Goal: Information Seeking & Learning: Learn about a topic

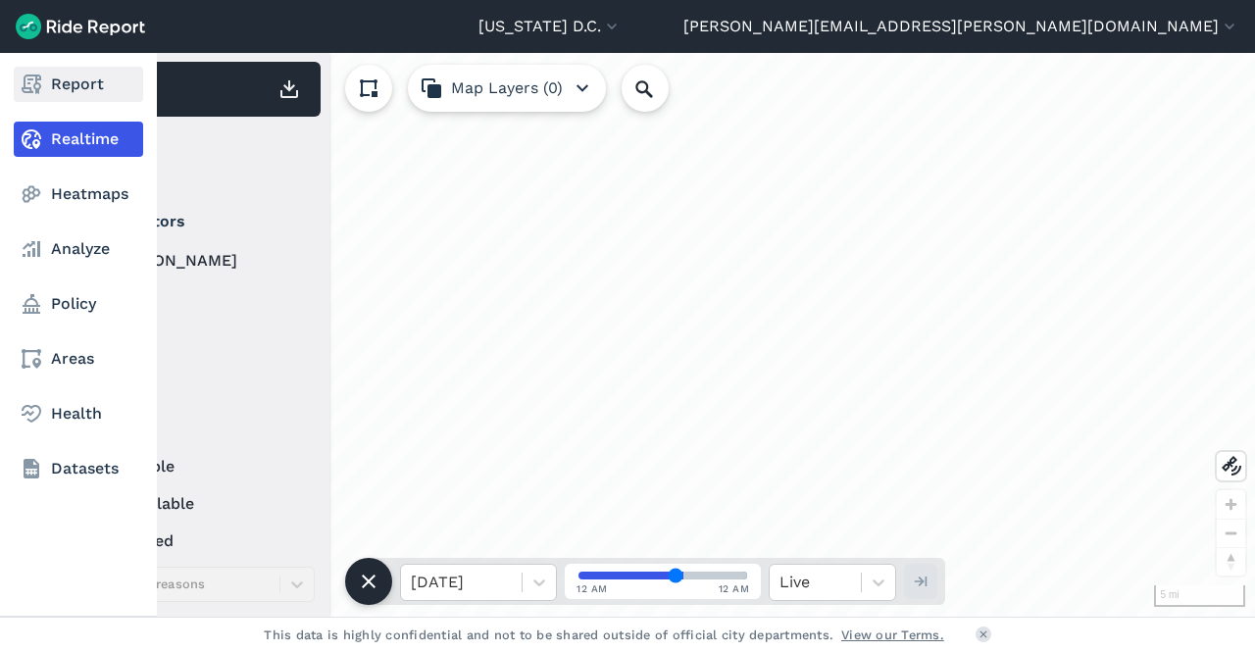
click at [33, 83] on icon at bounding box center [32, 85] width 24 height 24
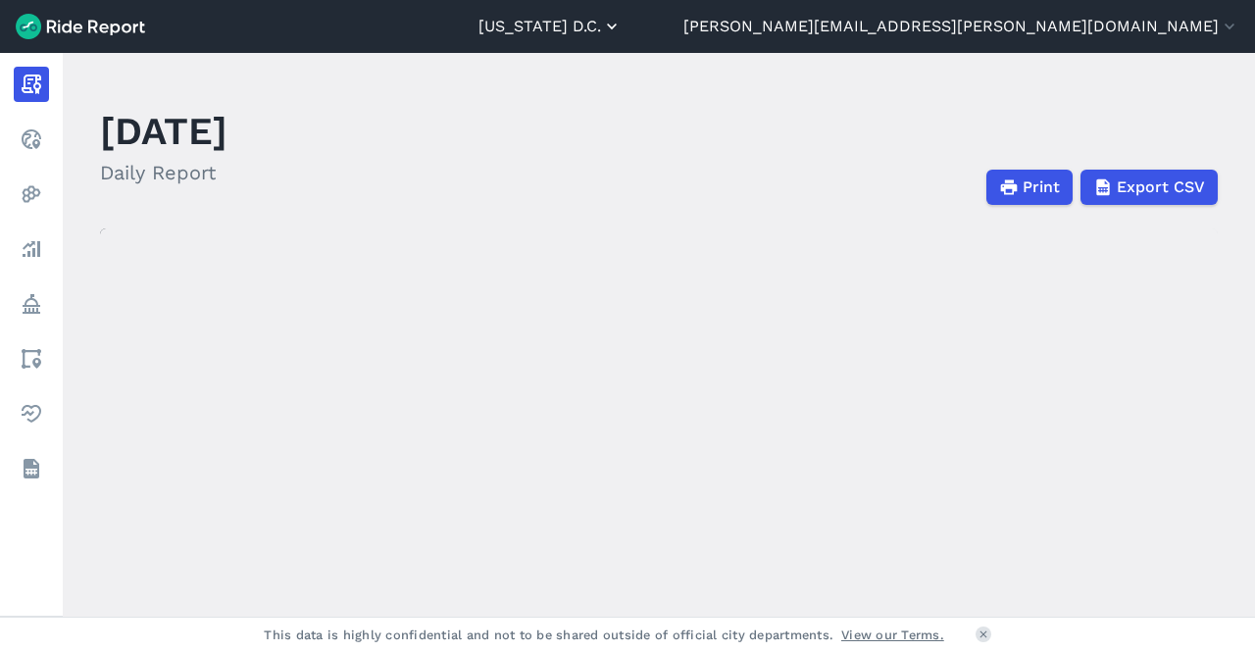
click at [617, 25] on use "button" at bounding box center [612, 27] width 10 height 6
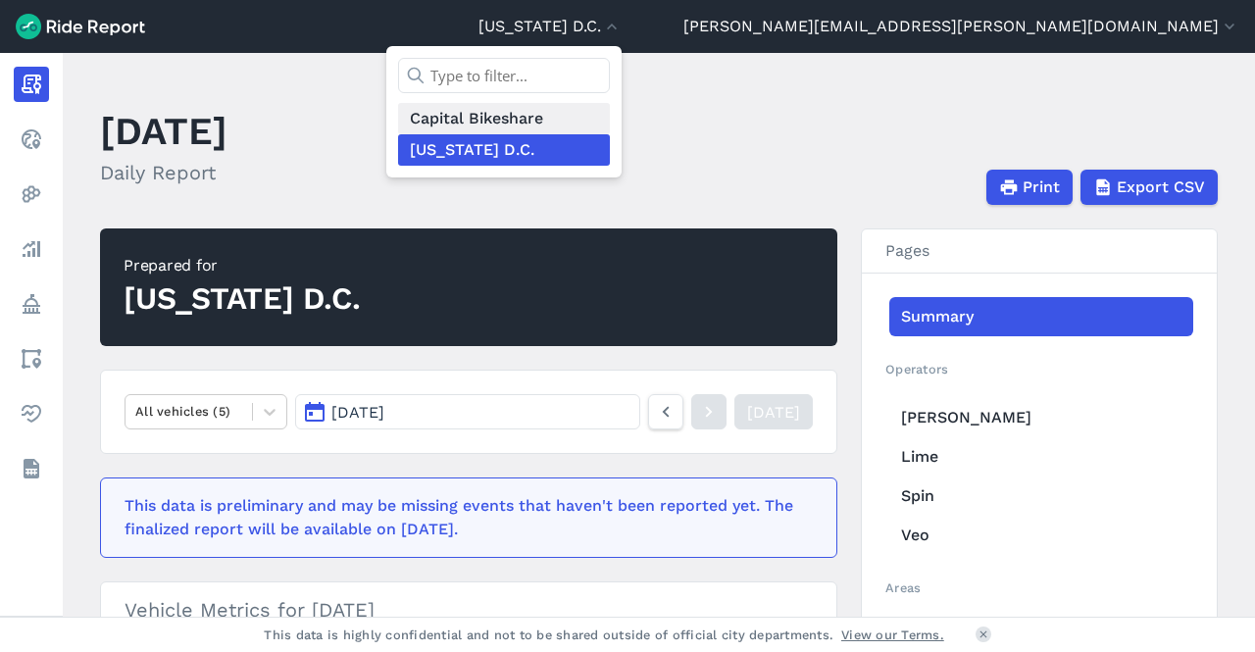
click at [610, 115] on link "Capital Bikeshare" at bounding box center [504, 118] width 212 height 31
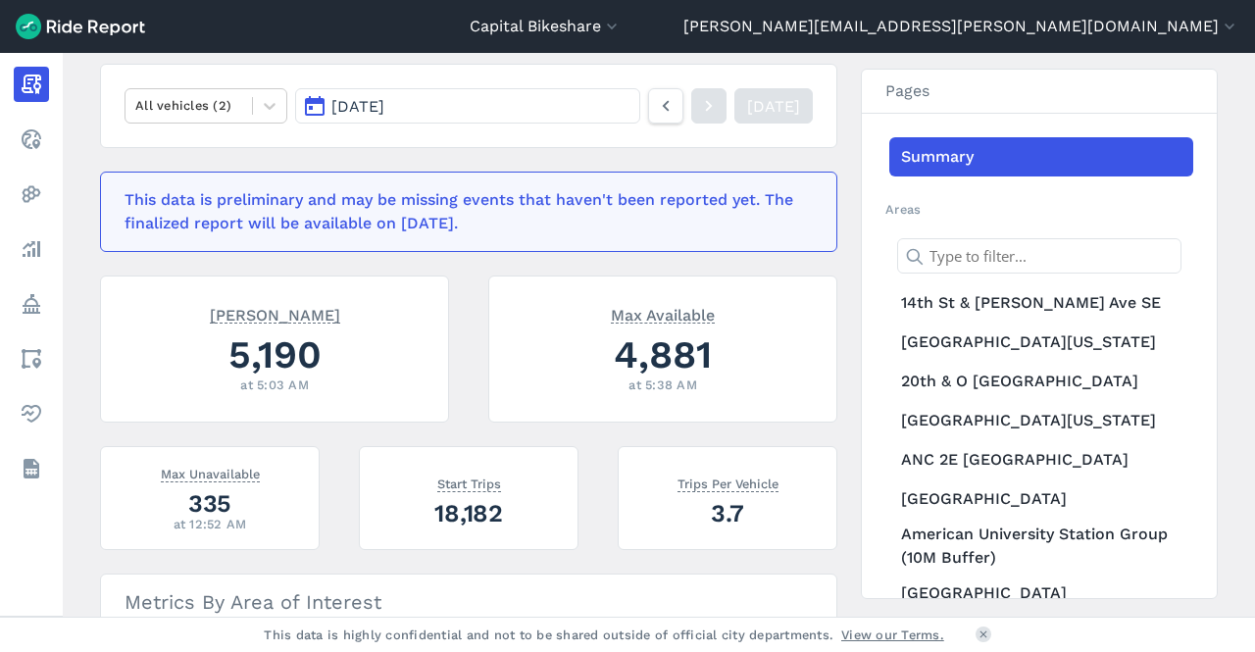
scroll to position [276, 0]
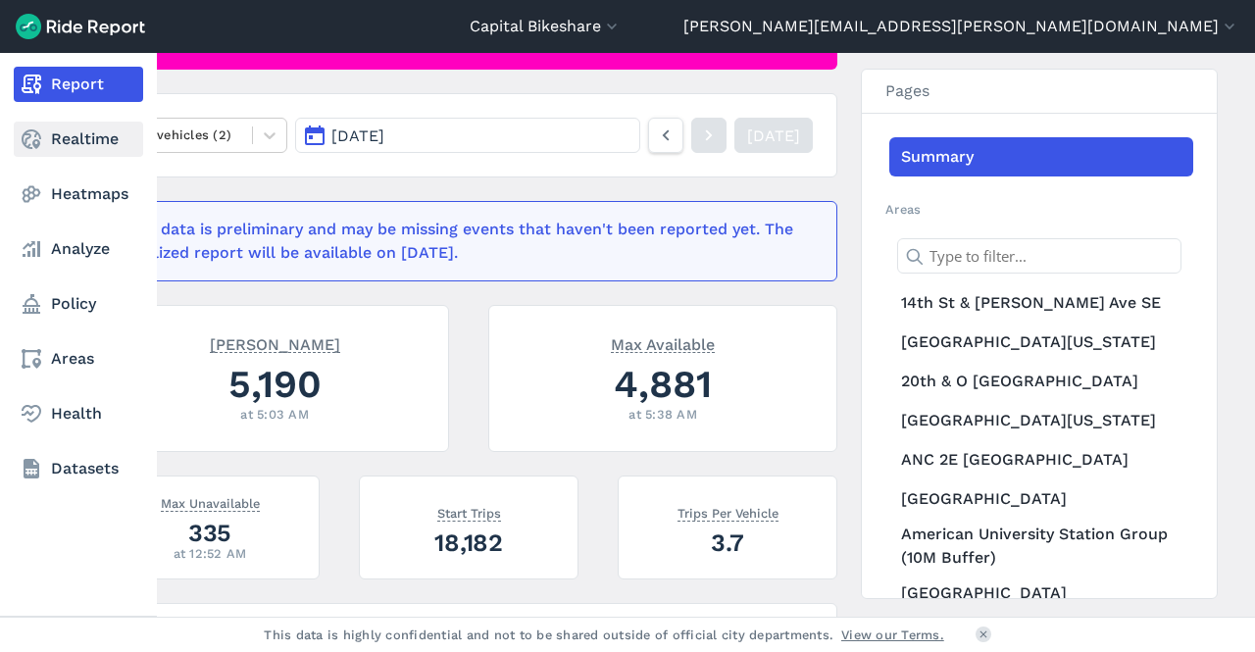
click at [47, 139] on link "Realtime" at bounding box center [78, 139] width 129 height 35
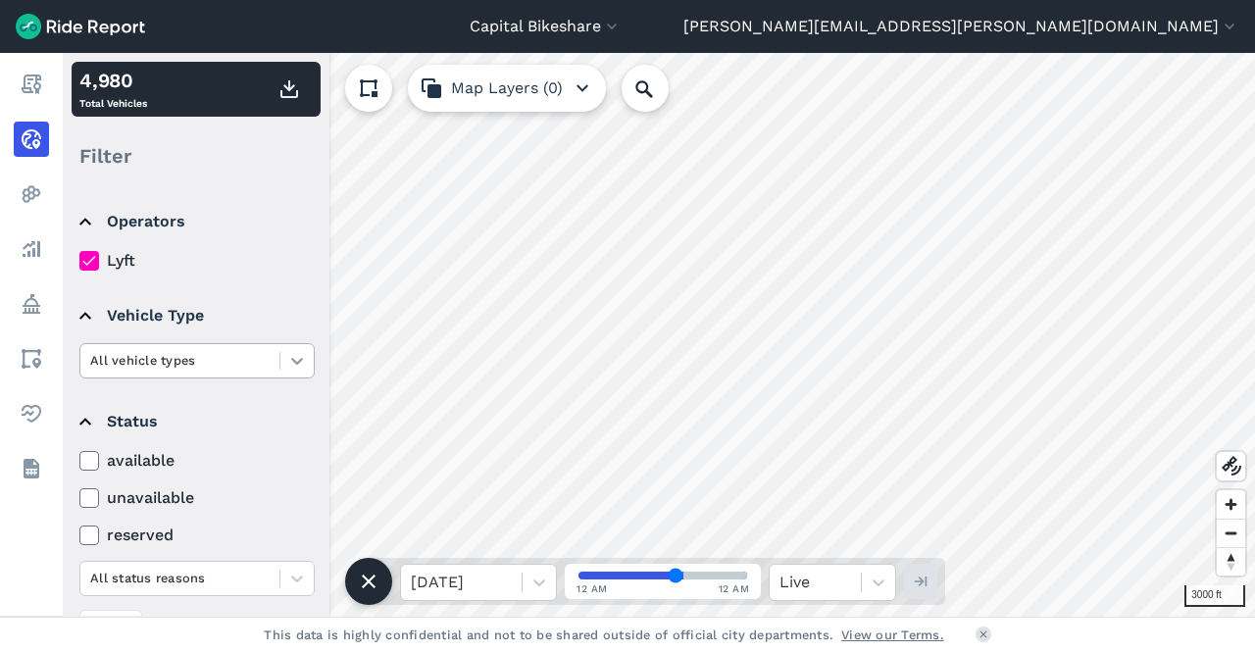
click at [301, 360] on icon at bounding box center [297, 361] width 12 height 7
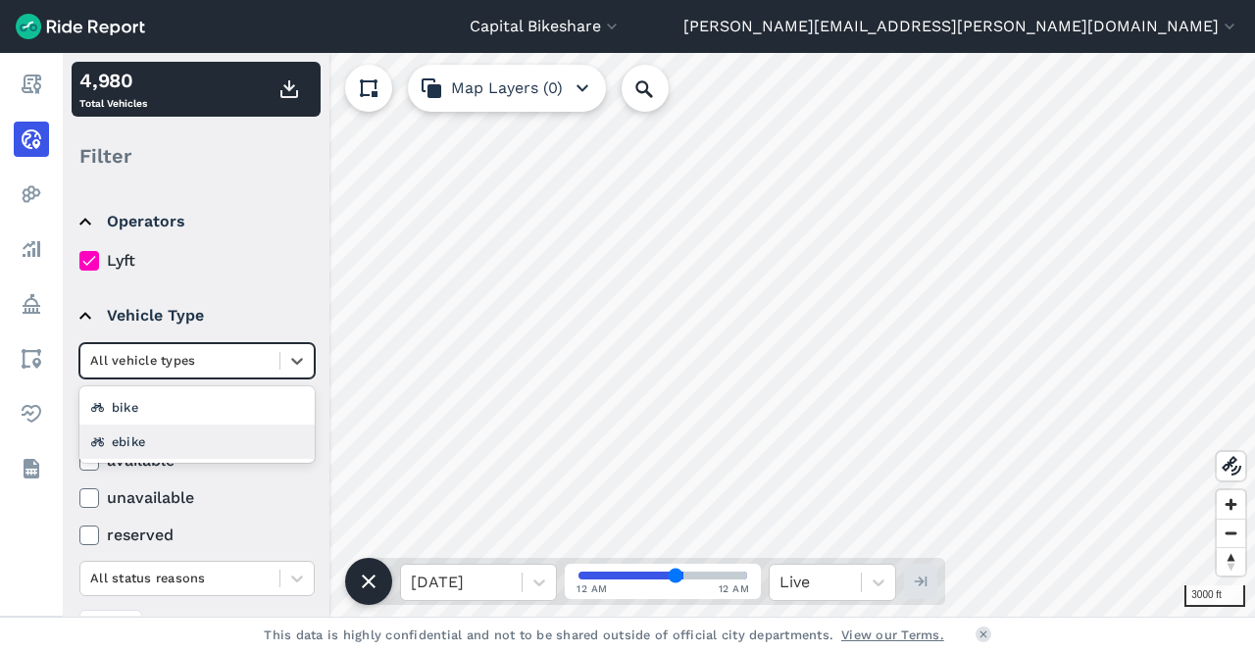
click at [216, 434] on div "ebike" at bounding box center [196, 442] width 235 height 34
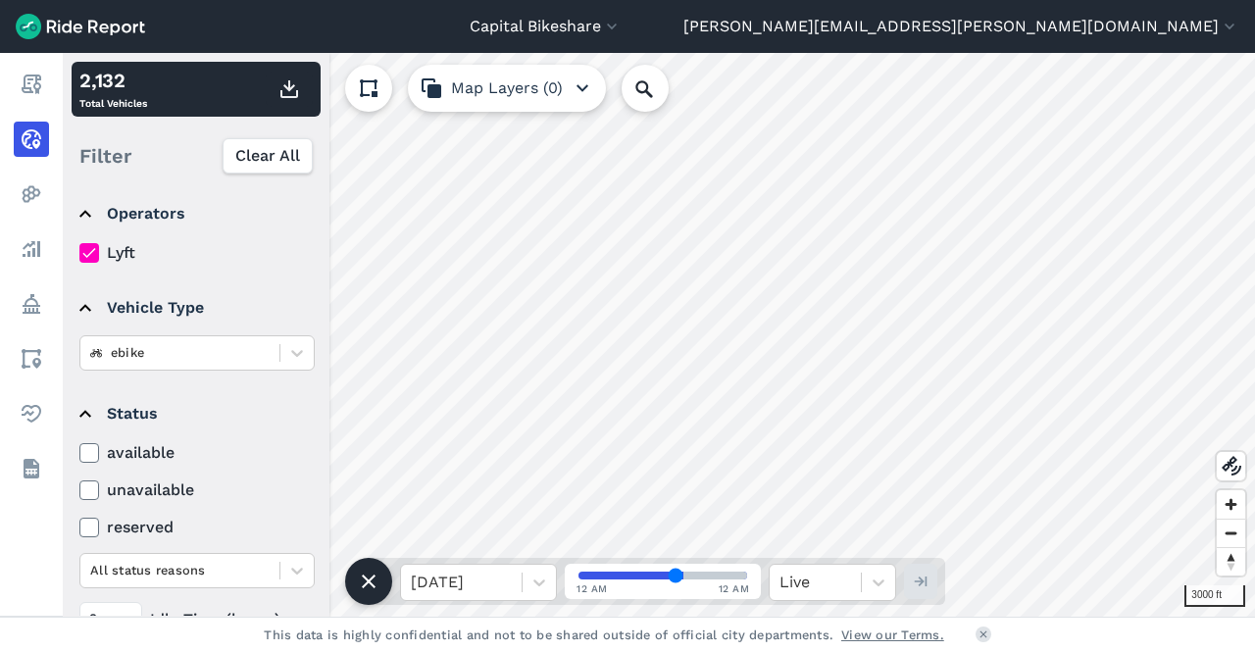
scroll to position [2, 0]
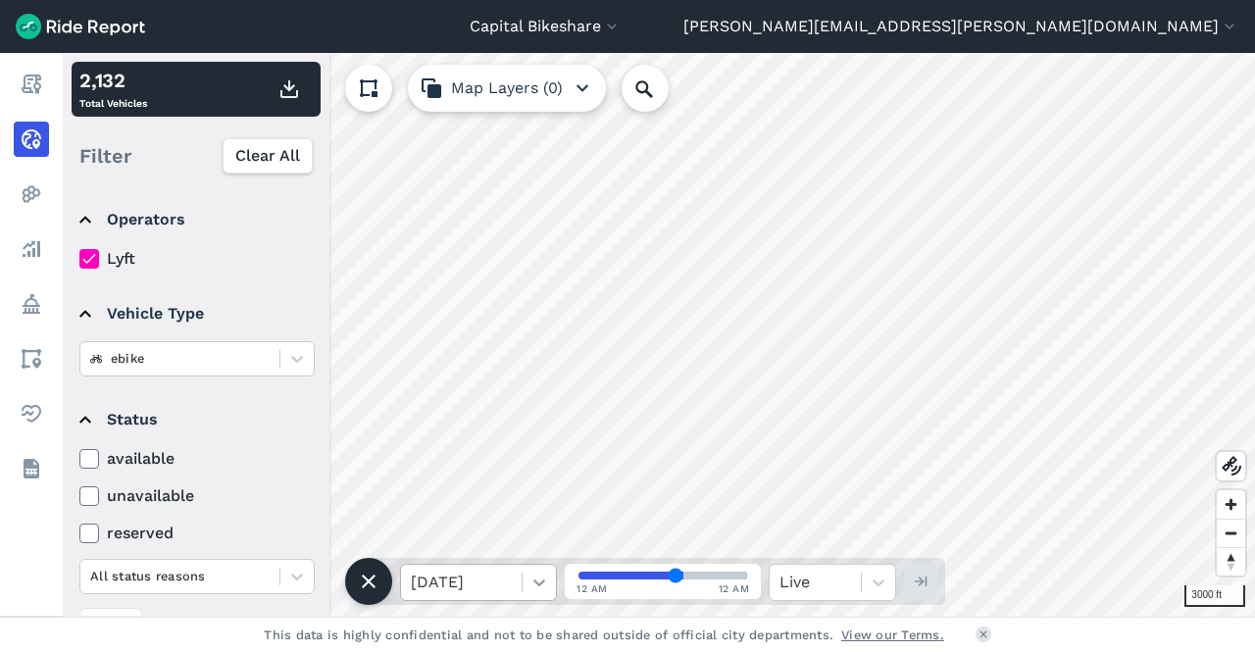
click at [549, 575] on div at bounding box center [539, 582] width 33 height 33
click at [268, 491] on label "unavailable" at bounding box center [196, 496] width 235 height 24
click at [79, 491] on input "unavailable" at bounding box center [79, 490] width 0 height 13
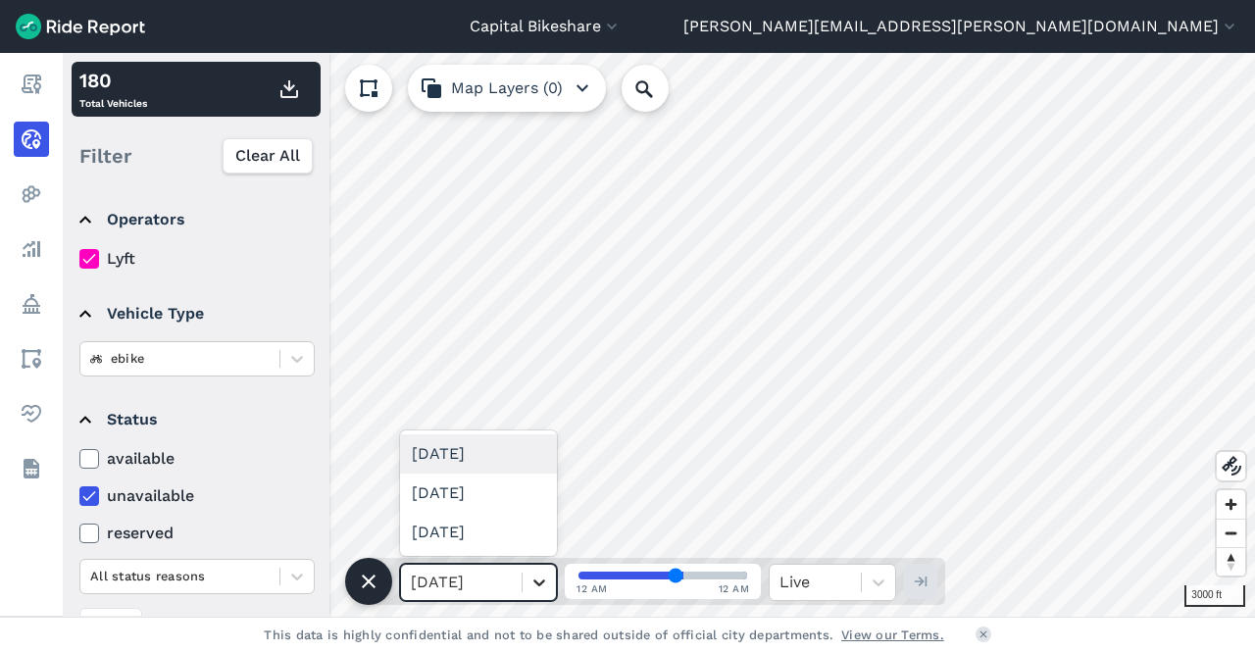
click at [541, 580] on icon at bounding box center [539, 583] width 20 height 20
click at [506, 493] on div "[DATE]" at bounding box center [478, 493] width 157 height 39
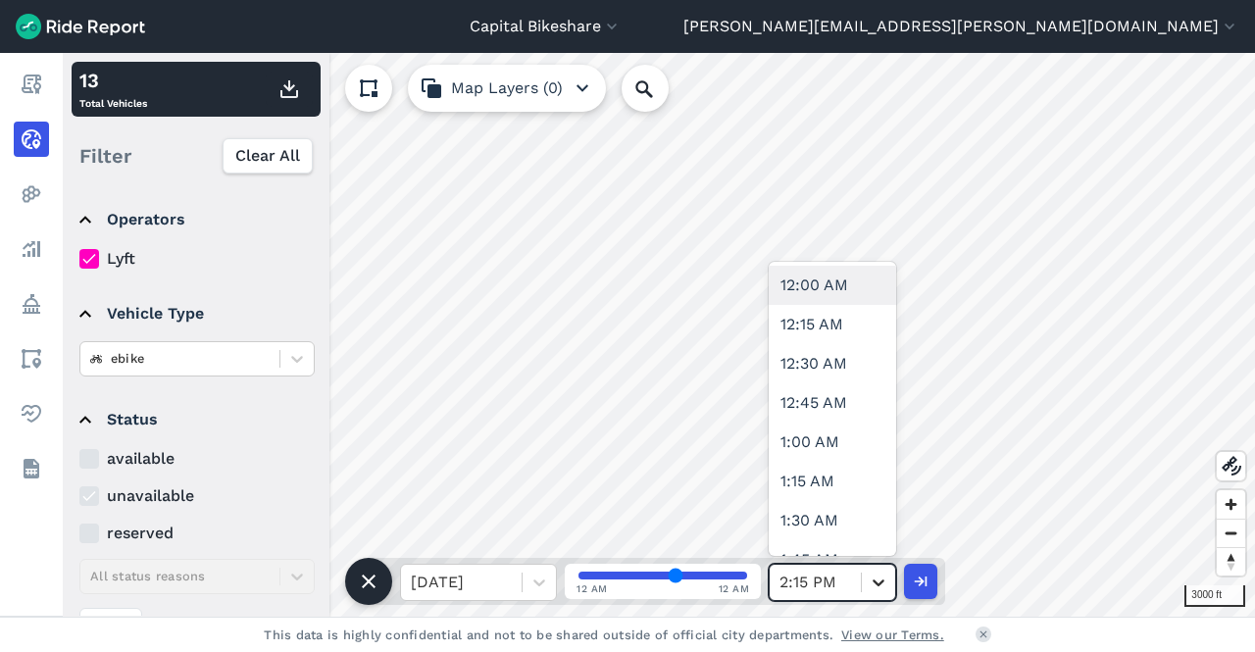
click at [874, 577] on icon at bounding box center [879, 583] width 20 height 20
click at [816, 432] on div "1:00 AM" at bounding box center [832, 442] width 127 height 39
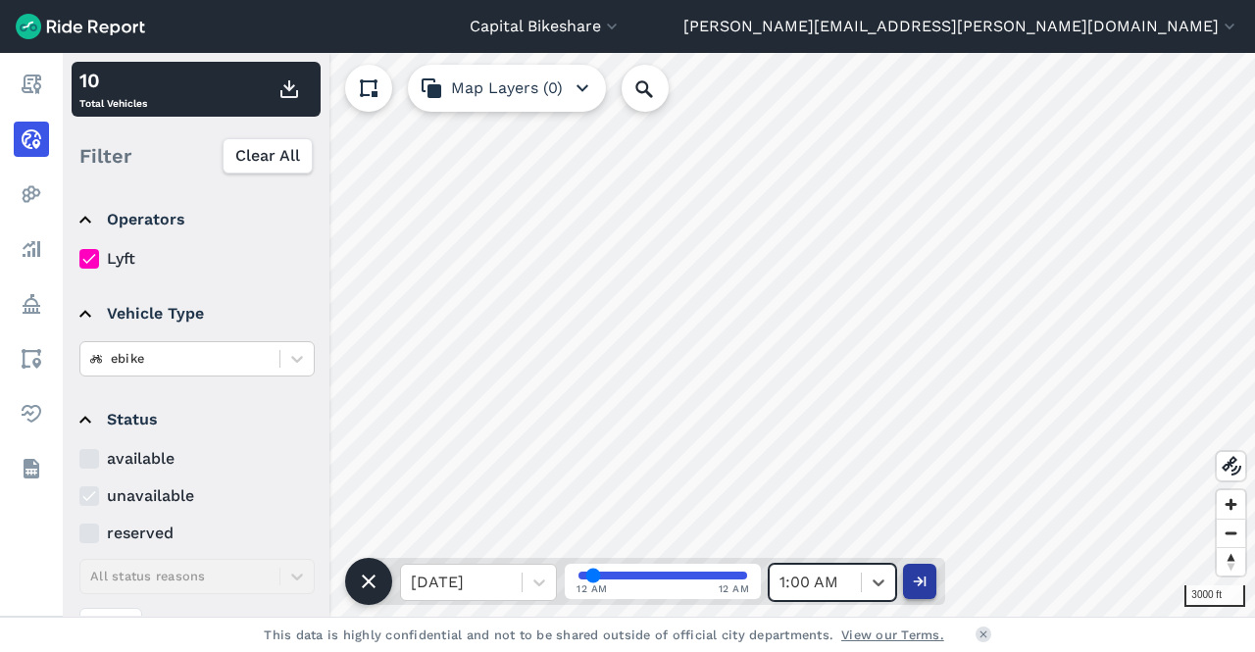
click at [916, 583] on icon "button" at bounding box center [920, 582] width 20 height 20
type input "56"
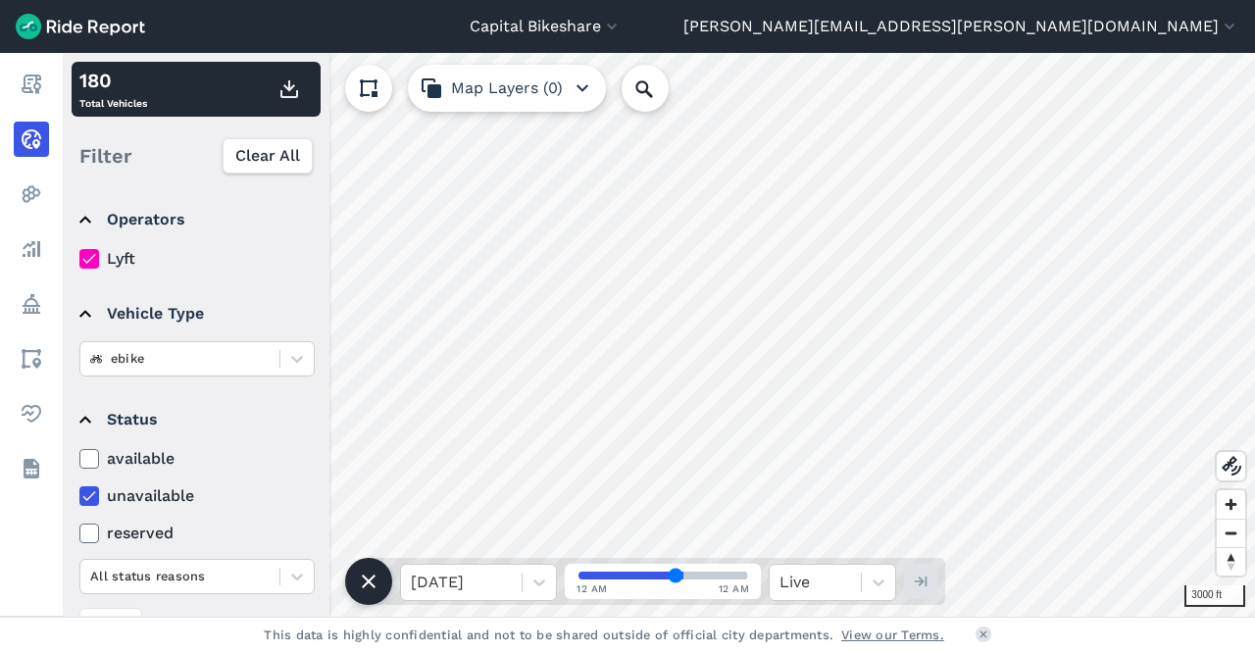
scroll to position [251, 0]
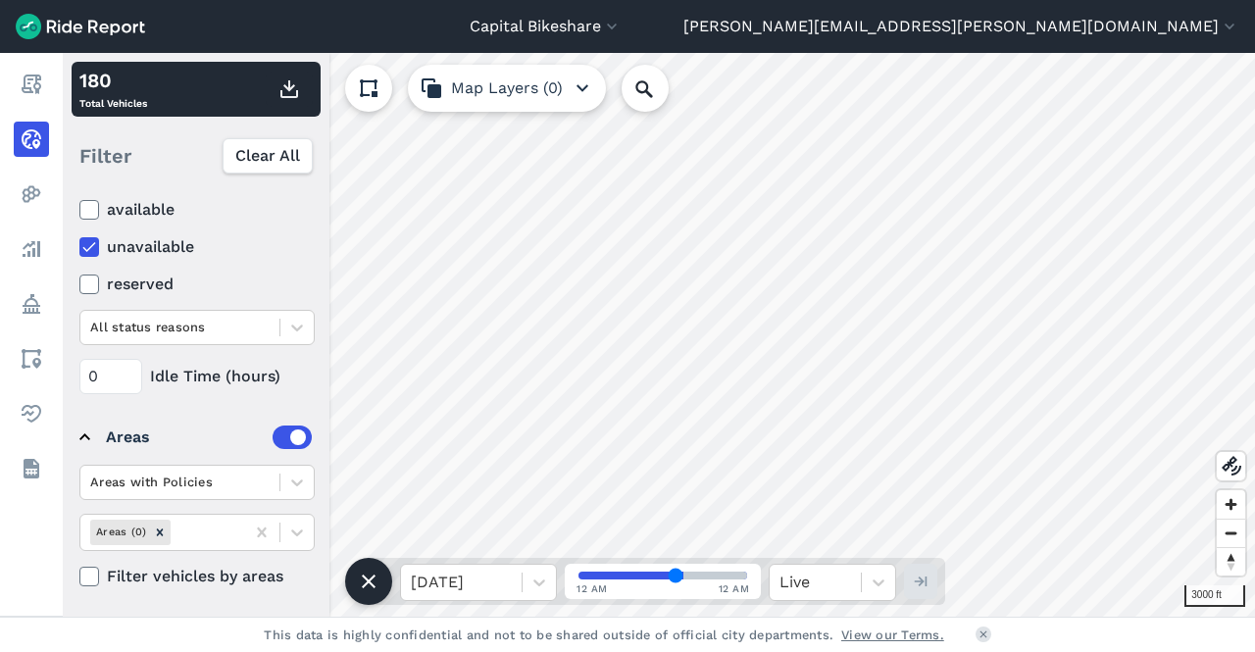
click at [87, 244] on icon at bounding box center [89, 247] width 18 height 20
click at [79, 244] on input "unavailable" at bounding box center [79, 241] width 0 height 13
click at [89, 209] on use at bounding box center [88, 210] width 13 height 10
click at [79, 209] on input "available" at bounding box center [79, 204] width 0 height 13
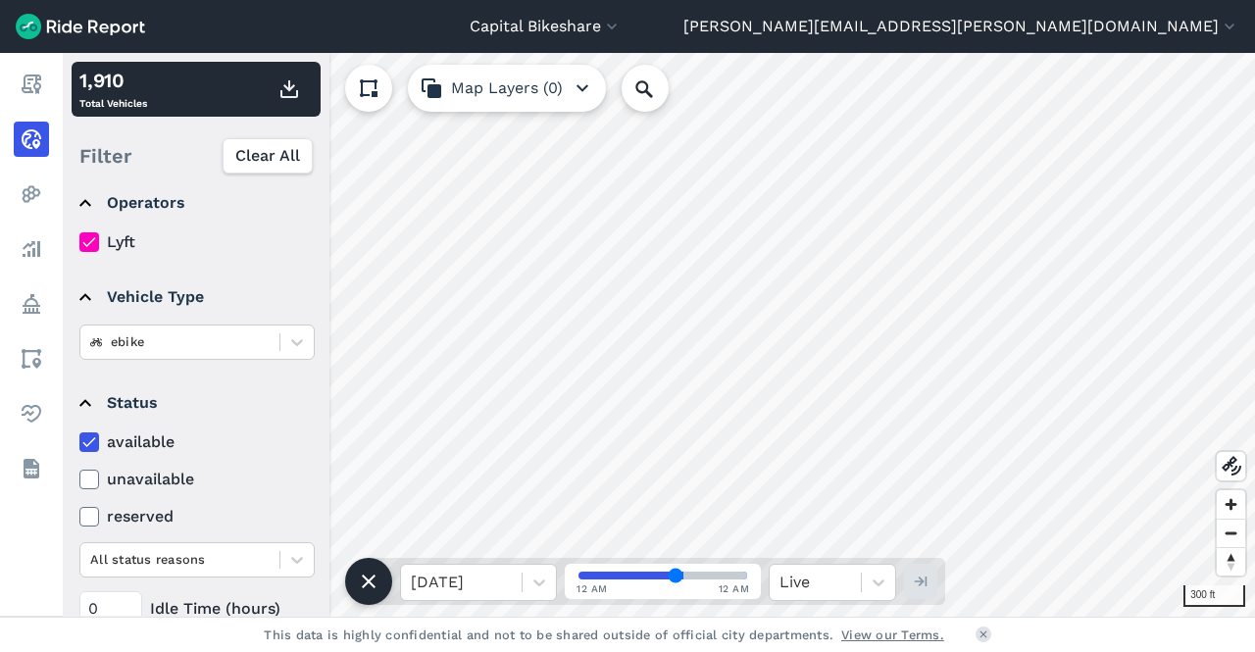
scroll to position [0, 0]
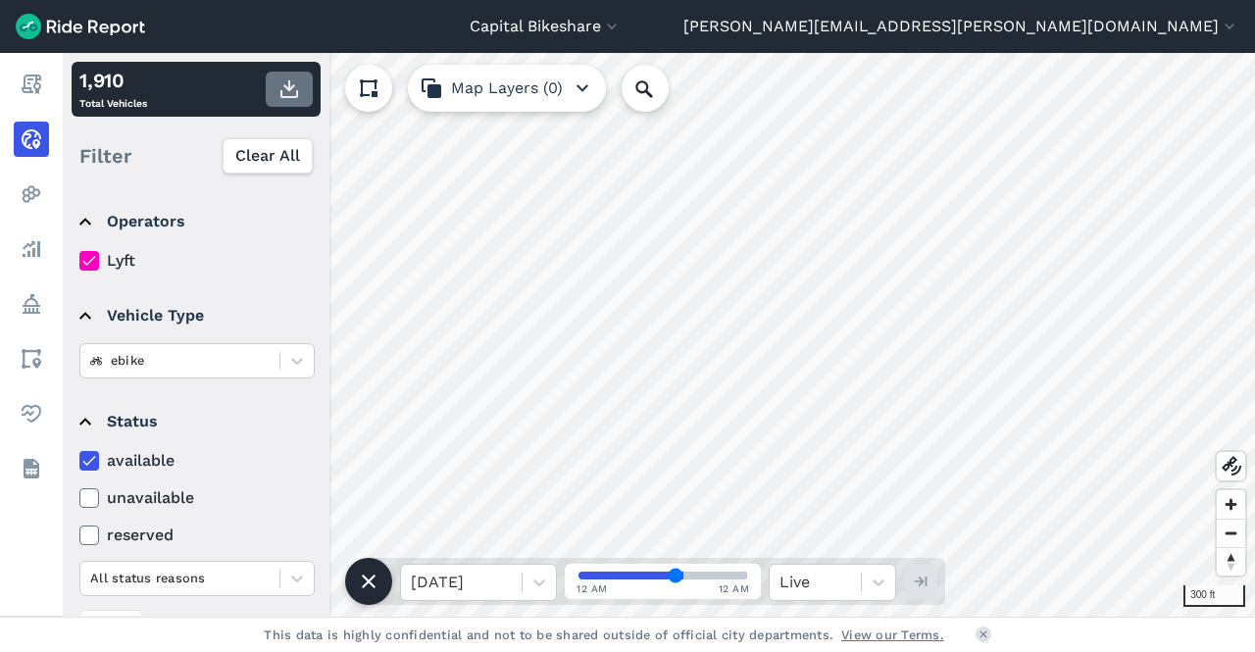
click at [292, 85] on use "button" at bounding box center [289, 89] width 18 height 18
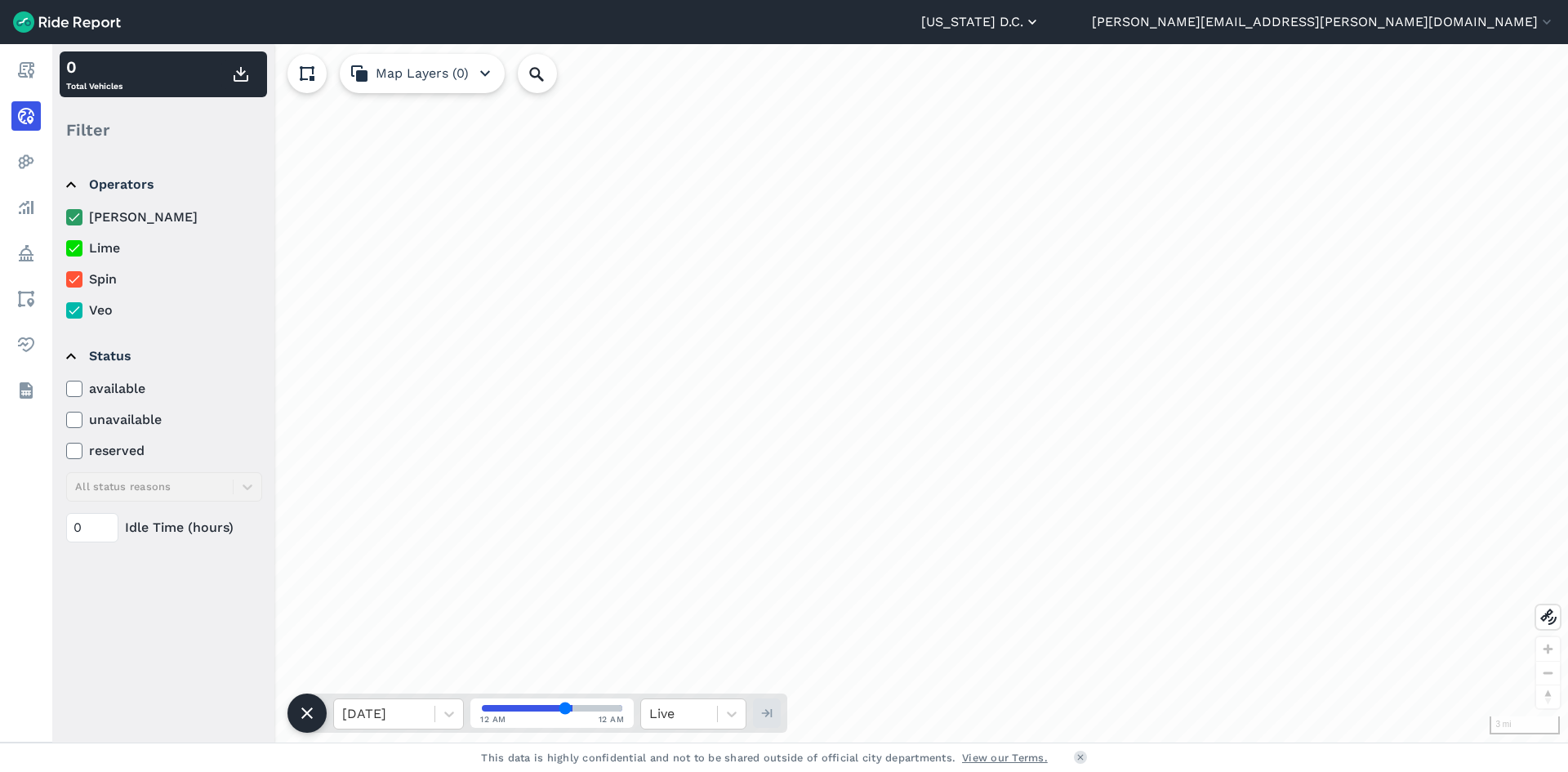
click at [1041, 23] on button "[US_STATE] D.C." at bounding box center [981, 23] width 119 height 20
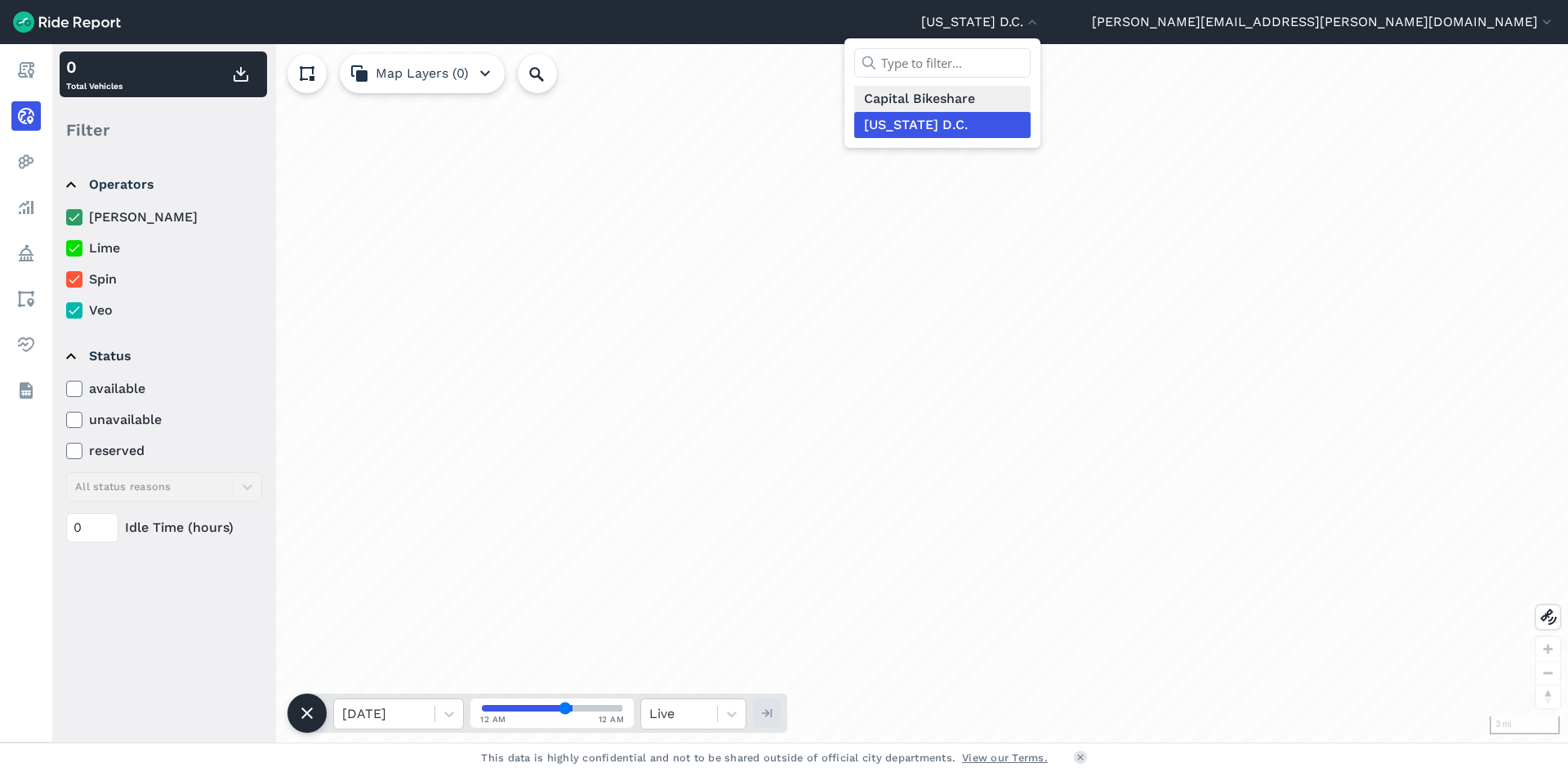
click at [1031, 95] on link "Capital Bikeshare" at bounding box center [942, 98] width 177 height 26
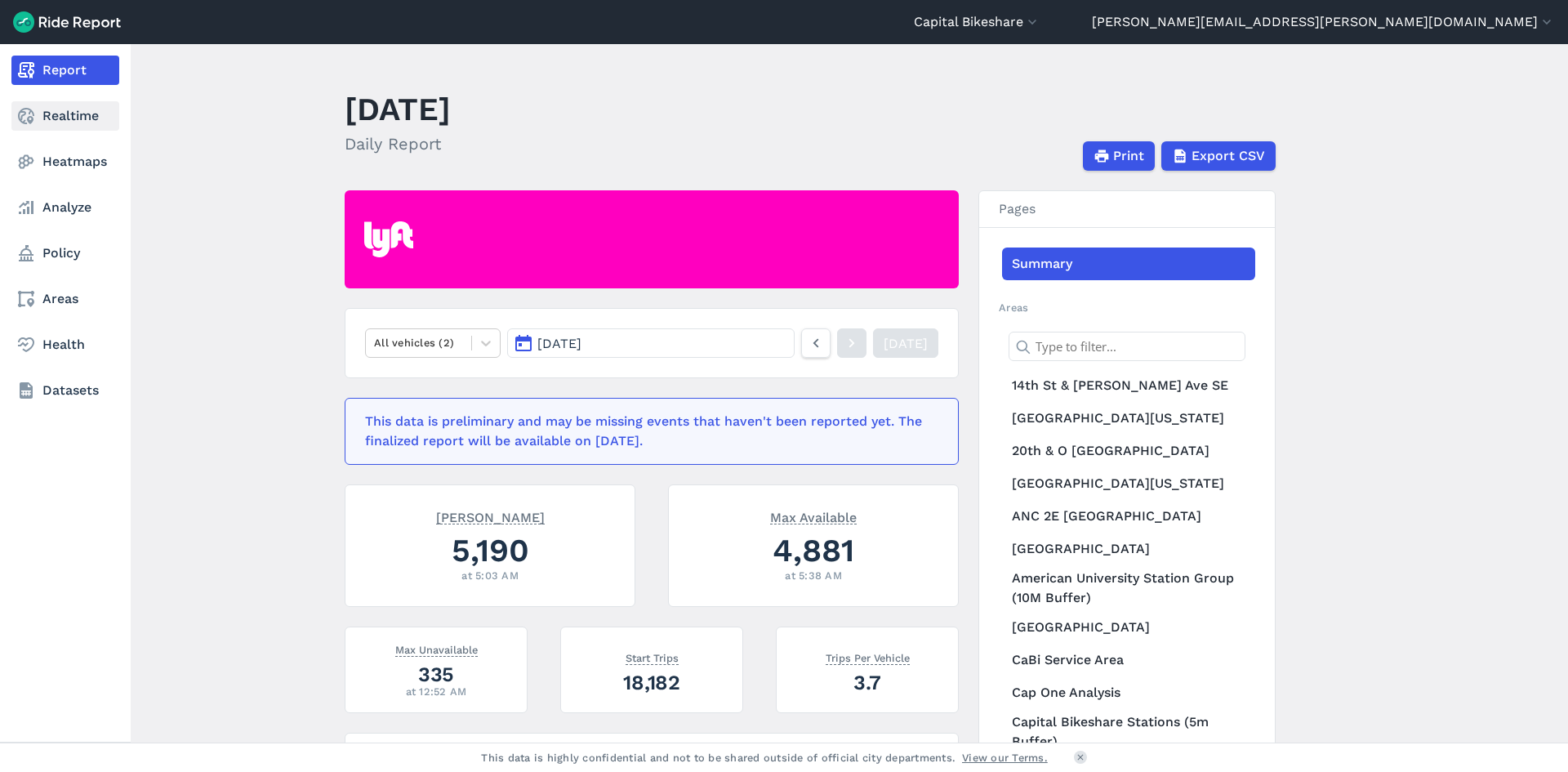
click at [62, 127] on link "Realtime" at bounding box center [65, 116] width 107 height 29
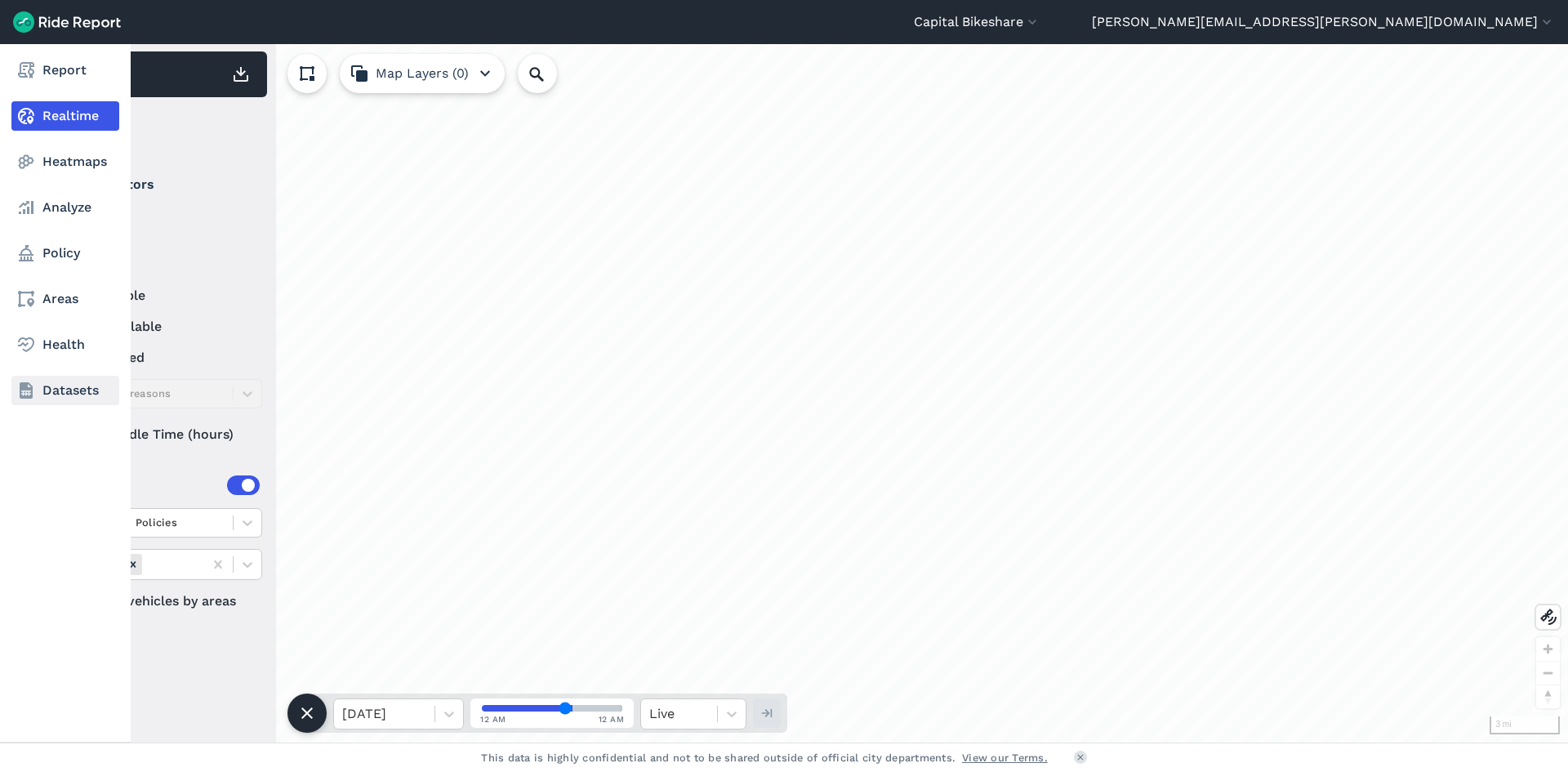
click at [57, 388] on link "Datasets" at bounding box center [65, 390] width 107 height 29
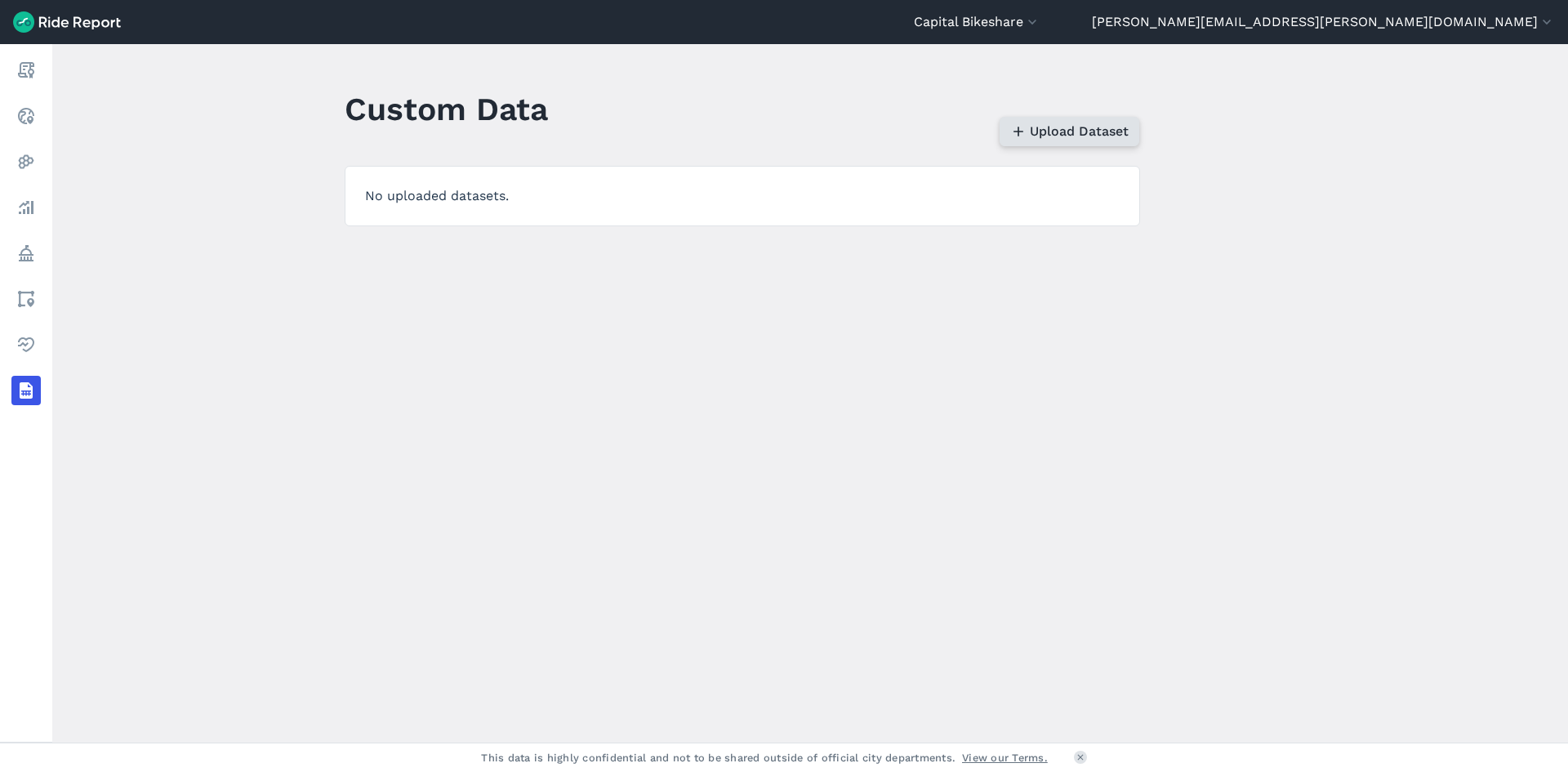
click at [1015, 129] on icon "button" at bounding box center [1019, 132] width 17 height 17
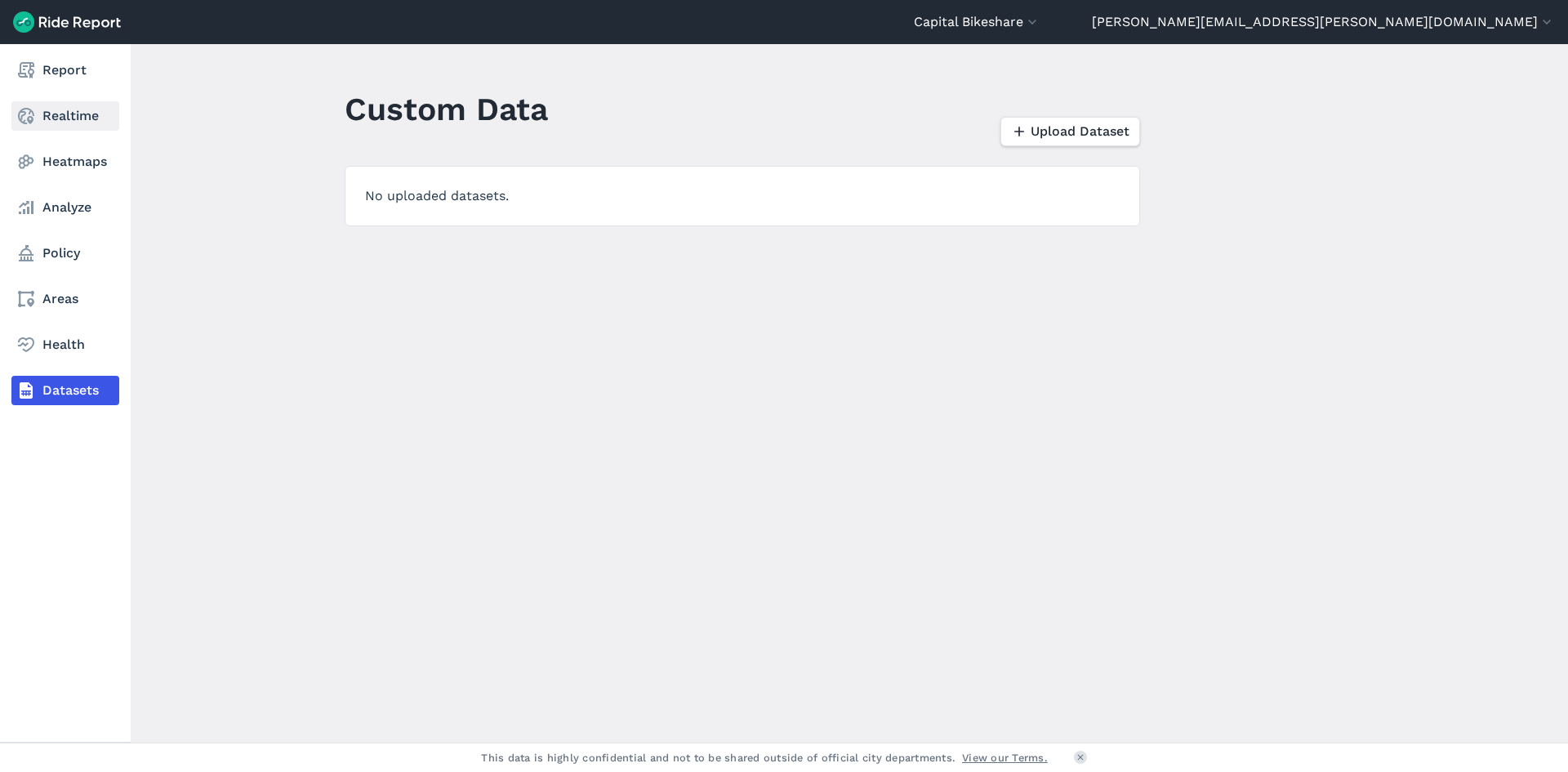
click at [28, 111] on icon at bounding box center [27, 116] width 20 height 20
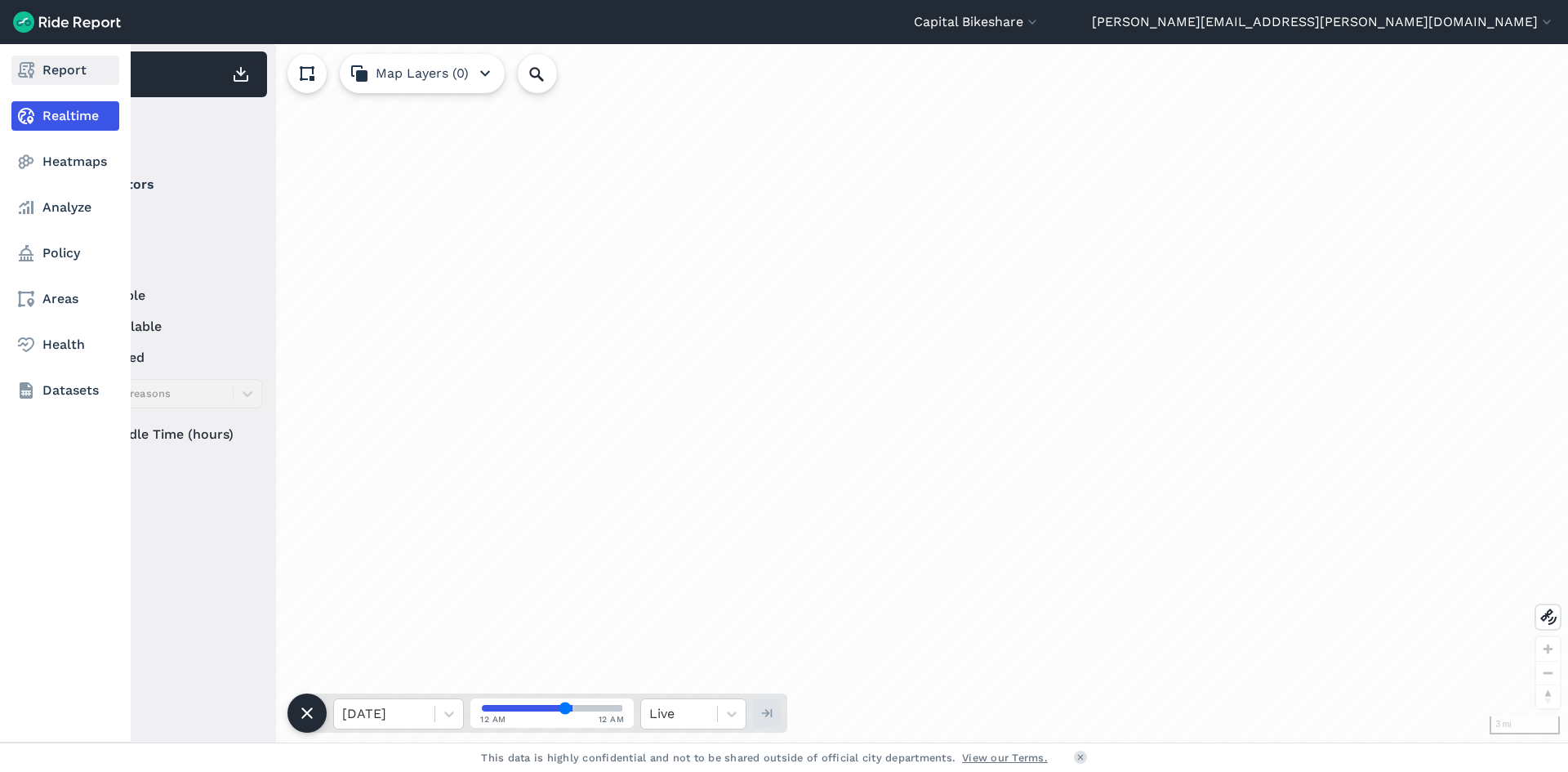
click at [38, 75] on link "Report" at bounding box center [65, 70] width 107 height 29
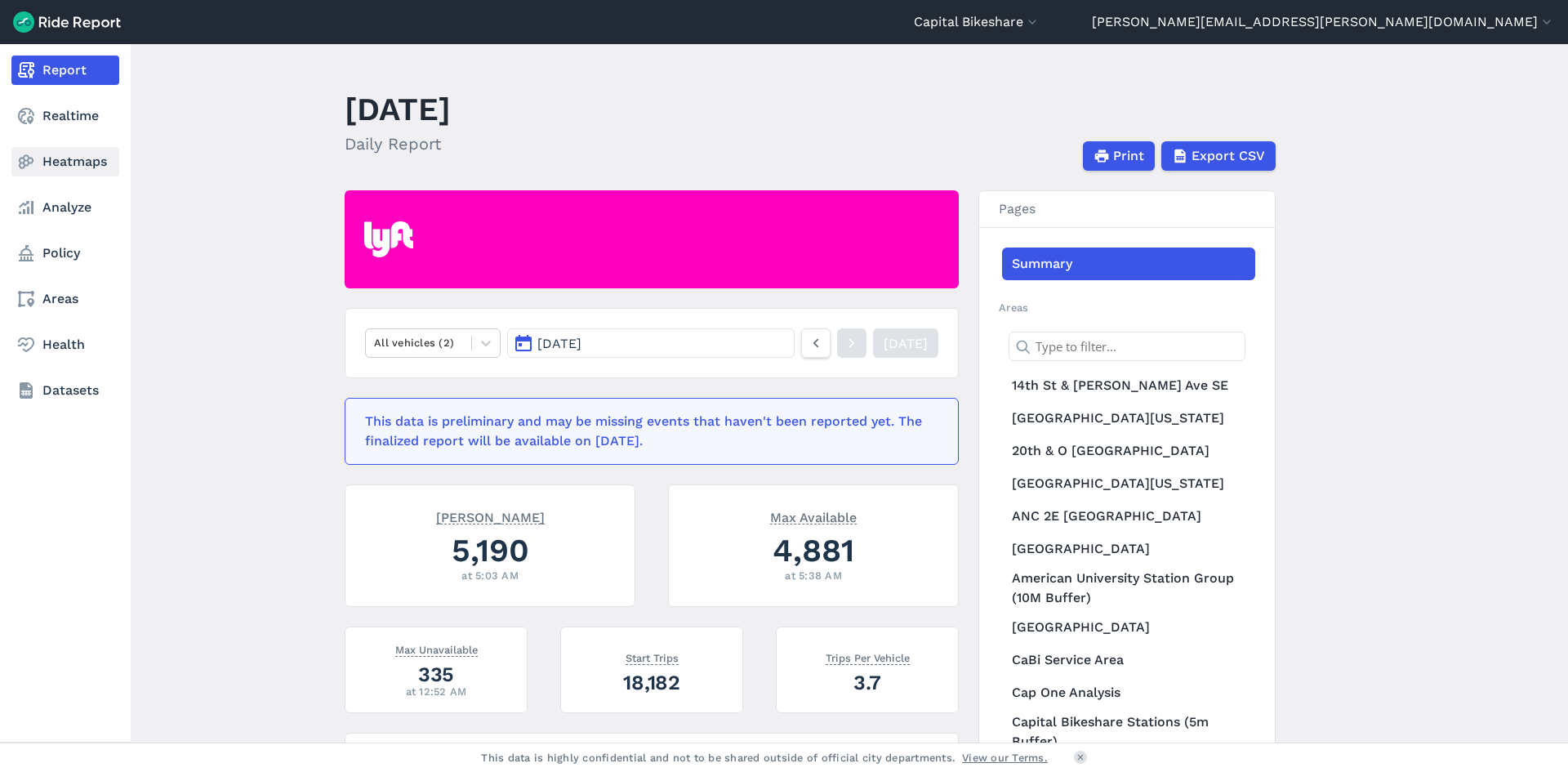
click at [51, 168] on link "Heatmaps" at bounding box center [65, 161] width 107 height 29
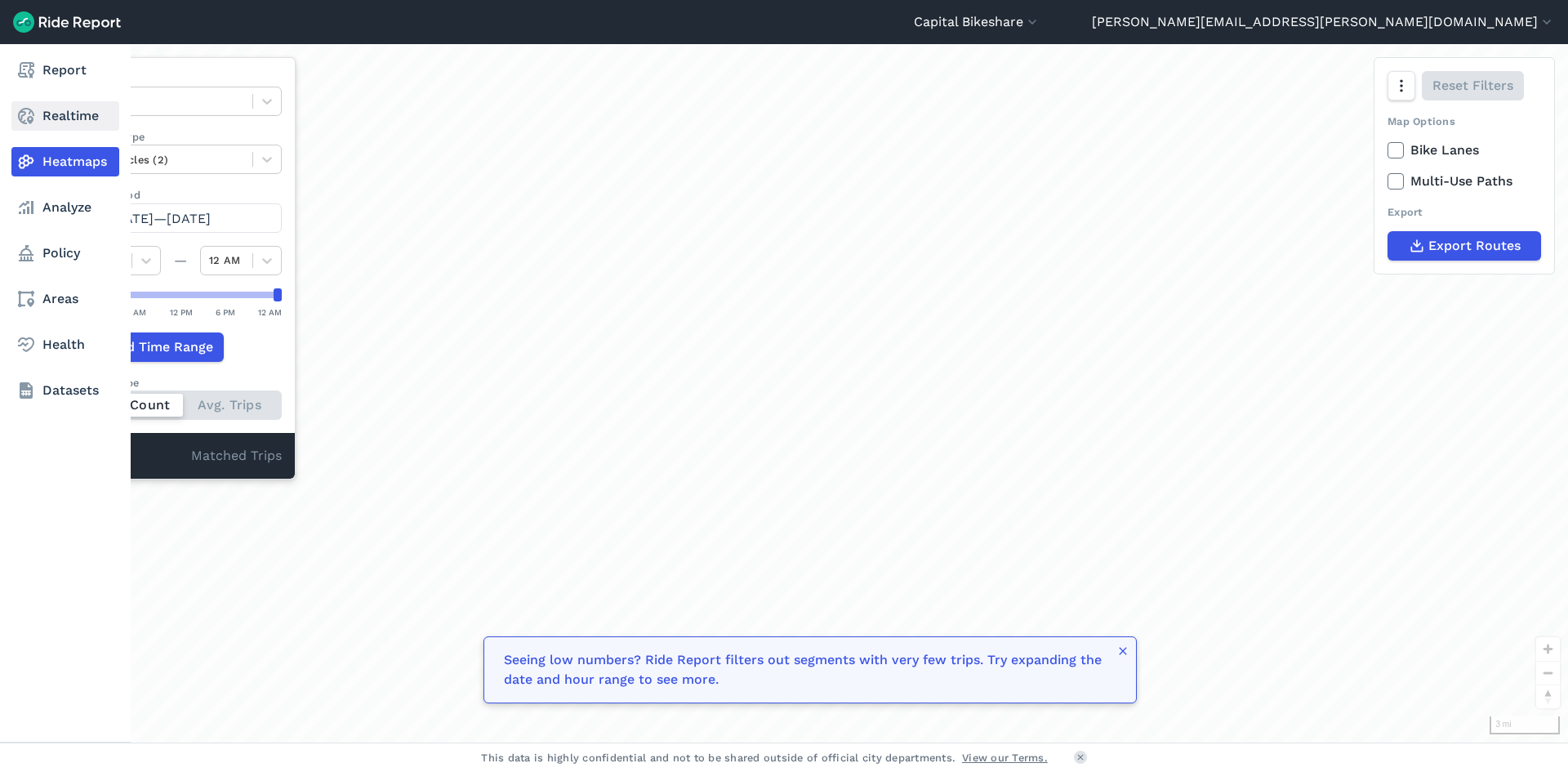
click at [48, 128] on link "Realtime" at bounding box center [65, 116] width 107 height 29
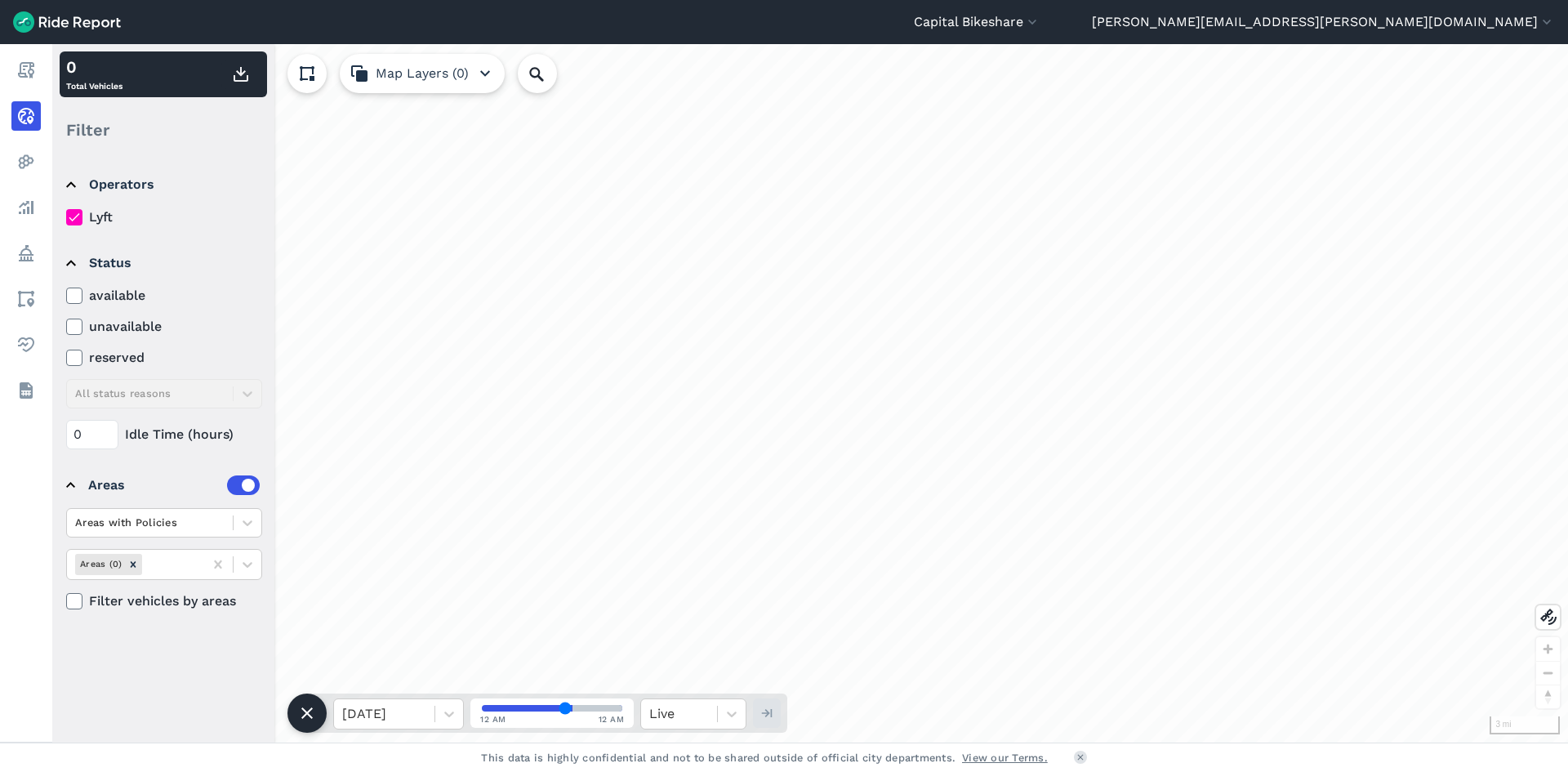
click at [77, 297] on icon at bounding box center [74, 296] width 15 height 17
click at [66, 297] on input "available" at bounding box center [66, 291] width 0 height 11
click at [72, 355] on icon at bounding box center [74, 358] width 15 height 17
click at [66, 355] on input "reserved" at bounding box center [66, 353] width 0 height 11
click at [65, 293] on details "Status available unavailable reserved All status reasons 0 Idle Time (hours)" at bounding box center [163, 344] width 207 height 223
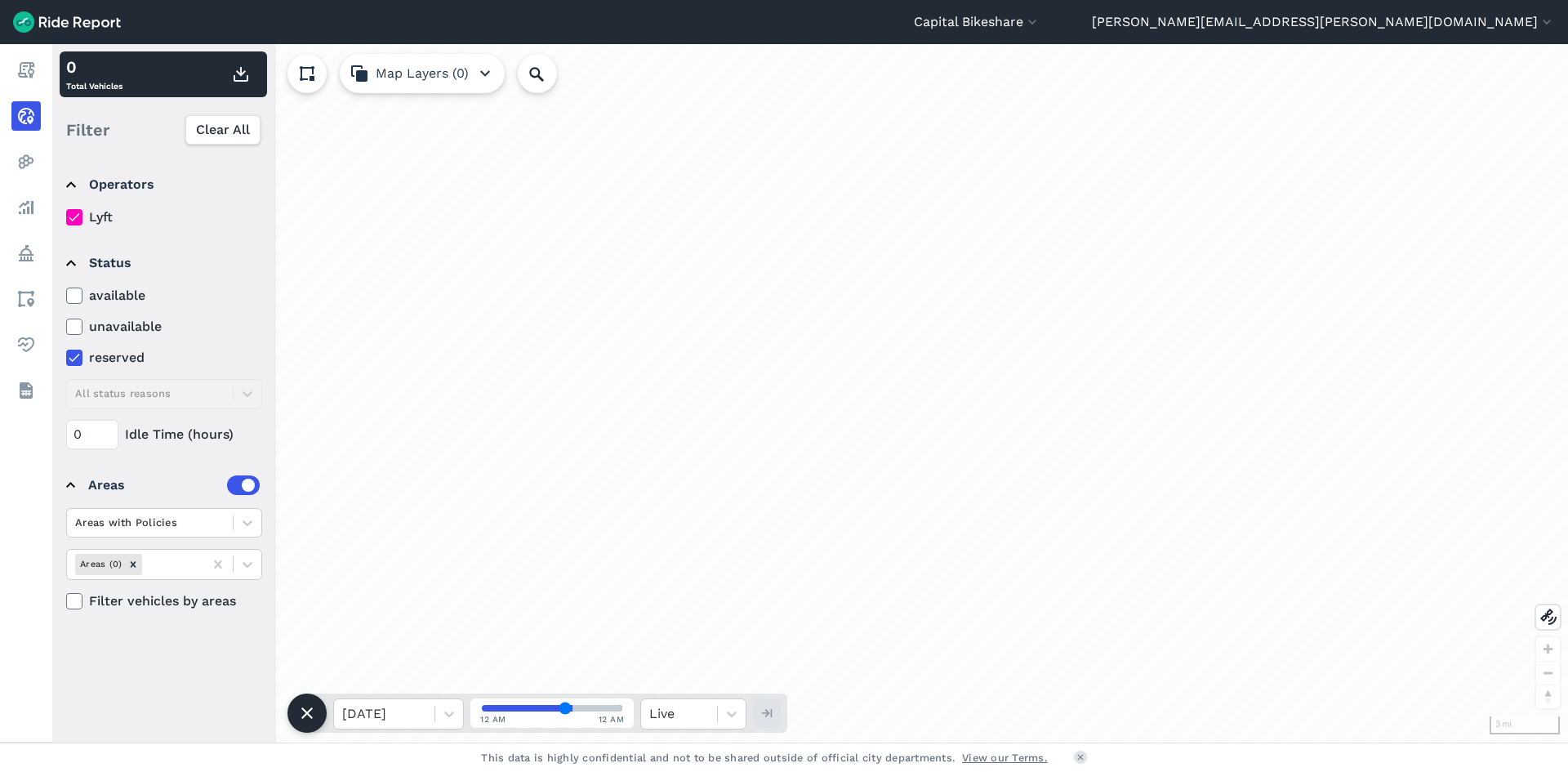
click at [72, 298] on use at bounding box center [73, 296] width 11 height 8
click at [66, 297] on input "available" at bounding box center [66, 291] width 0 height 11
click at [447, 712] on icon at bounding box center [449, 714] width 17 height 17
click at [418, 663] on div "[DATE]" at bounding box center [398, 672] width 131 height 33
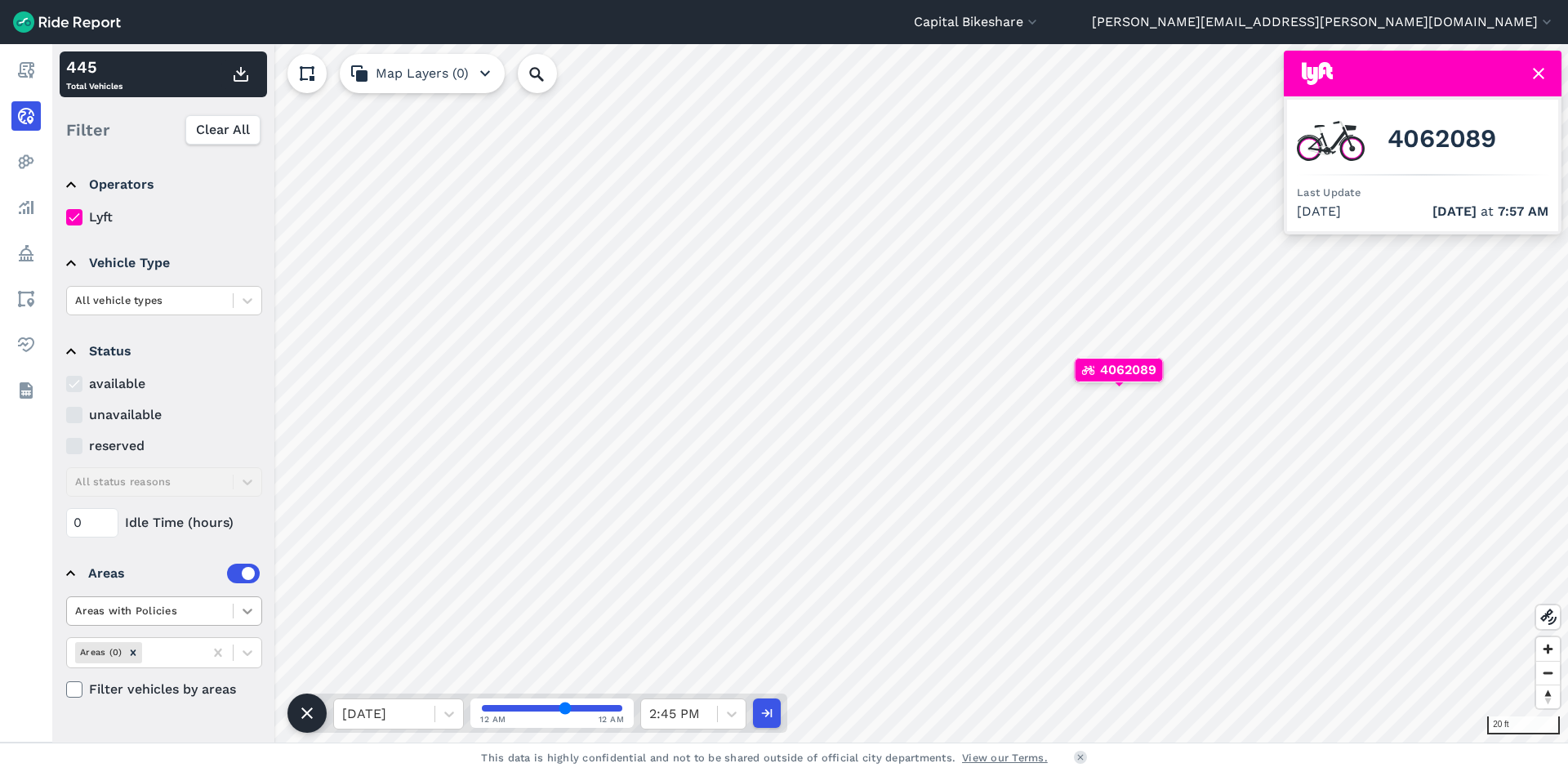
click at [245, 611] on icon at bounding box center [247, 611] width 10 height 6
click at [201, 681] on div "Areas without Policies" at bounding box center [163, 679] width 196 height 28
click at [816, 765] on div "Capital Bikeshare Capital Bikeshare [US_STATE][GEOGRAPHIC_DATA] [PERSON_NAME][E…" at bounding box center [784, 386] width 1568 height 772
click at [891, 771] on html "Capital Bikeshare Capital Bikeshare [US_STATE][GEOGRAPHIC_DATA] [PERSON_NAME][E…" at bounding box center [784, 386] width 1568 height 772
click at [144, 649] on div "Remove Areas (21)" at bounding box center [137, 653] width 18 height 21
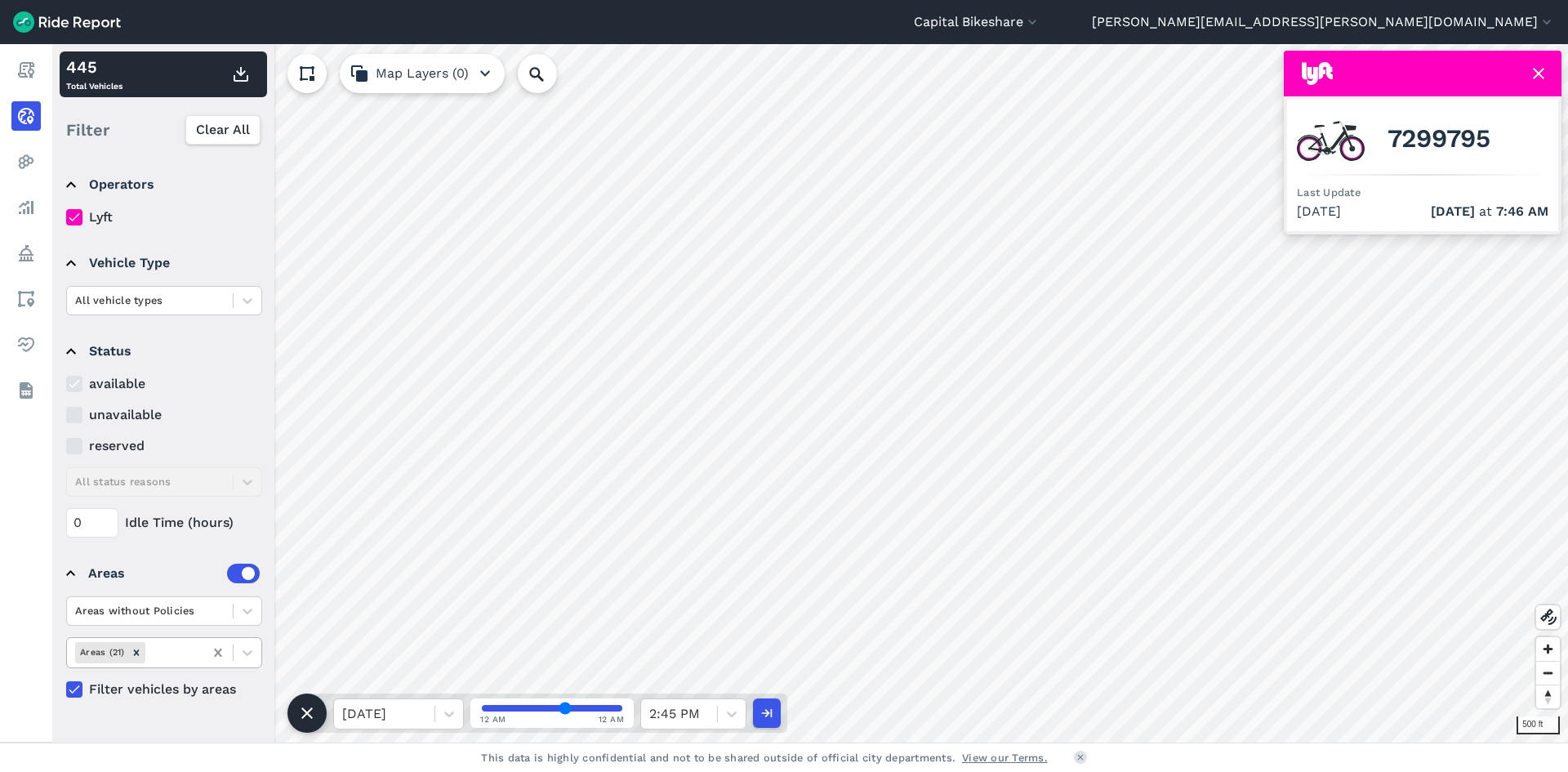
click at [141, 652] on icon "Remove Areas (21)" at bounding box center [137, 653] width 12 height 12
click at [216, 654] on icon at bounding box center [217, 653] width 7 height 8
click at [216, 651] on icon at bounding box center [217, 653] width 7 height 8
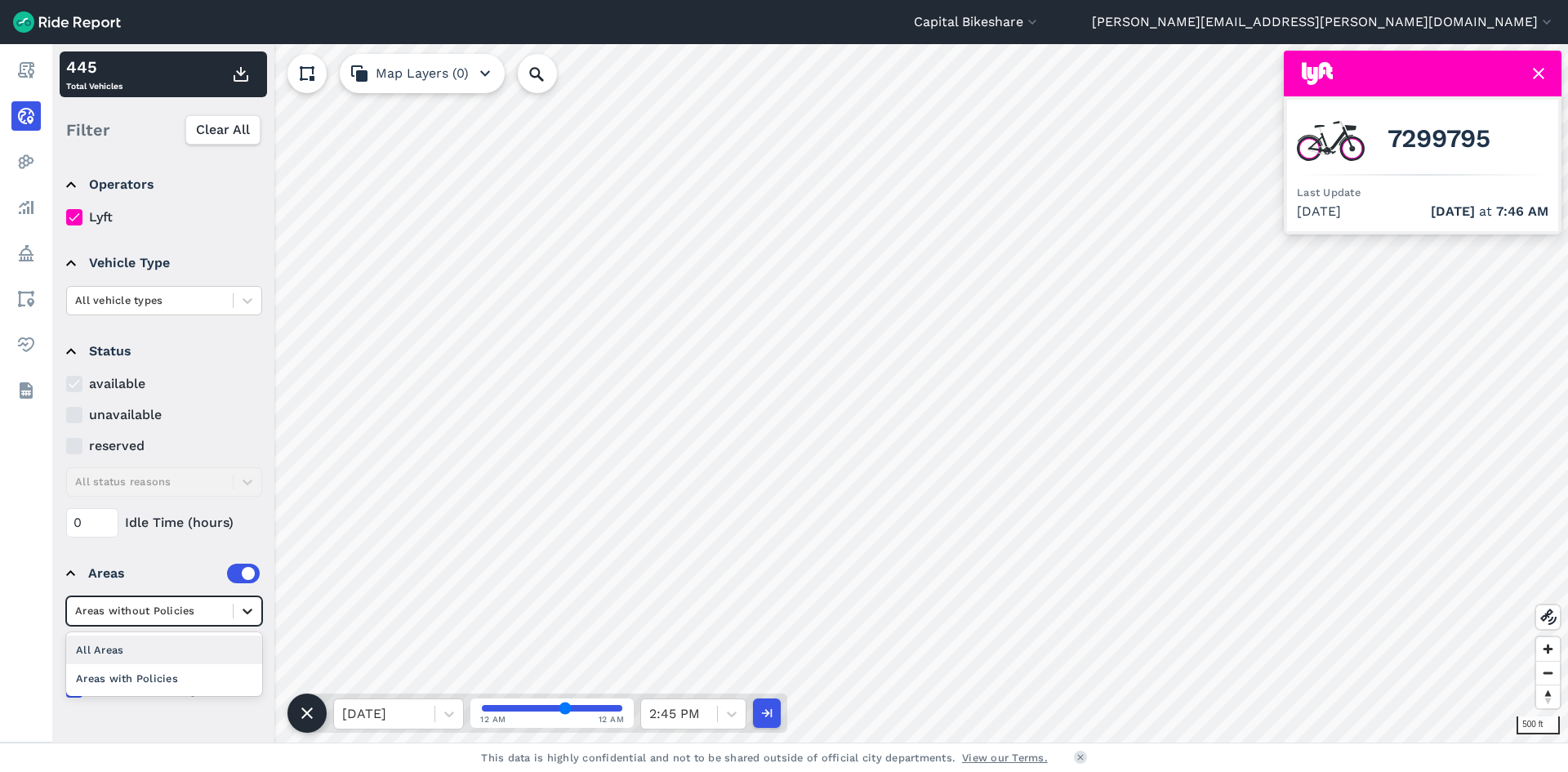
click at [247, 606] on icon at bounding box center [247, 612] width 17 height 17
click at [211, 649] on div "All Areas" at bounding box center [163, 650] width 196 height 28
click at [246, 620] on div at bounding box center [247, 611] width 27 height 28
click at [205, 675] on div "Areas without Policies" at bounding box center [163, 679] width 196 height 28
click at [247, 611] on icon at bounding box center [247, 612] width 17 height 17
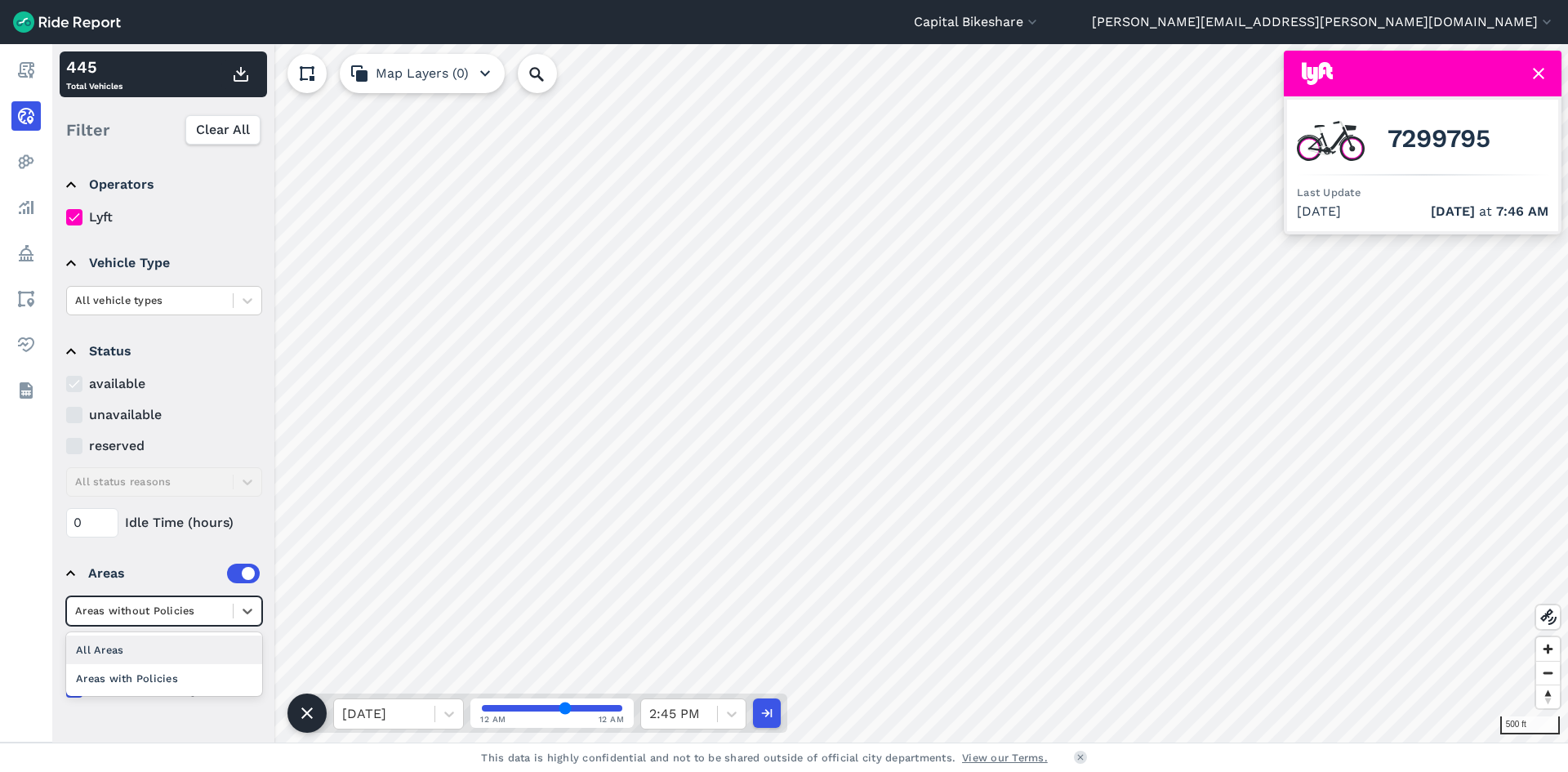
click at [171, 653] on div "All Areas" at bounding box center [163, 650] width 196 height 28
click at [232, 614] on span at bounding box center [232, 612] width 1 height 15
click at [178, 684] on div "Areas without Policies" at bounding box center [163, 679] width 196 height 28
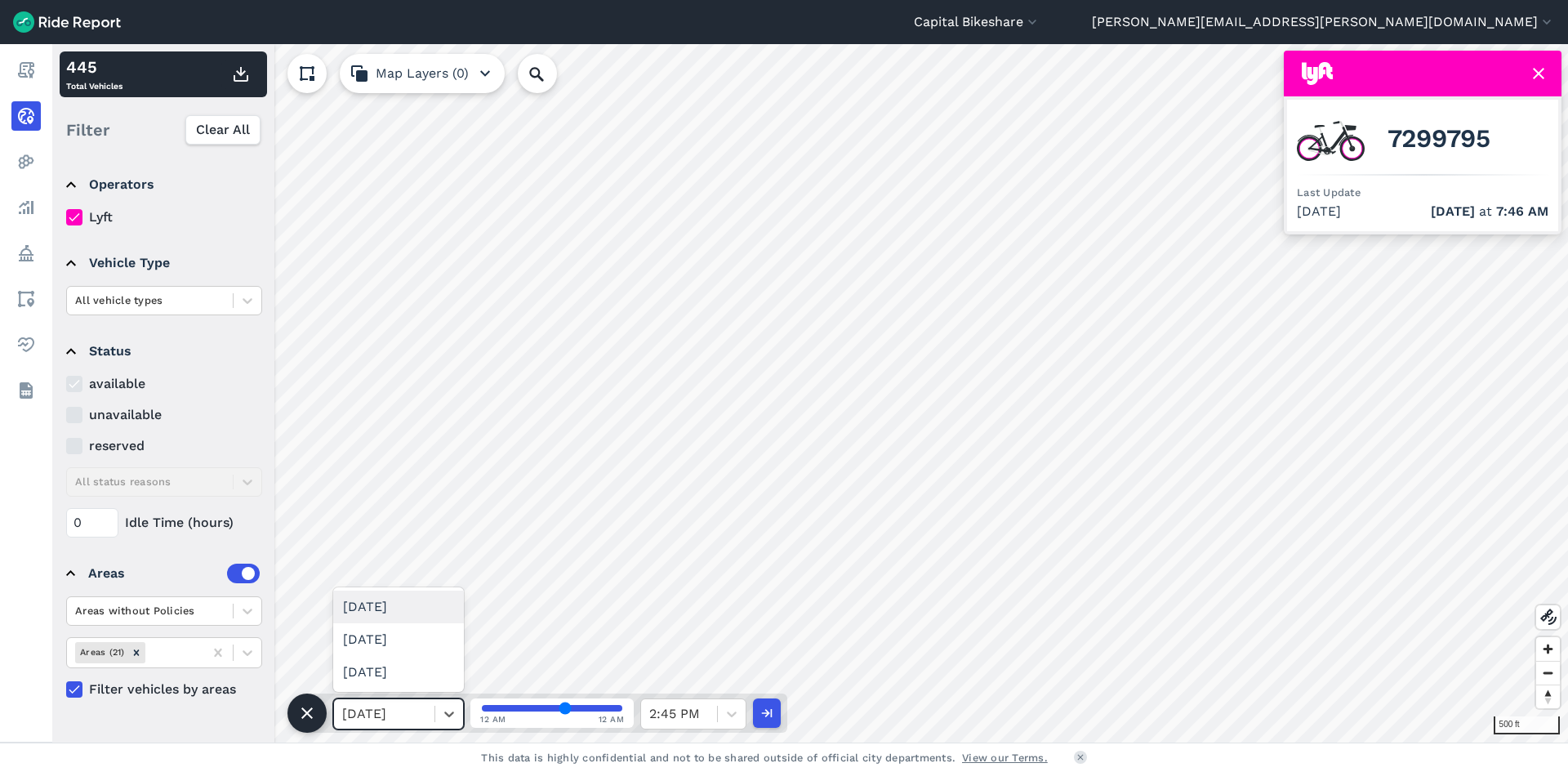
click at [408, 716] on div at bounding box center [384, 714] width 84 height 23
click at [402, 646] on div "[DATE]" at bounding box center [398, 639] width 131 height 33
drag, startPoint x: 563, startPoint y: 709, endPoint x: 592, endPoint y: 709, distance: 29.0
click at [597, 712] on input "range" at bounding box center [552, 709] width 141 height 7
drag, startPoint x: 592, startPoint y: 709, endPoint x: 601, endPoint y: 710, distance: 9.1
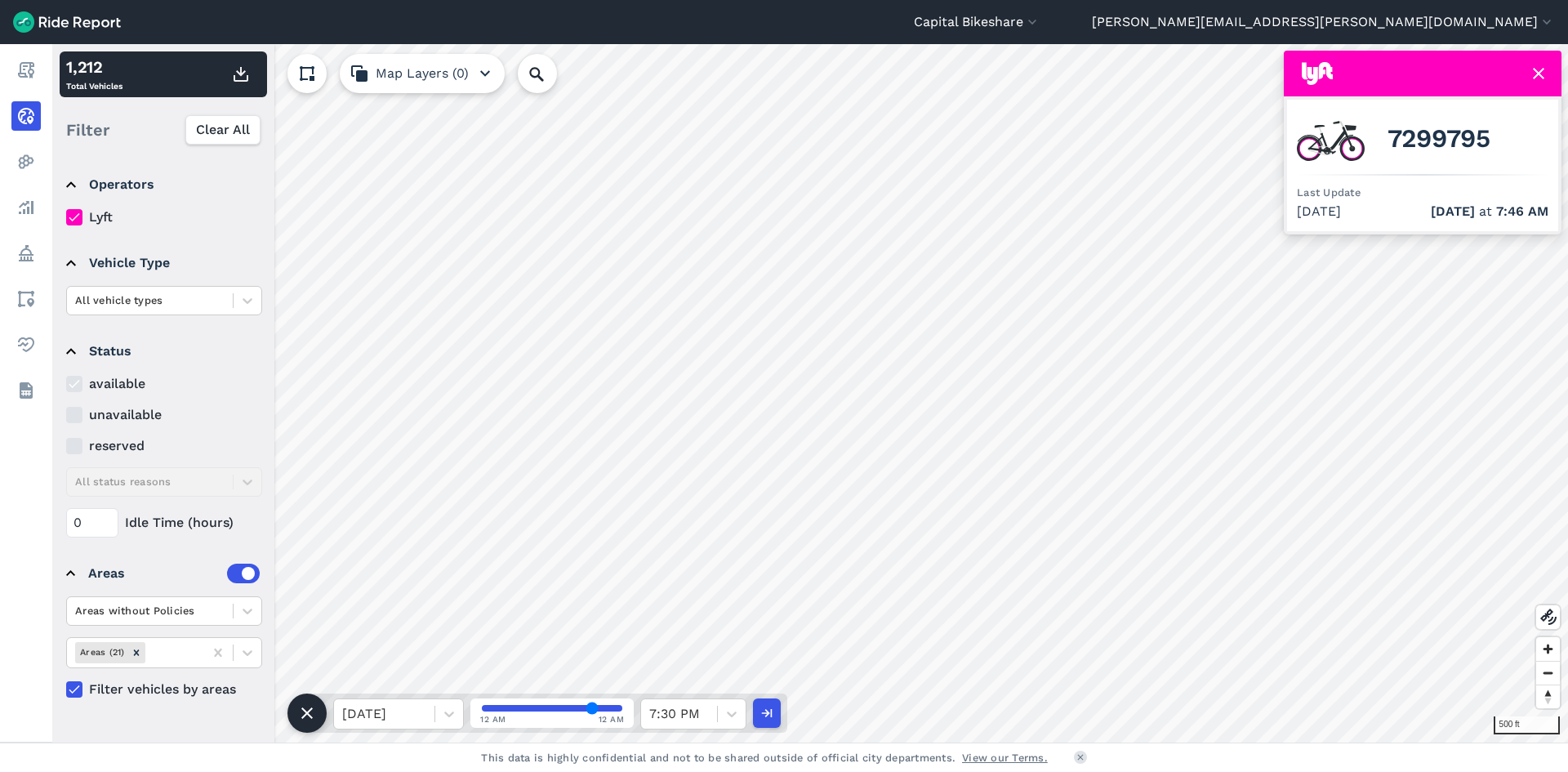
type input "84"
click at [601, 710] on input "range" at bounding box center [552, 709] width 141 height 7
click at [74, 691] on use at bounding box center [73, 690] width 11 height 8
click at [66, 690] on input "Filter vehicles by areas" at bounding box center [66, 685] width 0 height 11
click at [154, 302] on div at bounding box center [149, 300] width 149 height 19
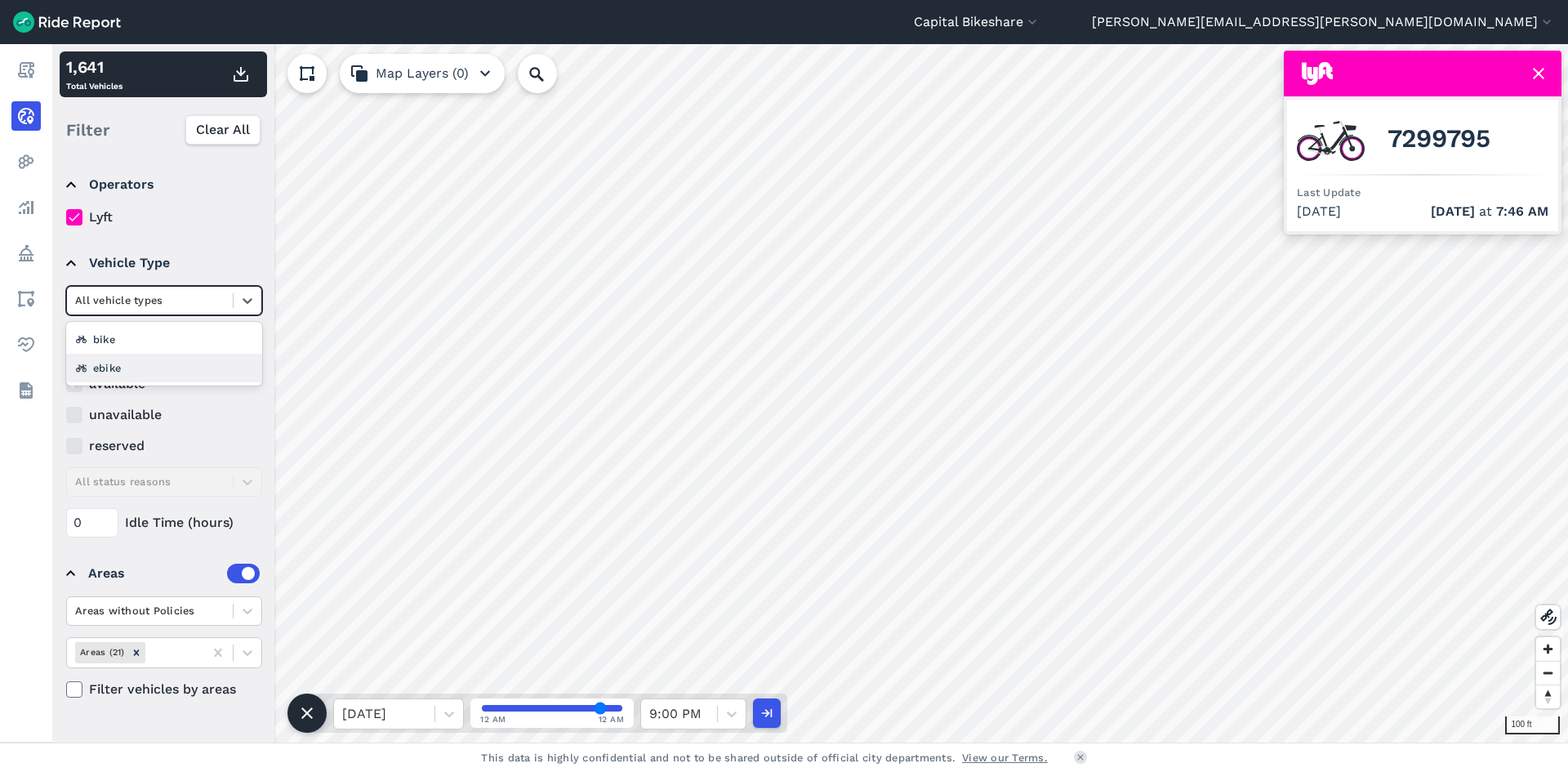
click at [132, 358] on div "ebike" at bounding box center [163, 368] width 196 height 28
click at [163, 302] on div at bounding box center [149, 300] width 149 height 19
click at [126, 362] on div "bike" at bounding box center [163, 368] width 196 height 28
click at [147, 307] on div at bounding box center [149, 300] width 149 height 19
click at [126, 357] on div "ebike" at bounding box center [163, 368] width 196 height 28
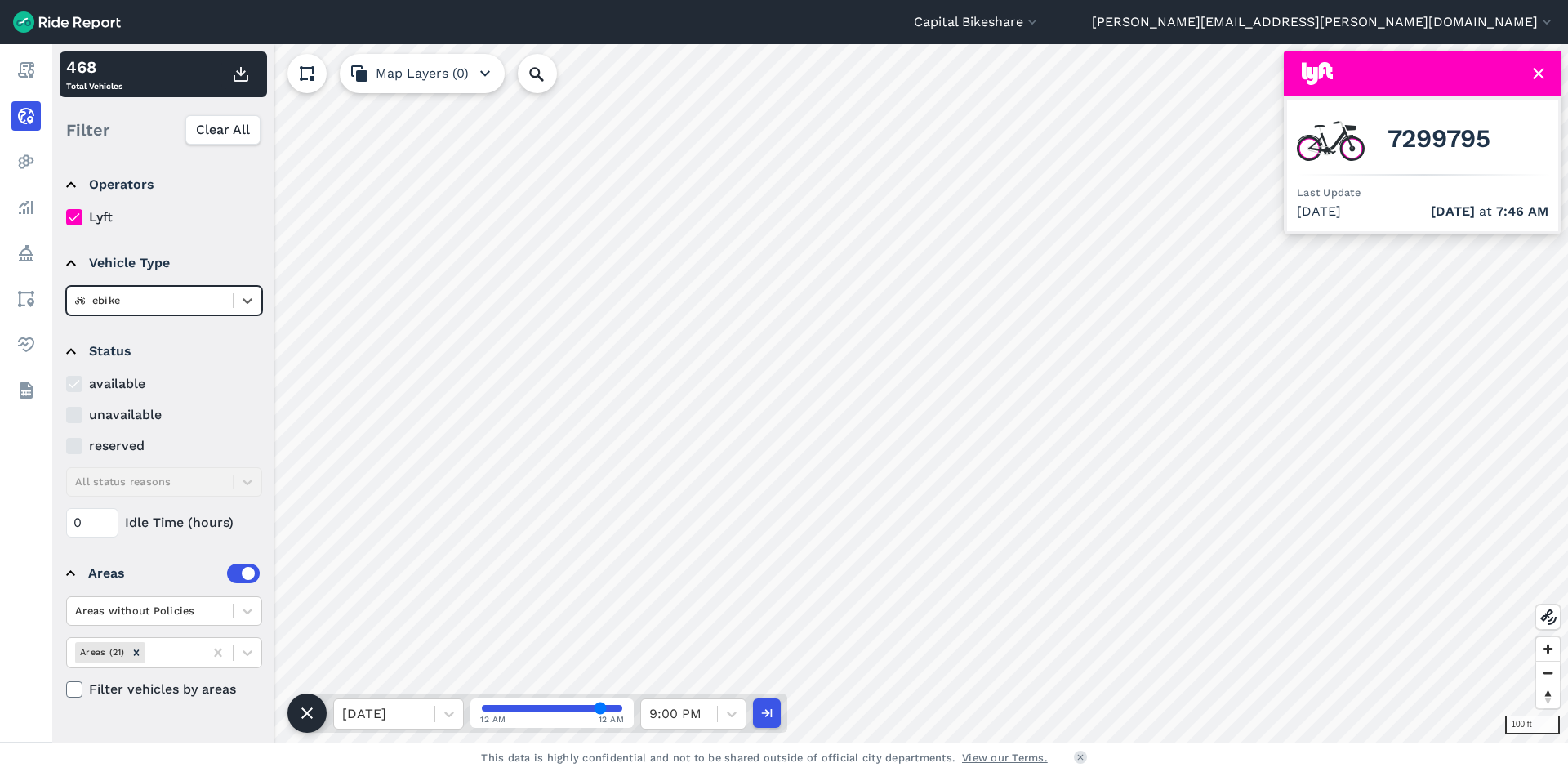
click at [154, 293] on div at bounding box center [149, 300] width 149 height 19
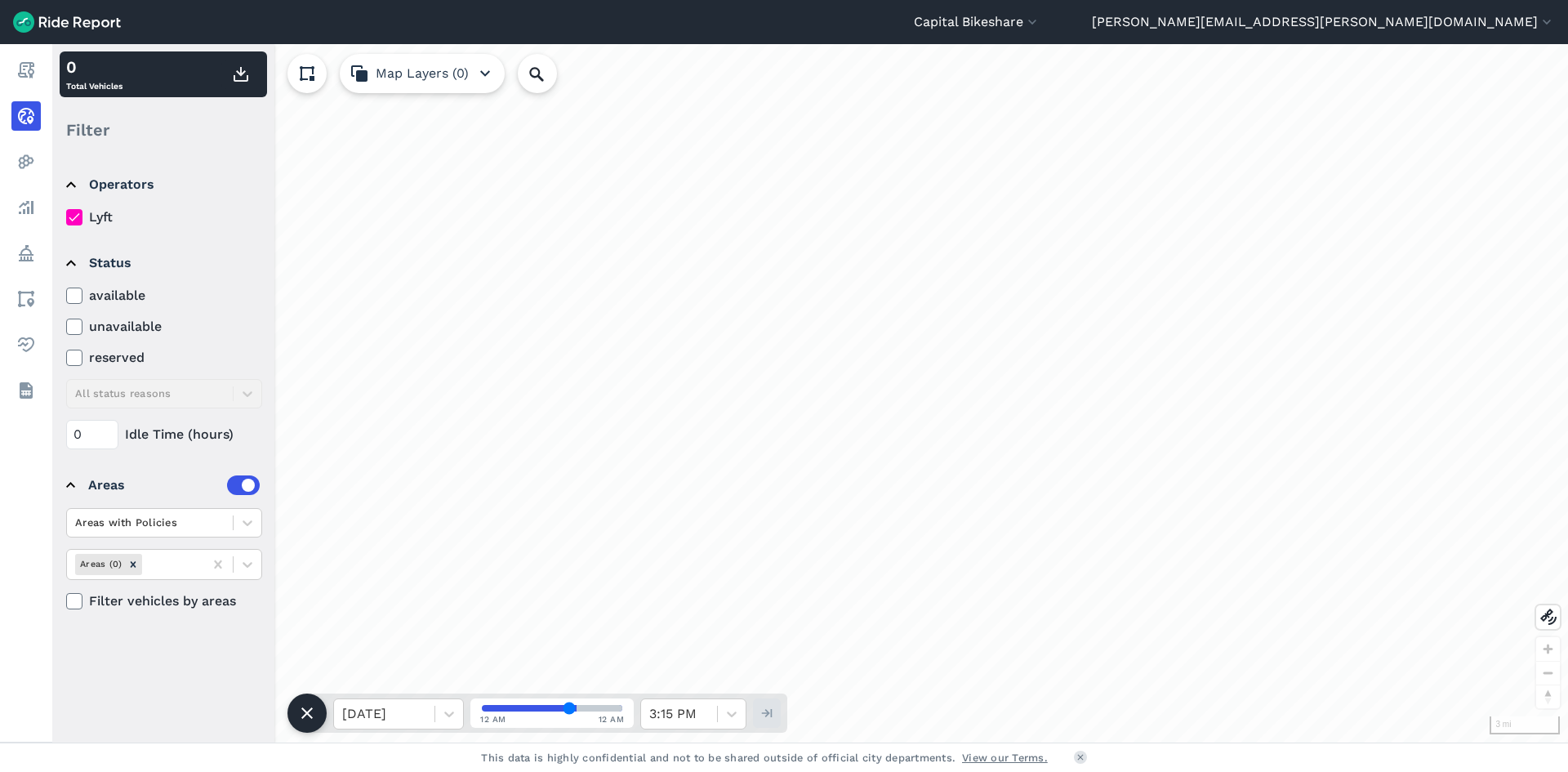
click at [106, 291] on label "available" at bounding box center [163, 296] width 196 height 20
click at [66, 291] on input "available" at bounding box center [66, 291] width 0 height 11
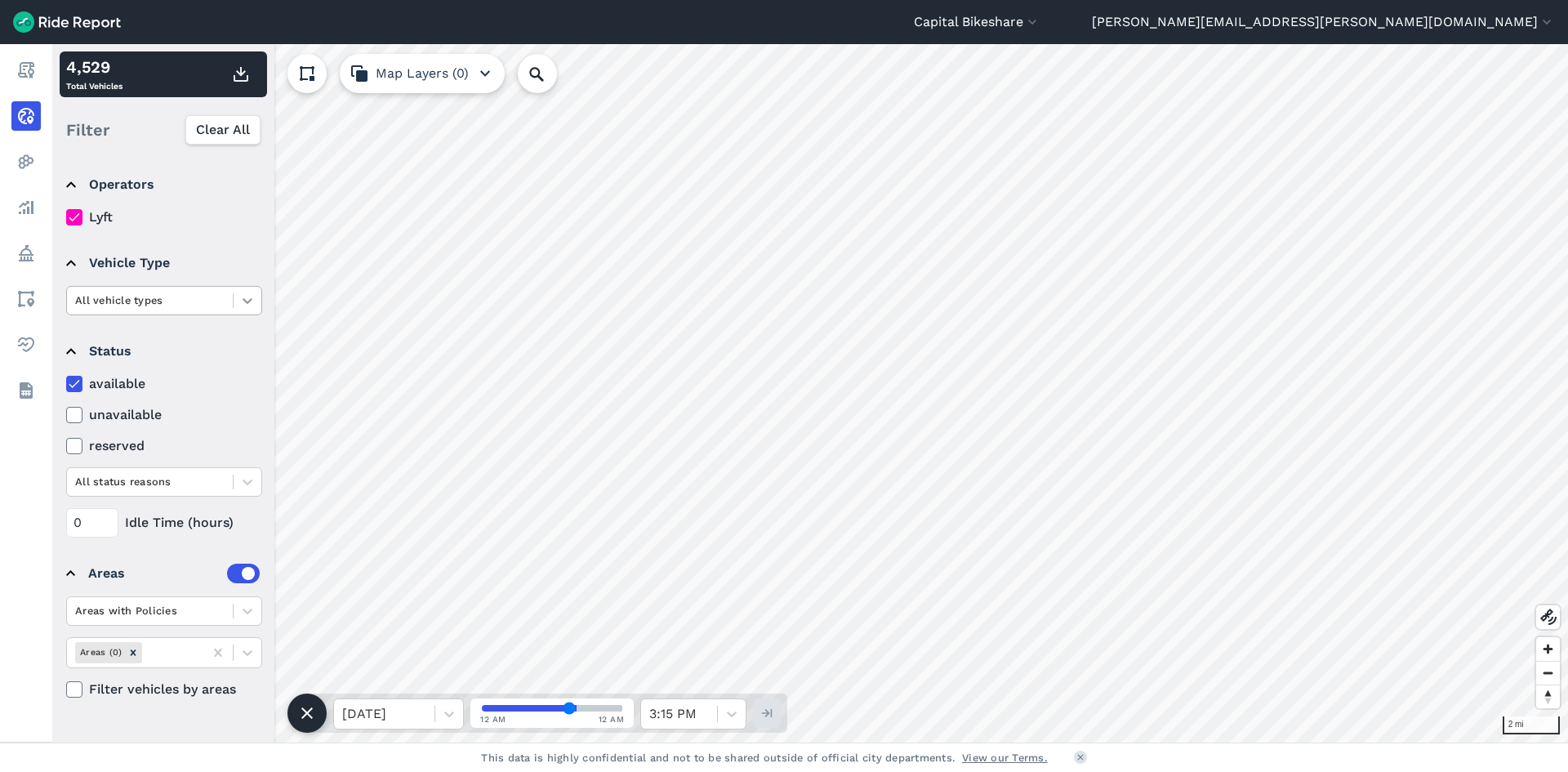
click at [242, 303] on icon at bounding box center [247, 301] width 17 height 17
click at [137, 374] on div "ebike" at bounding box center [163, 368] width 196 height 28
click at [435, 726] on div at bounding box center [449, 714] width 28 height 29
click at [399, 671] on div "[DATE]" at bounding box center [398, 672] width 131 height 33
drag, startPoint x: 569, startPoint y: 708, endPoint x: 481, endPoint y: 708, distance: 88.0
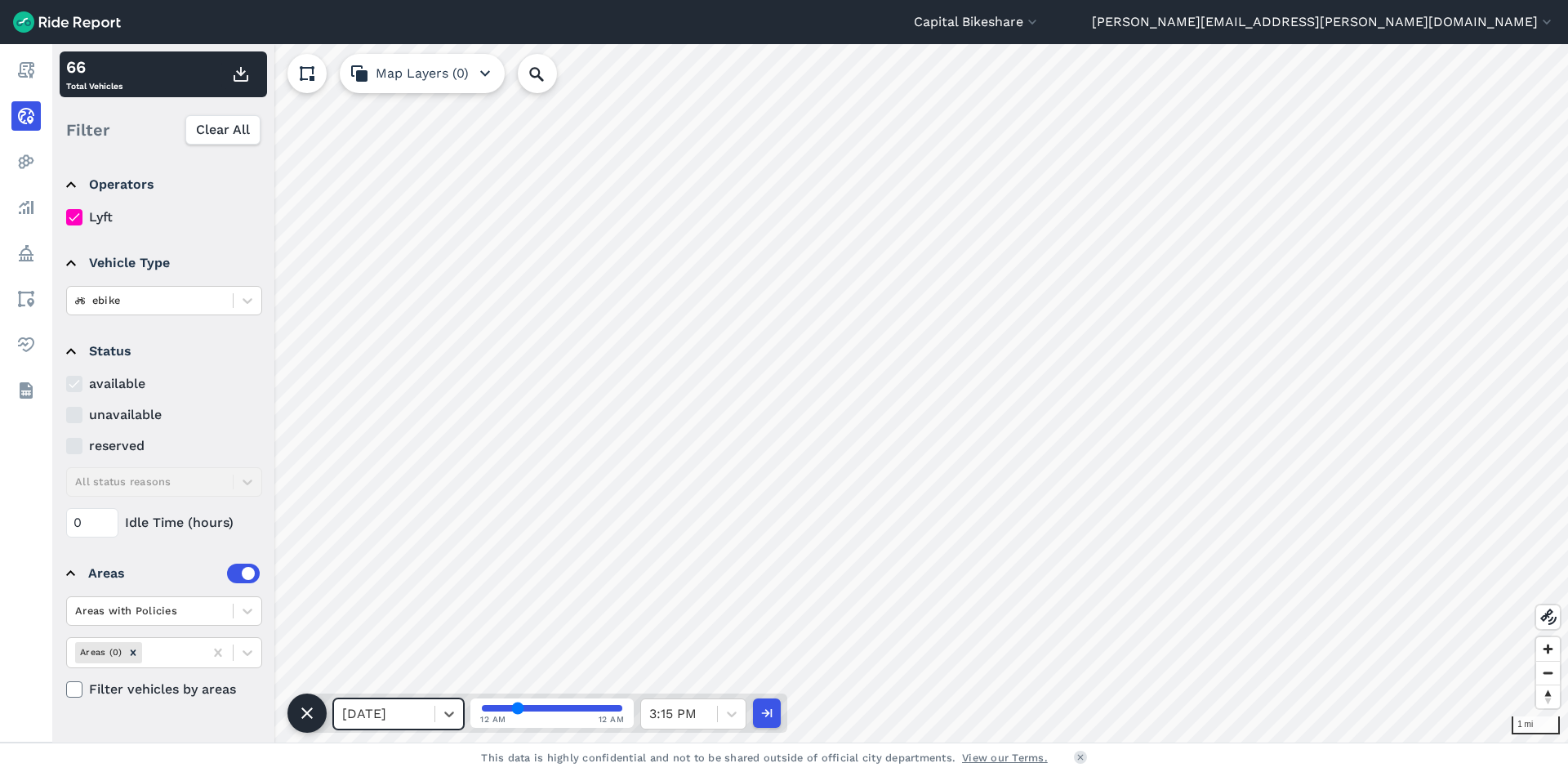
click at [517, 708] on input "range" at bounding box center [552, 709] width 141 height 7
click at [481, 708] on span at bounding box center [552, 709] width 144 height 10
click at [483, 709] on input "range" at bounding box center [552, 709] width 141 height 7
click at [482, 707] on input "range" at bounding box center [552, 709] width 141 height 7
click at [768, 719] on icon "button" at bounding box center [767, 714] width 17 height 17
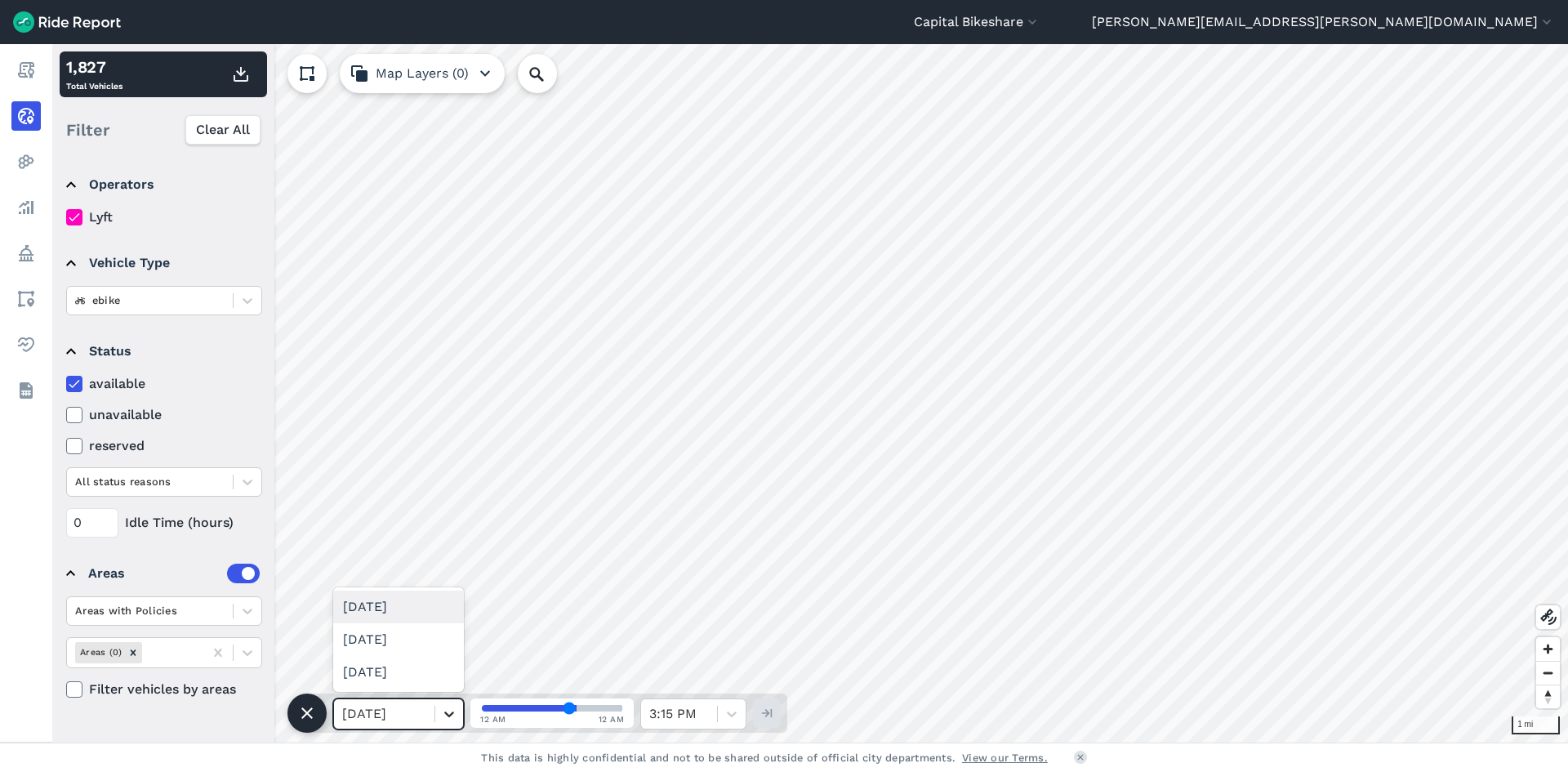
click at [440, 717] on div at bounding box center [449, 714] width 27 height 28
click at [421, 671] on div "[DATE]" at bounding box center [398, 672] width 131 height 33
drag, startPoint x: 564, startPoint y: 709, endPoint x: 559, endPoint y: 723, distance: 14.9
click at [482, 708] on input "range" at bounding box center [552, 709] width 141 height 7
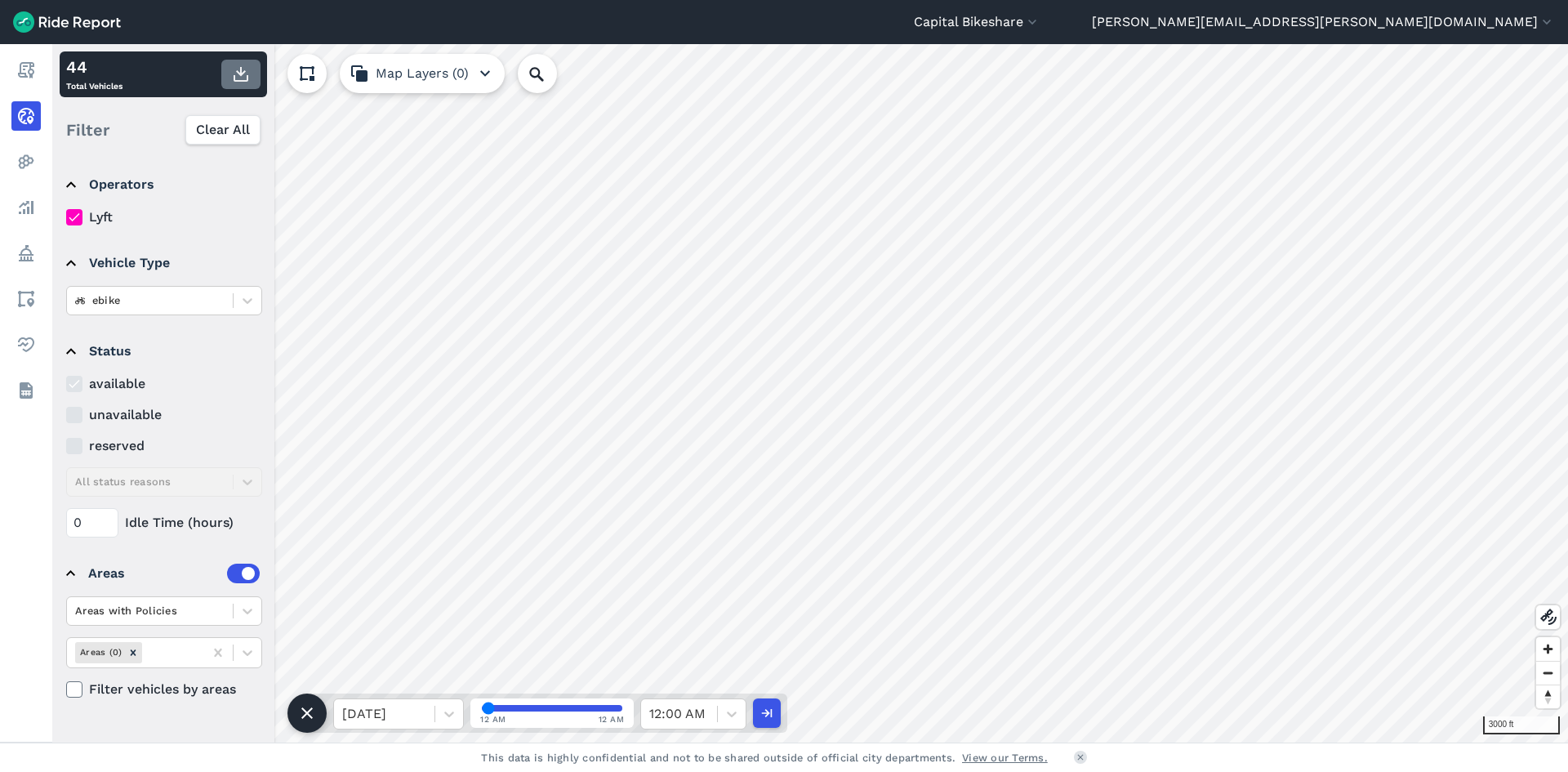
click at [242, 78] on icon "button" at bounding box center [241, 74] width 20 height 20
click at [497, 712] on input "range" at bounding box center [552, 709] width 141 height 7
click at [490, 710] on input "range" at bounding box center [552, 709] width 141 height 7
click at [729, 712] on icon at bounding box center [732, 714] width 17 height 17
click at [706, 533] on div "12:30 AM" at bounding box center [693, 532] width 106 height 33
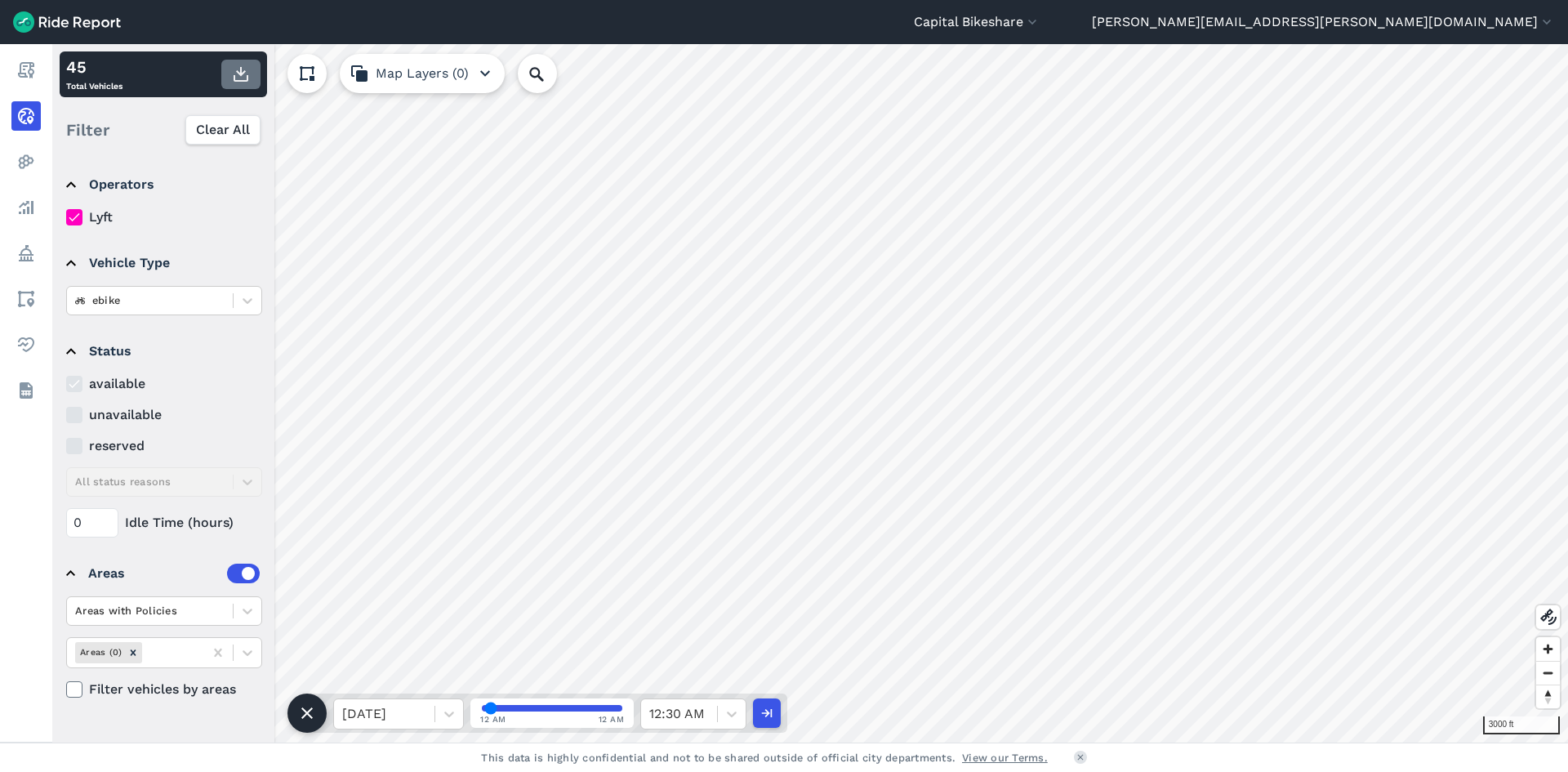
click at [240, 81] on use "button" at bounding box center [241, 74] width 15 height 15
click at [725, 711] on icon at bounding box center [732, 714] width 17 height 17
click at [697, 562] on div "1:00 AM" at bounding box center [693, 564] width 106 height 33
click at [240, 68] on use "button" at bounding box center [241, 74] width 15 height 15
click at [737, 719] on icon at bounding box center [732, 714] width 17 height 17
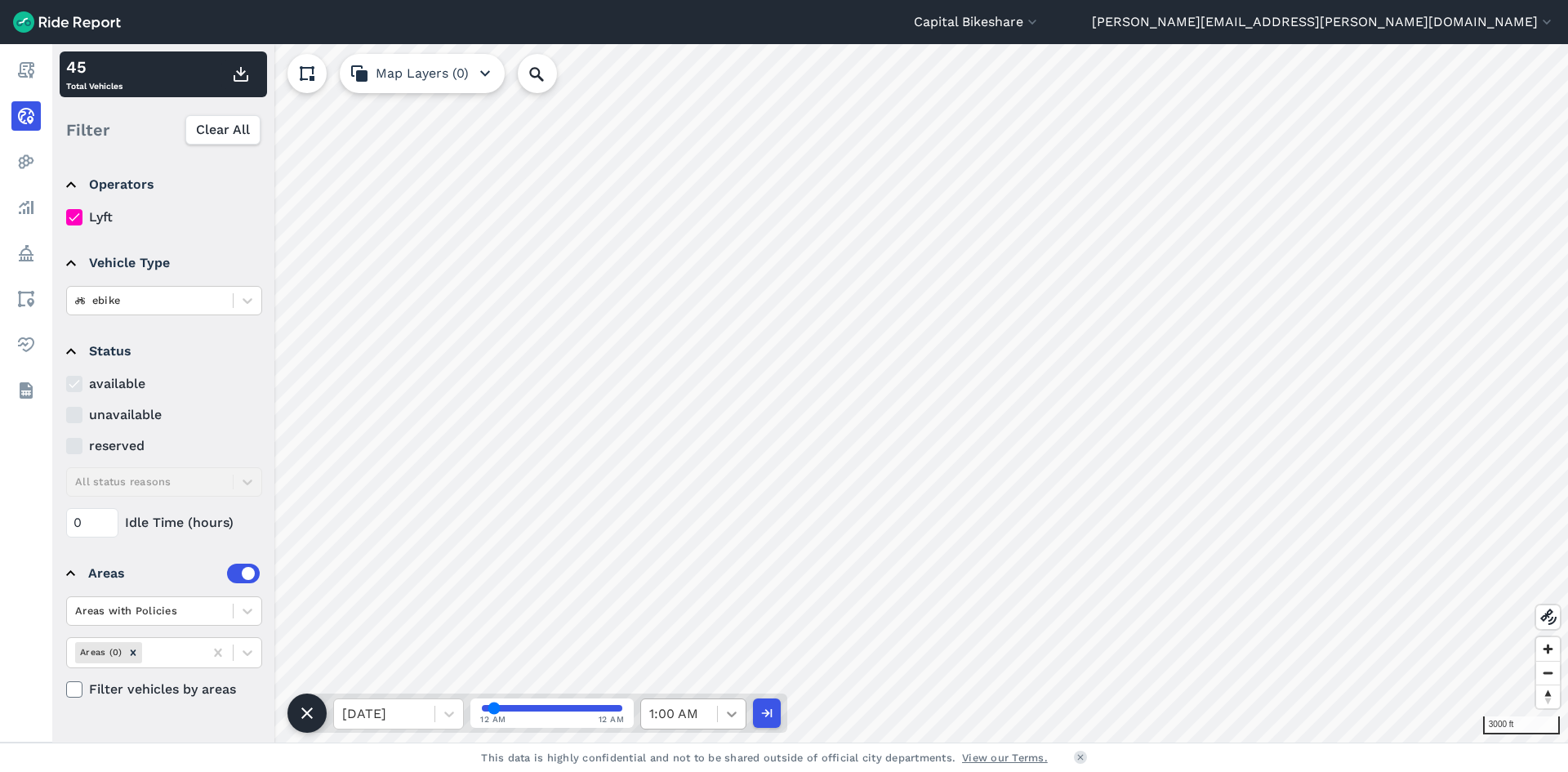
click at [724, 712] on icon at bounding box center [732, 714] width 17 height 17
click at [687, 616] on div "1:30 AM" at bounding box center [693, 629] width 106 height 33
click at [235, 73] on icon "button" at bounding box center [241, 74] width 20 height 20
click at [729, 717] on icon at bounding box center [732, 714] width 17 height 17
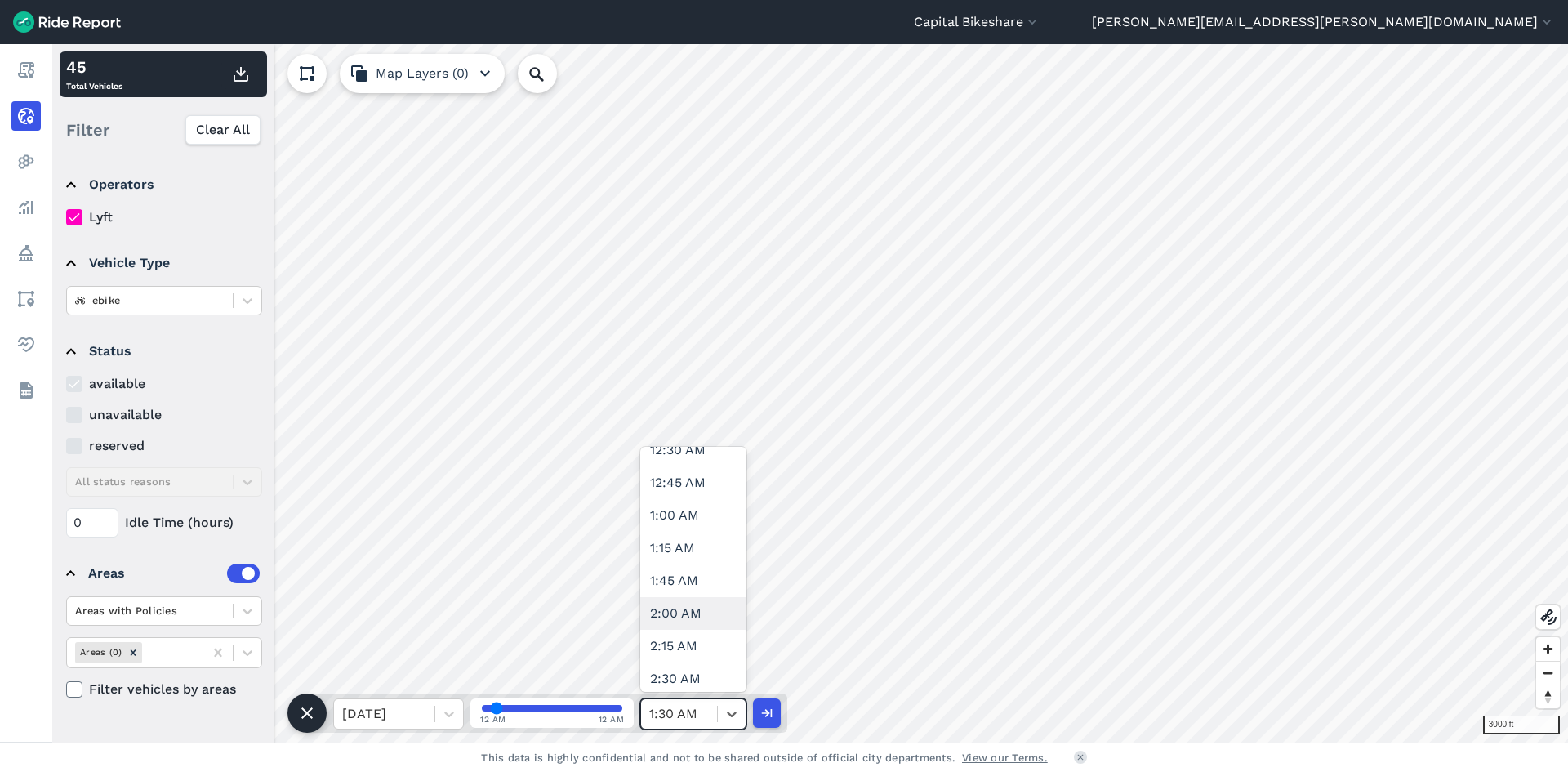
click at [695, 614] on div "2:00 AM" at bounding box center [693, 614] width 106 height 33
click at [239, 74] on use "button" at bounding box center [241, 74] width 15 height 15
click at [727, 709] on icon at bounding box center [732, 714] width 17 height 17
click at [691, 594] on div "2:30 AM" at bounding box center [693, 597] width 106 height 33
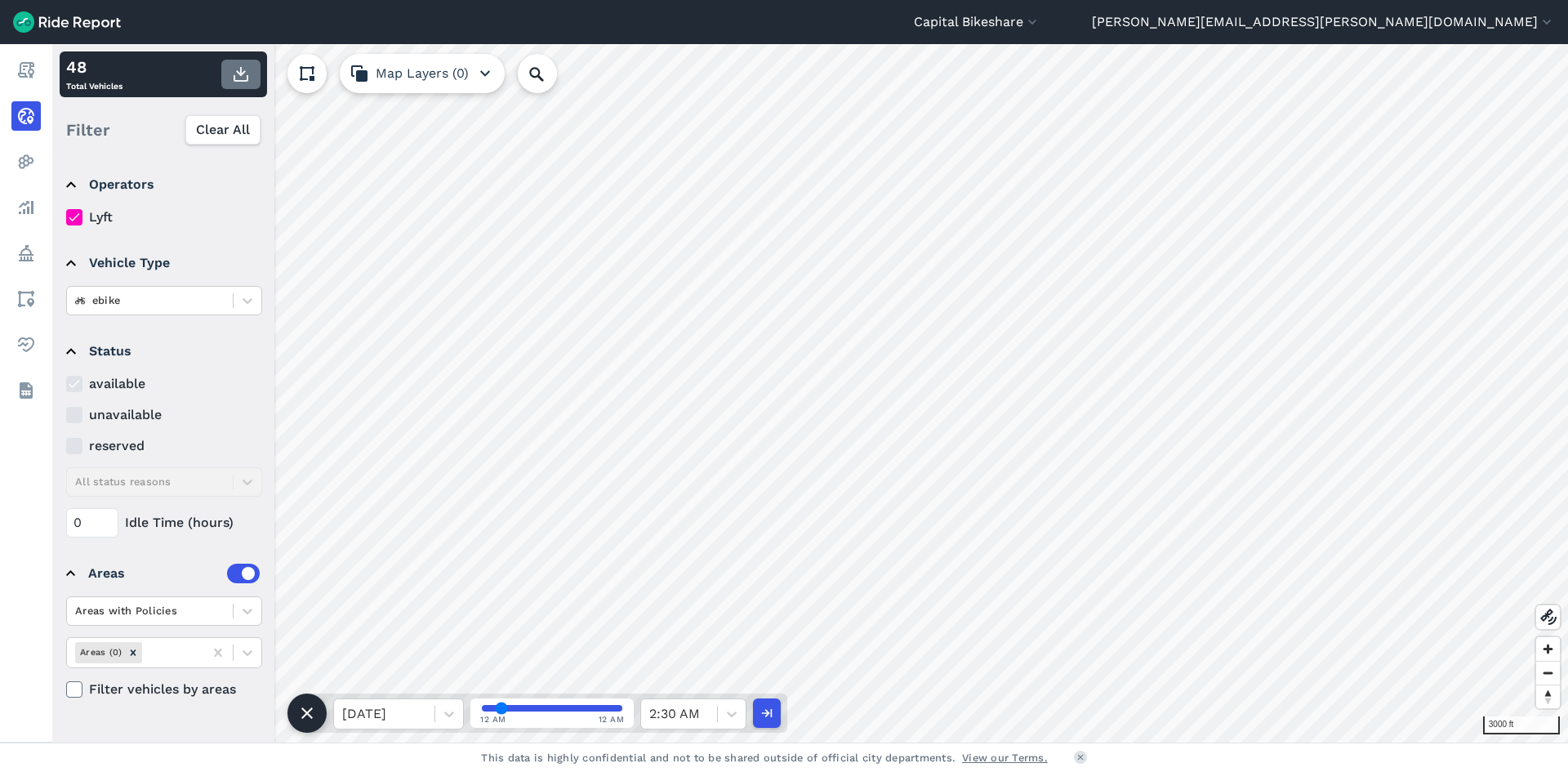
click at [230, 75] on button "button" at bounding box center [241, 74] width 39 height 29
click at [734, 709] on icon at bounding box center [732, 714] width 17 height 17
click at [699, 584] on div "3:00 AM" at bounding box center [693, 580] width 106 height 33
click at [234, 80] on use "button" at bounding box center [241, 74] width 15 height 15
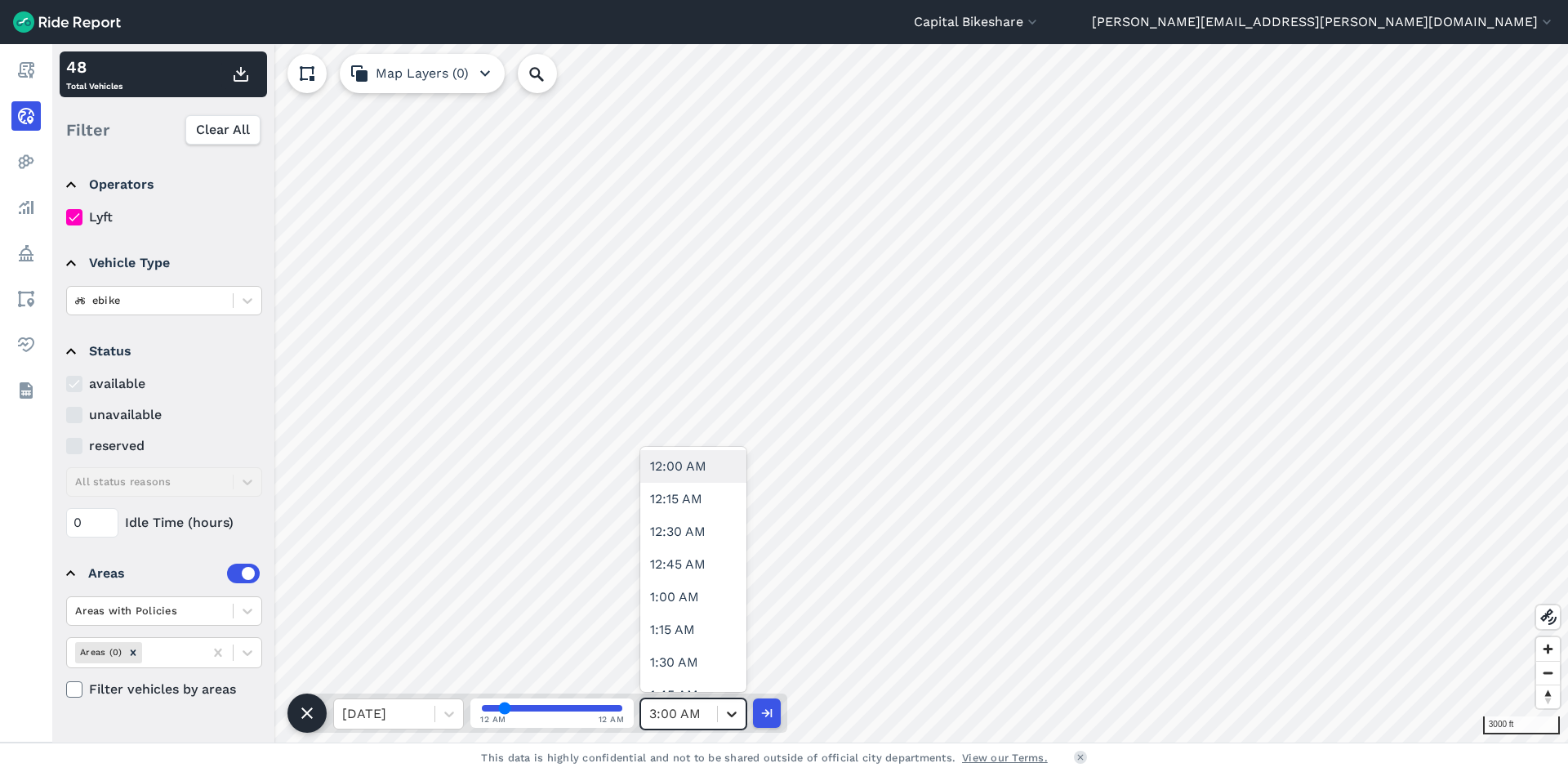
click at [727, 710] on icon at bounding box center [732, 714] width 17 height 17
click at [703, 559] on div "3:30 AM" at bounding box center [693, 564] width 106 height 33
click at [241, 78] on icon "button" at bounding box center [241, 74] width 20 height 20
click at [727, 710] on icon at bounding box center [732, 714] width 17 height 17
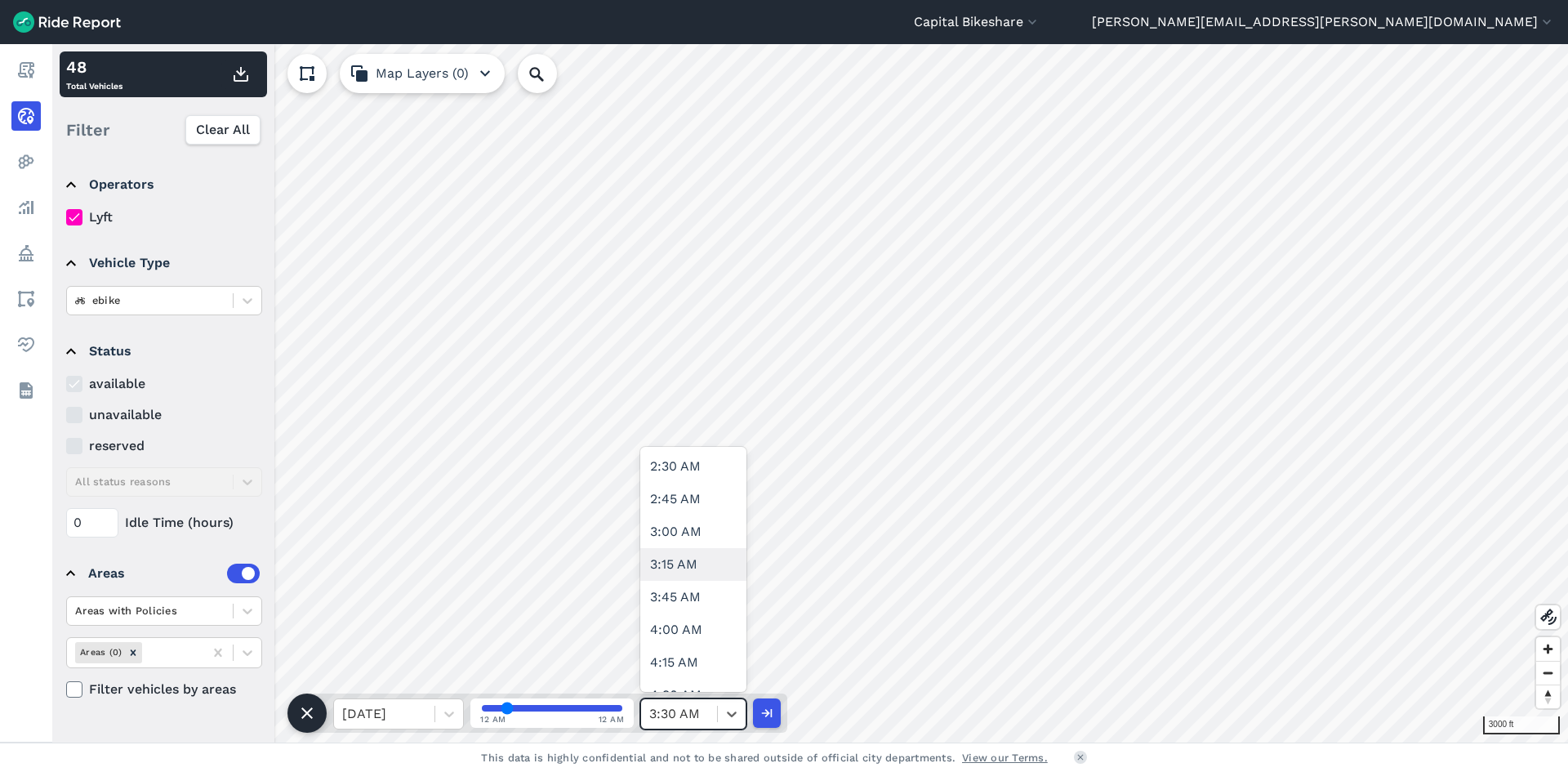
scroll to position [409, 0]
click at [699, 561] on div "4:00 AM" at bounding box center [693, 548] width 106 height 33
click at [239, 77] on icon "button" at bounding box center [241, 74] width 20 height 20
click at [722, 710] on div at bounding box center [732, 714] width 27 height 28
click at [681, 625] on div "4:30 AM" at bounding box center [693, 614] width 106 height 33
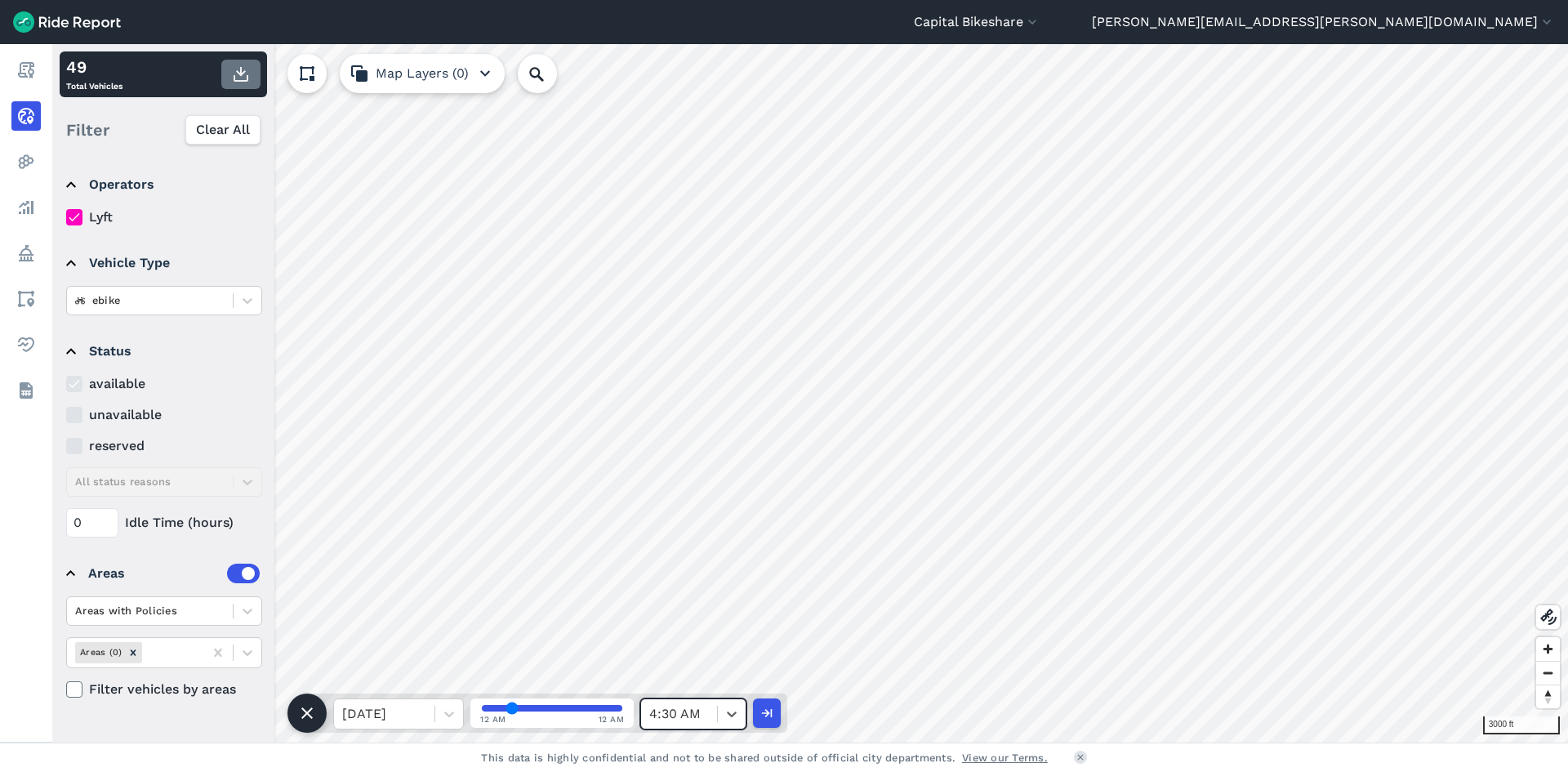
click at [242, 73] on use "button" at bounding box center [241, 74] width 15 height 15
click at [729, 714] on icon at bounding box center [732, 714] width 10 height 6
click at [688, 596] on div "5:00 AM" at bounding box center [693, 597] width 106 height 33
click at [249, 77] on icon "button" at bounding box center [241, 74] width 20 height 20
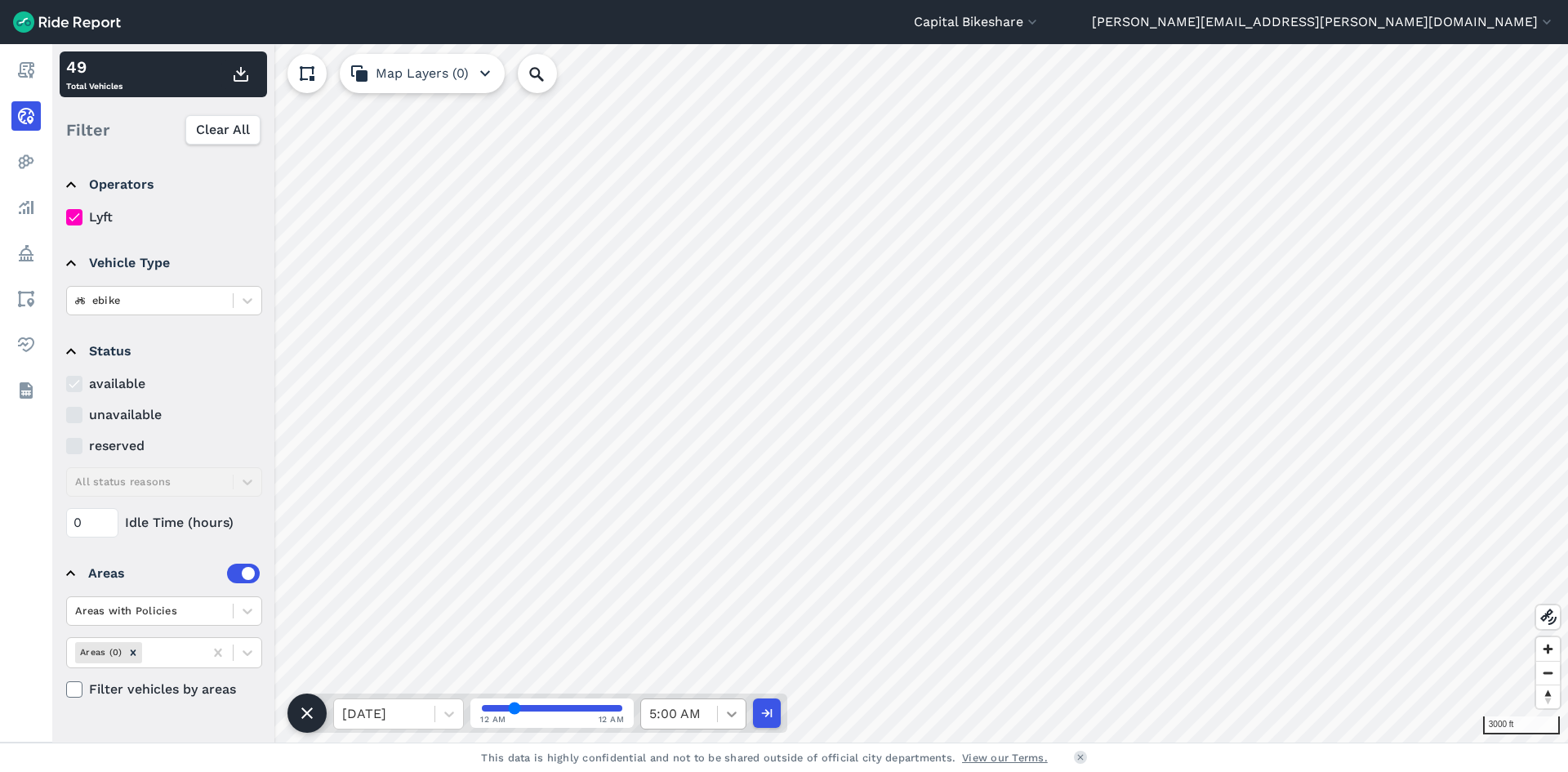
click at [731, 711] on icon at bounding box center [732, 714] width 17 height 17
click at [702, 641] on div "6:00 AM" at bounding box center [693, 646] width 106 height 33
click at [726, 716] on icon at bounding box center [732, 714] width 17 height 17
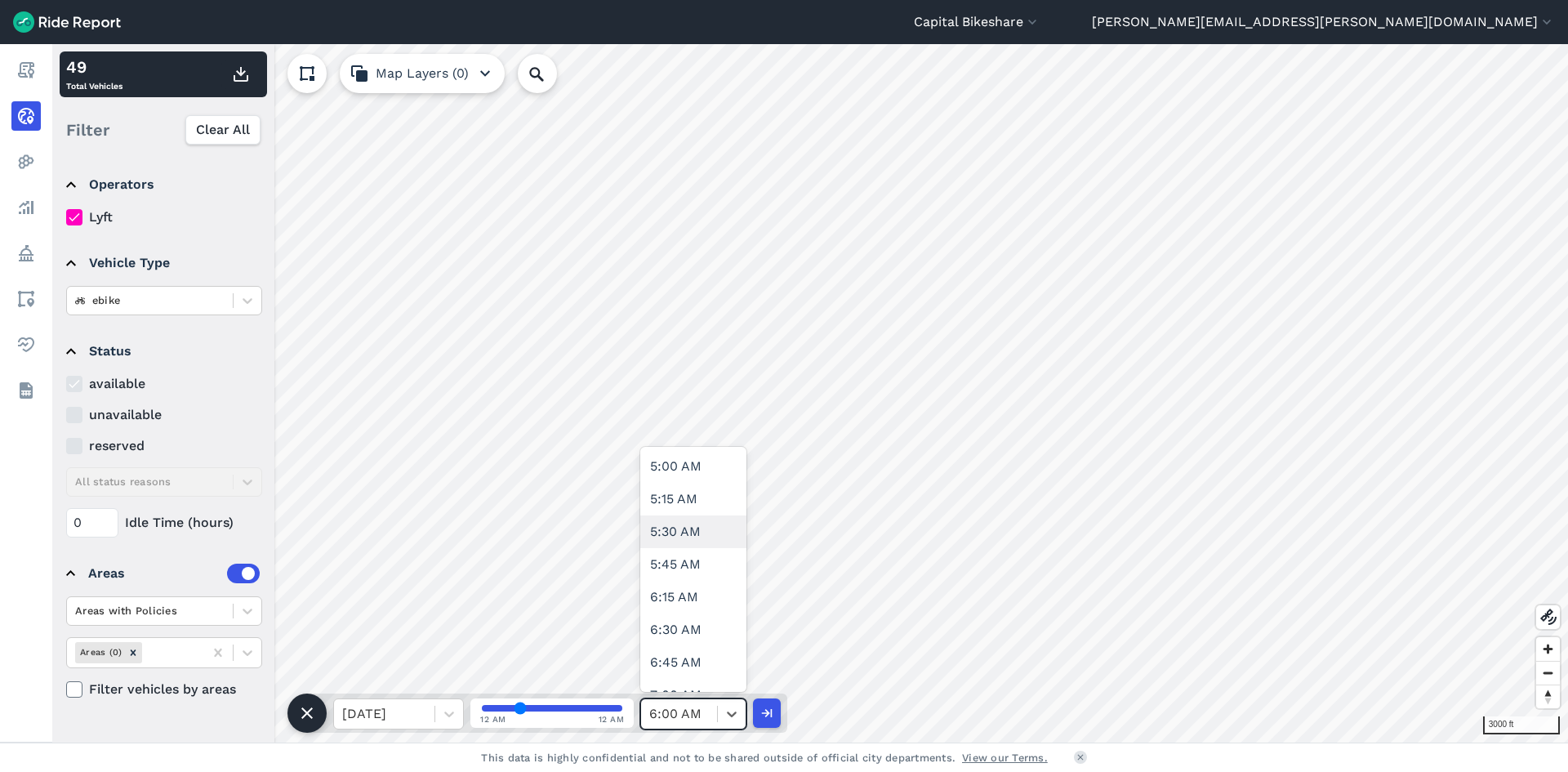
click at [687, 521] on div "5:30 AM" at bounding box center [693, 532] width 106 height 33
click at [731, 714] on icon at bounding box center [732, 714] width 17 height 17
click at [245, 82] on use "button" at bounding box center [241, 74] width 15 height 15
click at [1018, 13] on header "Capital Bikeshare Capital Bikeshare Washington D.C. william.feeney@dc.gov Setti…" at bounding box center [784, 22] width 1568 height 44
click at [716, 722] on div "5:30 AM" at bounding box center [679, 714] width 76 height 29
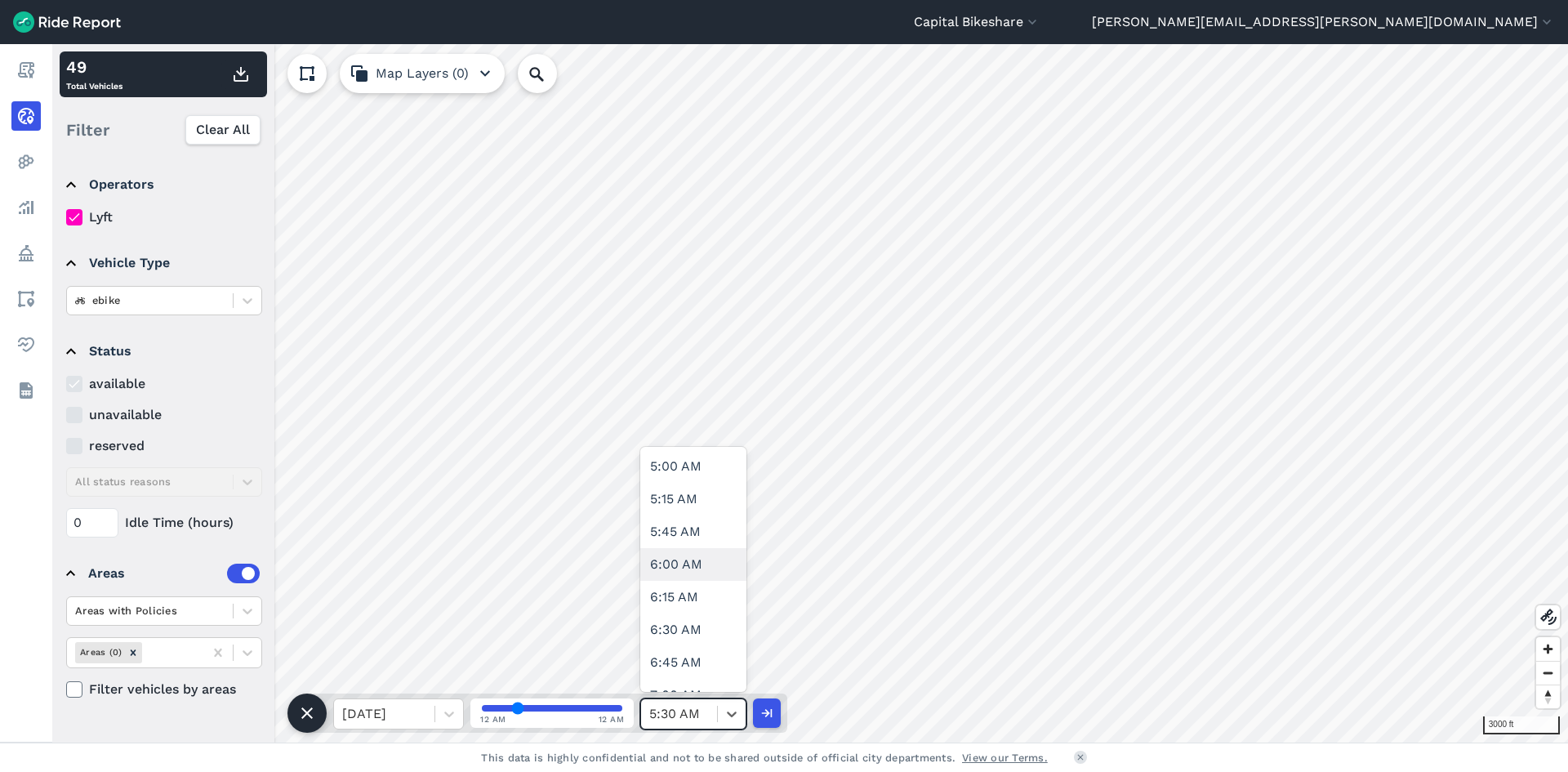
click at [691, 564] on div "6:00 AM" at bounding box center [693, 564] width 106 height 33
click at [466, 514] on div "3000 ft 49 Total Vehicles Filter Clear All Operators Lyft Vehicle Type ebike St…" at bounding box center [811, 394] width 1516 height 699
click at [247, 75] on use "button" at bounding box center [241, 74] width 15 height 15
click at [711, 709] on div "6:00 AM" at bounding box center [679, 714] width 76 height 29
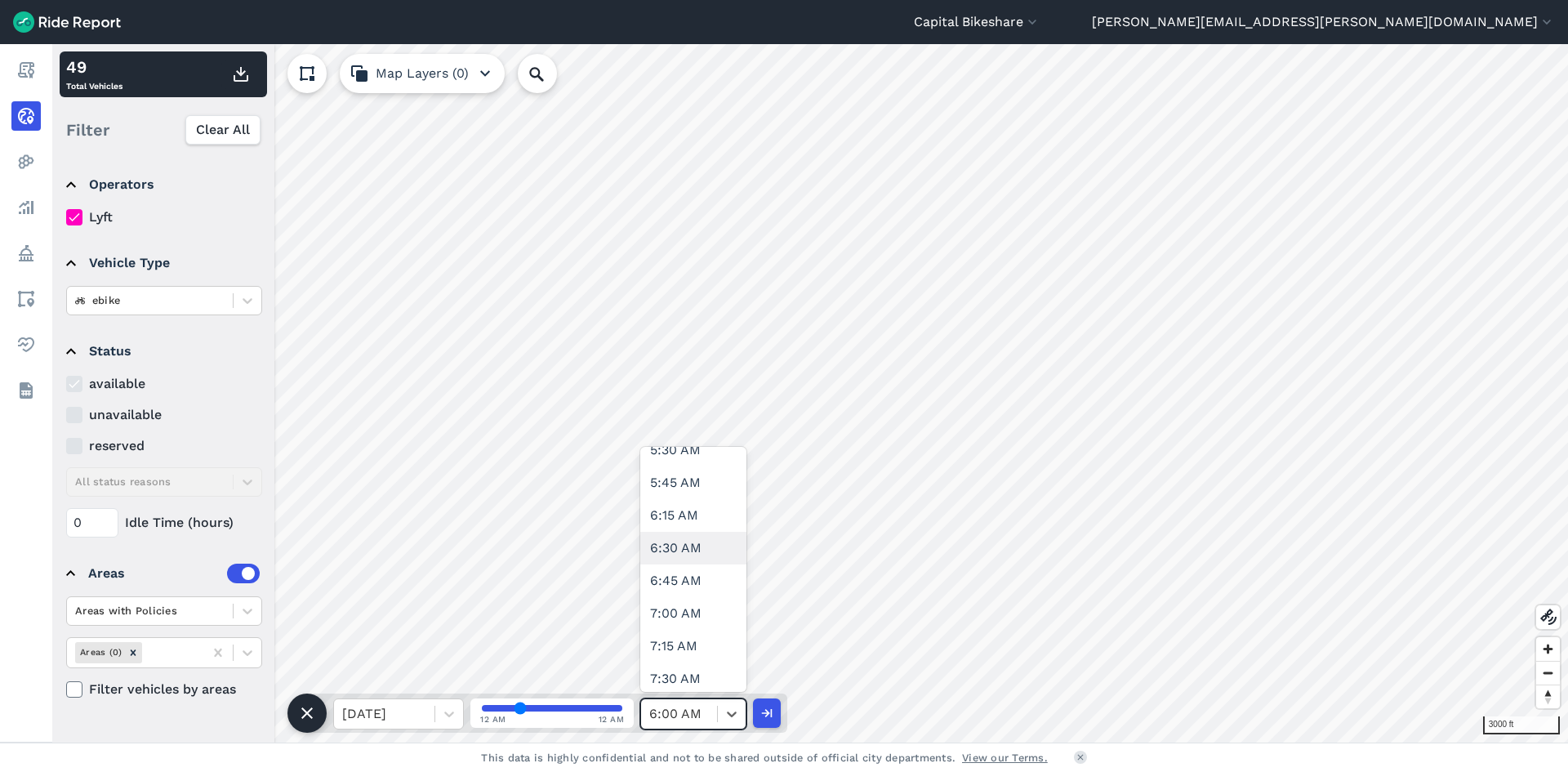
click at [688, 551] on div "6:30 AM" at bounding box center [693, 548] width 106 height 33
click at [237, 80] on use "button" at bounding box center [241, 74] width 15 height 15
click at [724, 724] on div at bounding box center [732, 714] width 27 height 28
click at [688, 614] on div "7:00 AM" at bounding box center [693, 614] width 106 height 33
click at [239, 81] on use "button" at bounding box center [241, 74] width 15 height 15
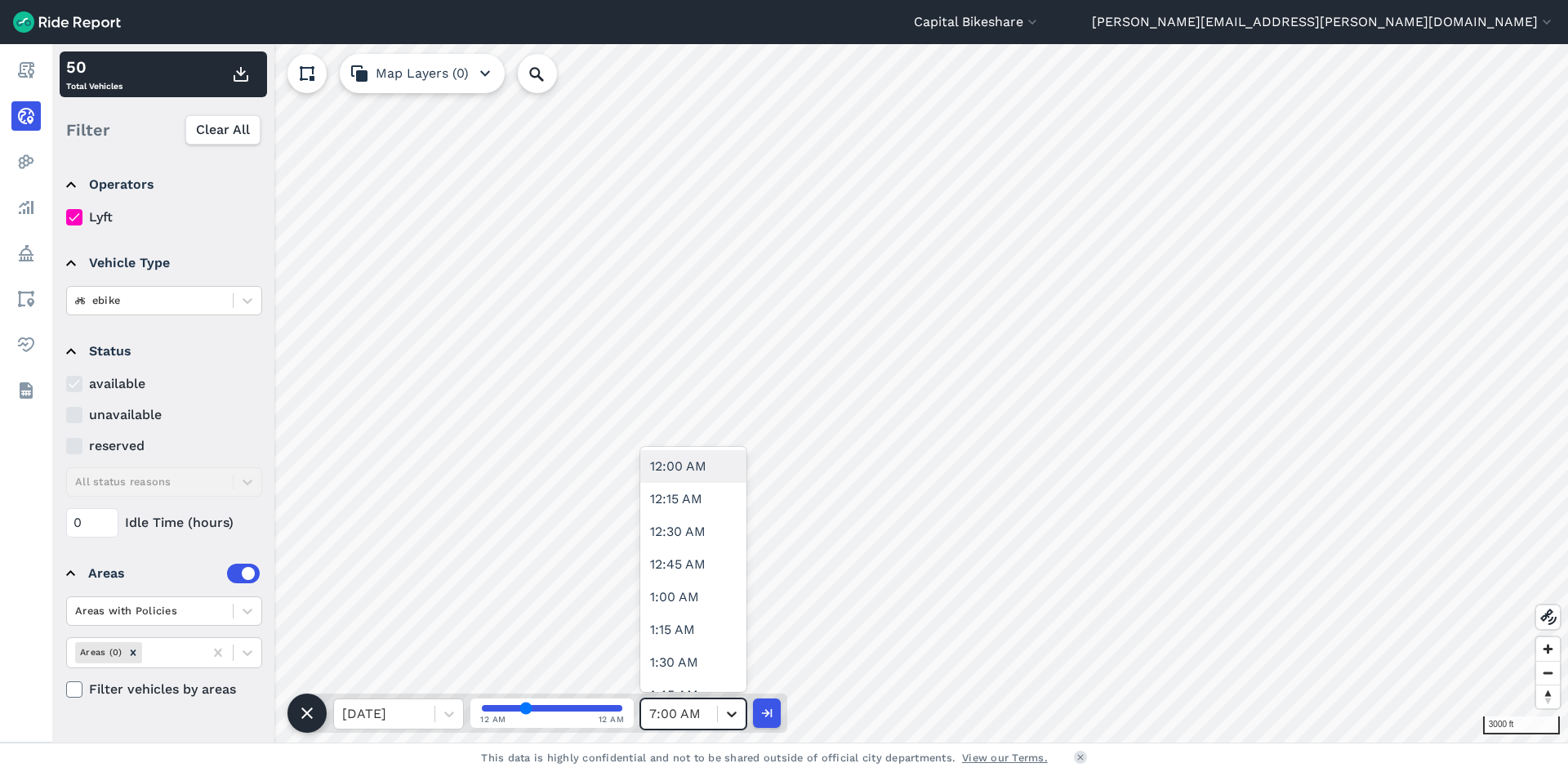
click at [733, 715] on icon at bounding box center [732, 714] width 10 height 6
click at [678, 521] on div "7:30 AM" at bounding box center [693, 515] width 106 height 33
click at [240, 73] on use "button" at bounding box center [241, 74] width 15 height 15
click at [733, 721] on icon at bounding box center [732, 714] width 17 height 17
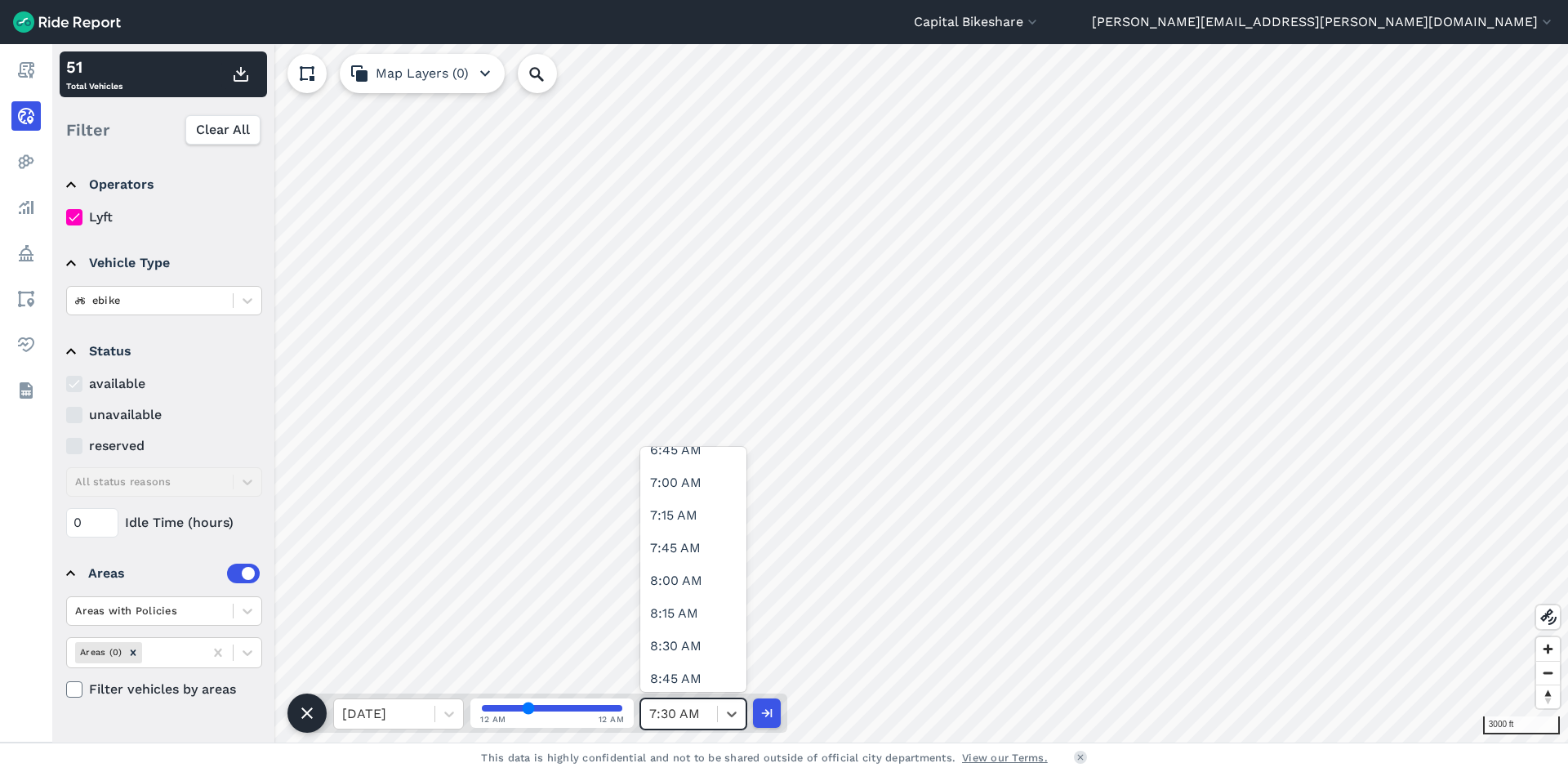
scroll to position [980, 0]
click at [666, 507] on div "8:00 AM" at bounding box center [693, 499] width 106 height 33
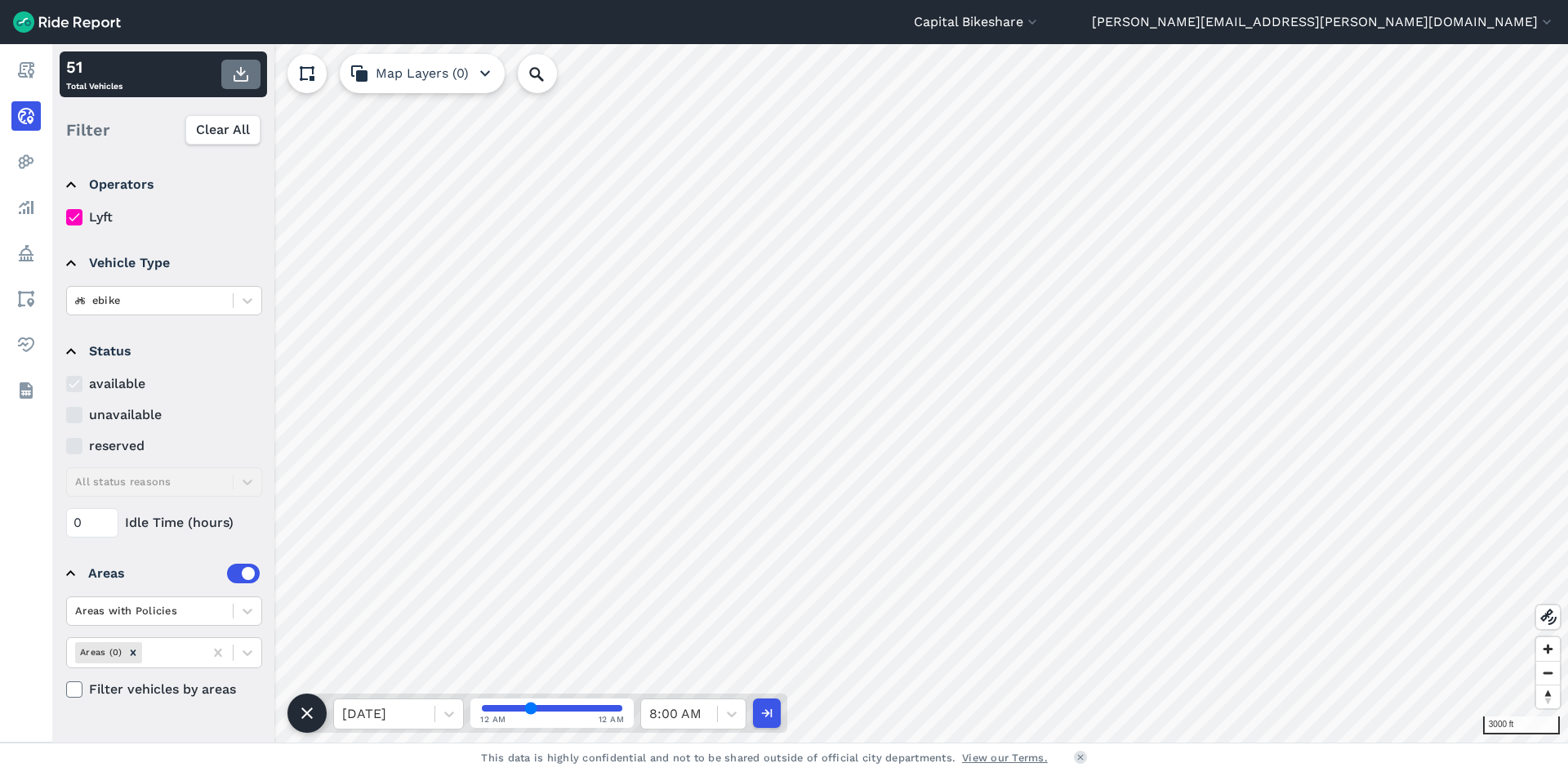
click at [232, 75] on icon "button" at bounding box center [241, 74] width 20 height 20
click at [729, 719] on icon at bounding box center [732, 714] width 17 height 17
click at [682, 563] on div "8:30 AM" at bounding box center [693, 564] width 106 height 33
click at [243, 78] on icon "button" at bounding box center [241, 74] width 20 height 20
click at [733, 719] on icon at bounding box center [732, 714] width 17 height 17
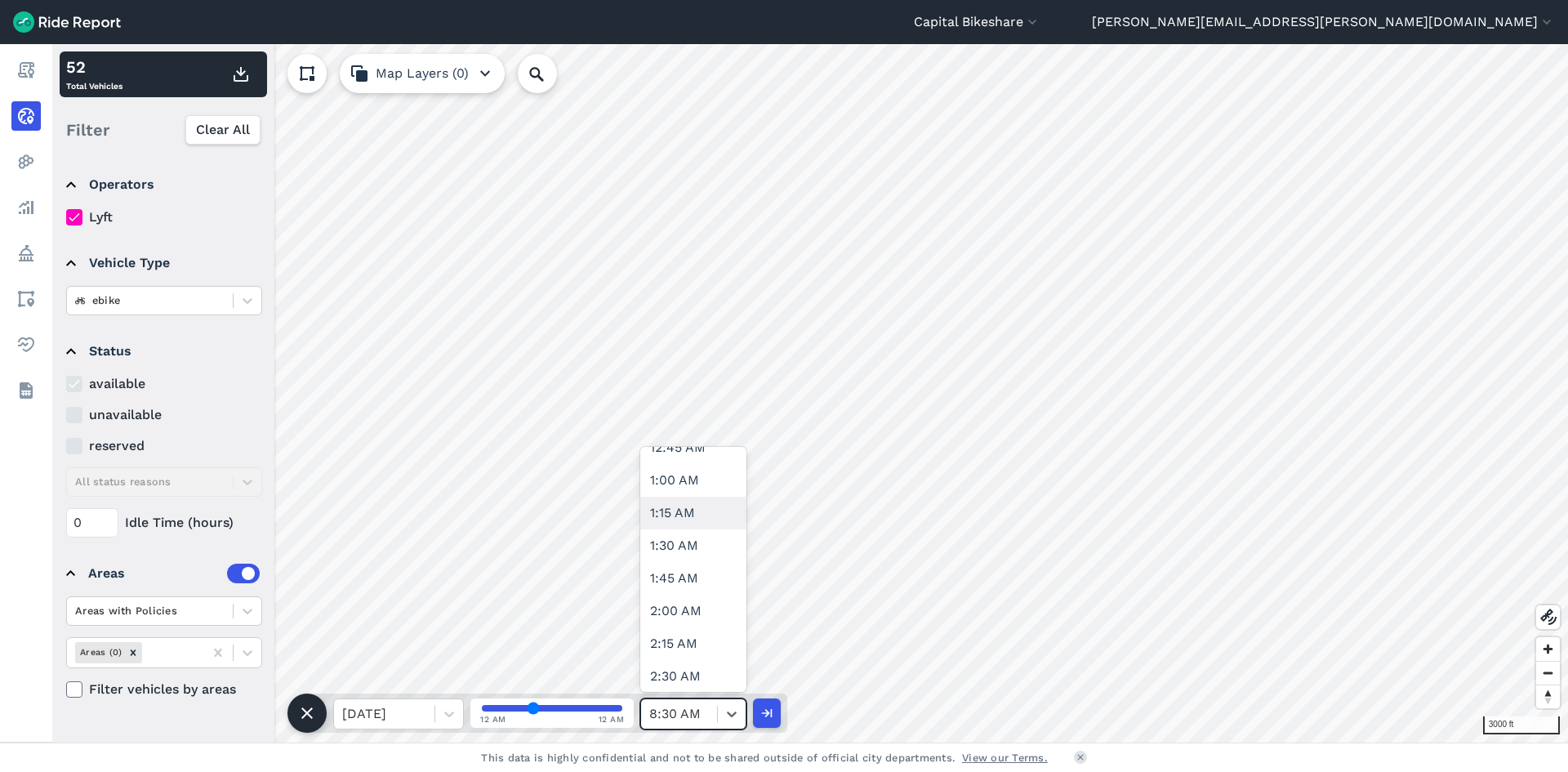
scroll to position [327, 0]
click at [705, 658] on div "4:00 AM" at bounding box center [693, 662] width 106 height 33
click at [727, 714] on icon at bounding box center [732, 714] width 17 height 17
click at [678, 562] on div "9:00 AM" at bounding box center [693, 548] width 106 height 33
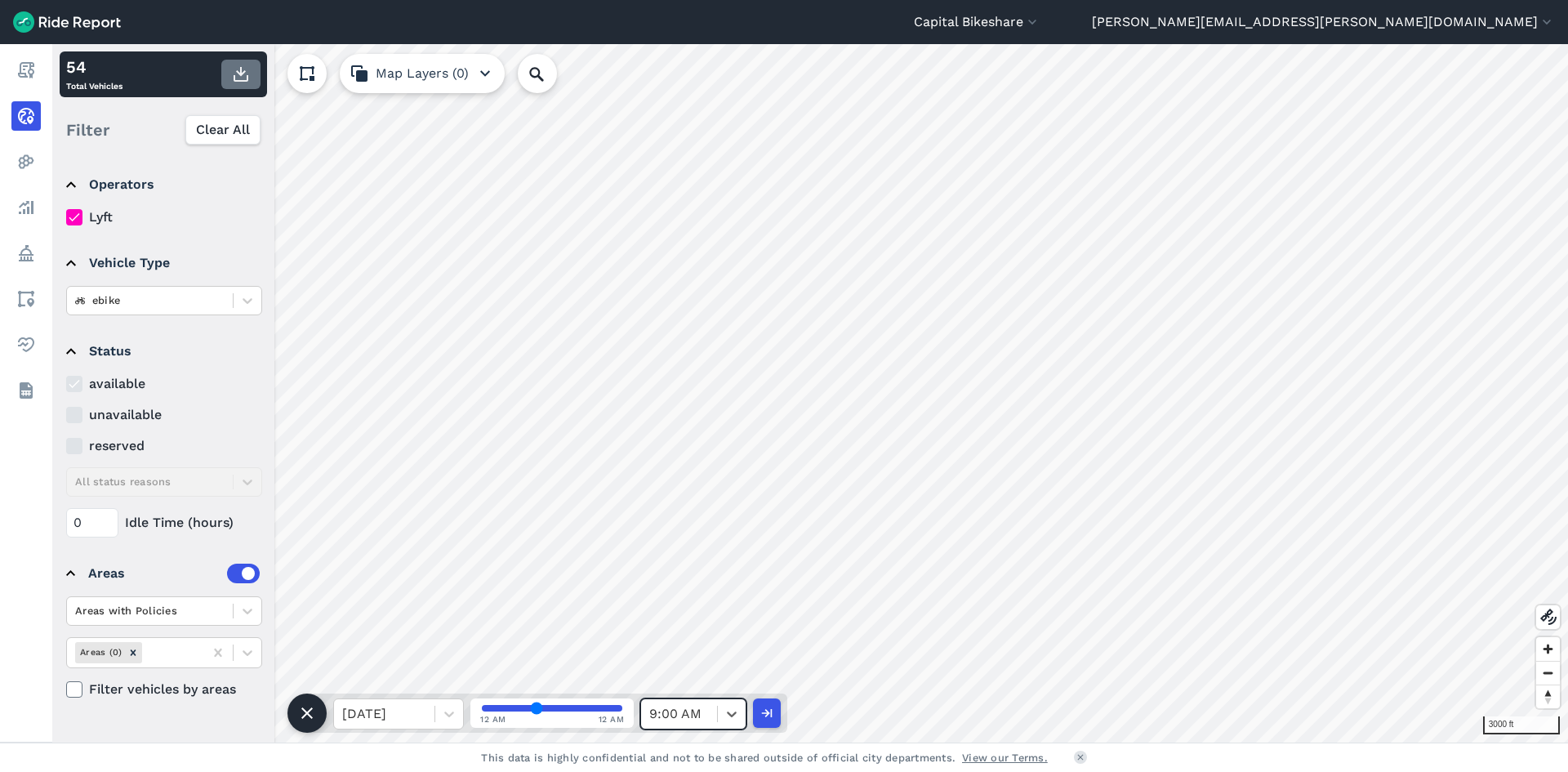
click at [243, 67] on icon "button" at bounding box center [241, 74] width 20 height 20
click at [707, 705] on div at bounding box center [679, 714] width 60 height 23
click at [687, 626] on div "9:30 AM" at bounding box center [693, 614] width 106 height 33
click at [722, 721] on div at bounding box center [732, 714] width 27 height 28
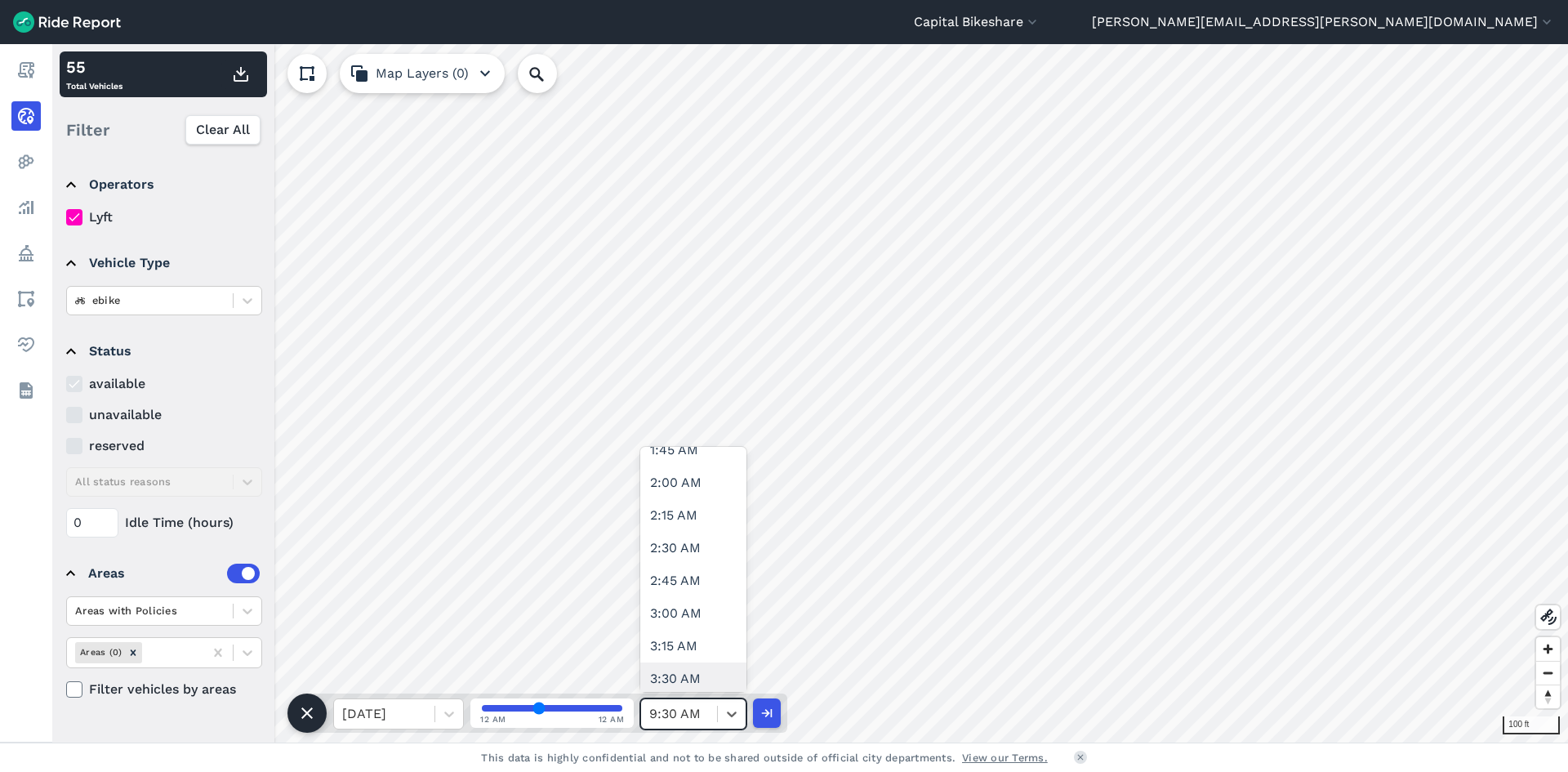
click at [691, 719] on div at bounding box center [679, 714] width 60 height 23
click at [700, 731] on div "500 ft 55 Total Vehicles Filter Clear All Operators Lyft Vehicle Type ebike Sta…" at bounding box center [811, 394] width 1516 height 699
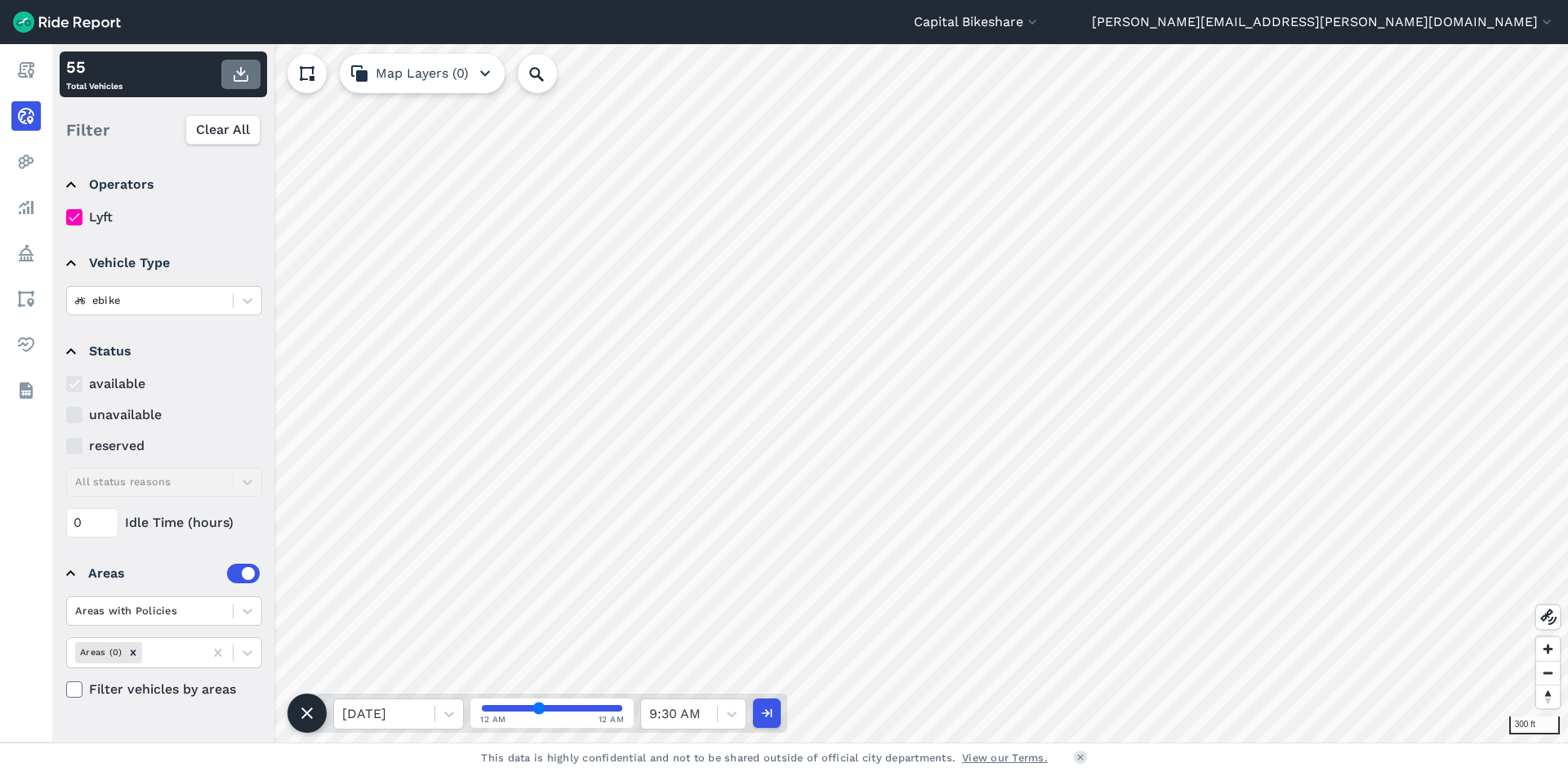
click at [233, 79] on use "button" at bounding box center [241, 74] width 15 height 15
click at [703, 717] on div at bounding box center [679, 714] width 60 height 23
click at [690, 507] on div "10:00 AM" at bounding box center [693, 515] width 106 height 33
click at [231, 73] on icon "button" at bounding box center [241, 74] width 20 height 20
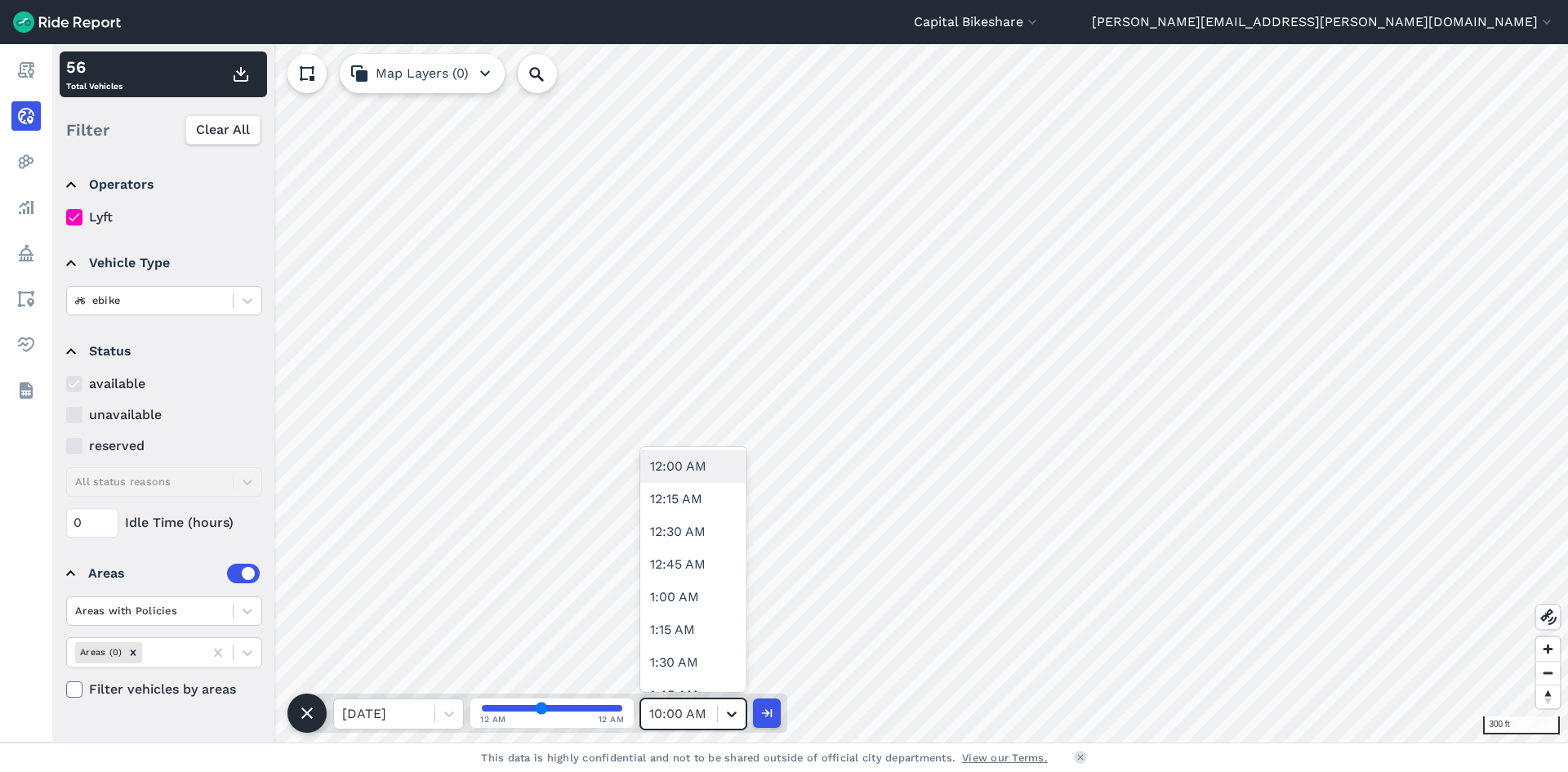
click at [727, 712] on icon at bounding box center [732, 714] width 17 height 17
click at [685, 497] on div "10:30 AM" at bounding box center [693, 499] width 106 height 33
click at [239, 80] on use "button" at bounding box center [241, 74] width 15 height 15
click at [729, 709] on icon at bounding box center [732, 714] width 17 height 17
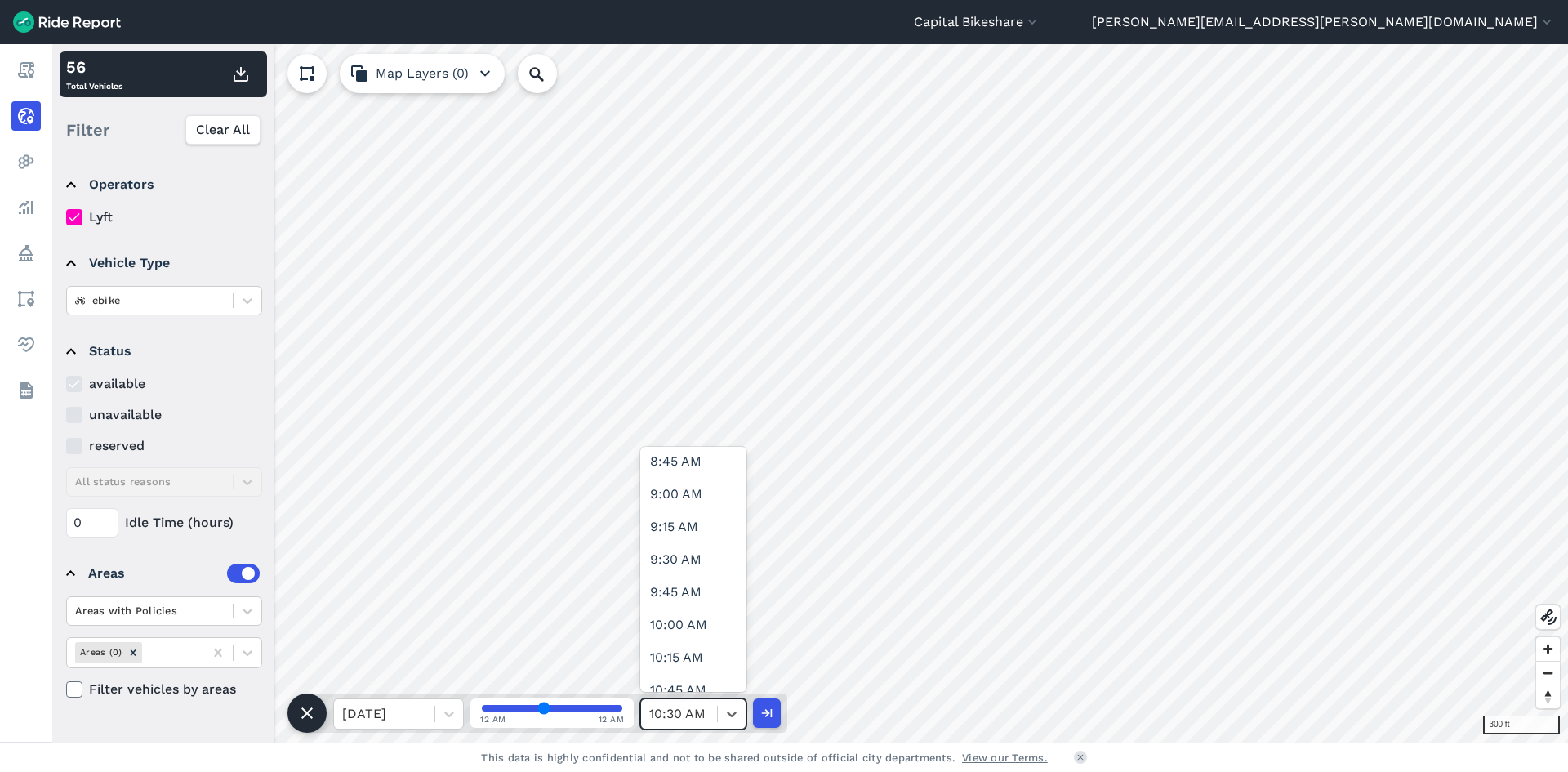
scroll to position [1390, 0]
click at [677, 490] on div "11:00 AM" at bounding box center [693, 483] width 106 height 33
click at [242, 79] on icon "button" at bounding box center [241, 74] width 20 height 20
click at [737, 716] on icon at bounding box center [732, 714] width 17 height 17
click at [677, 558] on div "11:30 AM" at bounding box center [693, 548] width 106 height 33
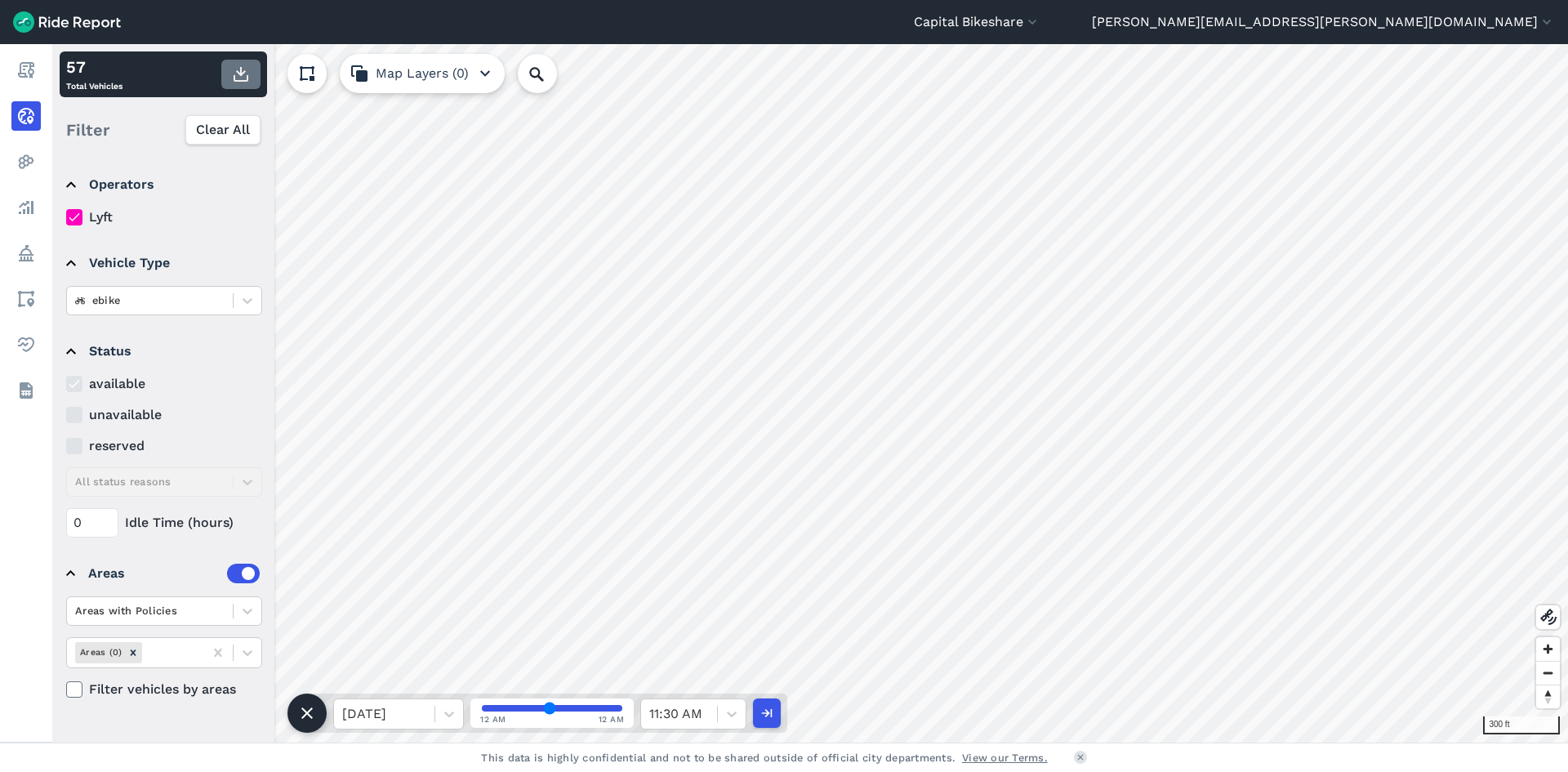
click at [232, 72] on icon "button" at bounding box center [241, 74] width 20 height 20
click at [722, 709] on div at bounding box center [732, 714] width 27 height 28
click at [688, 600] on div "12:00 PM" at bounding box center [693, 614] width 106 height 33
click at [235, 81] on use "button" at bounding box center [241, 74] width 15 height 15
click at [722, 714] on div at bounding box center [732, 714] width 27 height 28
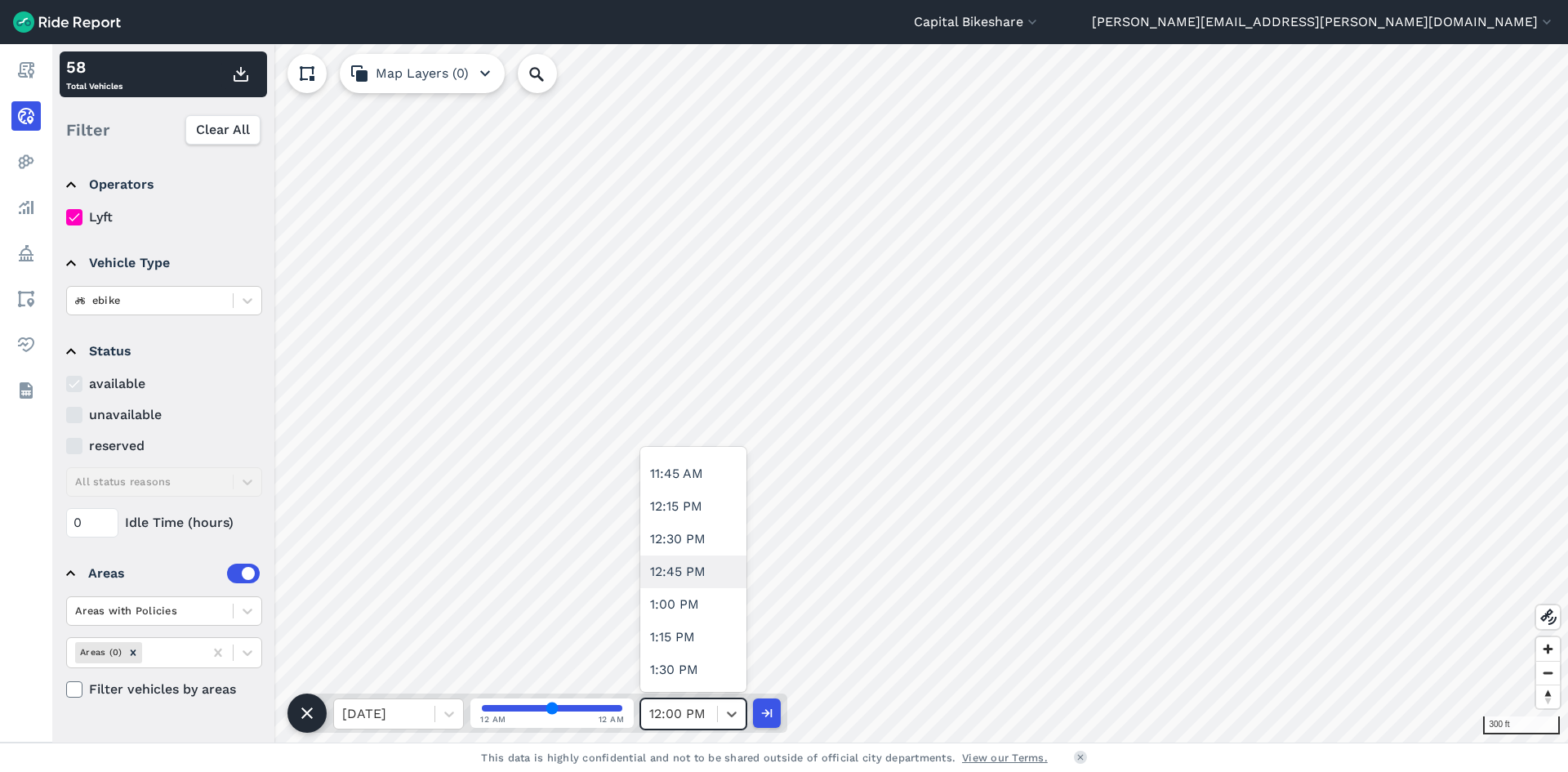
scroll to position [1553, 0]
click at [685, 523] on div "12:30 PM" at bounding box center [693, 515] width 106 height 33
click at [227, 85] on button "button" at bounding box center [241, 74] width 39 height 29
click at [705, 710] on div at bounding box center [679, 714] width 60 height 23
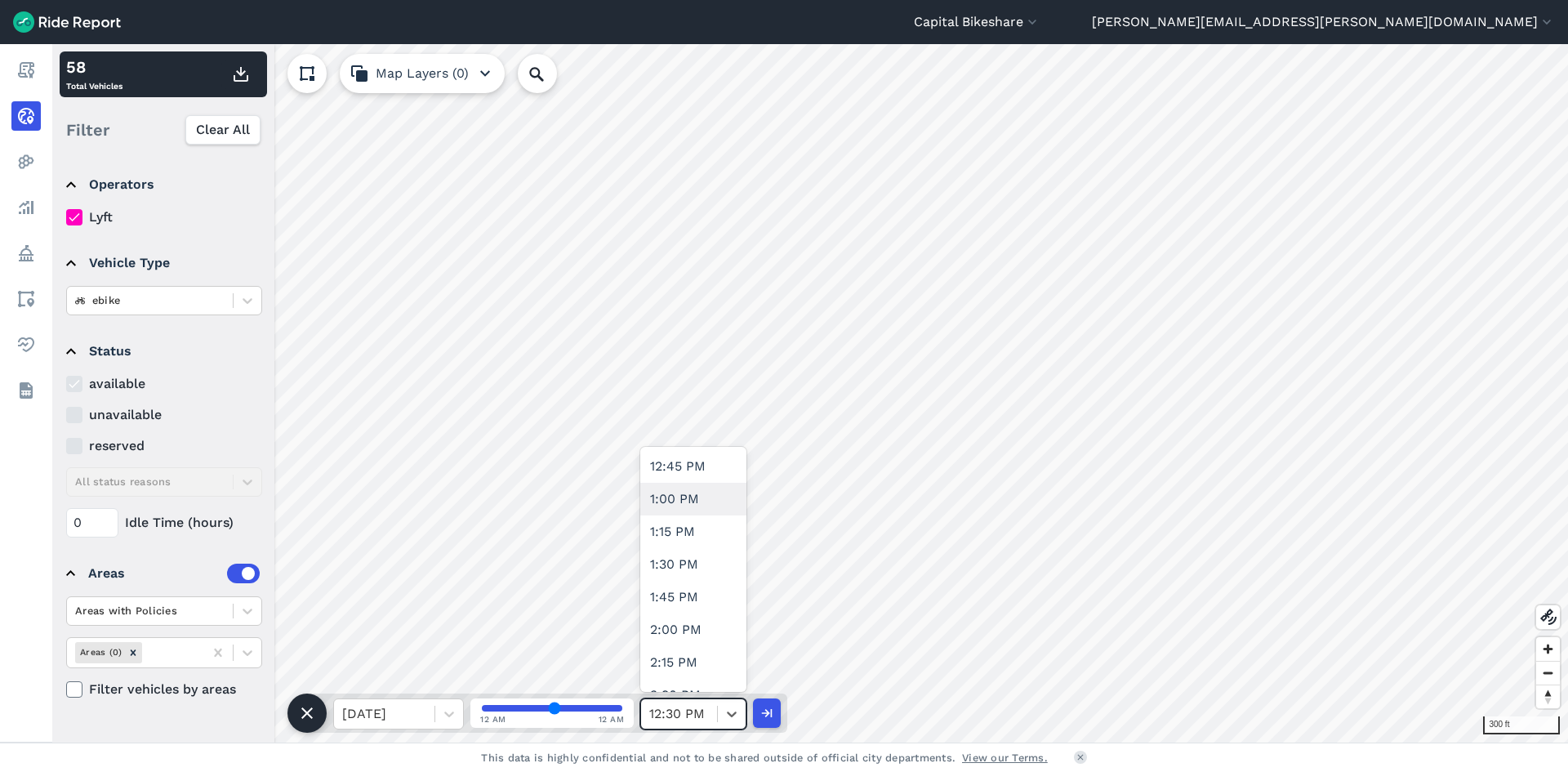
click at [681, 501] on div "1:00 PM" at bounding box center [693, 499] width 106 height 33
click at [239, 83] on icon "button" at bounding box center [241, 74] width 20 height 20
click at [719, 717] on div at bounding box center [732, 714] width 27 height 28
click at [691, 694] on div "Fri, Sep 19 12 AM 12 AM 1:00 PM" at bounding box center [547, 713] width 480 height 39
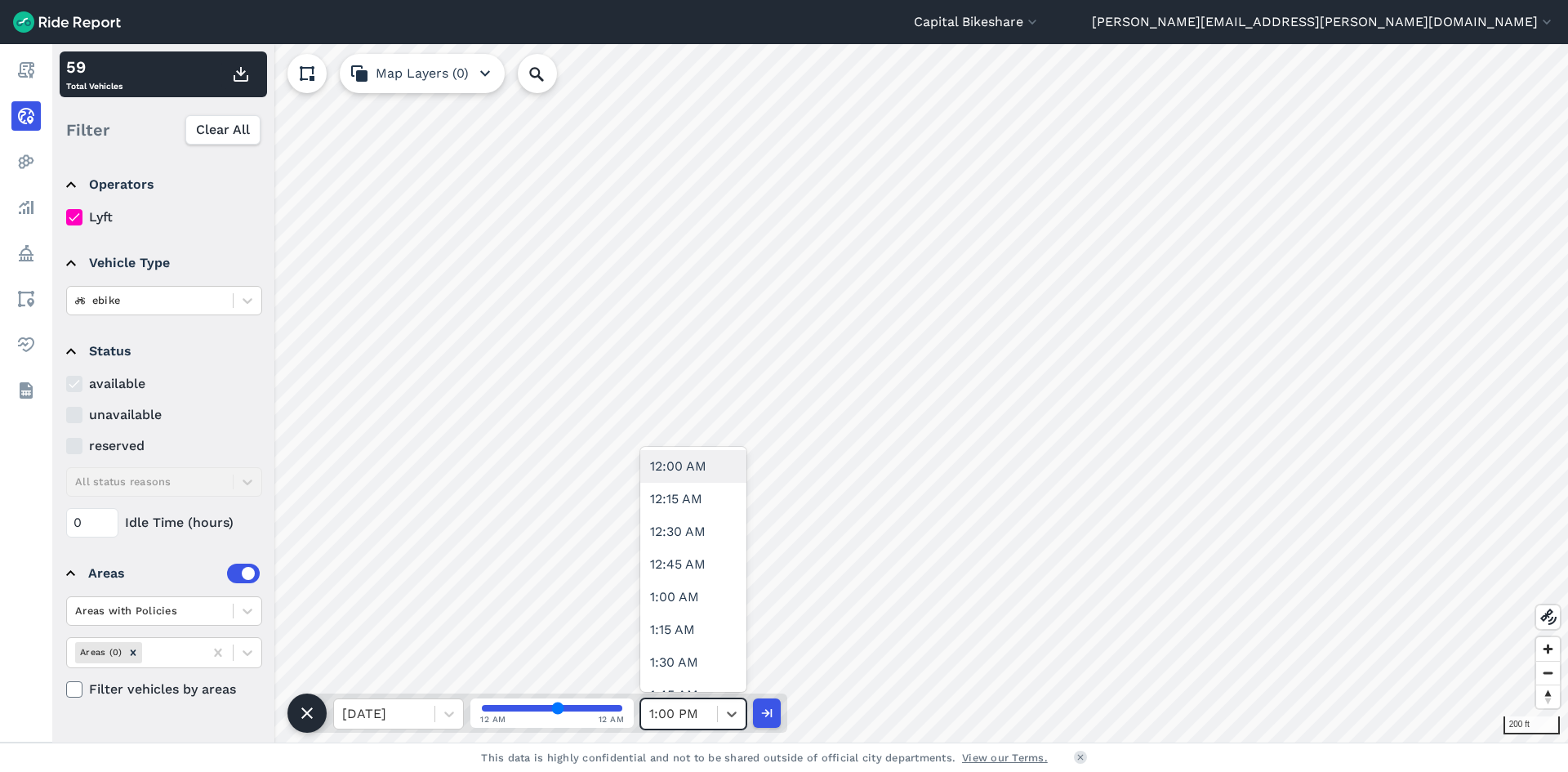
click at [695, 710] on div at bounding box center [679, 714] width 60 height 23
click at [707, 483] on div "1:30 PM" at bounding box center [693, 483] width 106 height 33
click at [234, 69] on icon "button" at bounding box center [241, 74] width 20 height 20
click at [726, 714] on icon at bounding box center [732, 714] width 17 height 17
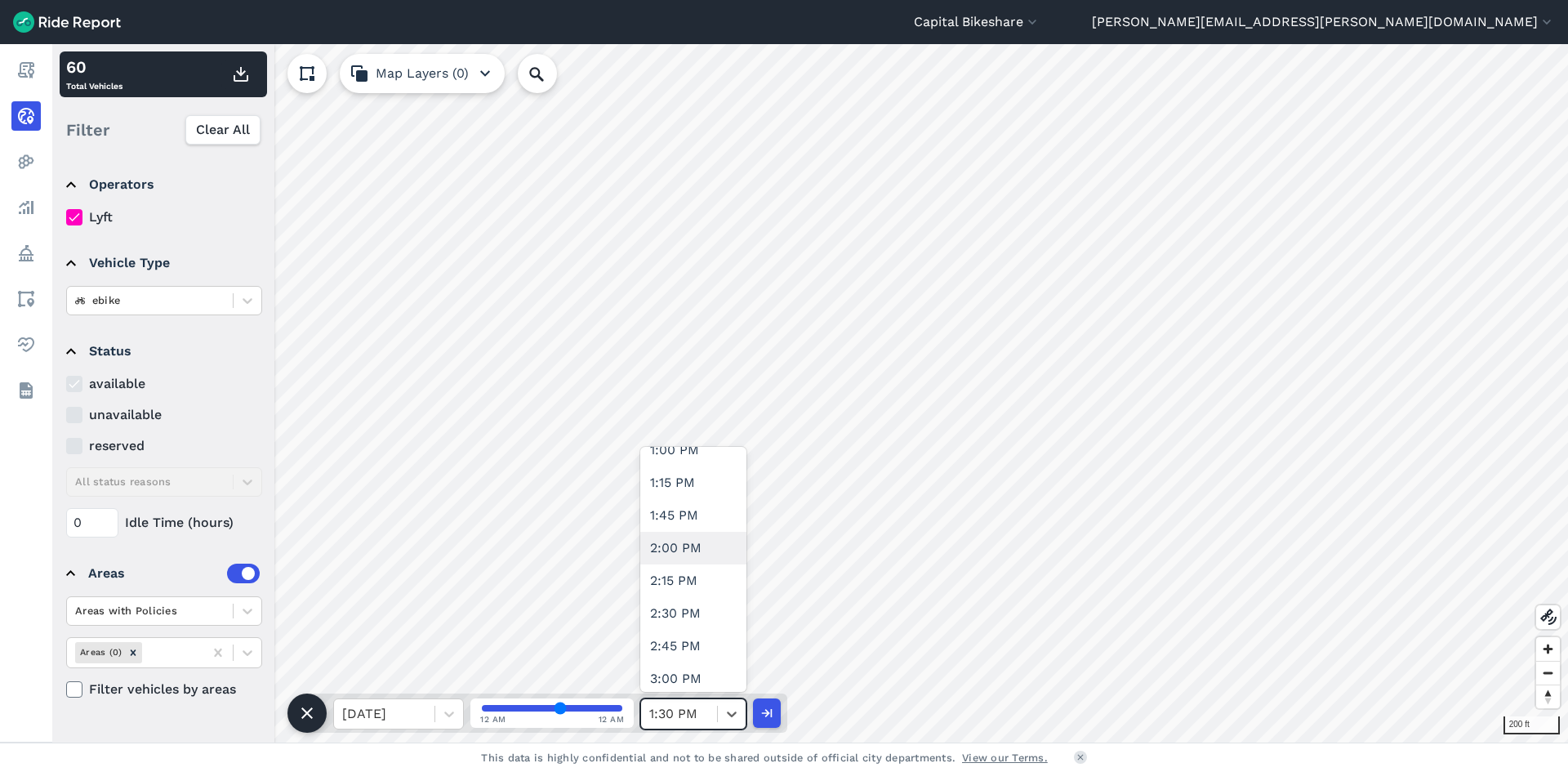
click at [689, 556] on div "2:00 PM" at bounding box center [693, 548] width 106 height 33
click at [244, 79] on icon "button" at bounding box center [241, 74] width 20 height 20
click at [719, 718] on div at bounding box center [732, 714] width 27 height 28
click at [687, 456] on div "2:30 PM" at bounding box center [693, 450] width 106 height 33
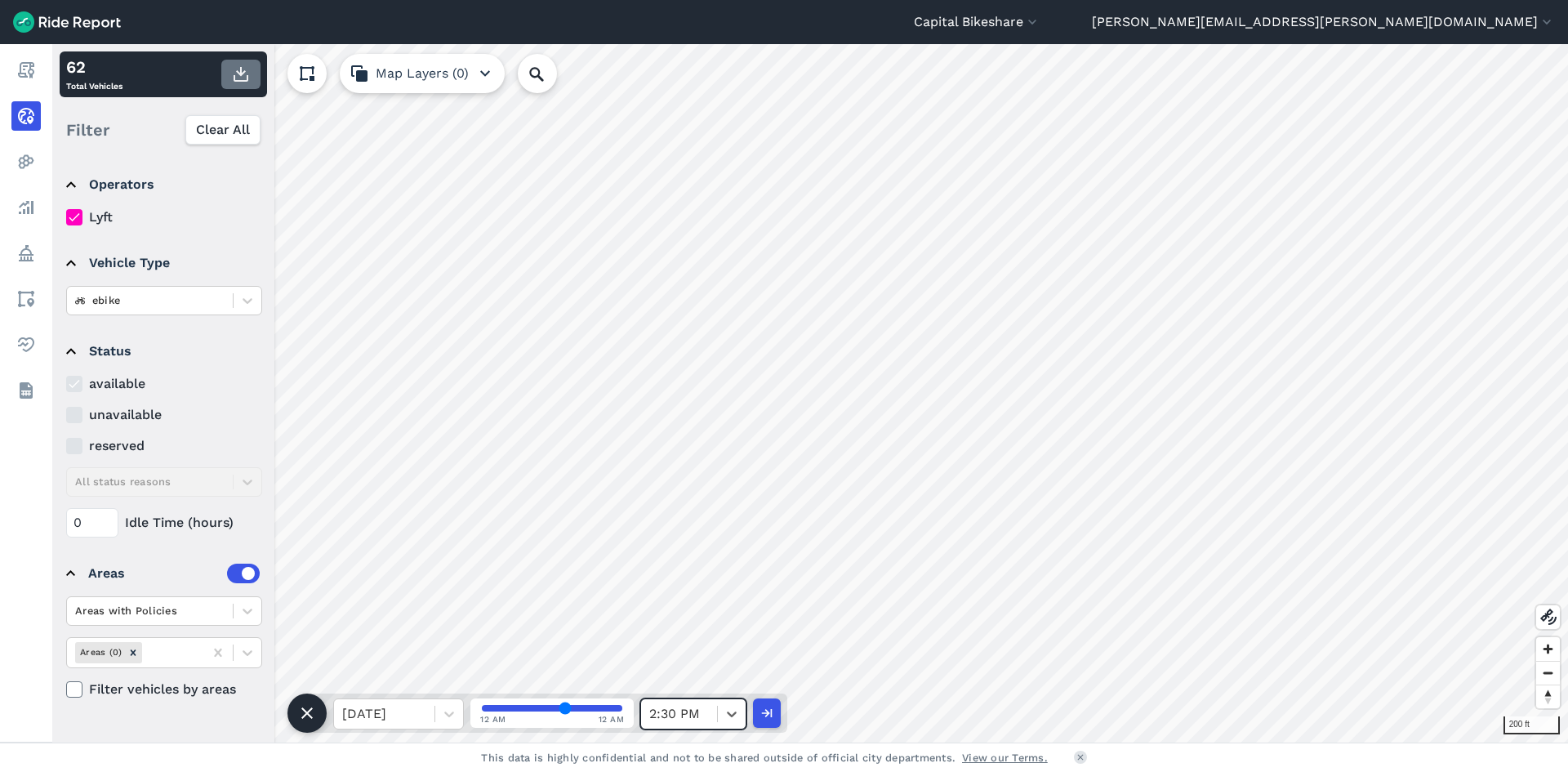
click at [246, 84] on button "button" at bounding box center [241, 74] width 39 height 29
click at [718, 716] on div at bounding box center [732, 714] width 27 height 28
click at [681, 514] on div "3:00 PM" at bounding box center [693, 515] width 106 height 33
click at [238, 83] on icon "button" at bounding box center [241, 74] width 20 height 20
click at [740, 710] on div at bounding box center [732, 714] width 27 height 28
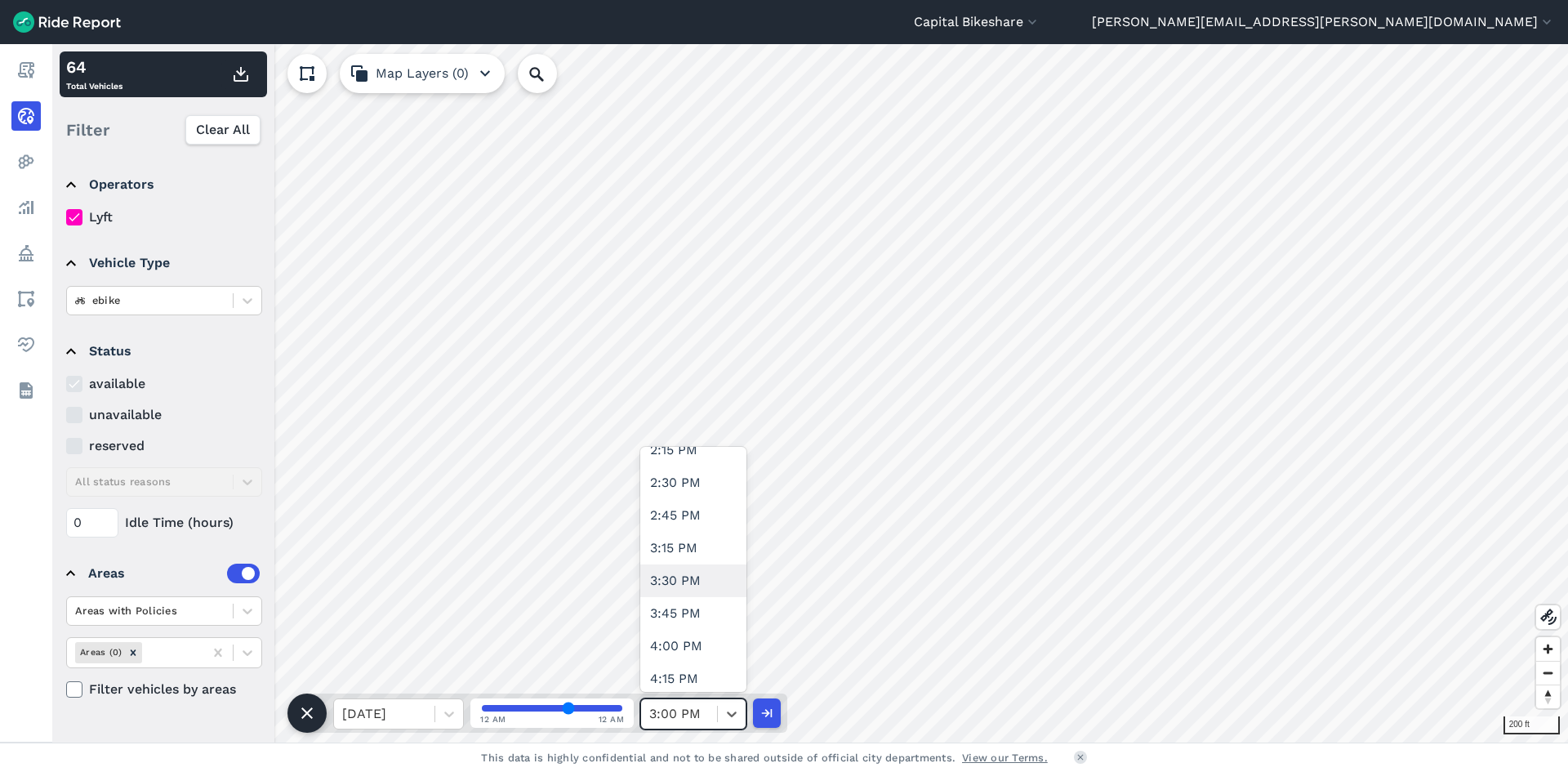
click at [672, 584] on div "3:30 PM" at bounding box center [693, 580] width 106 height 33
click at [232, 78] on icon "button" at bounding box center [241, 74] width 20 height 20
click at [725, 716] on icon at bounding box center [732, 714] width 17 height 17
click at [729, 716] on icon at bounding box center [732, 714] width 17 height 17
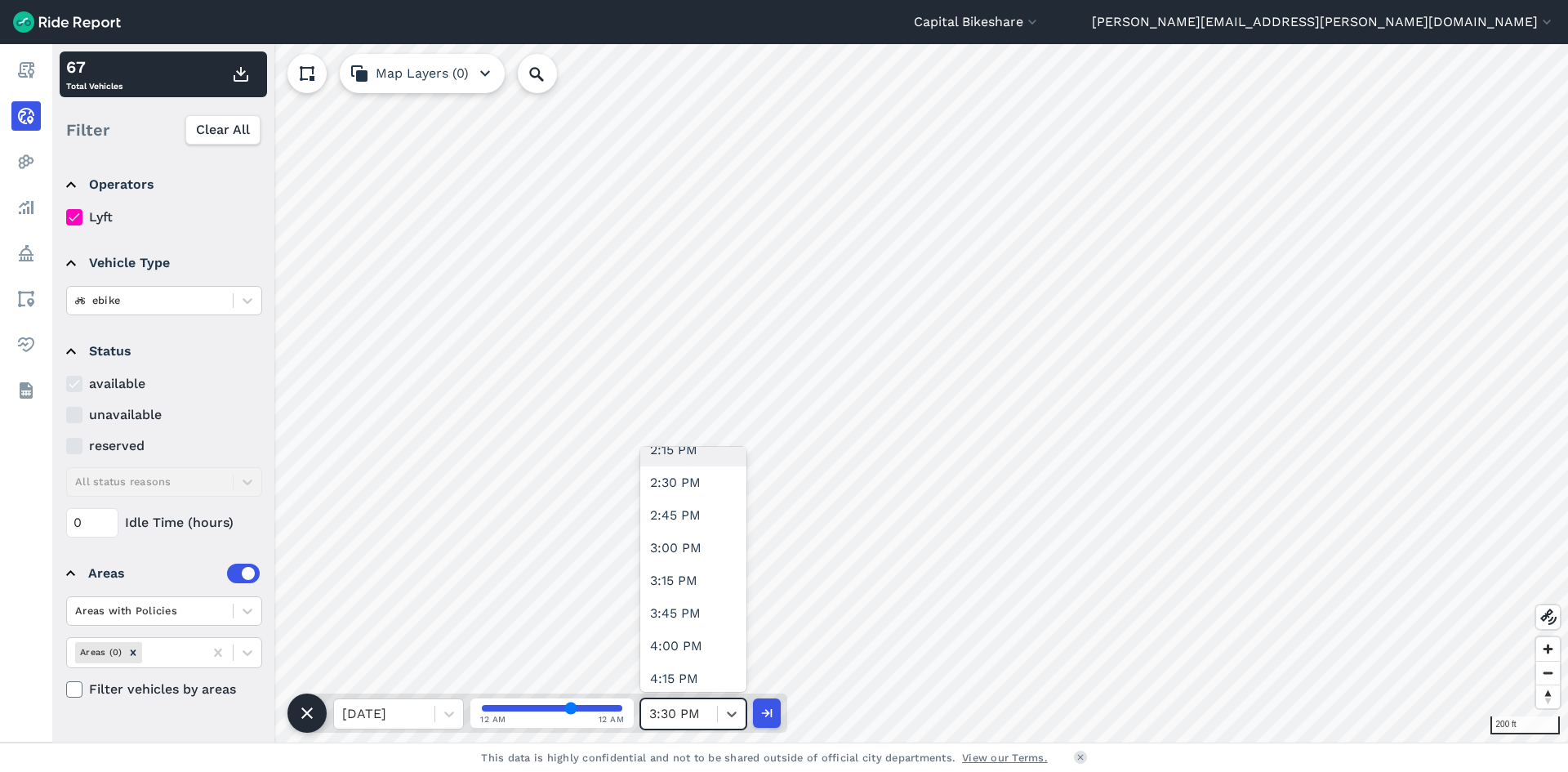
scroll to position [2043, 0]
click at [687, 474] on div "4:00 PM" at bounding box center [693, 483] width 106 height 33
click at [238, 79] on icon "button" at bounding box center [241, 74] width 20 height 20
click at [724, 716] on icon at bounding box center [732, 714] width 17 height 17
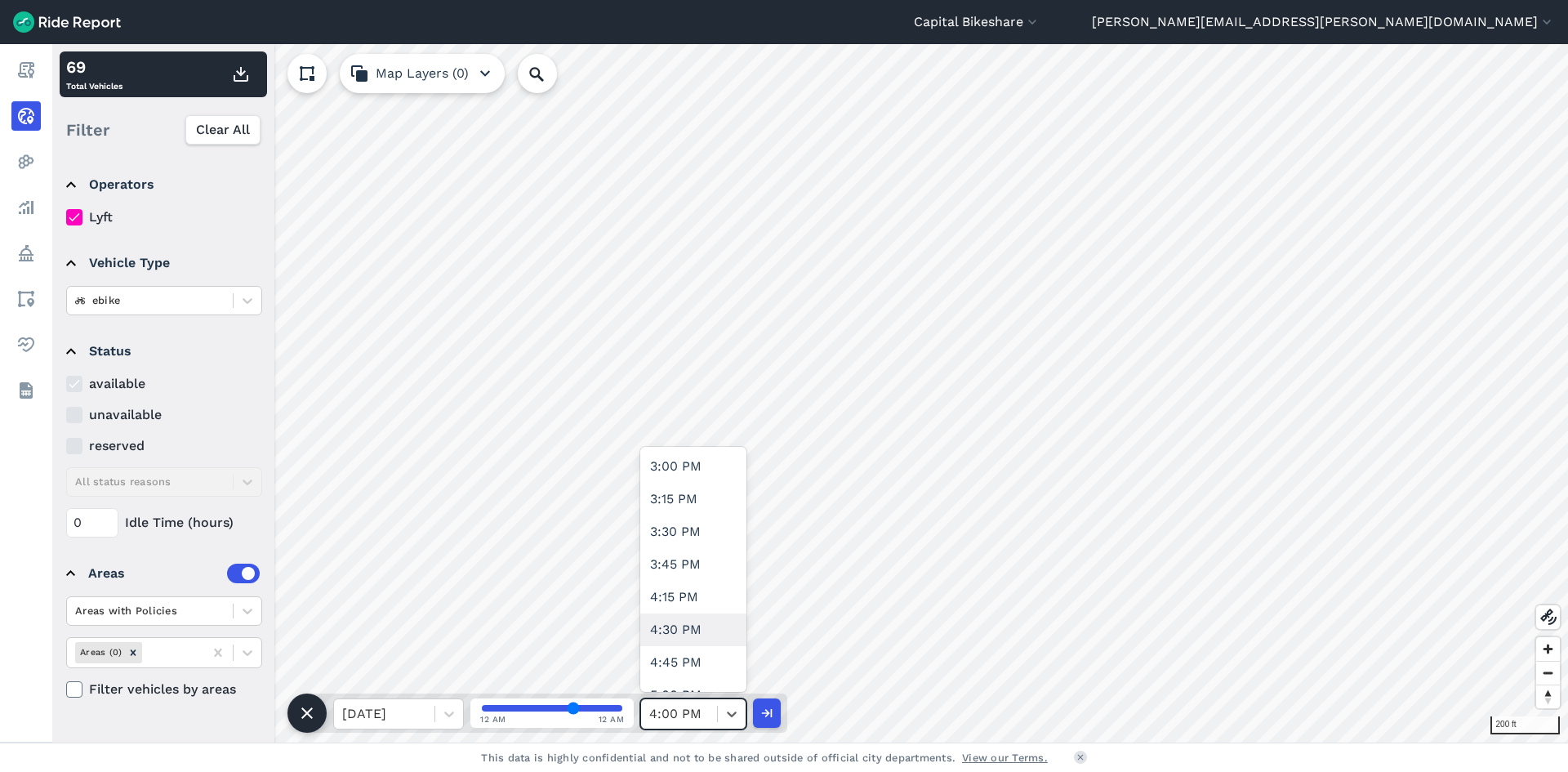
click at [687, 639] on div "4:30 PM" at bounding box center [693, 629] width 106 height 33
click at [243, 83] on icon "button" at bounding box center [241, 74] width 20 height 20
click at [723, 727] on div at bounding box center [732, 714] width 27 height 28
click at [685, 534] on div "5:00 PM" at bounding box center [693, 532] width 106 height 33
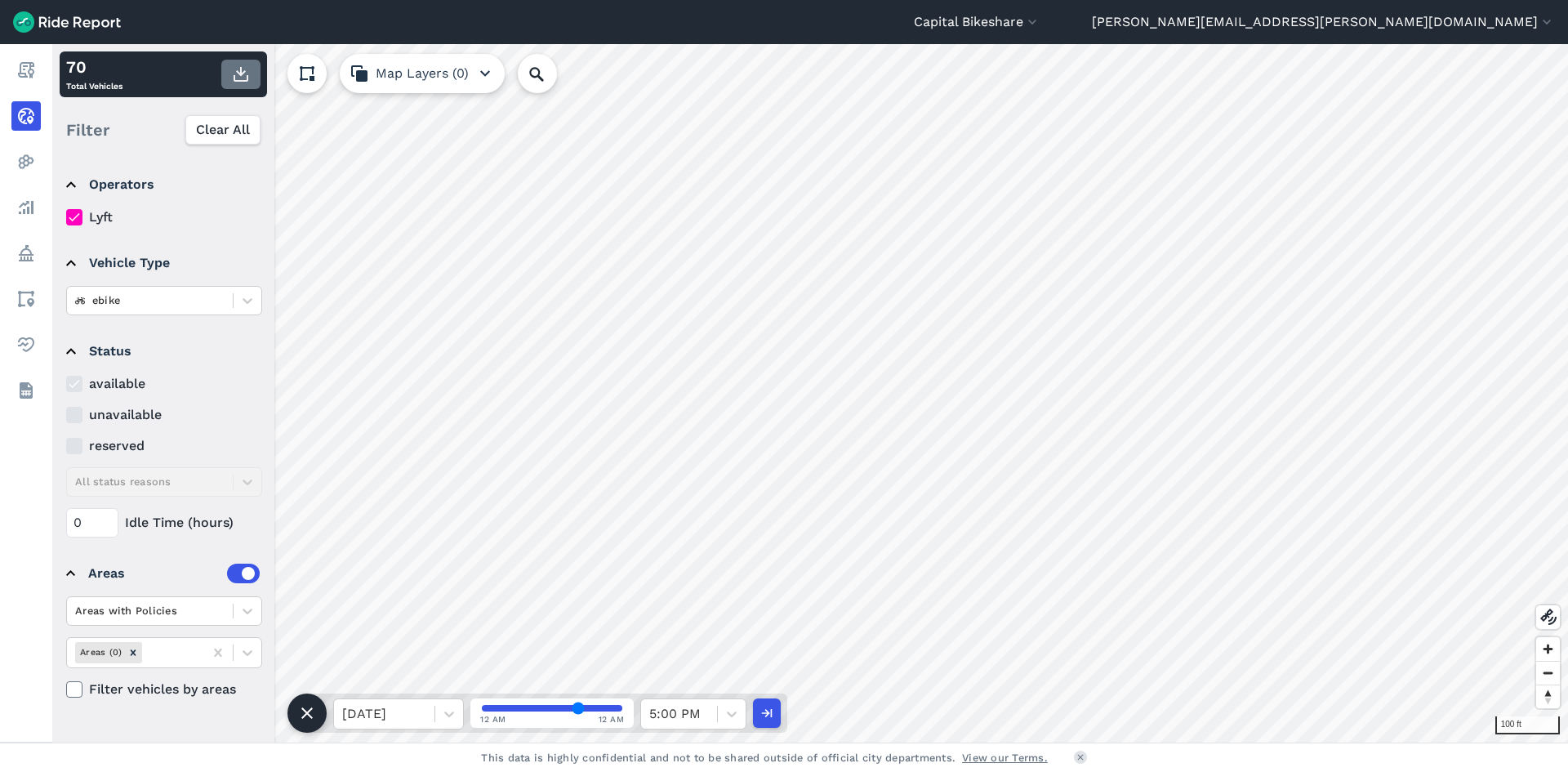
click at [238, 79] on icon "button" at bounding box center [241, 74] width 20 height 20
click at [682, 719] on div at bounding box center [679, 714] width 60 height 23
click at [685, 527] on div "5:30 PM" at bounding box center [693, 515] width 106 height 33
click at [245, 68] on icon "button" at bounding box center [241, 74] width 20 height 20
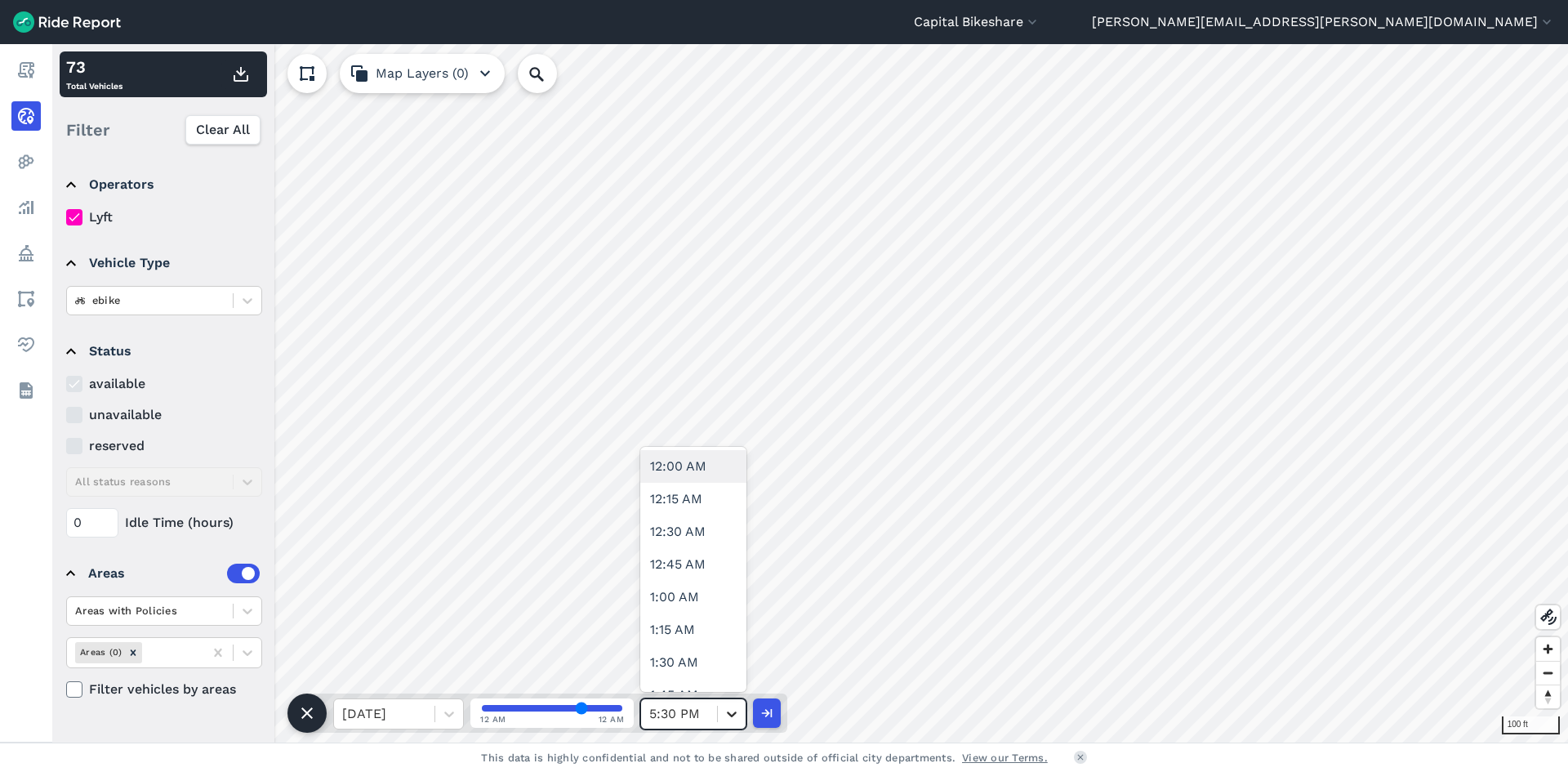
click at [727, 724] on div at bounding box center [732, 714] width 27 height 28
click at [730, 719] on icon at bounding box center [732, 714] width 17 height 17
click at [686, 591] on div "6:00 PM" at bounding box center [693, 580] width 106 height 33
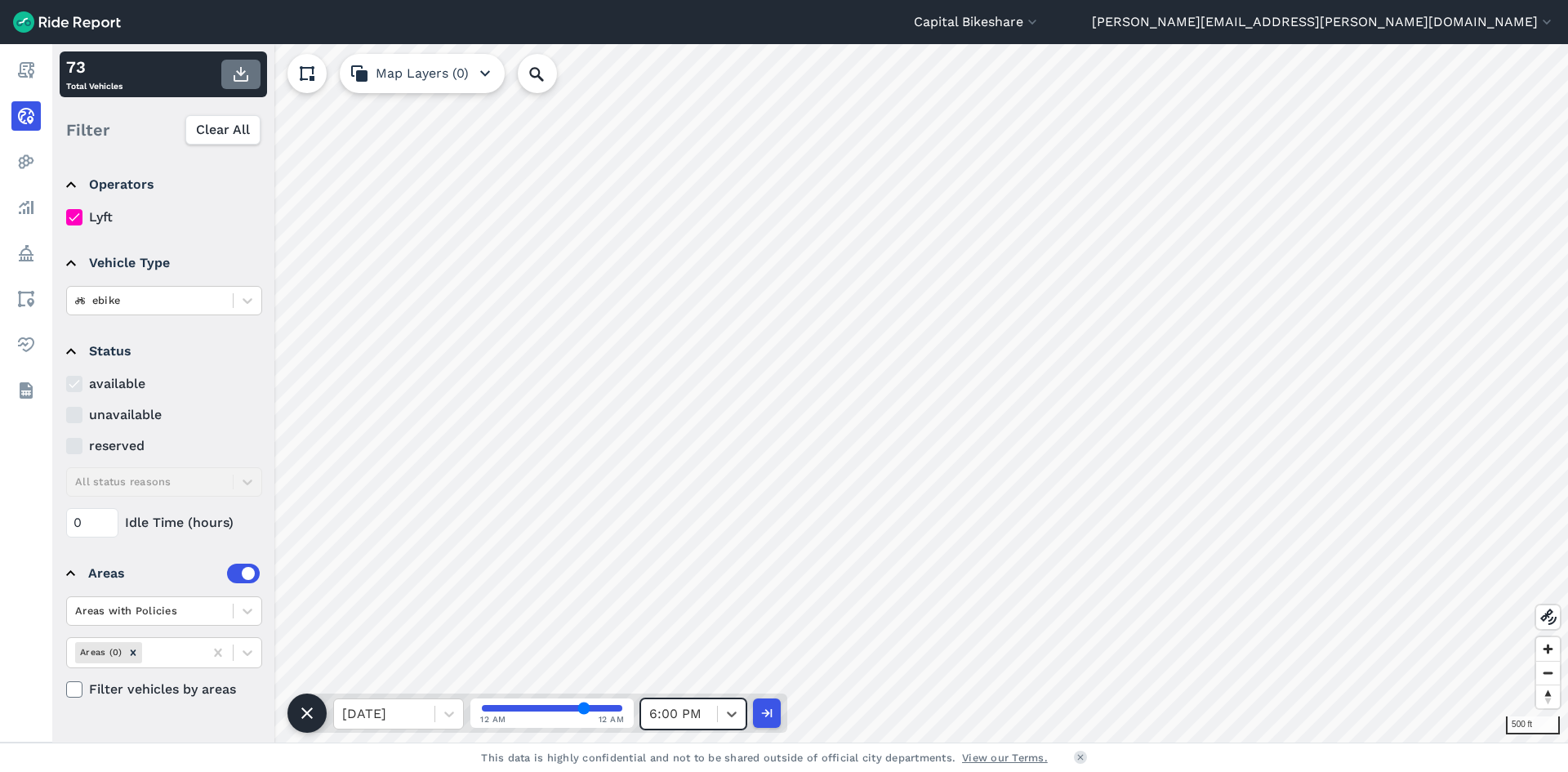
click at [247, 82] on icon "button" at bounding box center [241, 74] width 20 height 20
click at [215, 712] on div "Operators Lyft Vehicle Type ebike Status available unavailable reserved All sta…" at bounding box center [163, 449] width 222 height 587
click at [215, 713] on div "Operators Lyft Vehicle Type ebike Status available unavailable reserved All sta…" at bounding box center [163, 449] width 222 height 587
click at [155, 724] on div "Operators Lyft Vehicle Type ebike Status available unavailable reserved All sta…" at bounding box center [163, 449] width 222 height 587
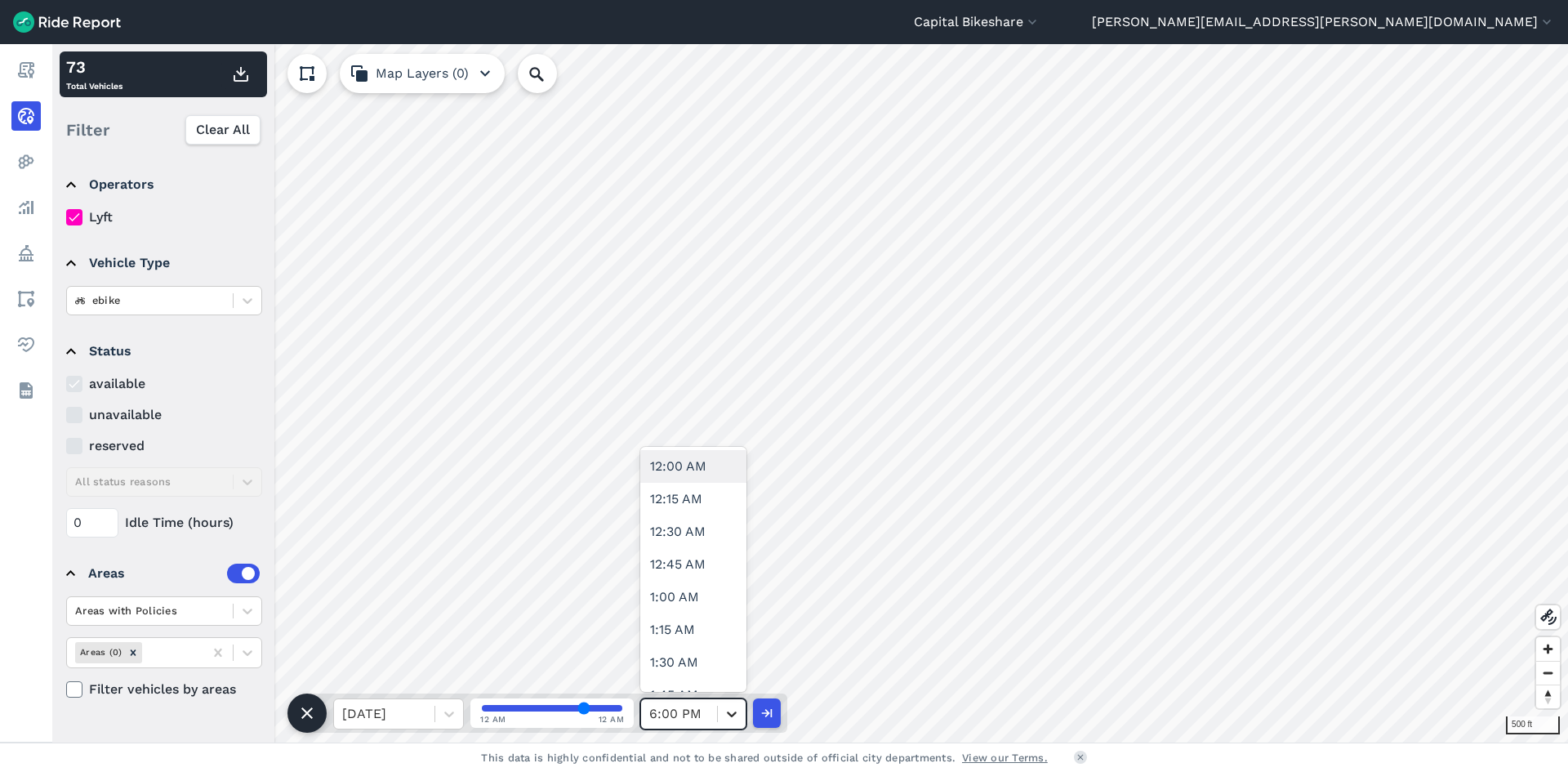
click at [729, 724] on div at bounding box center [732, 714] width 27 height 28
click at [684, 572] on div "6:30 PM" at bounding box center [693, 564] width 106 height 33
click at [245, 73] on icon "button" at bounding box center [241, 74] width 20 height 20
click at [730, 716] on icon at bounding box center [732, 714] width 10 height 6
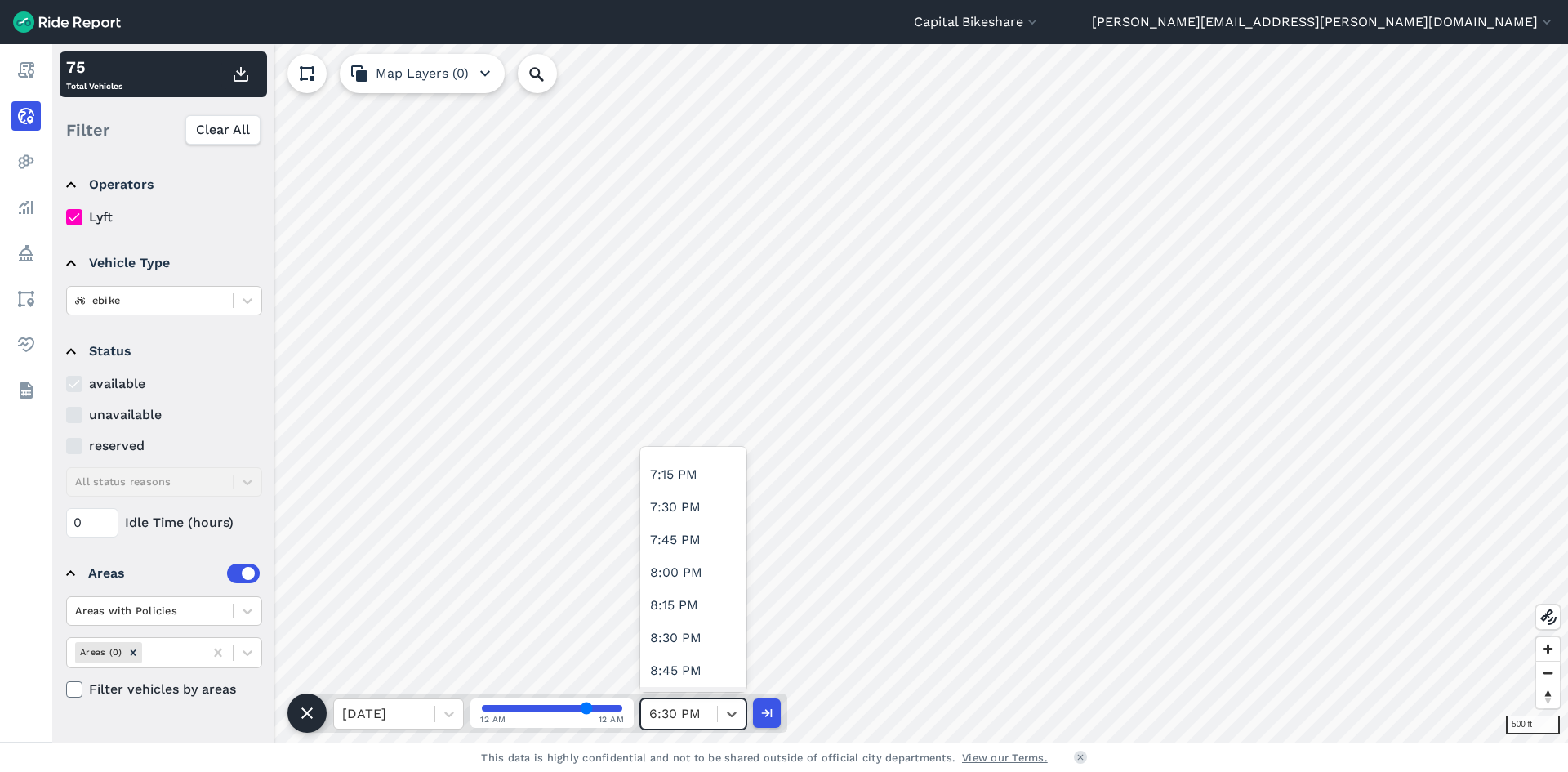
scroll to position [2452, 0]
click at [676, 477] on div "7:00 PM" at bounding box center [693, 466] width 106 height 33
click at [245, 83] on icon "button" at bounding box center [241, 74] width 20 height 20
click at [727, 725] on div at bounding box center [732, 714] width 27 height 28
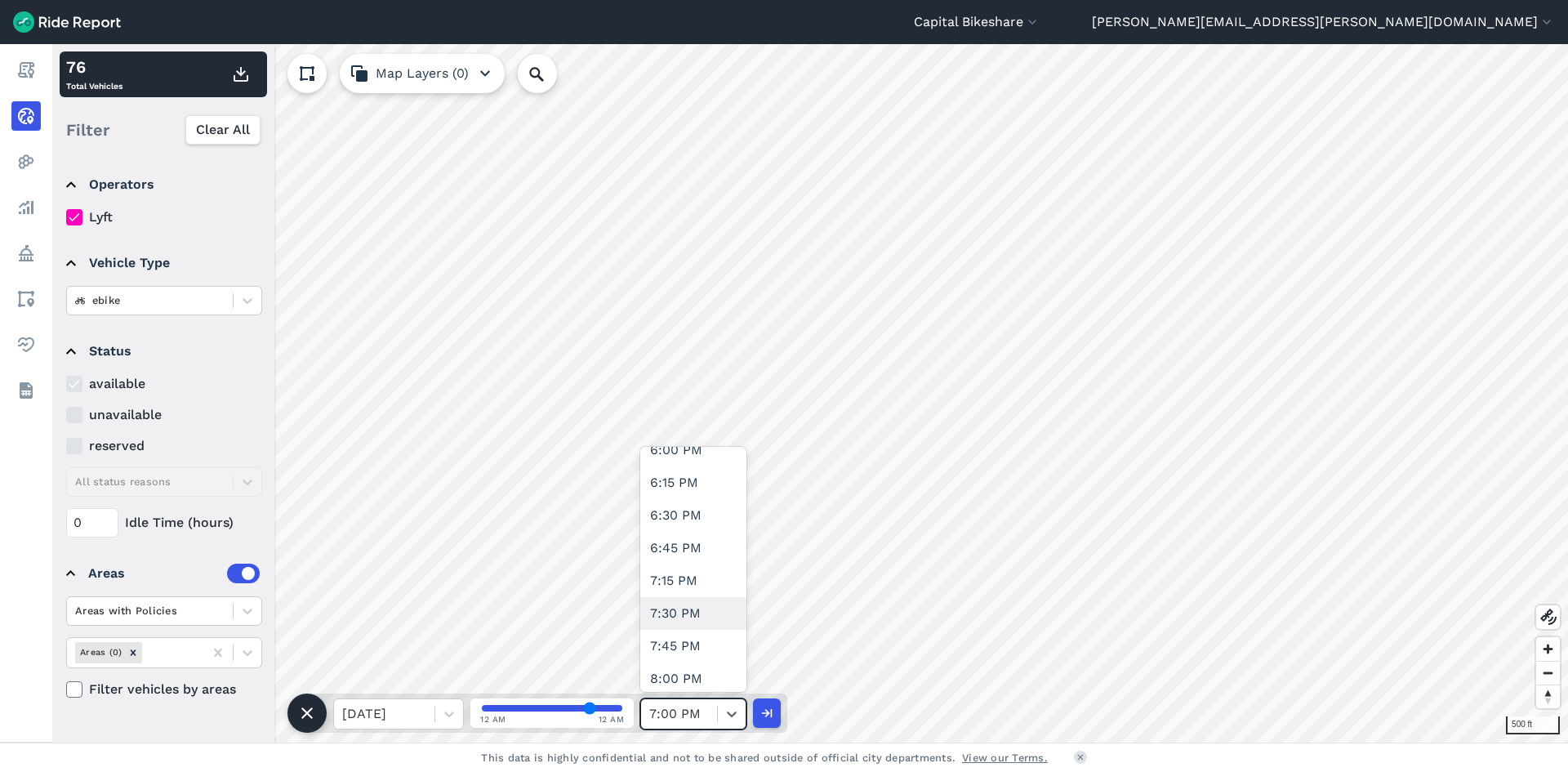
click at [697, 610] on div "7:30 PM" at bounding box center [693, 614] width 106 height 33
click at [247, 74] on icon "button" at bounding box center [241, 74] width 20 height 20
click at [722, 707] on div at bounding box center [732, 714] width 27 height 28
click at [683, 505] on div "8:00 PM" at bounding box center [693, 515] width 106 height 33
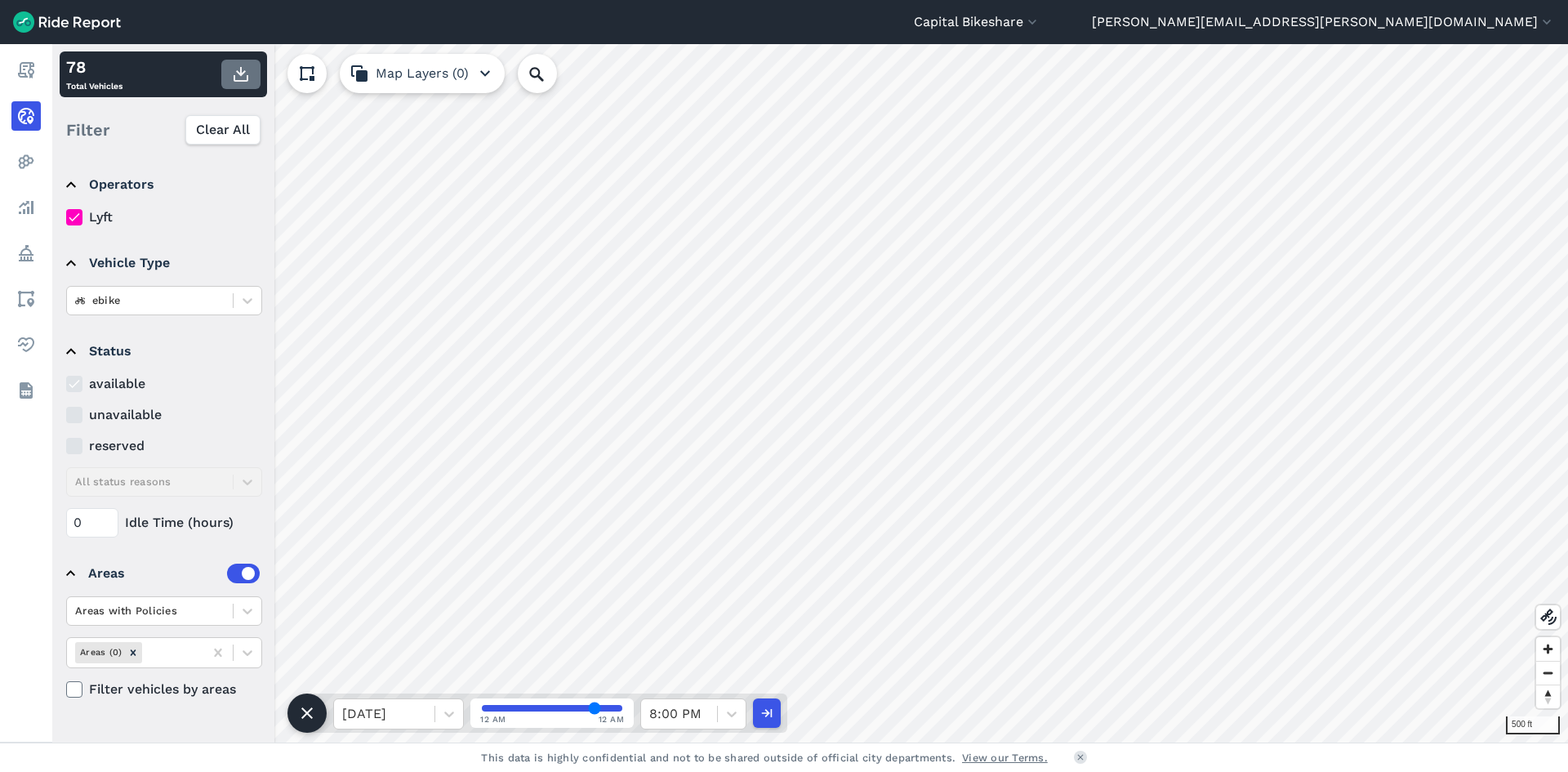
click at [250, 84] on button "button" at bounding box center [241, 74] width 39 height 29
click at [723, 727] on div at bounding box center [732, 714] width 27 height 28
click at [662, 497] on div "8:30 PM" at bounding box center [693, 499] width 106 height 33
click at [241, 67] on use "button" at bounding box center [241, 74] width 15 height 15
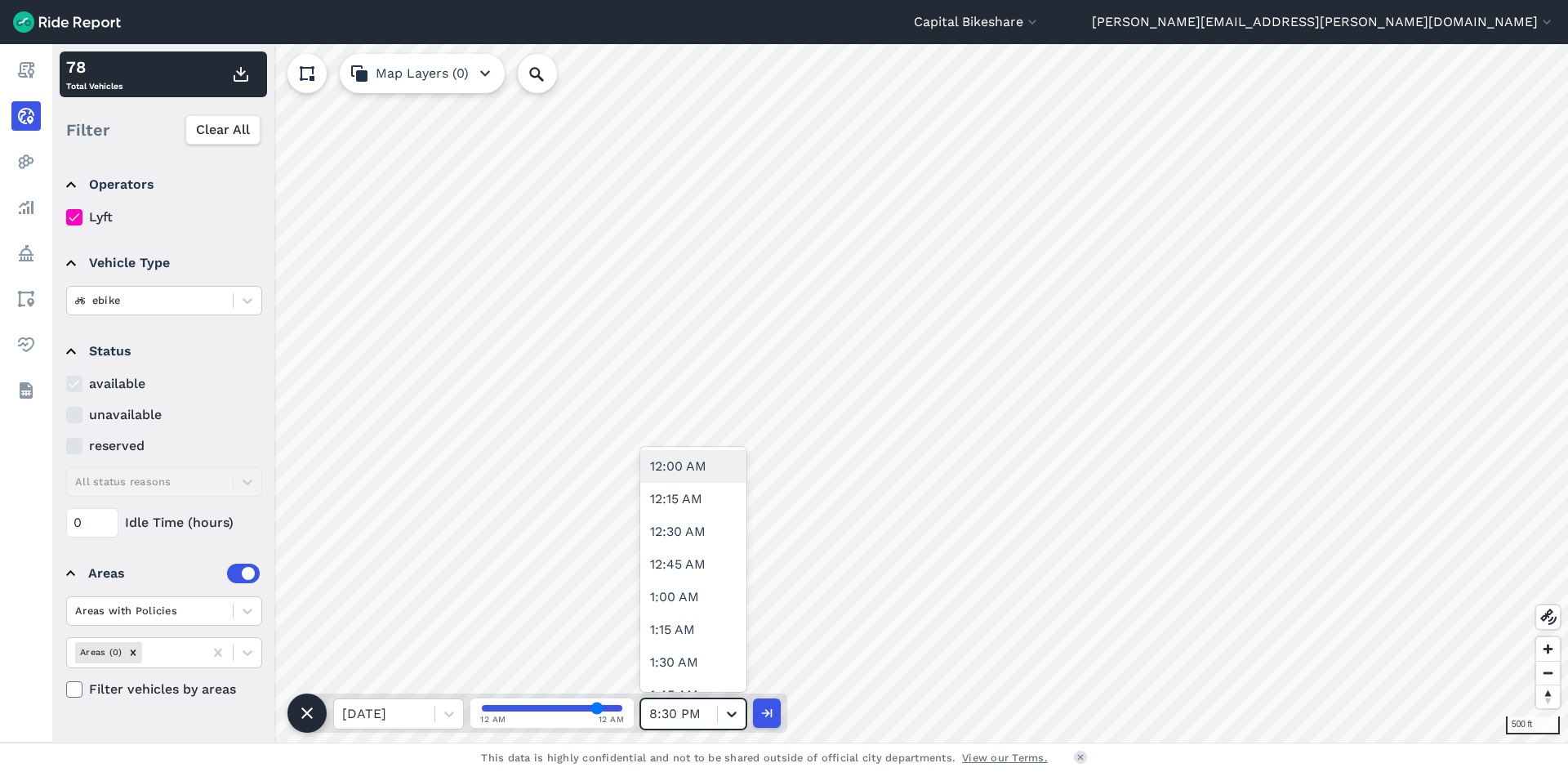
click at [731, 716] on icon at bounding box center [732, 714] width 10 height 6
click at [696, 563] on div "9:00 PM" at bounding box center [693, 558] width 106 height 33
click at [237, 68] on icon "button" at bounding box center [241, 74] width 20 height 20
click at [728, 725] on div at bounding box center [732, 714] width 27 height 28
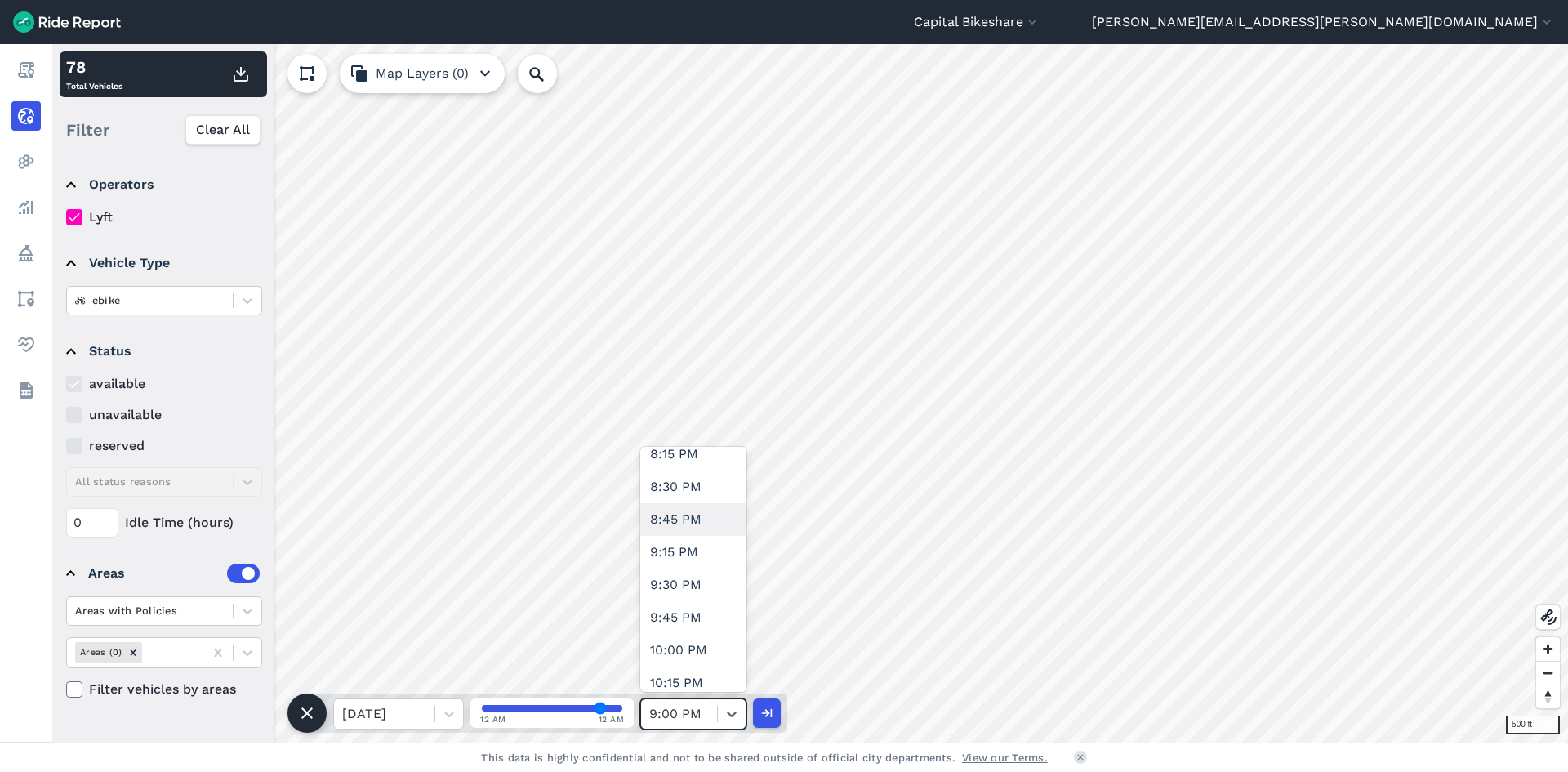
scroll to position [2697, 0]
click at [697, 553] on div "9:30 PM" at bounding box center [693, 548] width 106 height 33
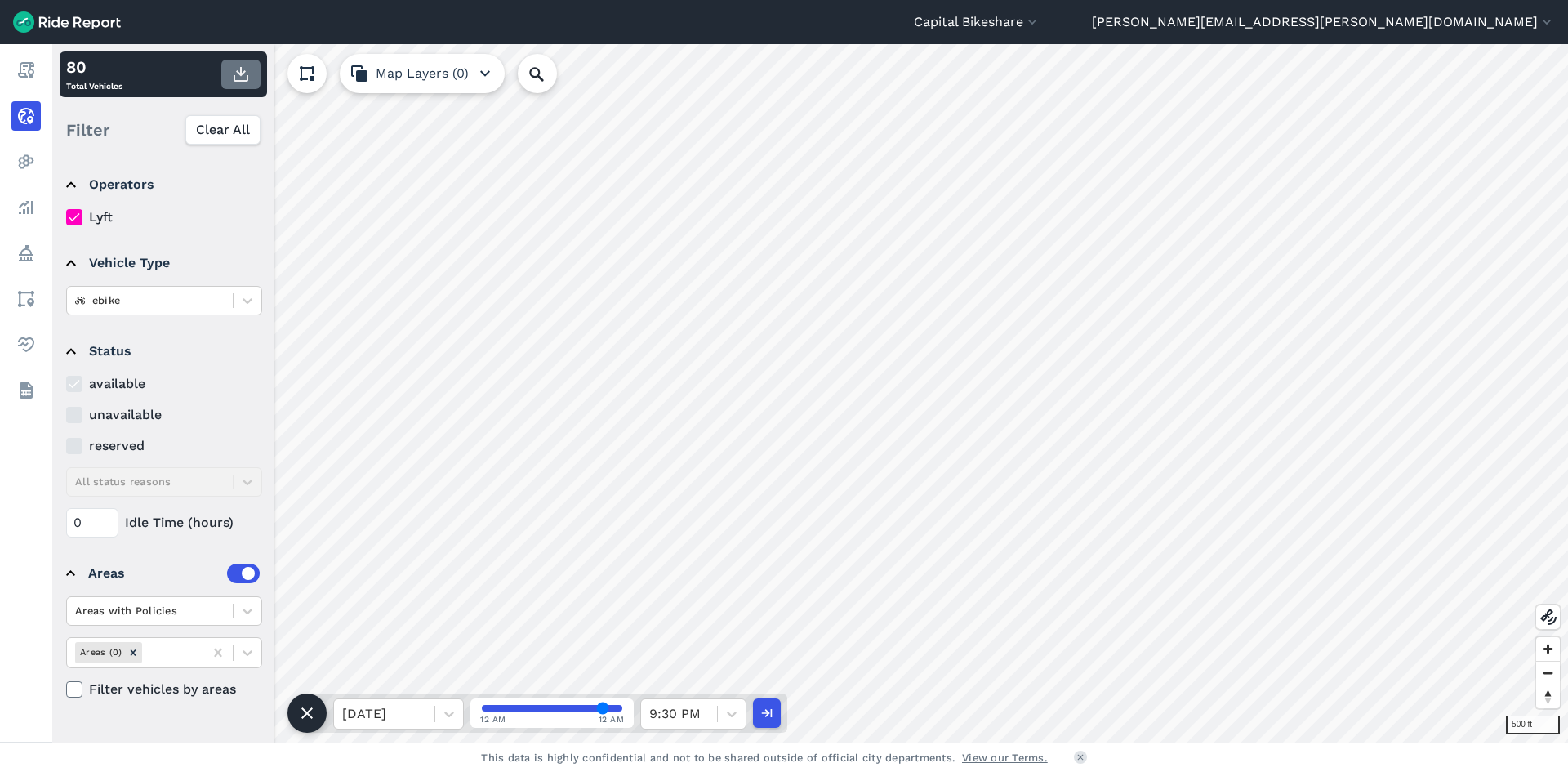
click at [232, 75] on icon "button" at bounding box center [241, 74] width 20 height 20
click at [723, 725] on div at bounding box center [732, 714] width 27 height 28
click at [672, 454] on div "10:00 PM" at bounding box center [693, 450] width 106 height 33
click at [235, 73] on icon "button" at bounding box center [241, 74] width 20 height 20
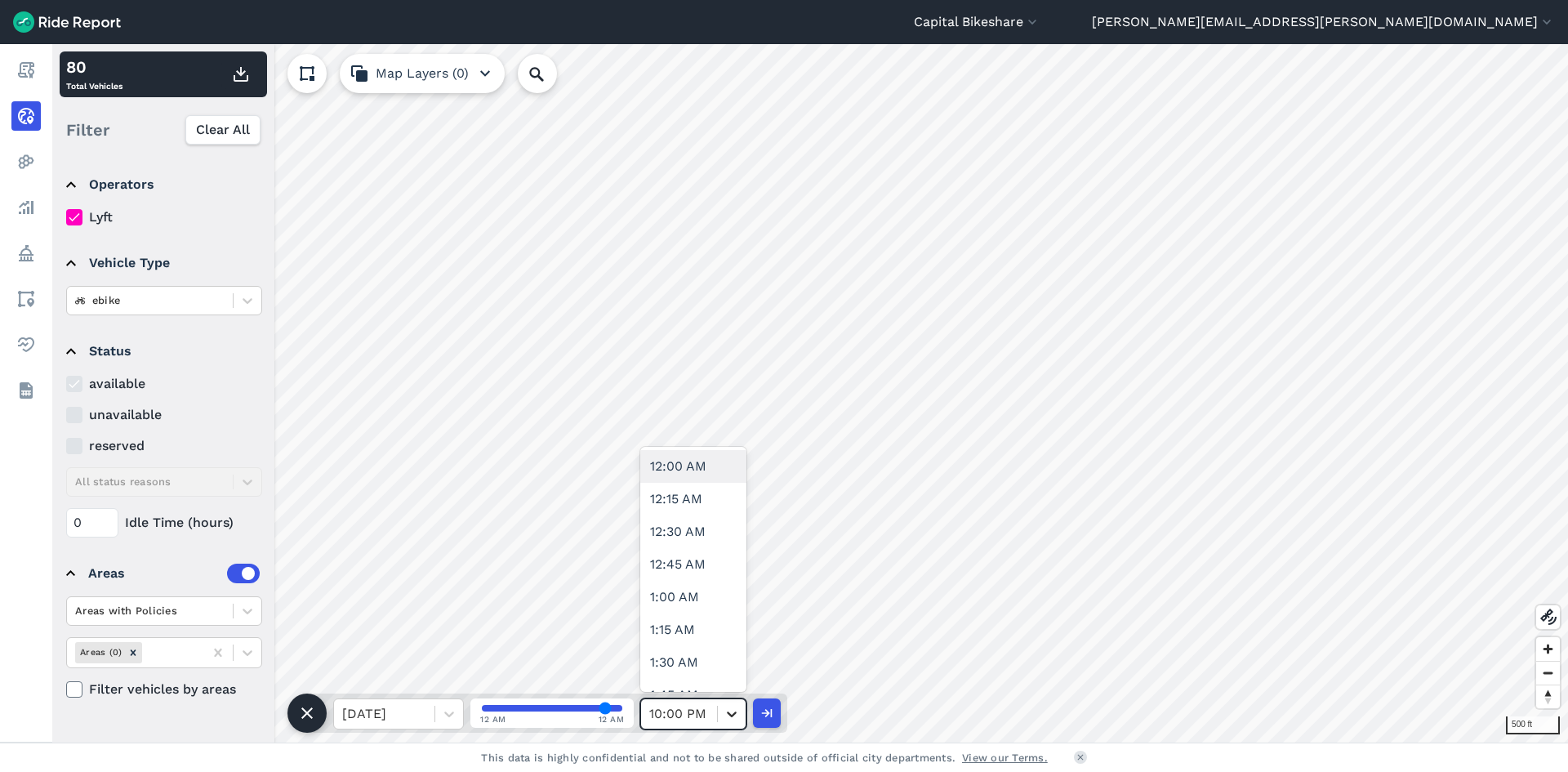
click at [730, 716] on icon at bounding box center [732, 714] width 10 height 6
click at [693, 595] on div "10:30 PM" at bounding box center [693, 597] width 106 height 33
click at [238, 77] on icon "button" at bounding box center [241, 74] width 20 height 20
click at [737, 728] on div at bounding box center [732, 714] width 27 height 28
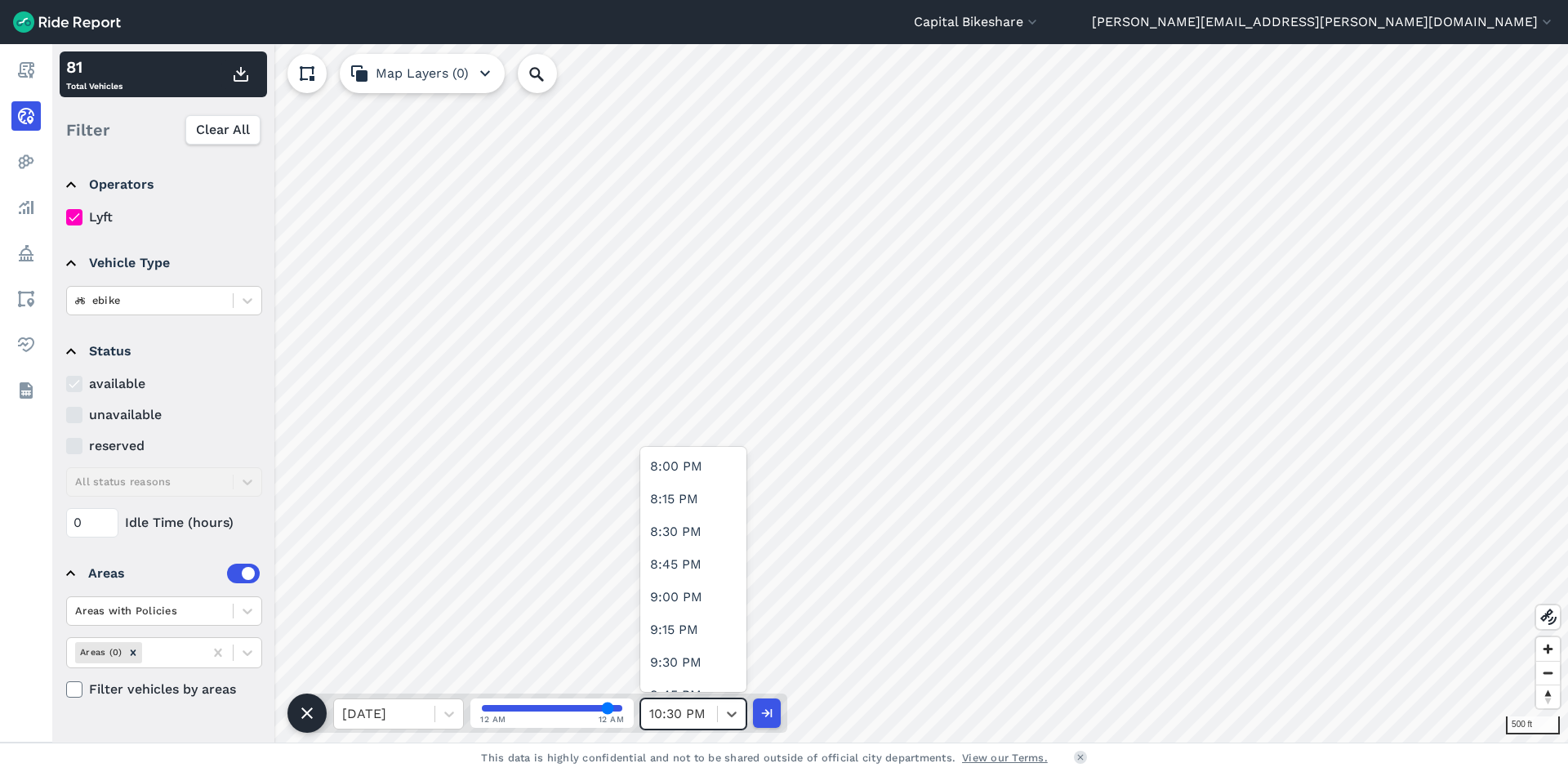
scroll to position [2867, 0]
click at [692, 584] on div "11:00 PM" at bounding box center [693, 574] width 106 height 33
click at [242, 78] on icon "button" at bounding box center [241, 74] width 20 height 20
click at [727, 719] on icon at bounding box center [732, 714] width 17 height 17
click at [688, 640] on div "11:30 PM" at bounding box center [693, 639] width 106 height 33
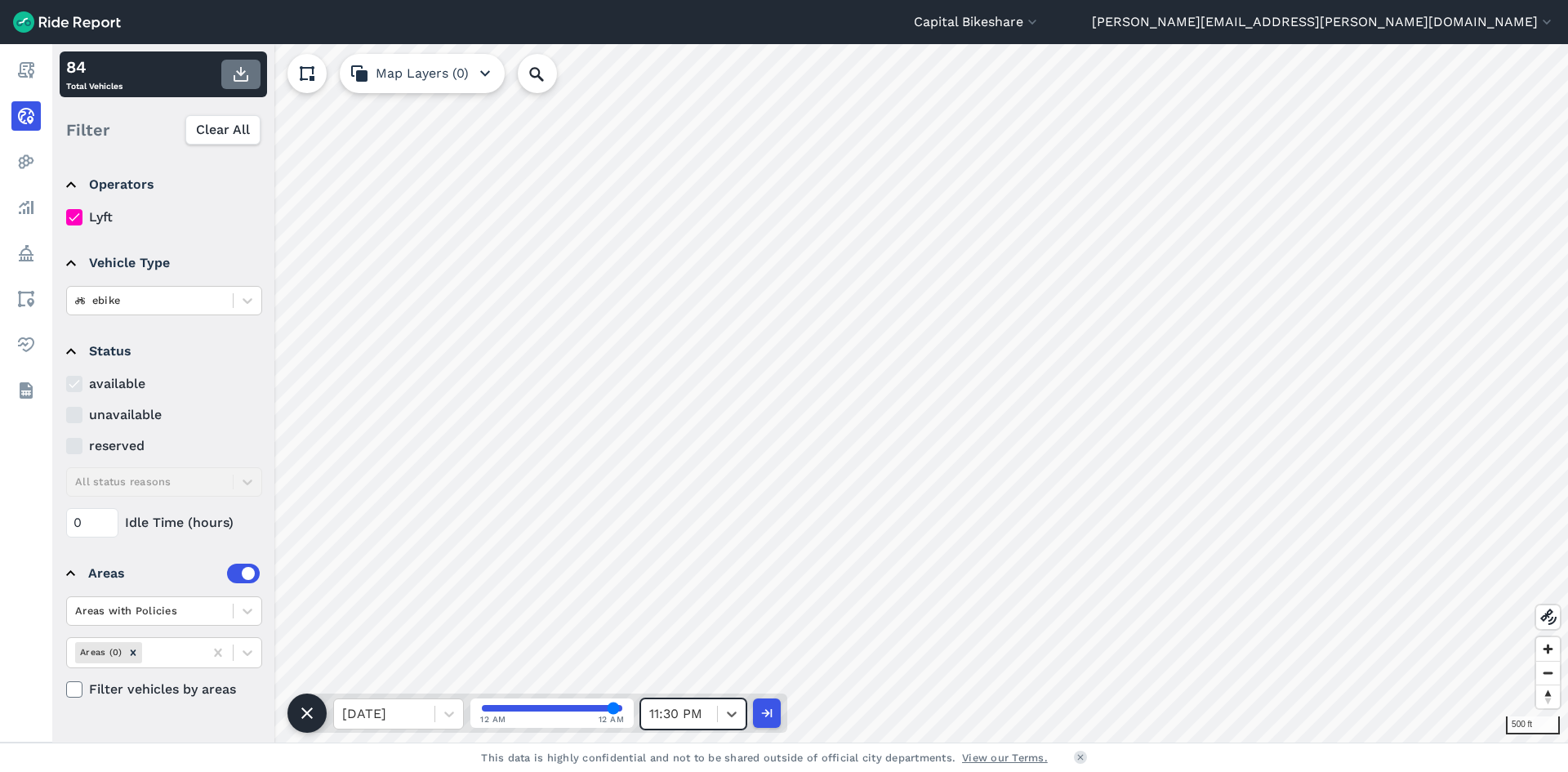
click at [243, 75] on icon "button" at bounding box center [241, 74] width 20 height 20
click at [739, 718] on icon at bounding box center [732, 714] width 17 height 17
click at [457, 714] on icon at bounding box center [449, 714] width 17 height 17
click at [431, 686] on div "[DATE]" at bounding box center [398, 672] width 131 height 33
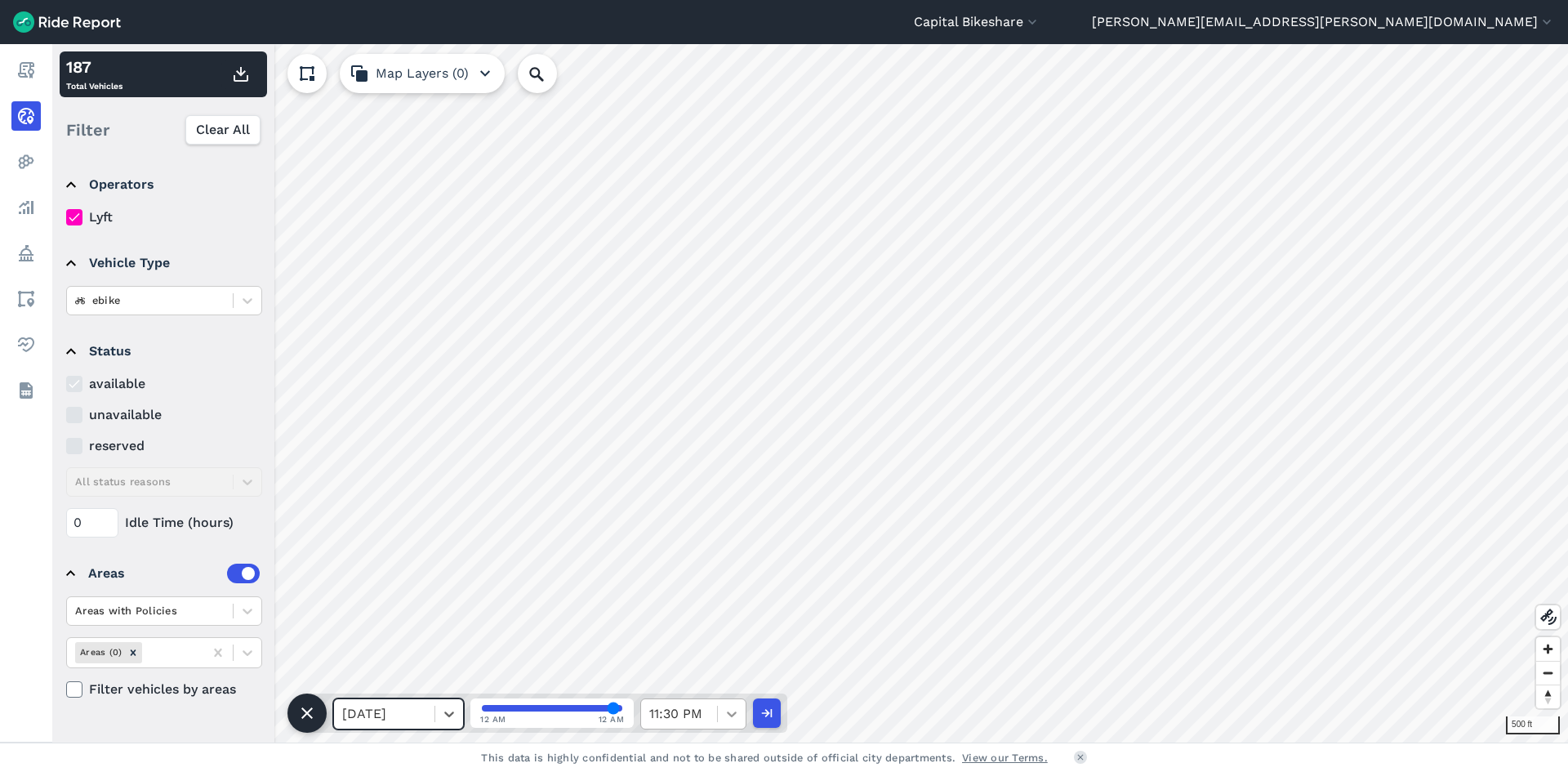
click at [719, 722] on div at bounding box center [732, 714] width 27 height 28
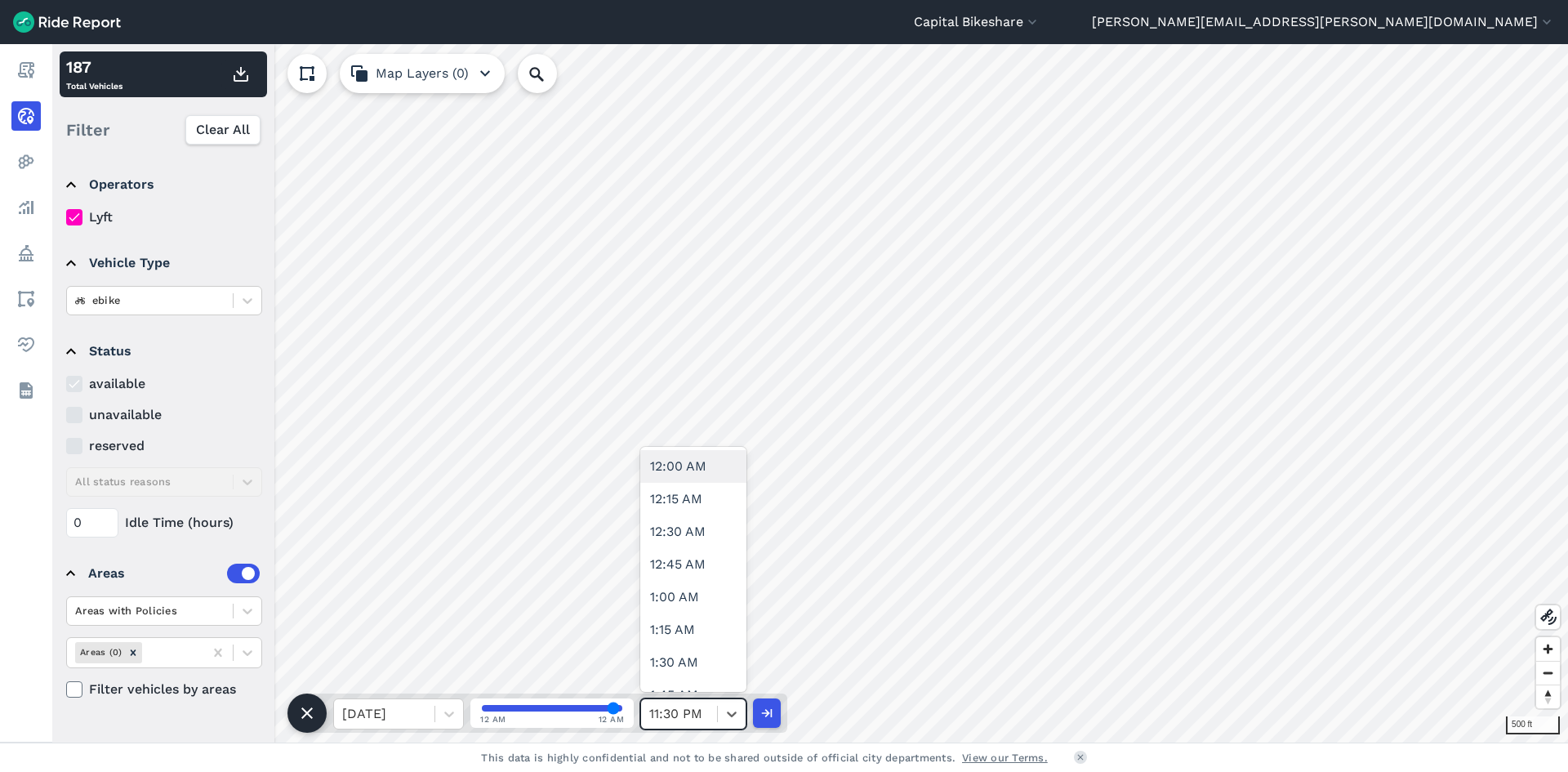
click at [688, 469] on div "12:00 AM" at bounding box center [693, 466] width 106 height 33
click at [242, 77] on icon "button" at bounding box center [241, 74] width 20 height 20
click at [730, 718] on icon at bounding box center [732, 714] width 17 height 17
click at [688, 507] on div "12:30 AM" at bounding box center [693, 499] width 106 height 33
click at [246, 73] on icon "button" at bounding box center [241, 74] width 20 height 20
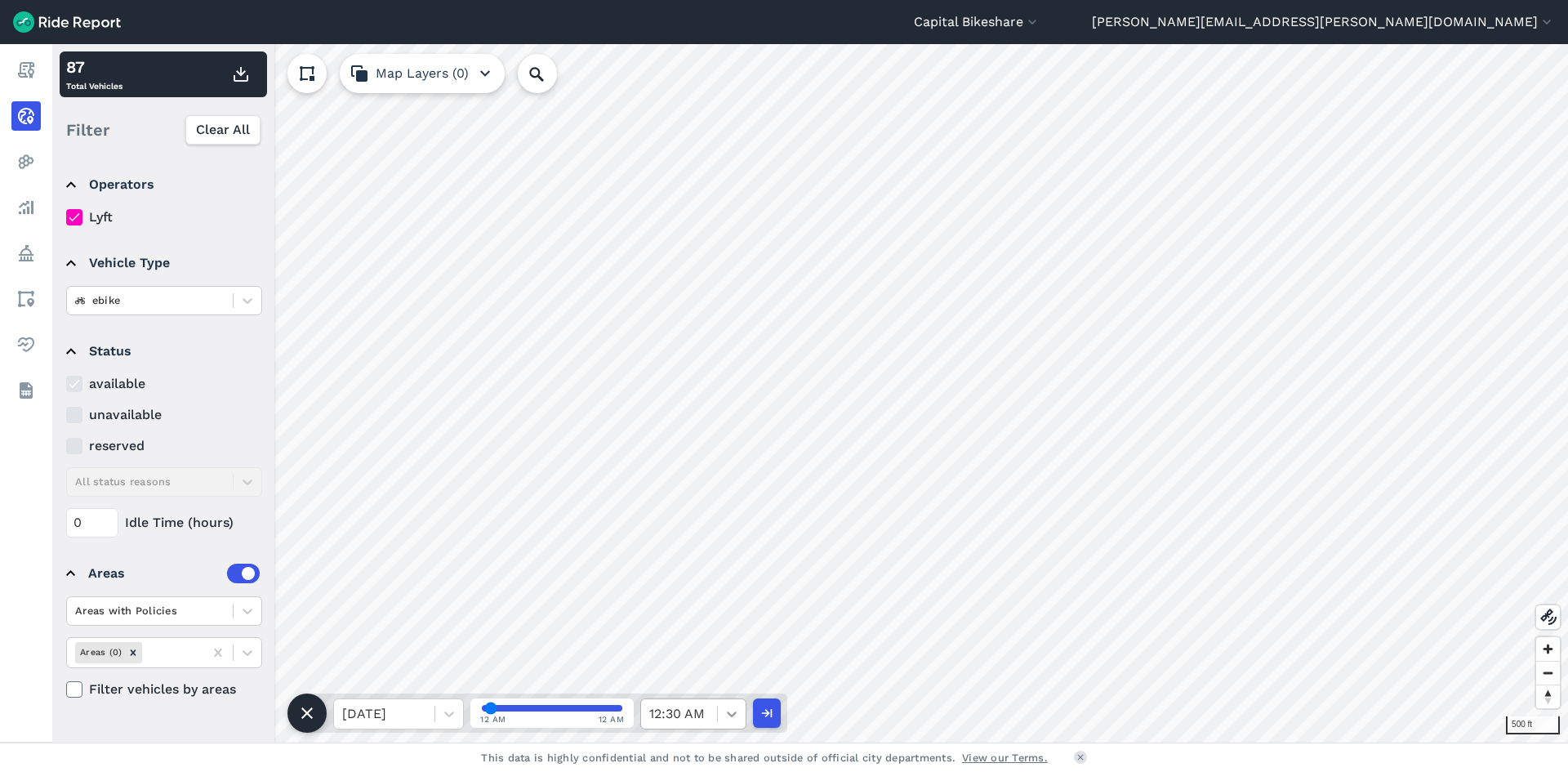
click at [736, 709] on icon at bounding box center [732, 714] width 17 height 17
click at [697, 574] on div "1:00 AM" at bounding box center [693, 564] width 106 height 33
click at [241, 77] on icon "button" at bounding box center [241, 74] width 20 height 20
click at [725, 719] on icon at bounding box center [732, 714] width 17 height 17
click at [714, 634] on div "1:30 AM" at bounding box center [693, 629] width 106 height 33
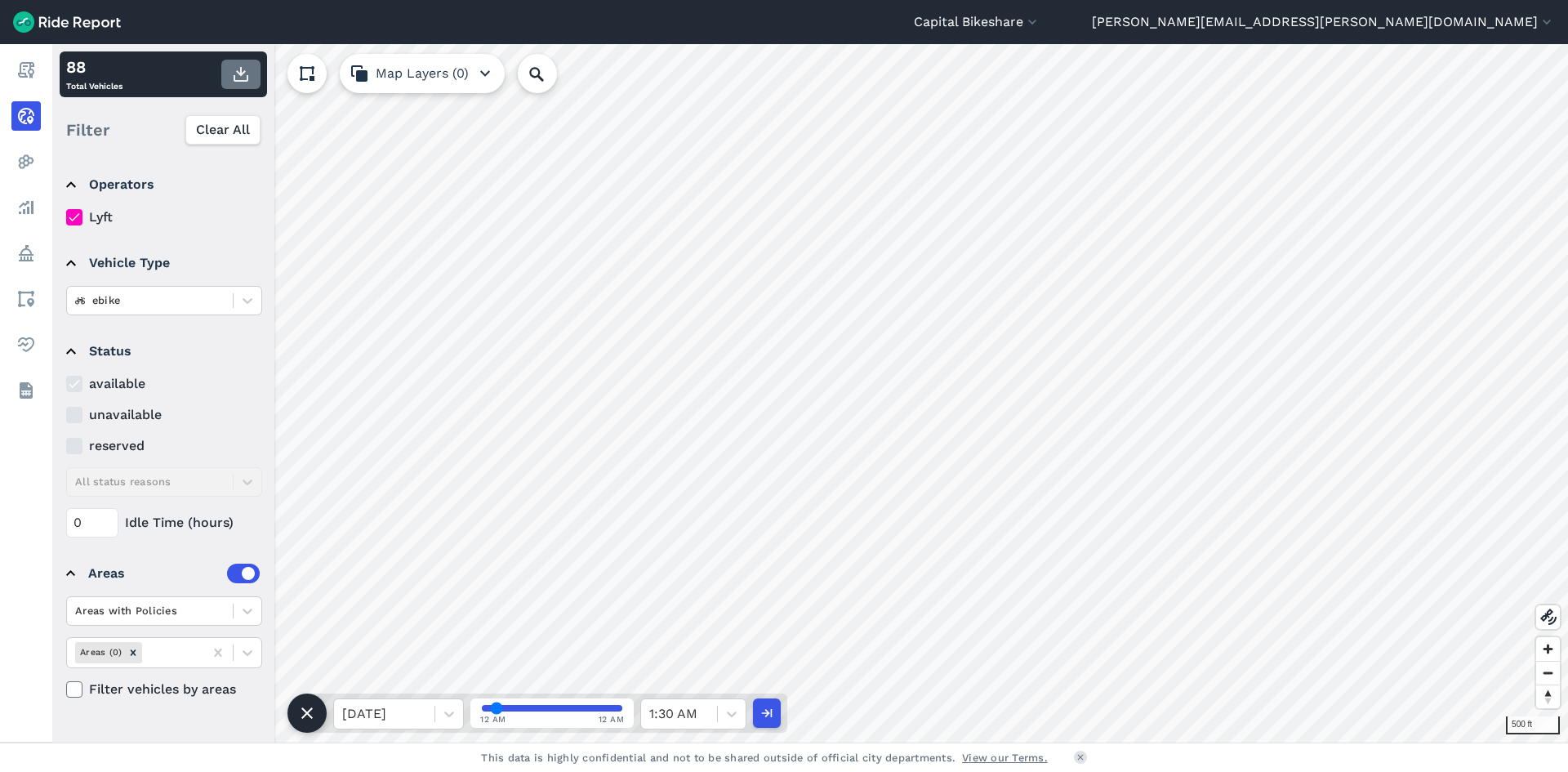
click at [242, 72] on use "button" at bounding box center [241, 74] width 15 height 15
click at [726, 725] on div at bounding box center [732, 714] width 27 height 28
click at [701, 539] on div "2:00 AM" at bounding box center [693, 532] width 106 height 33
click at [244, 72] on use "button" at bounding box center [241, 74] width 15 height 15
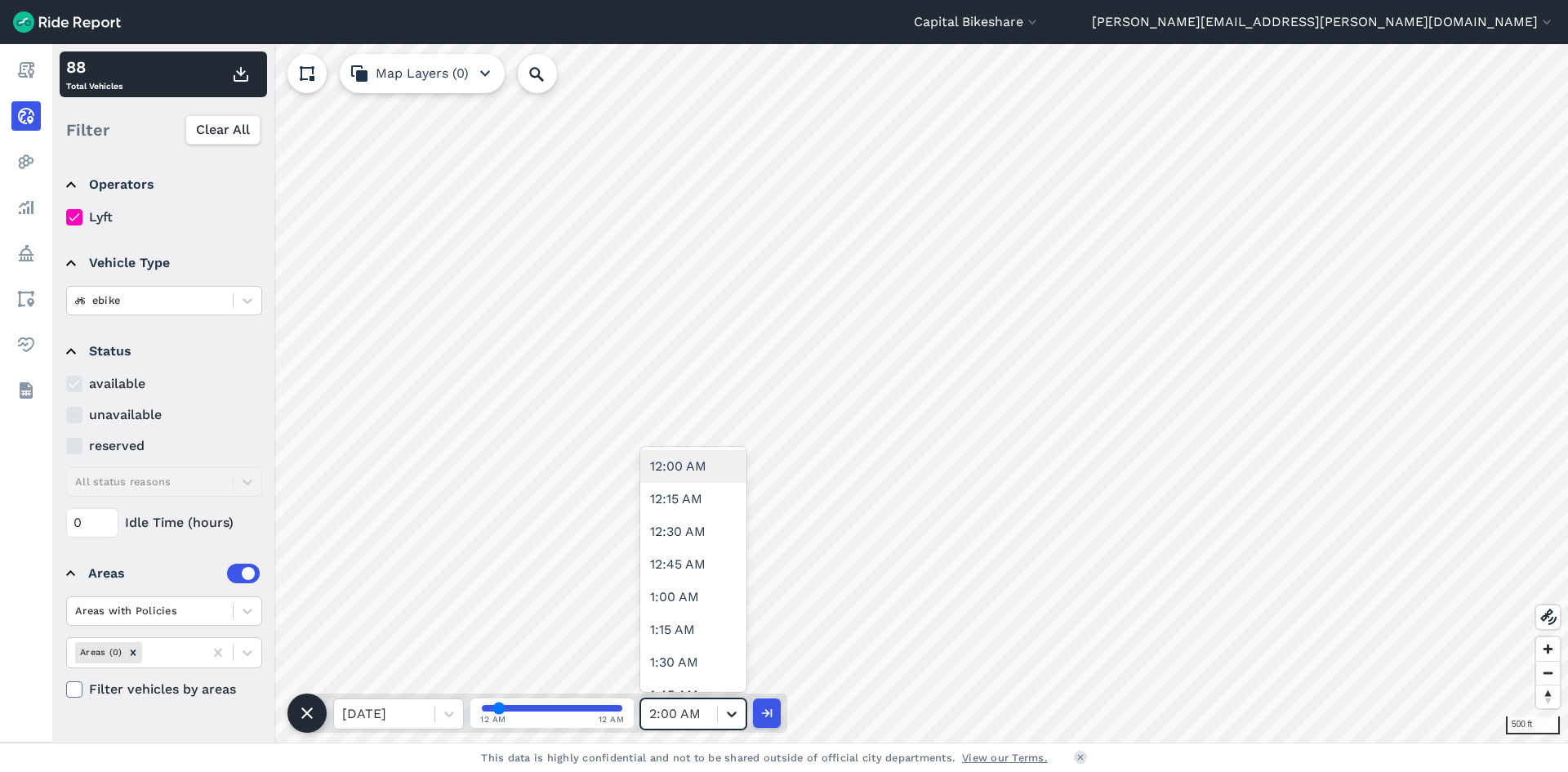
click at [729, 715] on icon at bounding box center [732, 714] width 17 height 17
click at [703, 604] on div "2:30 AM" at bounding box center [693, 597] width 106 height 33
click at [238, 68] on icon "button" at bounding box center [241, 74] width 20 height 20
click at [721, 714] on div at bounding box center [732, 714] width 27 height 28
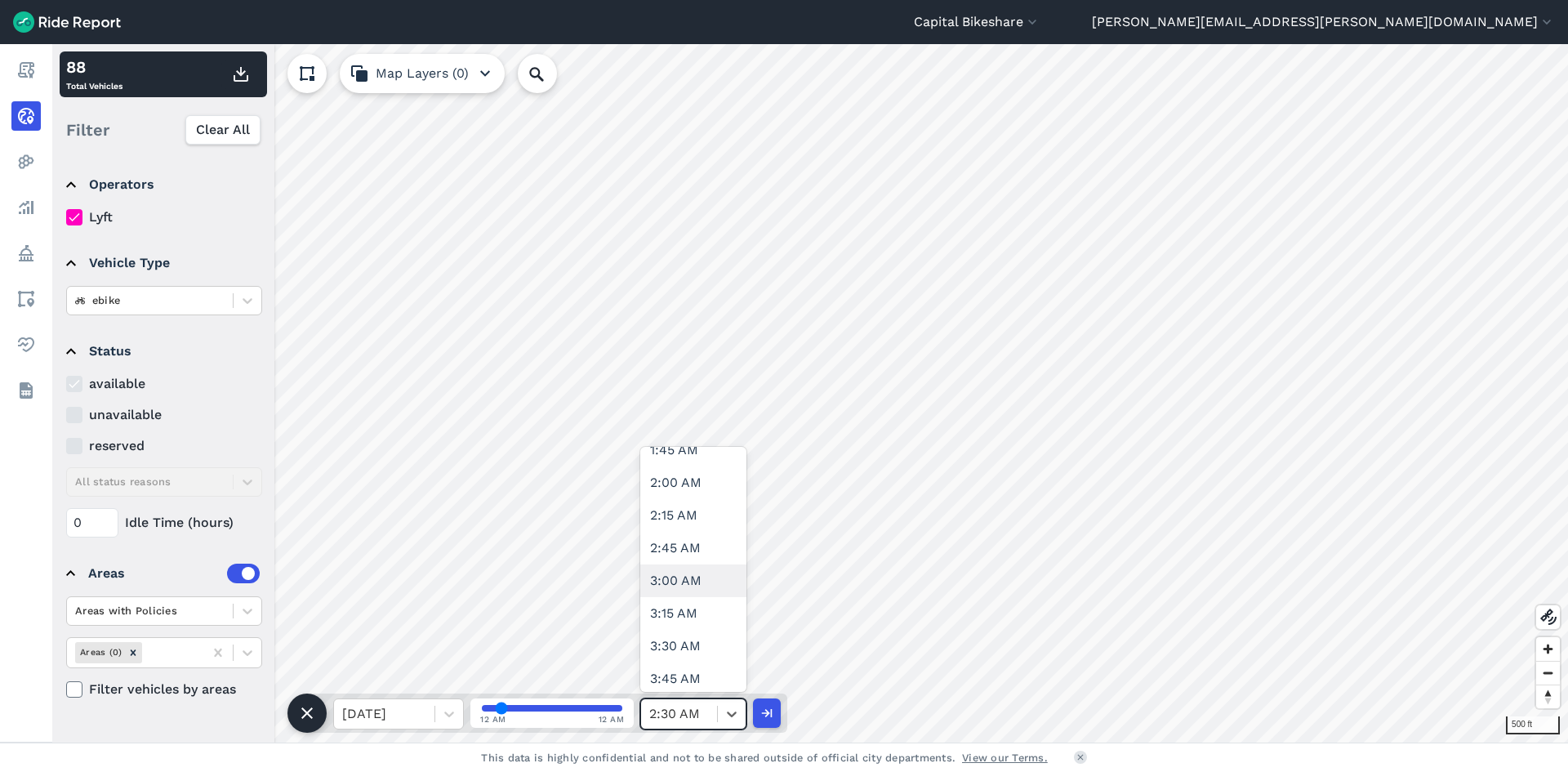
click at [717, 590] on div "3:00 AM" at bounding box center [693, 580] width 106 height 33
click at [237, 73] on icon "button" at bounding box center [241, 74] width 20 height 20
click at [729, 709] on icon at bounding box center [732, 714] width 17 height 17
click at [711, 567] on div "3:30 AM" at bounding box center [693, 564] width 106 height 33
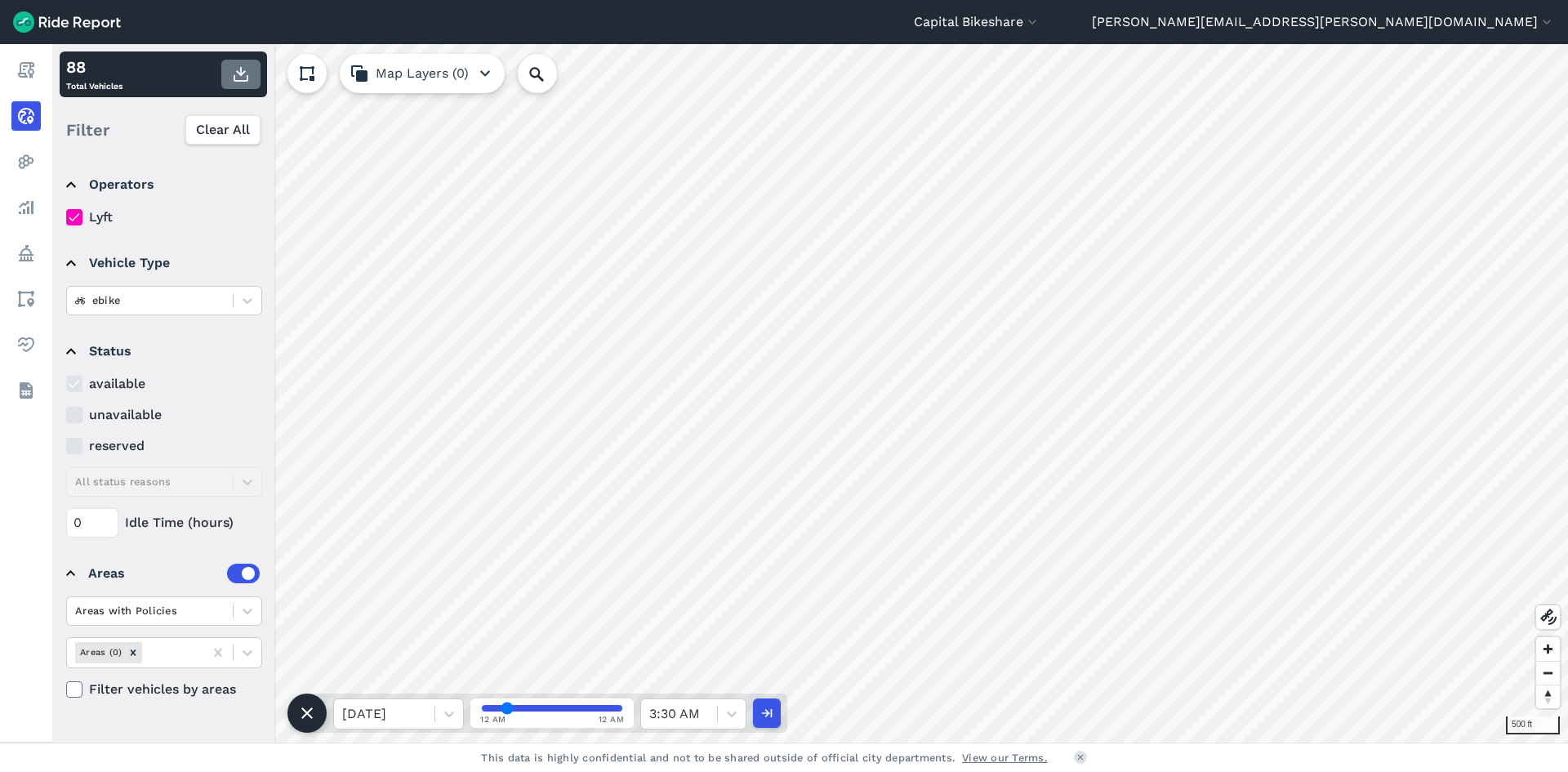
click at [236, 79] on icon "button" at bounding box center [241, 74] width 20 height 20
click at [712, 714] on div "3:30 AM" at bounding box center [679, 714] width 76 height 29
click at [697, 631] on div "4:00 AM" at bounding box center [693, 629] width 106 height 33
click at [238, 78] on icon "button" at bounding box center [241, 74] width 20 height 20
click at [732, 719] on icon at bounding box center [732, 714] width 17 height 17
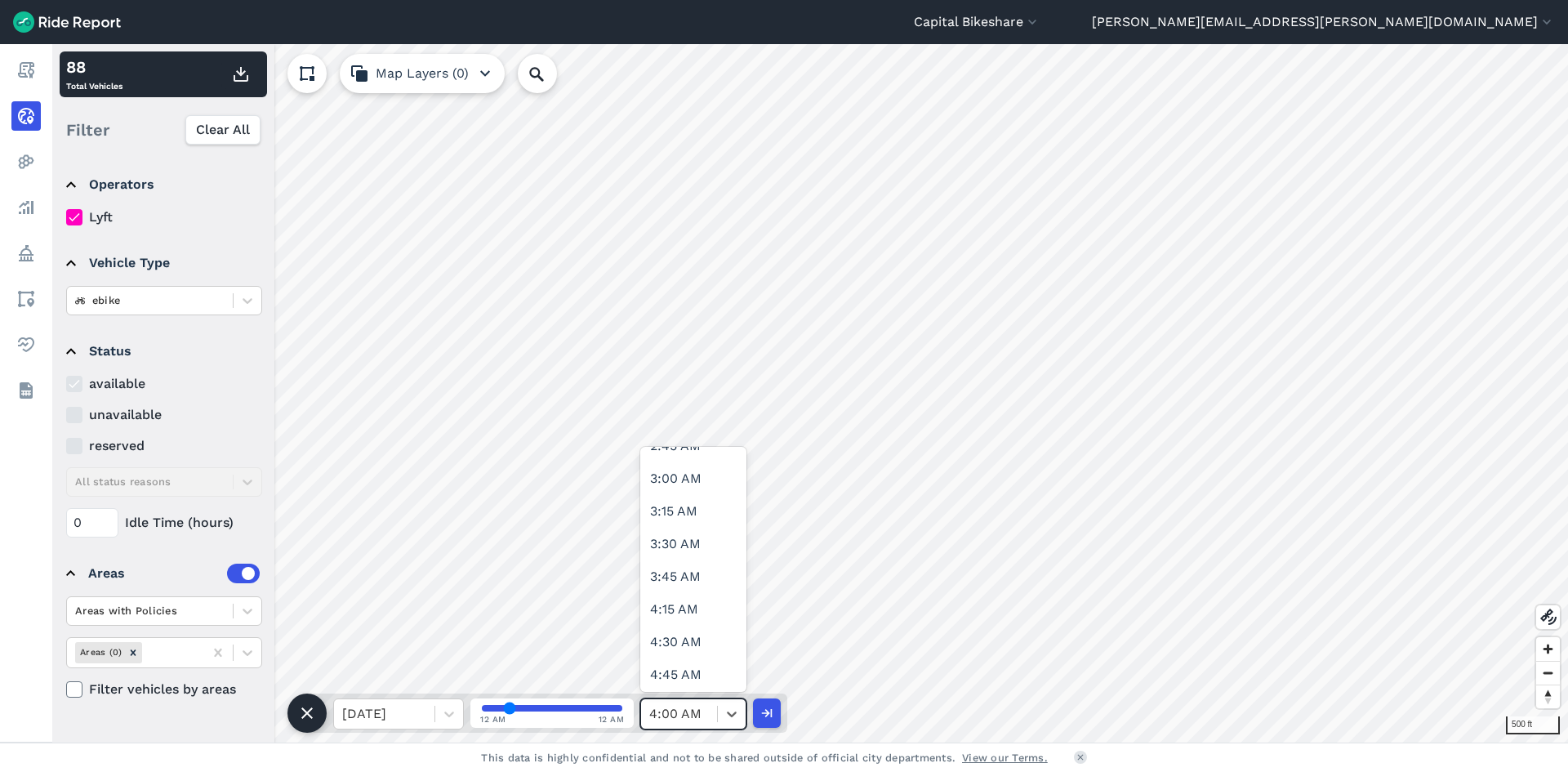
scroll to position [409, 0]
click at [702, 621] on div "4:30 AM" at bounding box center [693, 614] width 106 height 33
click at [239, 80] on use "button" at bounding box center [241, 74] width 15 height 15
click at [722, 713] on div at bounding box center [732, 714] width 27 height 28
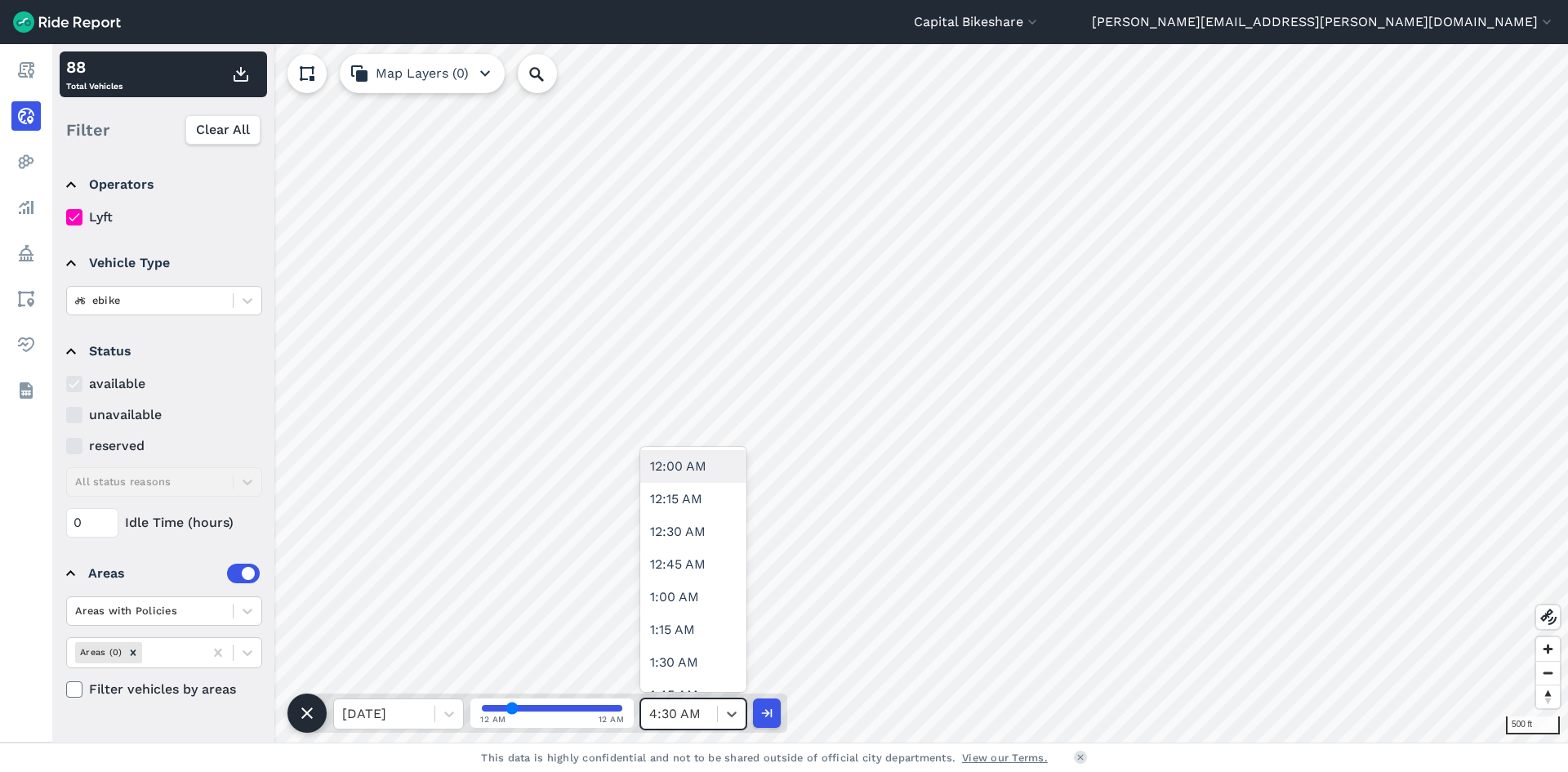
click at [717, 716] on div "4:30 AM" at bounding box center [679, 714] width 76 height 29
click at [699, 511] on div "5:00 AM" at bounding box center [693, 515] width 106 height 33
click at [242, 80] on use "button" at bounding box center [241, 74] width 15 height 15
click at [722, 714] on div at bounding box center [732, 714] width 27 height 28
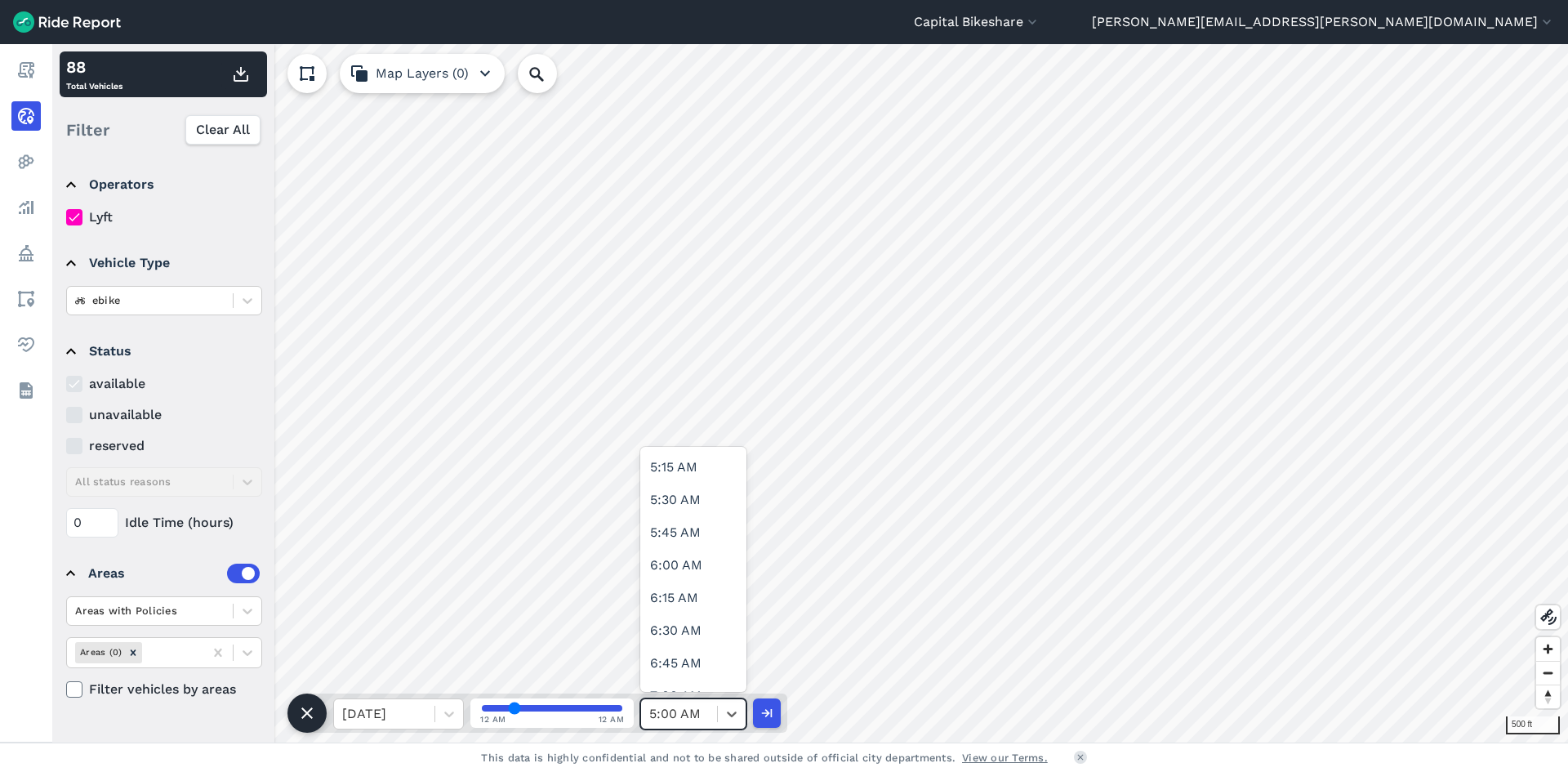
scroll to position [654, 0]
click at [694, 509] on div "5:30 AM" at bounding box center [693, 499] width 106 height 33
click at [246, 83] on icon "button" at bounding box center [241, 74] width 20 height 20
click at [732, 719] on icon at bounding box center [732, 714] width 17 height 17
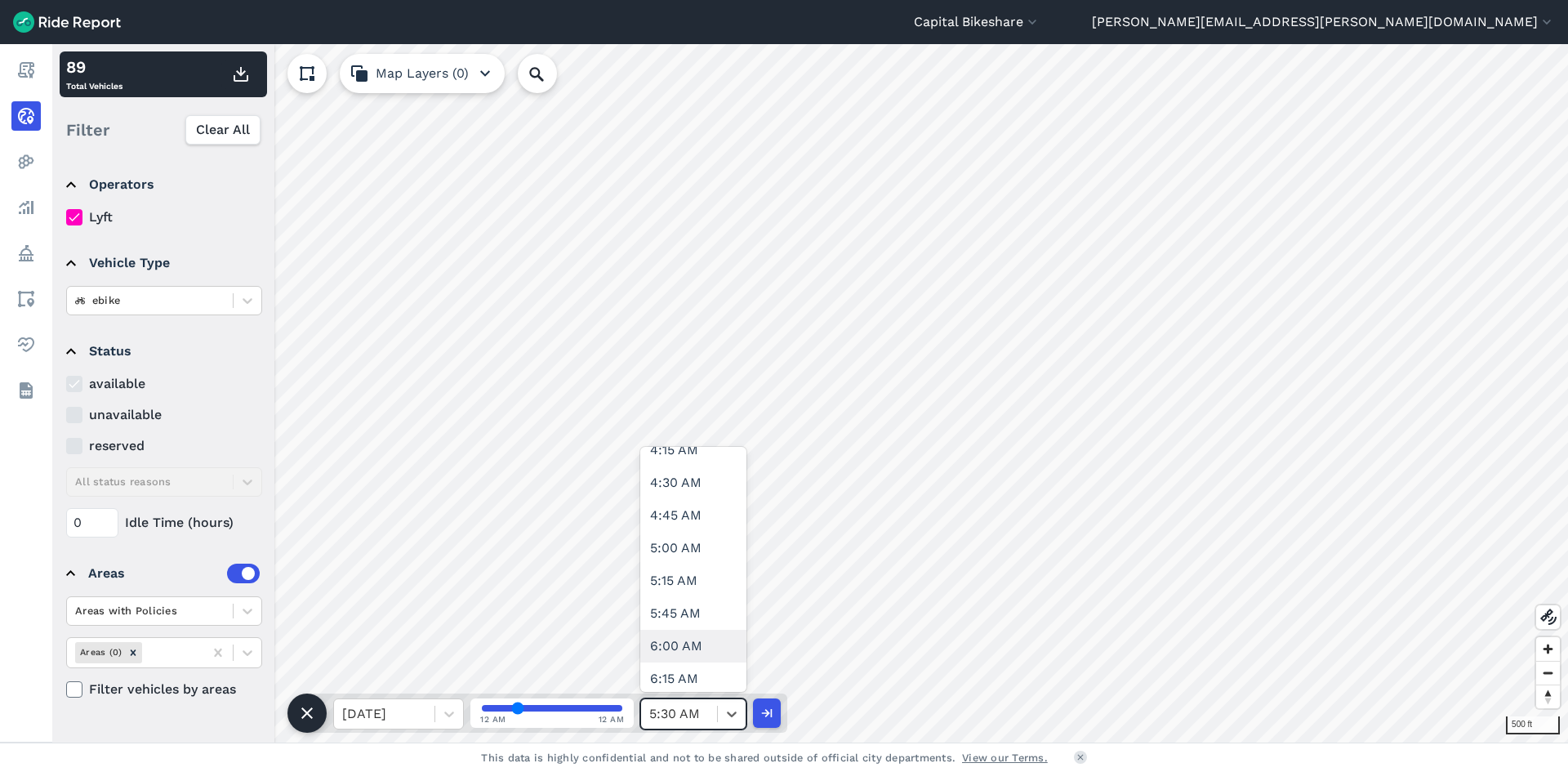
click at [675, 651] on div "6:00 AM" at bounding box center [693, 646] width 106 height 33
click at [241, 68] on use "button" at bounding box center [241, 74] width 15 height 15
click at [723, 708] on div at bounding box center [732, 714] width 27 height 28
click at [697, 624] on div "6:30 AM" at bounding box center [693, 629] width 106 height 33
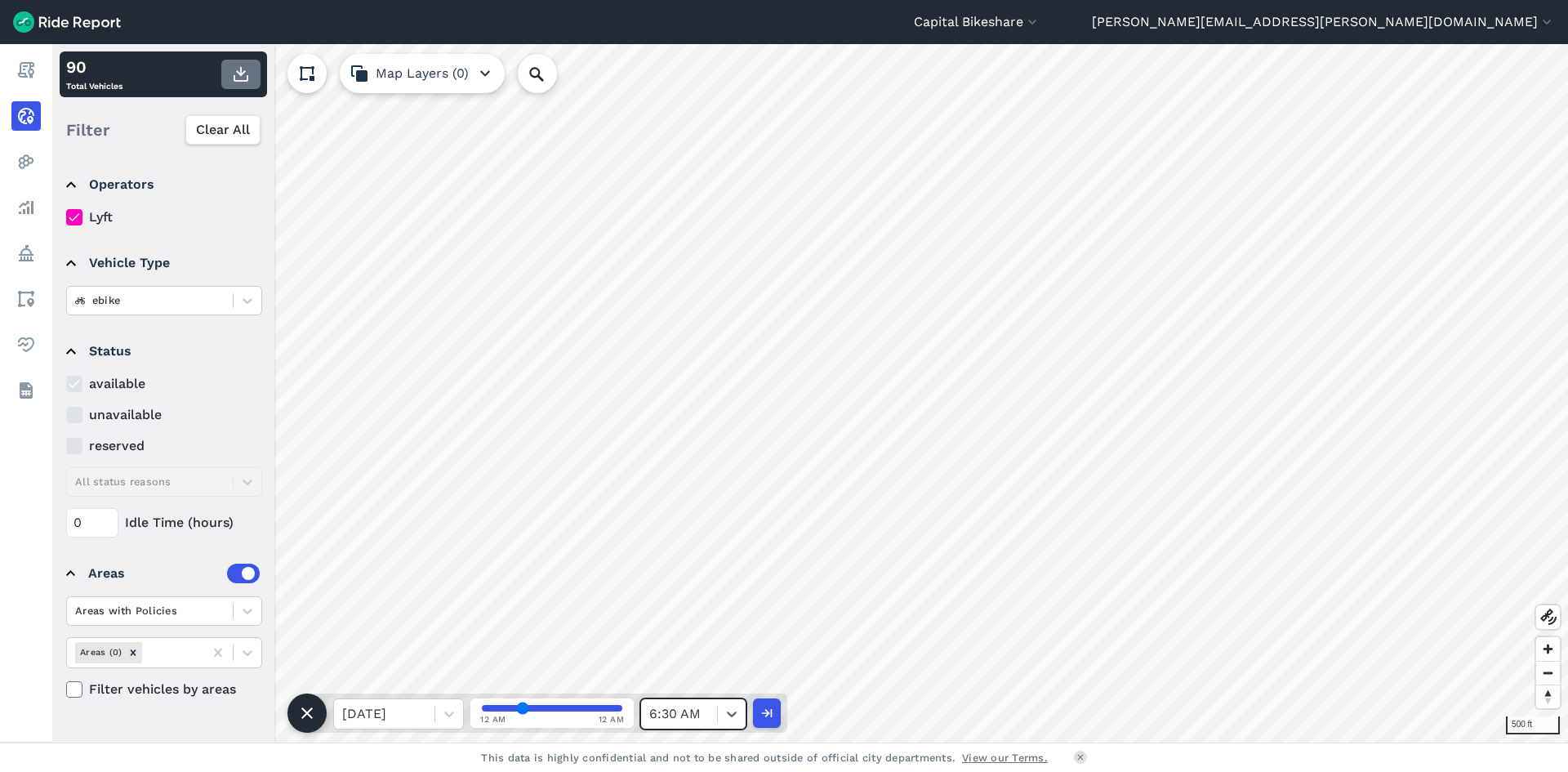
click at [246, 85] on button "button" at bounding box center [241, 74] width 39 height 29
click at [731, 717] on icon at bounding box center [732, 714] width 10 height 6
click at [697, 531] on div "7:00 AM" at bounding box center [693, 532] width 106 height 33
click at [236, 76] on icon "button" at bounding box center [241, 74] width 20 height 20
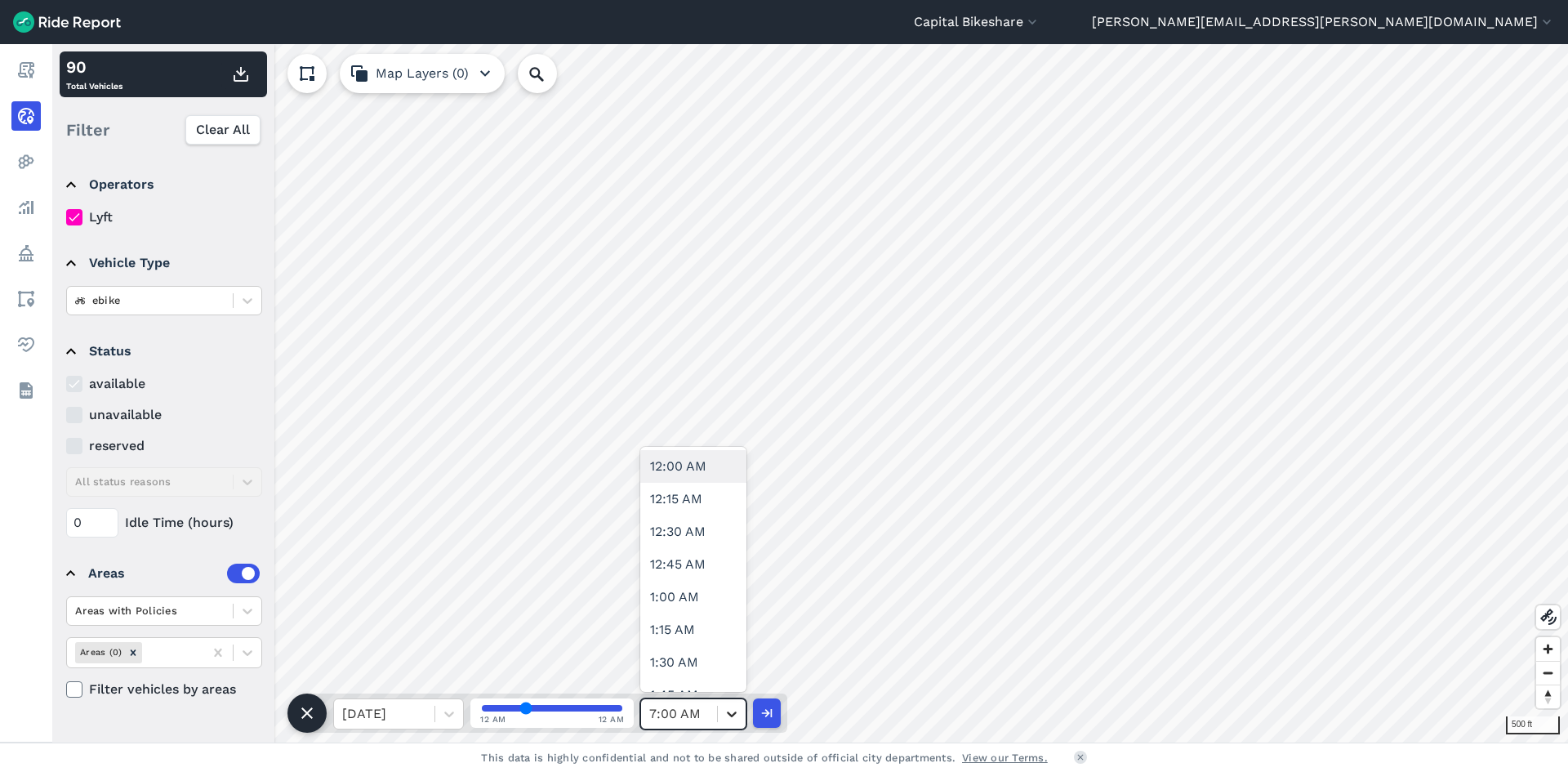
click at [719, 718] on div at bounding box center [732, 714] width 27 height 28
click at [700, 602] on div "7:30 AM" at bounding box center [693, 597] width 106 height 33
click at [237, 71] on use "button" at bounding box center [241, 74] width 15 height 15
click at [720, 718] on div at bounding box center [732, 714] width 27 height 28
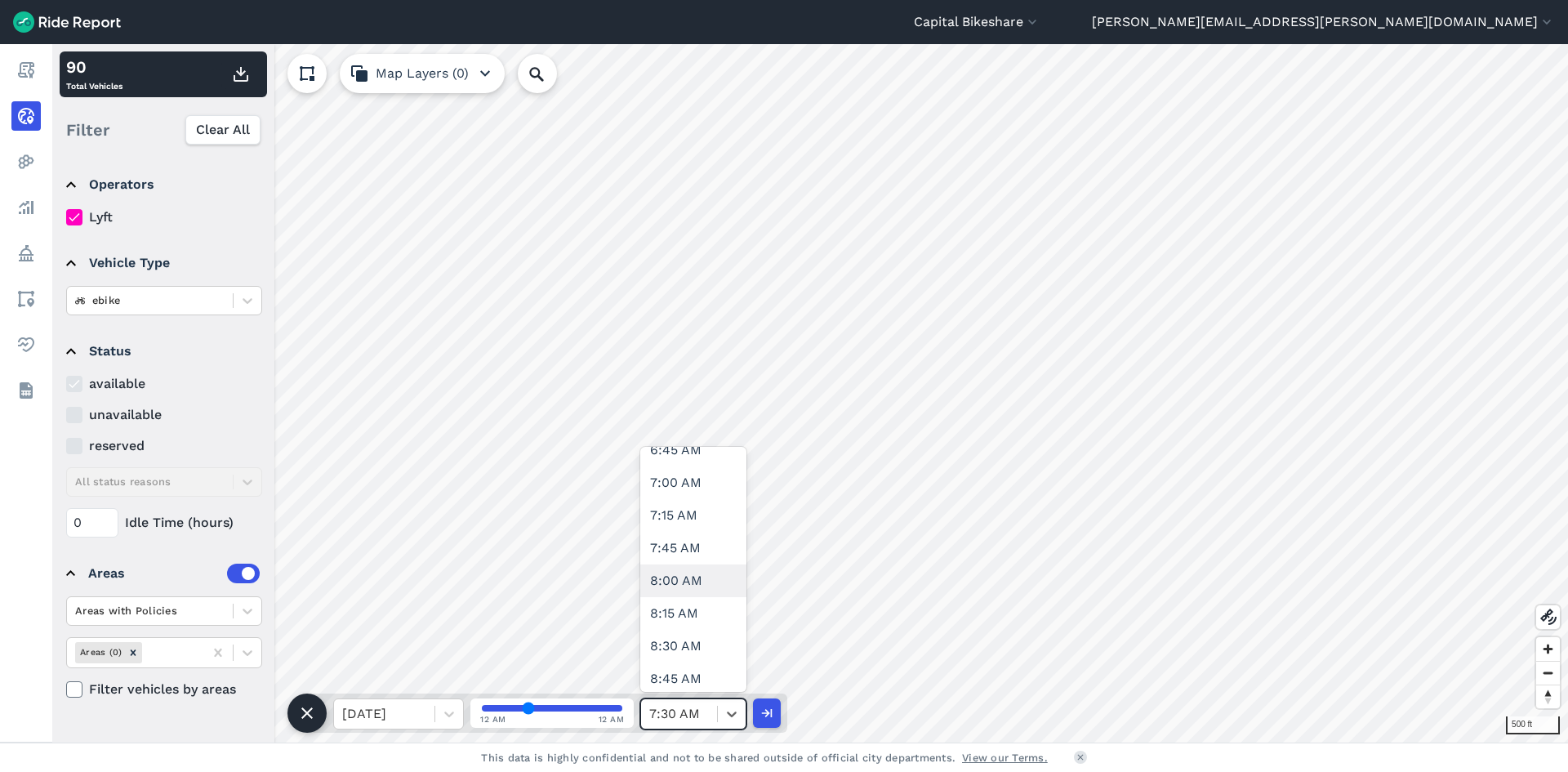
click at [683, 583] on div "8:00 AM" at bounding box center [693, 580] width 106 height 33
click at [244, 72] on use "button" at bounding box center [241, 74] width 15 height 15
click at [729, 711] on icon at bounding box center [732, 714] width 17 height 17
click at [705, 481] on div "8:30 AM" at bounding box center [693, 483] width 106 height 33
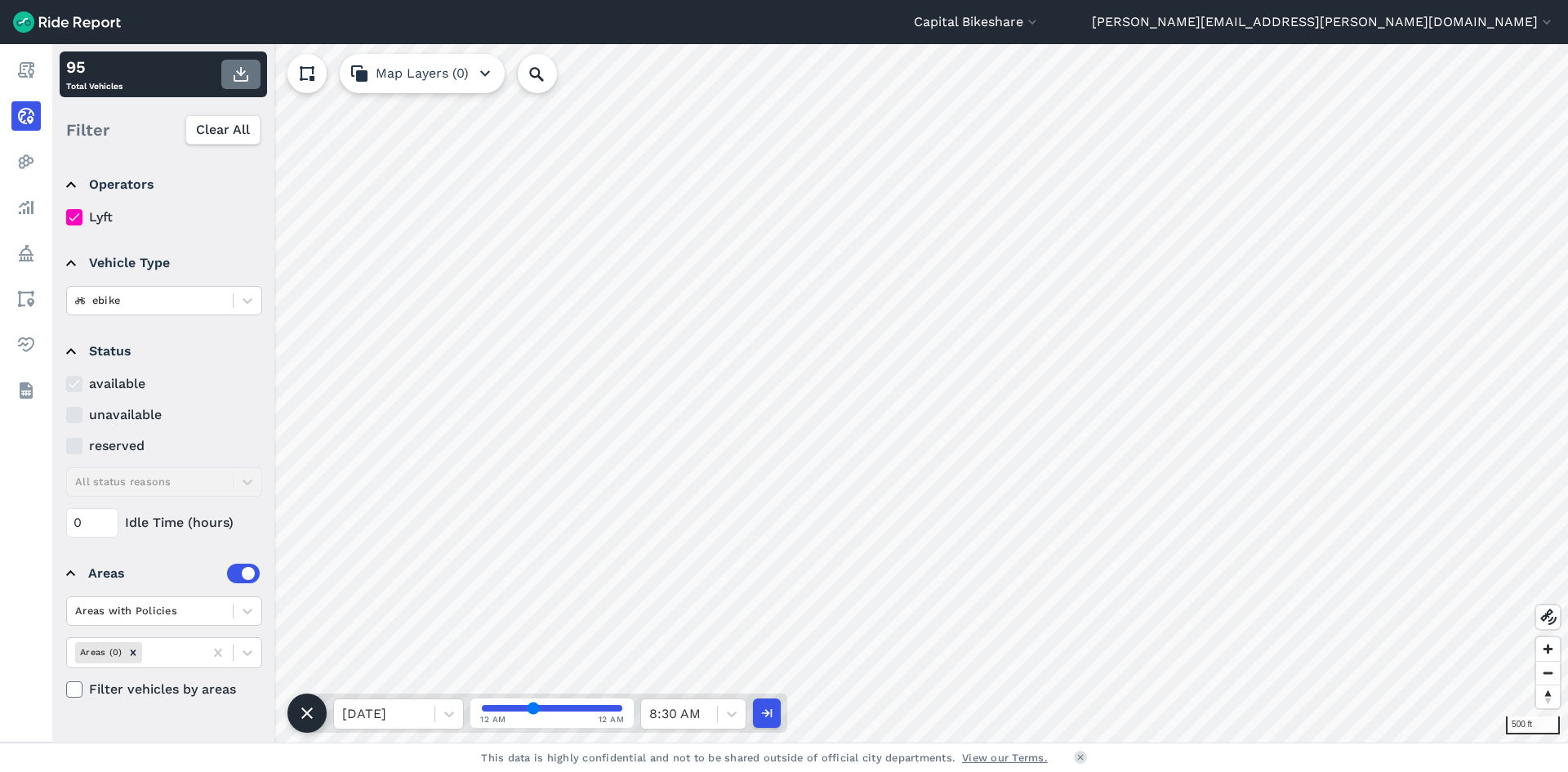
click at [242, 70] on use "button" at bounding box center [241, 74] width 15 height 15
click at [731, 715] on icon at bounding box center [732, 714] width 10 height 6
click at [688, 535] on div "9:30 AM" at bounding box center [693, 532] width 106 height 33
click at [727, 714] on icon at bounding box center [732, 714] width 17 height 17
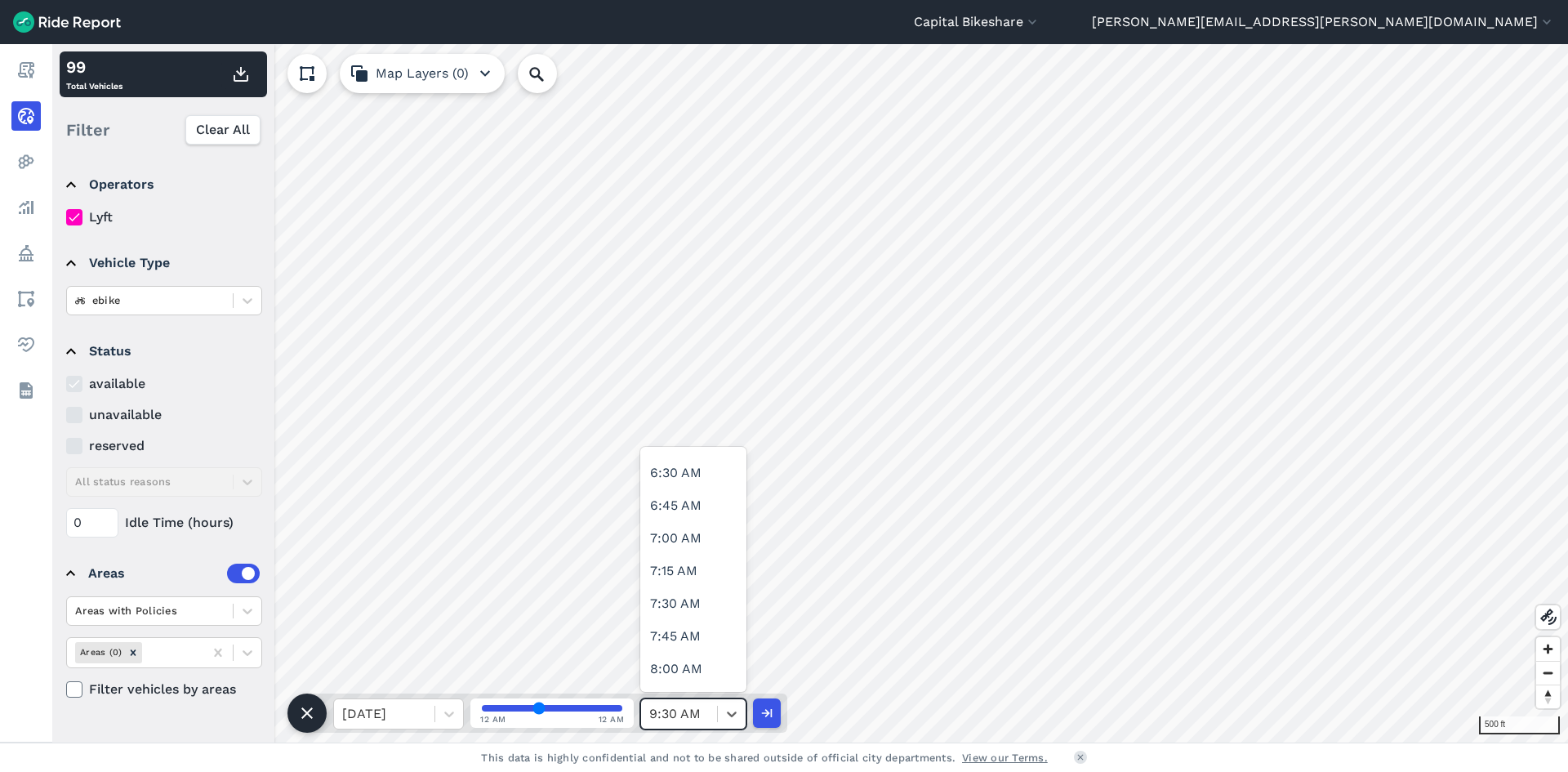
scroll to position [980, 0]
click at [705, 711] on div at bounding box center [679, 714] width 60 height 23
click at [697, 587] on div "9:00 AM" at bounding box center [693, 580] width 106 height 33
click at [243, 76] on icon "button" at bounding box center [241, 74] width 20 height 20
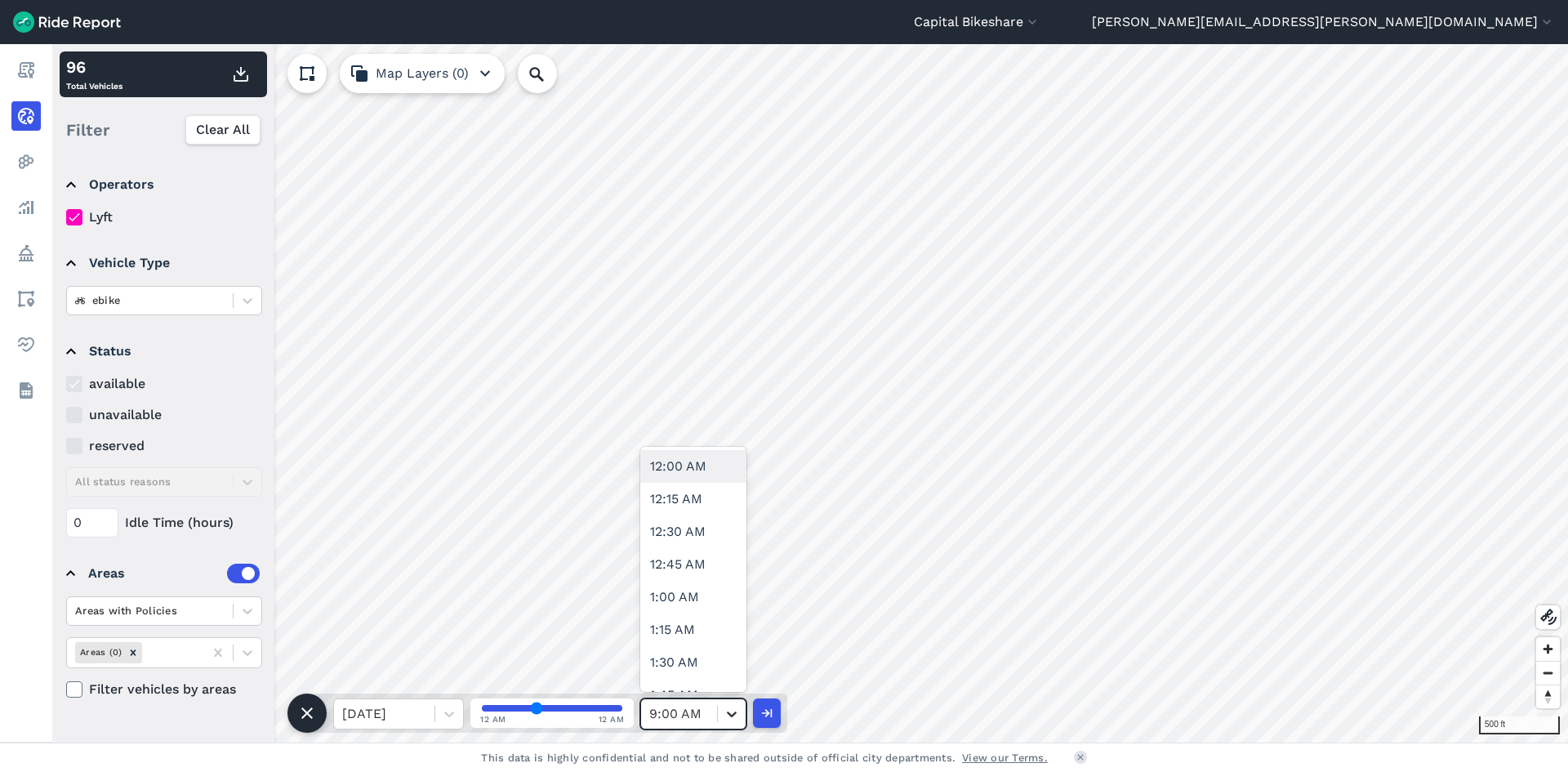
click at [722, 714] on div at bounding box center [732, 714] width 27 height 28
click at [685, 541] on div "9:30 AM" at bounding box center [693, 532] width 106 height 33
click at [242, 80] on use "button" at bounding box center [241, 74] width 15 height 15
drag, startPoint x: 718, startPoint y: 717, endPoint x: 715, endPoint y: 709, distance: 8.5
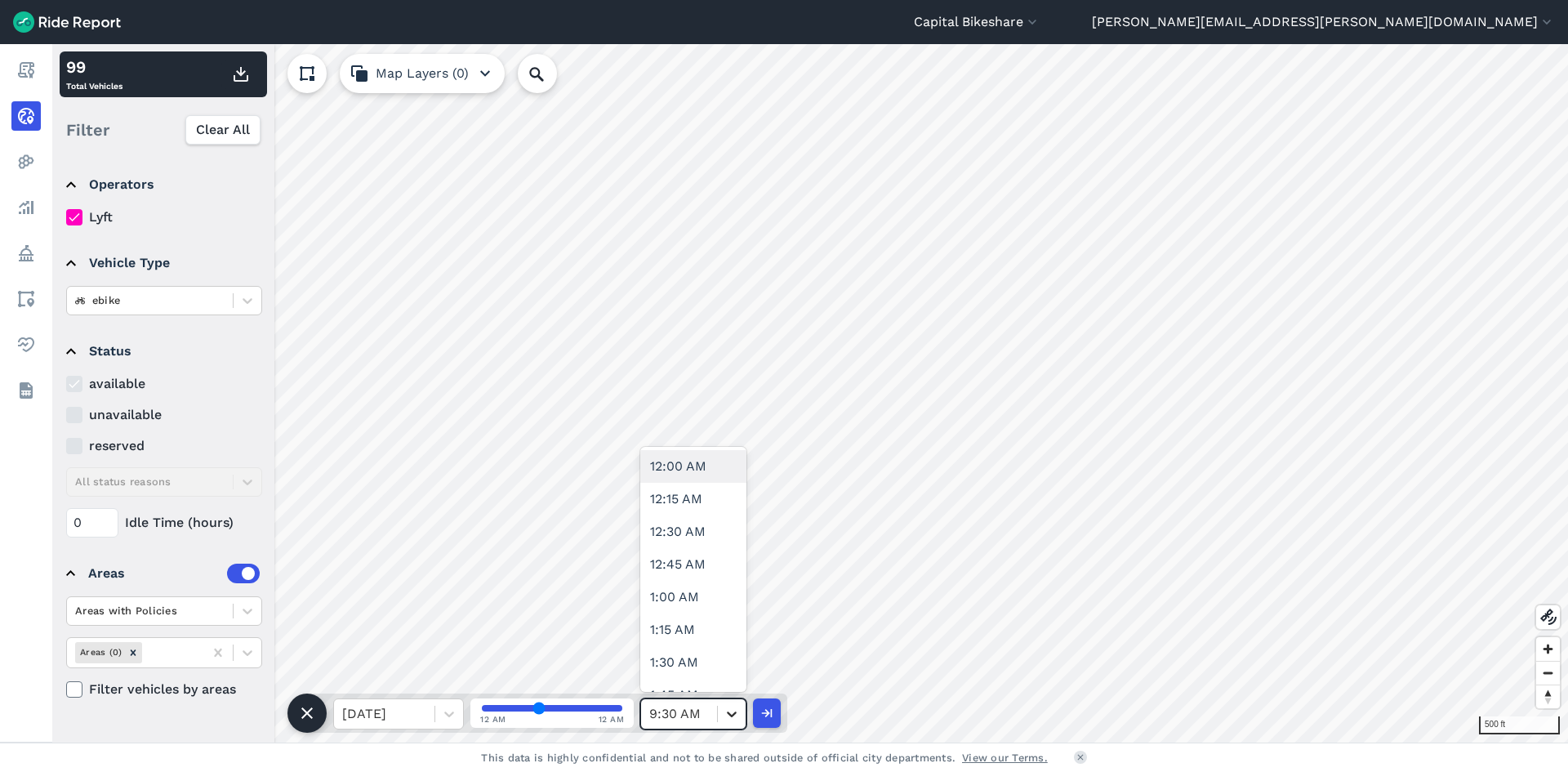
click at [717, 717] on div at bounding box center [732, 714] width 28 height 29
click at [705, 510] on div "10:00 AM" at bounding box center [693, 515] width 106 height 33
click at [248, 83] on icon "button" at bounding box center [241, 74] width 20 height 20
click at [728, 720] on icon at bounding box center [732, 714] width 17 height 17
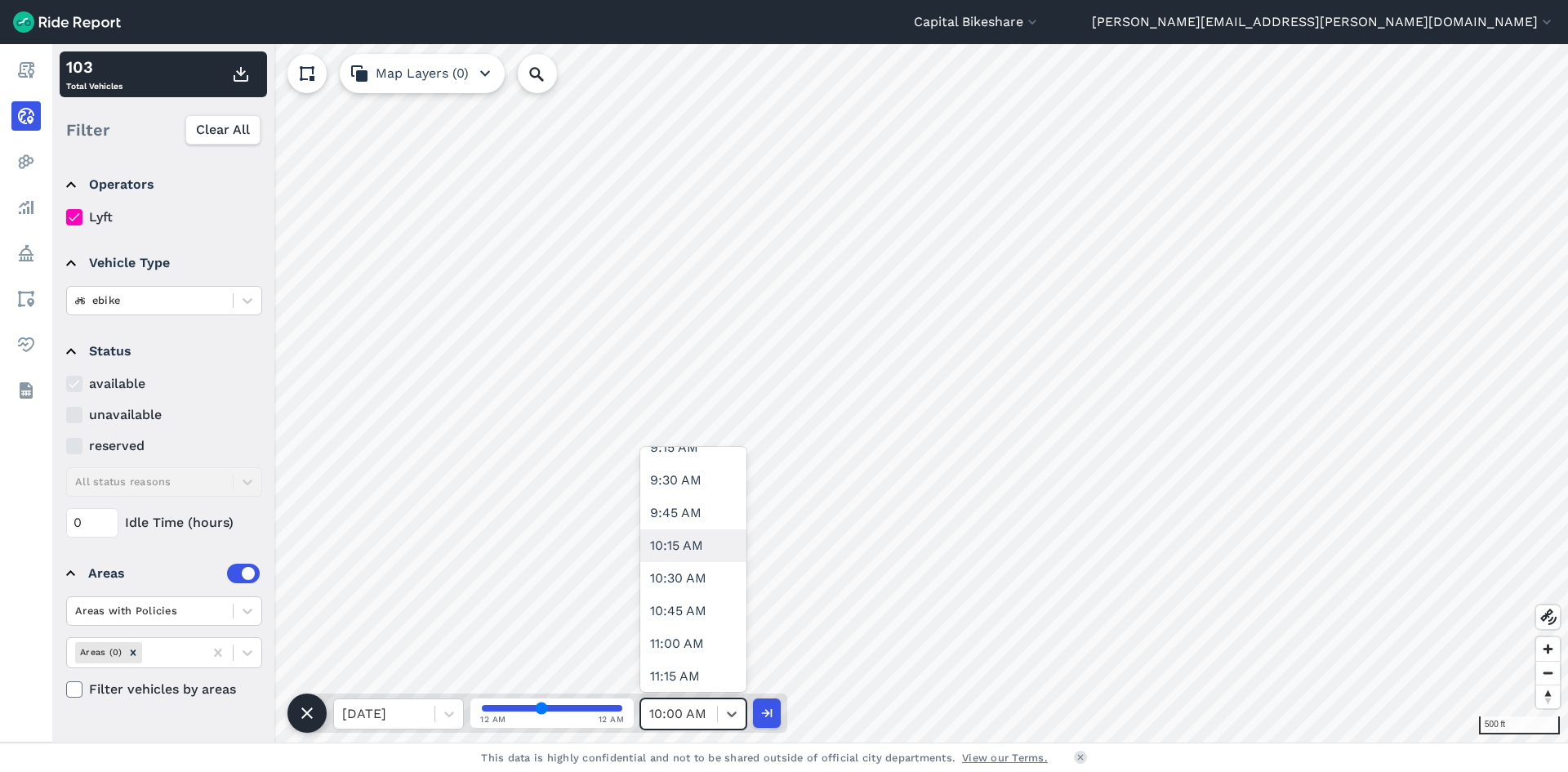
scroll to position [1308, 0]
click at [689, 504] on div "10:30 AM" at bounding box center [693, 499] width 106 height 33
click at [247, 83] on icon "button" at bounding box center [241, 74] width 20 height 20
click at [730, 722] on icon at bounding box center [732, 714] width 17 height 17
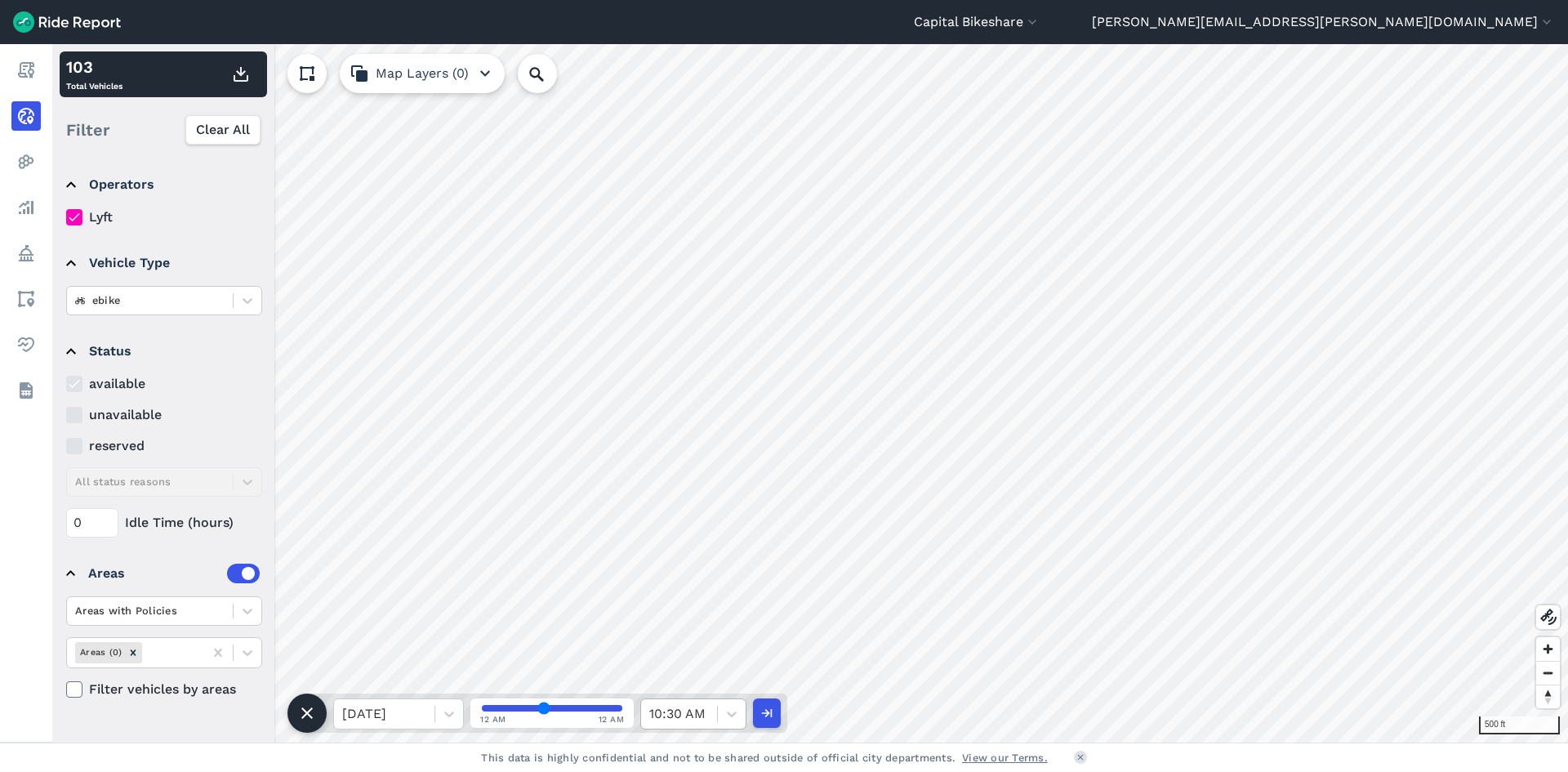
click at [688, 726] on div "10:30 AM" at bounding box center [679, 714] width 76 height 29
click at [688, 563] on div "11:00 AM" at bounding box center [693, 564] width 106 height 33
click at [243, 78] on icon "button" at bounding box center [241, 74] width 20 height 20
click at [718, 715] on div at bounding box center [732, 714] width 27 height 28
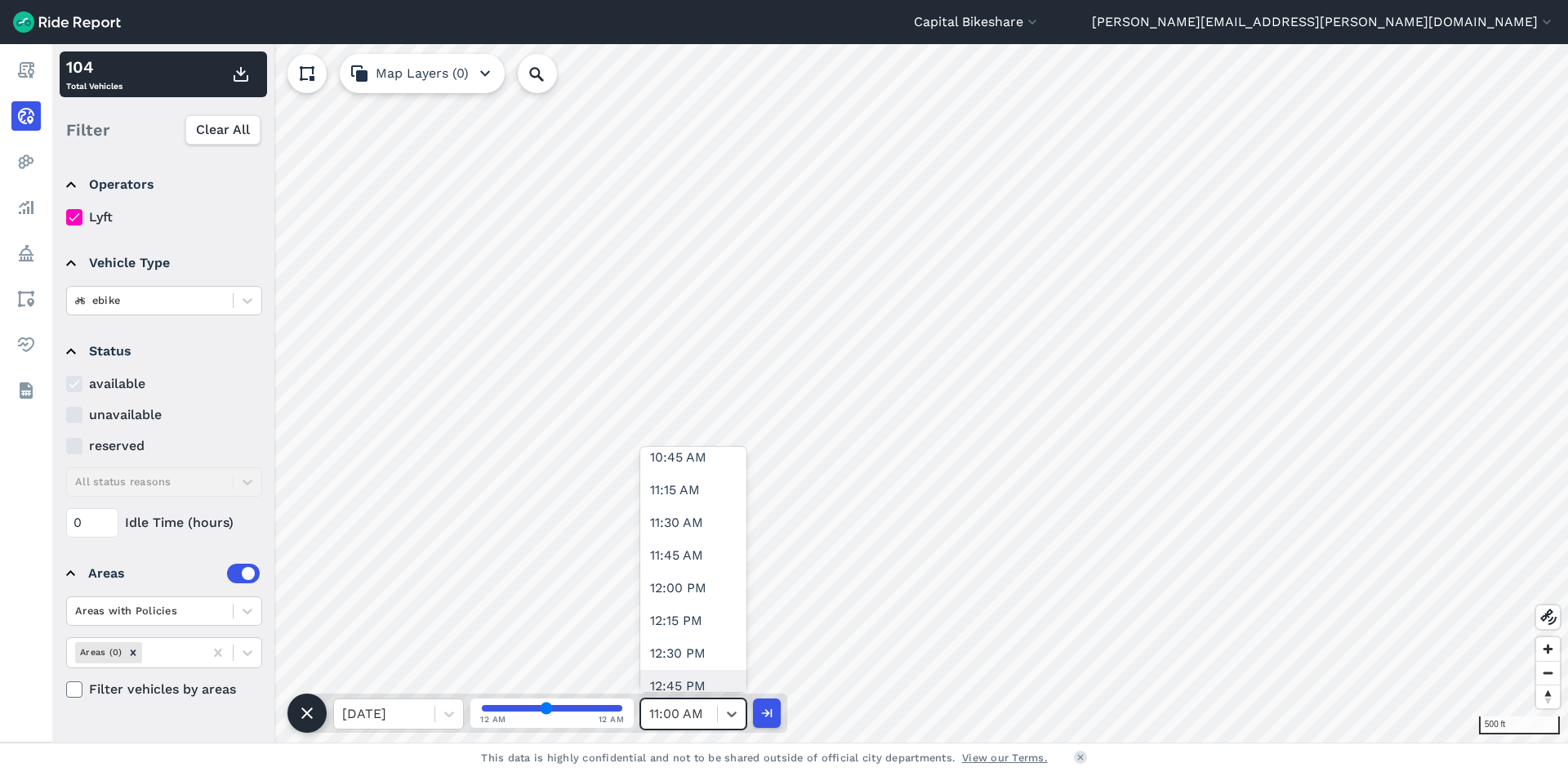
scroll to position [1390, 0]
click at [685, 551] on div "11:30 AM" at bounding box center [693, 548] width 106 height 33
click at [242, 78] on icon "button" at bounding box center [241, 74] width 20 height 20
click at [739, 712] on icon at bounding box center [732, 714] width 17 height 17
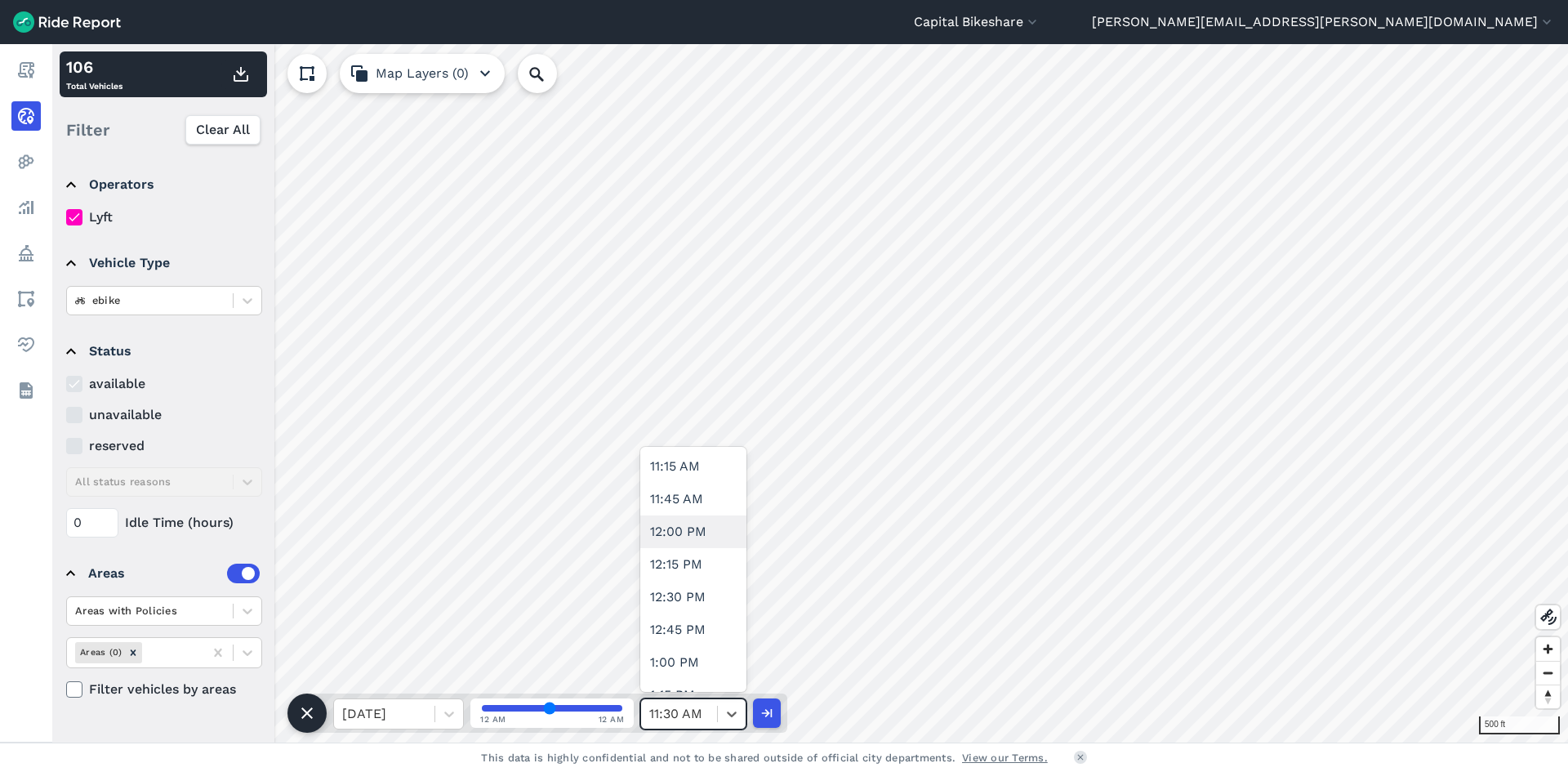
click at [707, 542] on div "12:00 PM" at bounding box center [693, 532] width 106 height 33
click at [235, 73] on icon "button" at bounding box center [241, 74] width 20 height 20
click at [717, 713] on span at bounding box center [717, 714] width 1 height 17
click at [678, 525] on div "12:30 PM" at bounding box center [693, 515] width 106 height 33
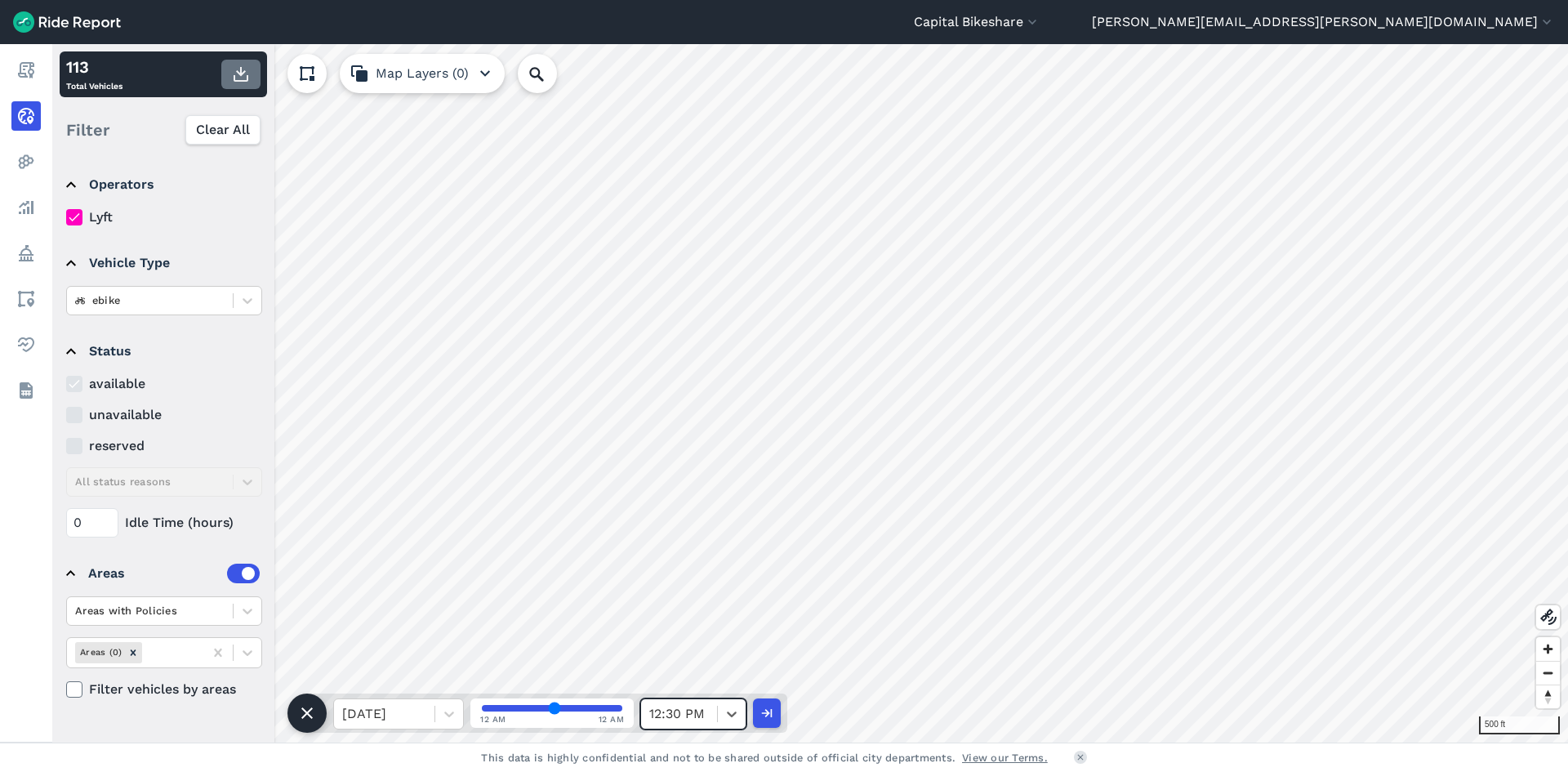
click at [247, 76] on use "button" at bounding box center [241, 74] width 15 height 15
click at [737, 719] on icon at bounding box center [732, 714] width 17 height 17
click at [712, 575] on div "1:00 PM" at bounding box center [693, 580] width 106 height 33
click at [241, 74] on use "button" at bounding box center [241, 74] width 15 height 15
click at [720, 717] on div at bounding box center [732, 714] width 27 height 28
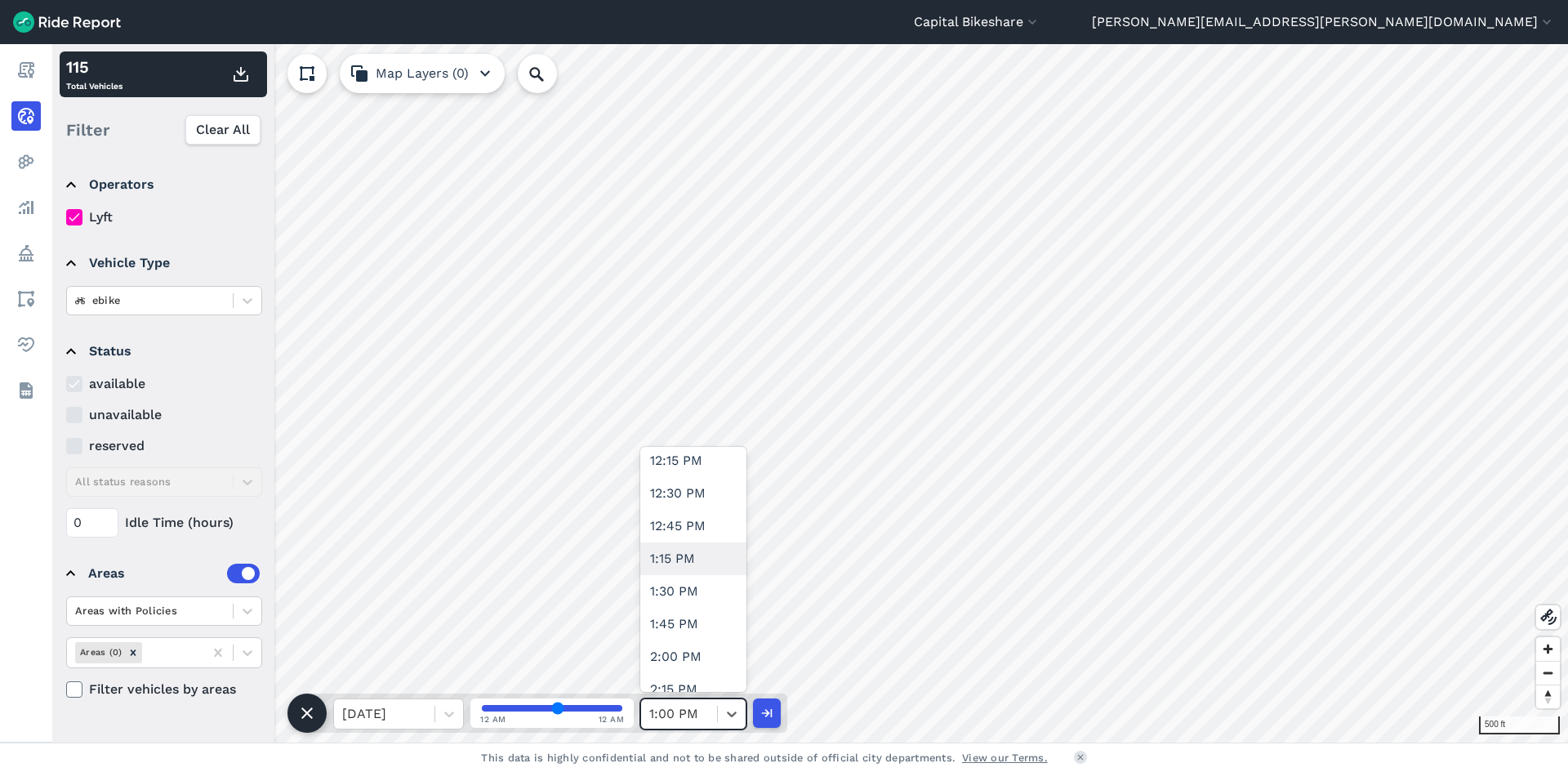
scroll to position [1635, 0]
click at [687, 566] on div "1:30 PM" at bounding box center [693, 564] width 106 height 33
click at [237, 73] on use "button" at bounding box center [241, 74] width 15 height 15
click at [732, 714] on icon at bounding box center [732, 714] width 17 height 17
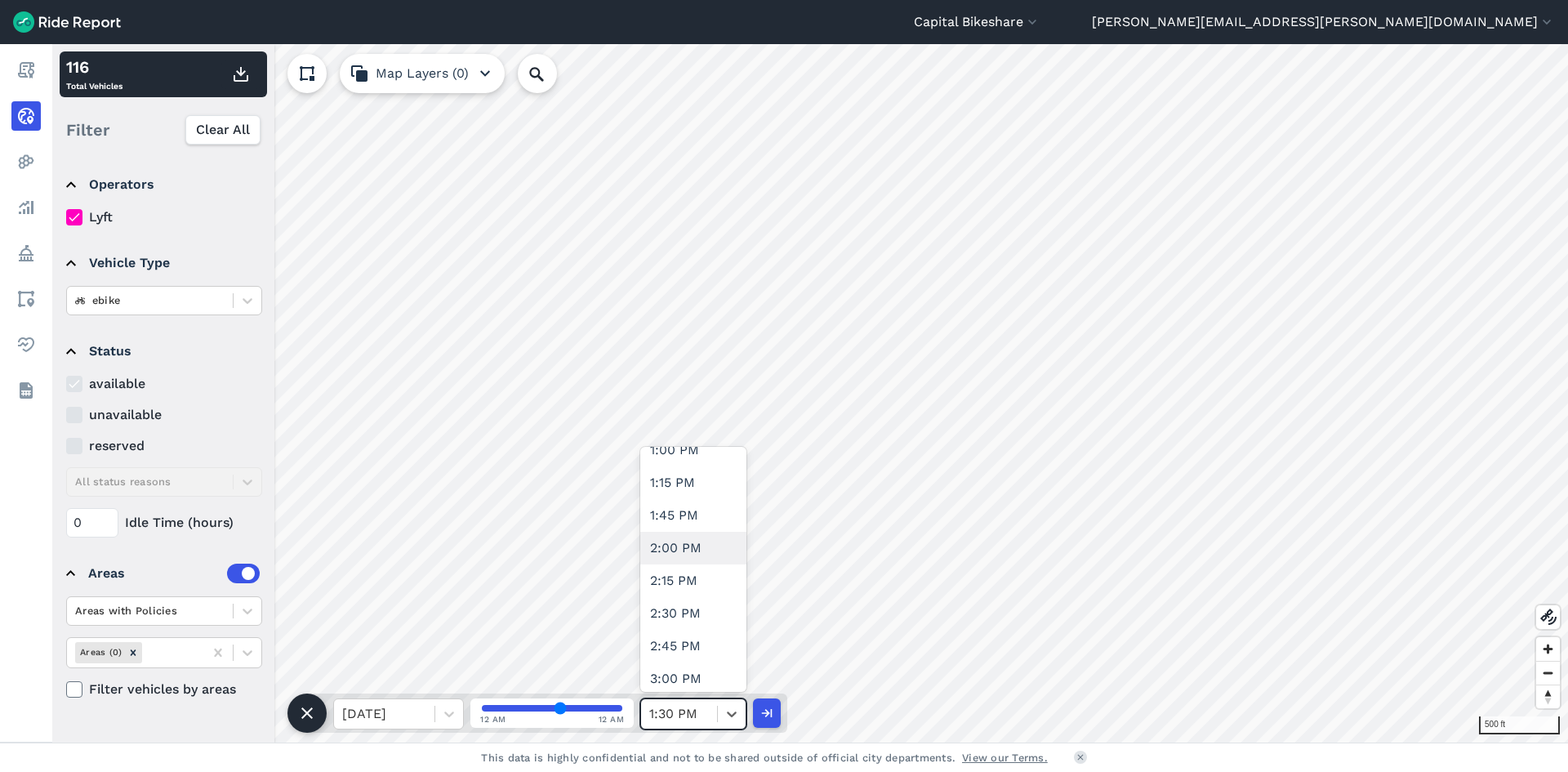
click at [687, 559] on div "2:00 PM" at bounding box center [693, 548] width 106 height 33
click at [243, 73] on use "button" at bounding box center [241, 74] width 15 height 15
click at [731, 723] on div at bounding box center [732, 714] width 27 height 28
click at [697, 541] on div "2:30 PM" at bounding box center [693, 532] width 106 height 33
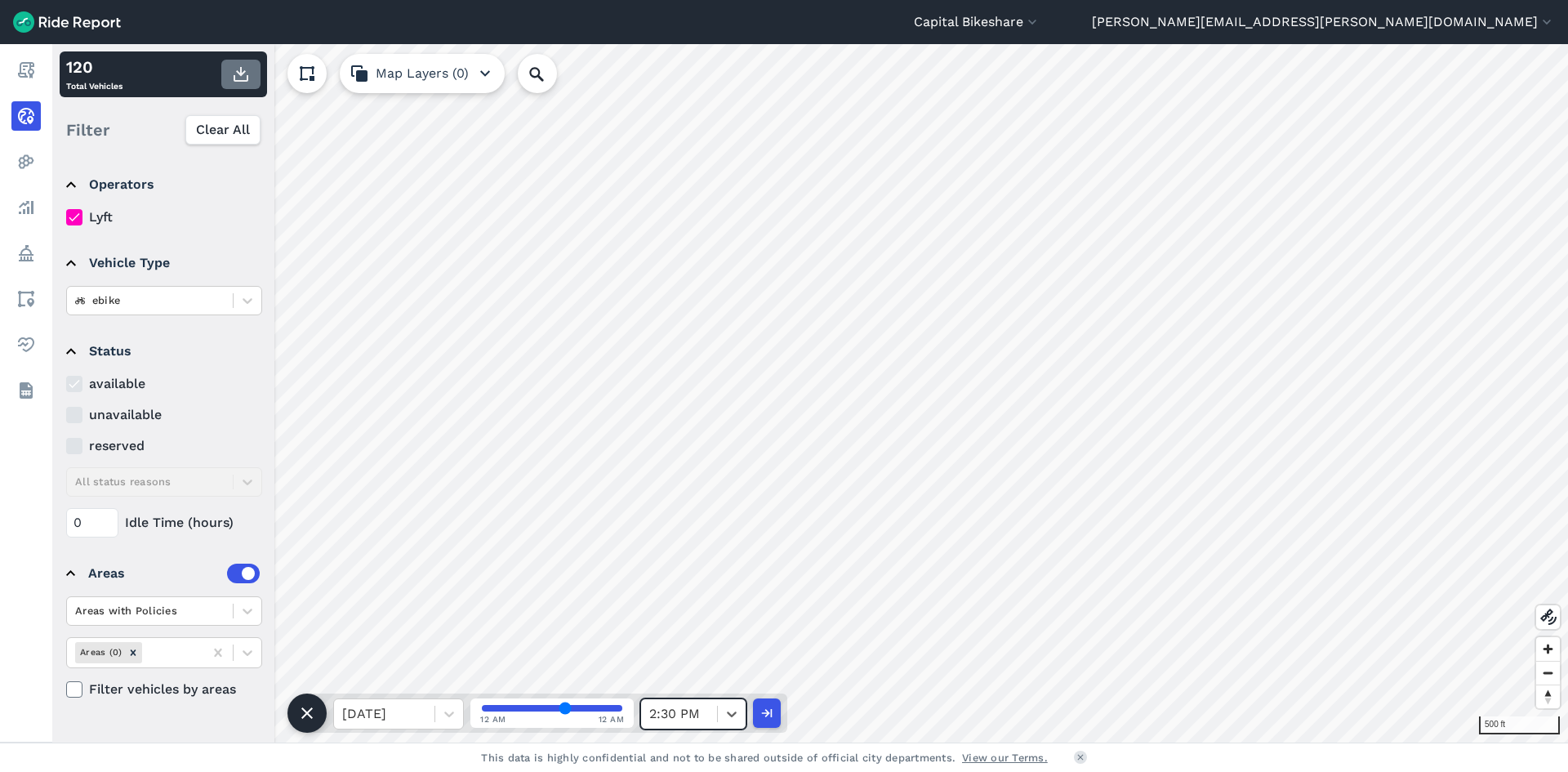
click at [237, 73] on icon "button" at bounding box center [241, 74] width 20 height 20
click at [732, 726] on div at bounding box center [732, 714] width 27 height 28
click at [723, 715] on div at bounding box center [732, 714] width 27 height 28
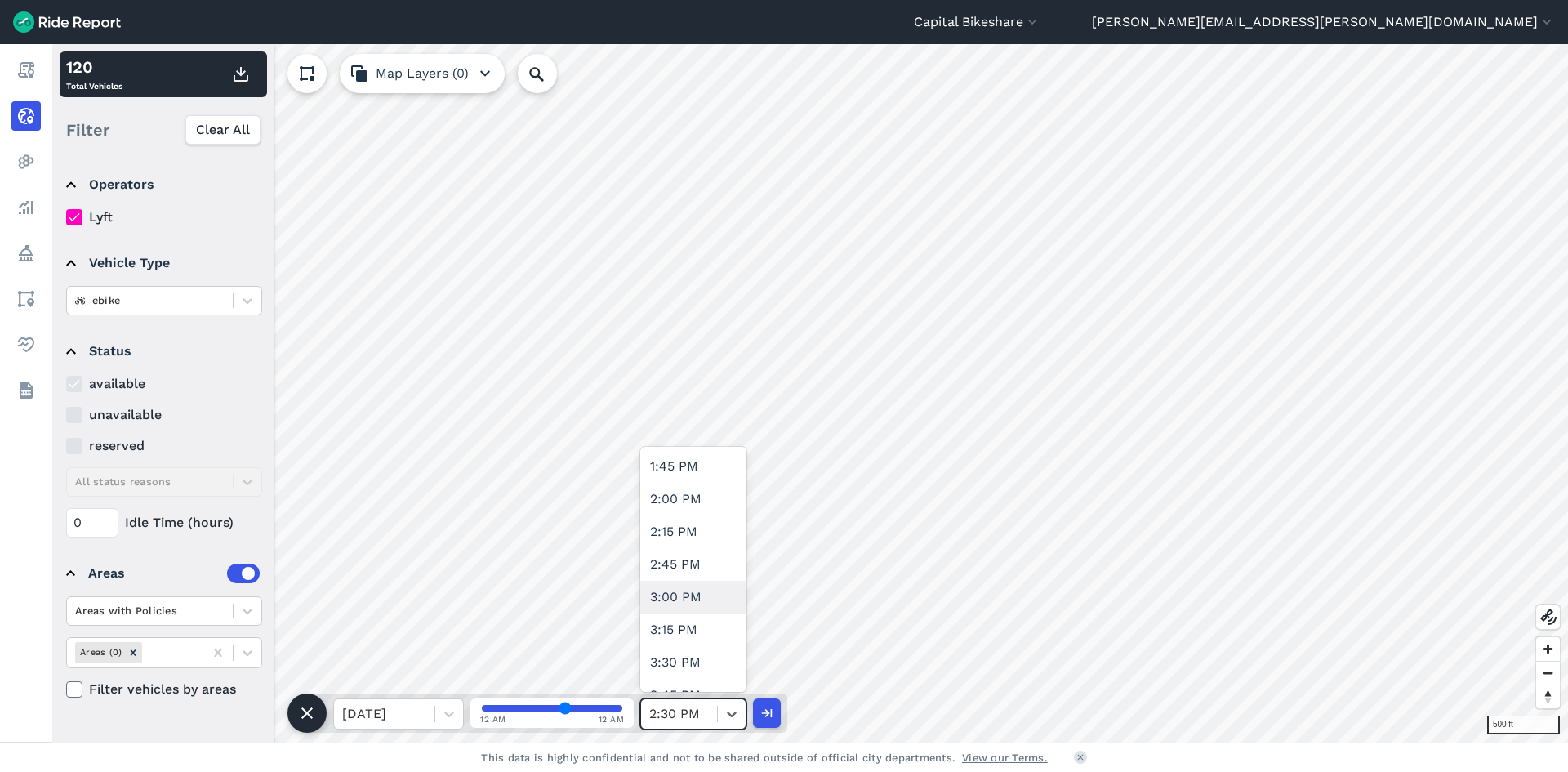
click at [691, 604] on div "3:00 PM" at bounding box center [693, 597] width 106 height 33
click at [241, 76] on use "button" at bounding box center [241, 74] width 15 height 15
click at [731, 718] on icon at bounding box center [732, 714] width 17 height 17
click at [702, 658] on div "3:30 PM" at bounding box center [693, 662] width 106 height 33
click at [242, 69] on use "button" at bounding box center [241, 74] width 15 height 15
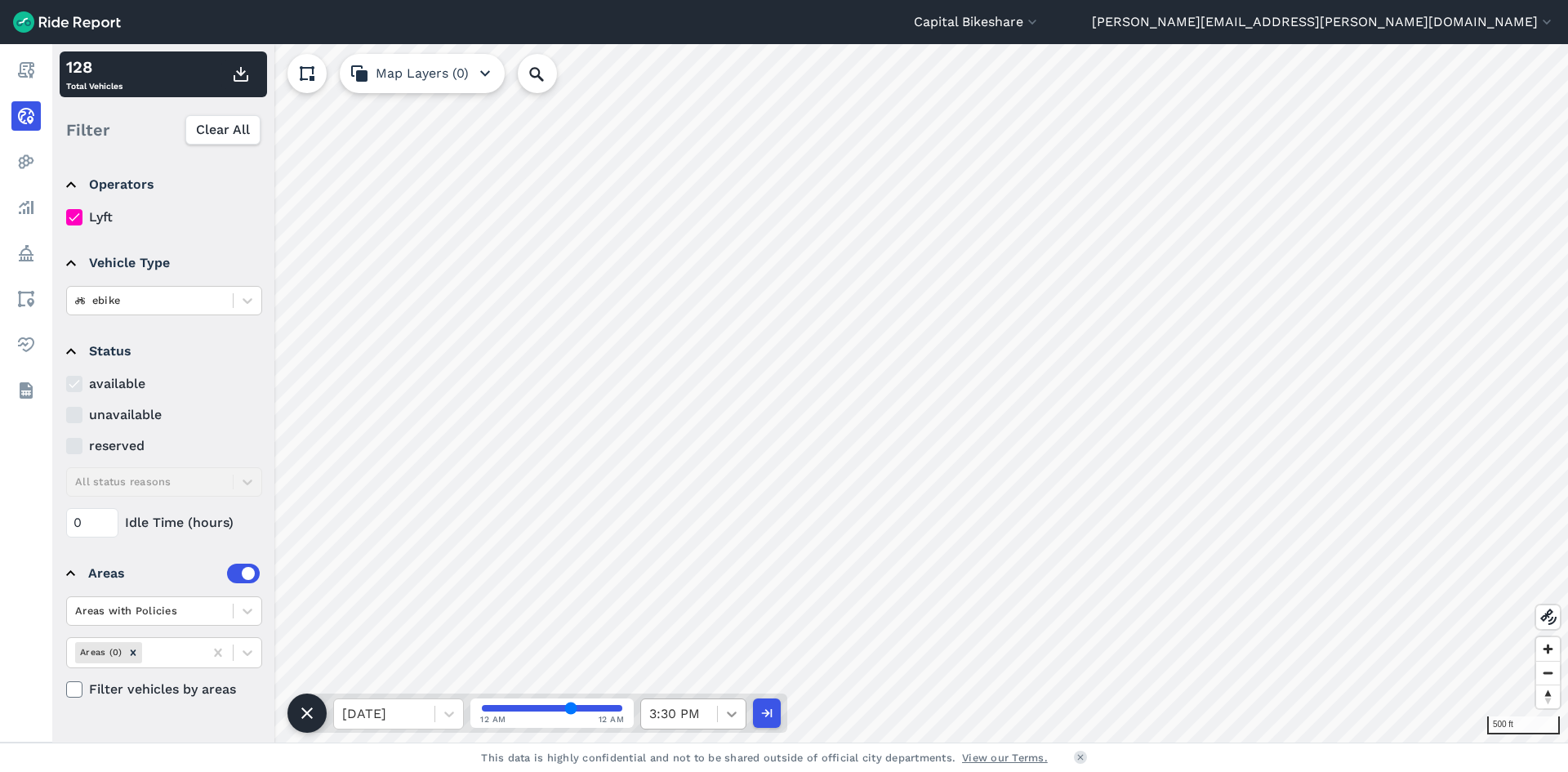
click at [727, 718] on icon at bounding box center [732, 714] width 17 height 17
click at [658, 473] on div "4:00 PM" at bounding box center [693, 483] width 106 height 33
click at [242, 77] on icon "button" at bounding box center [241, 74] width 20 height 20
click at [731, 712] on icon at bounding box center [732, 714] width 17 height 17
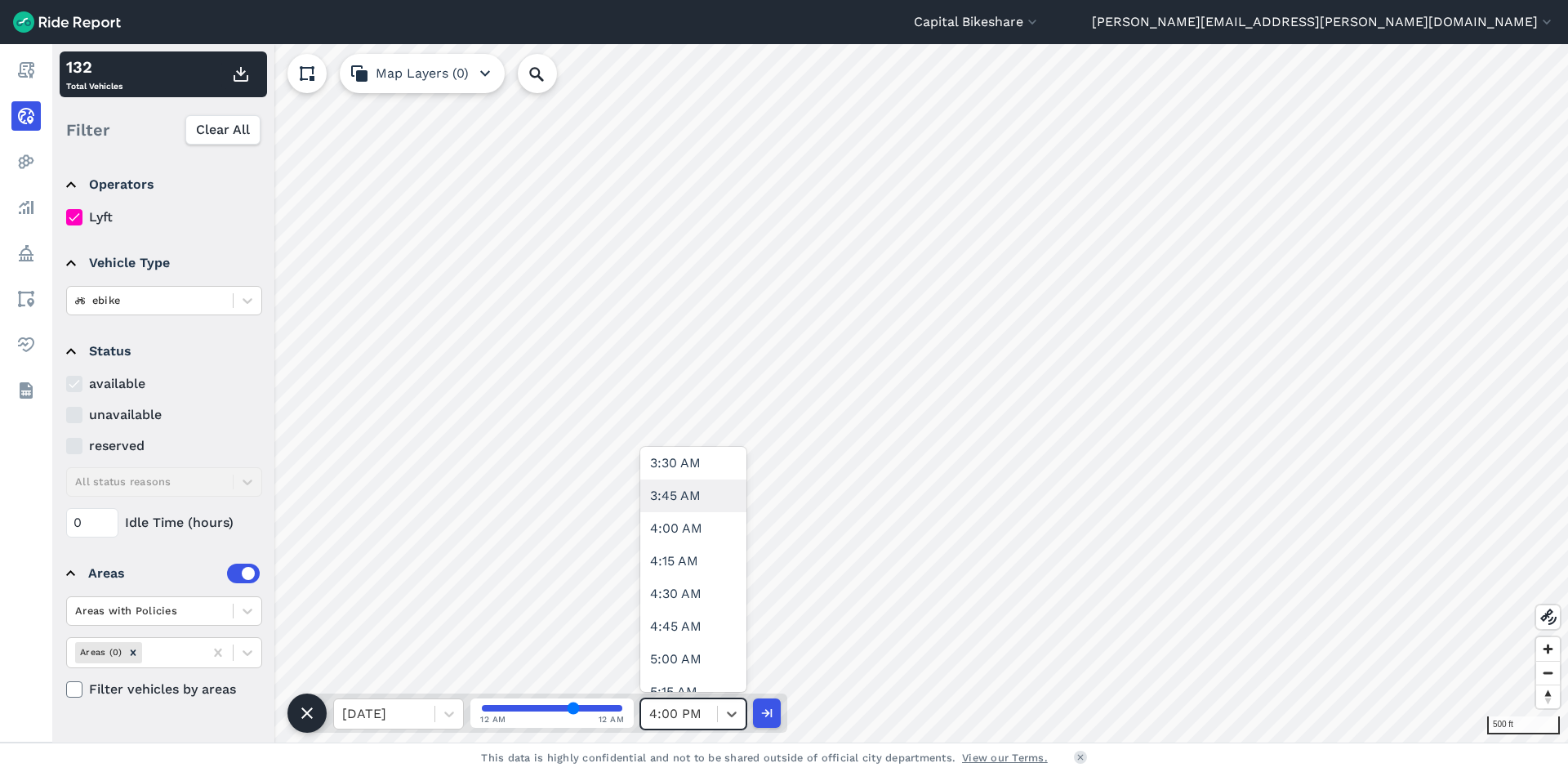
scroll to position [490, 0]
click at [692, 572] on div "4:30 AM" at bounding box center [693, 564] width 106 height 33
click at [233, 84] on button "button" at bounding box center [241, 74] width 39 height 29
click at [728, 713] on icon at bounding box center [732, 714] width 10 height 6
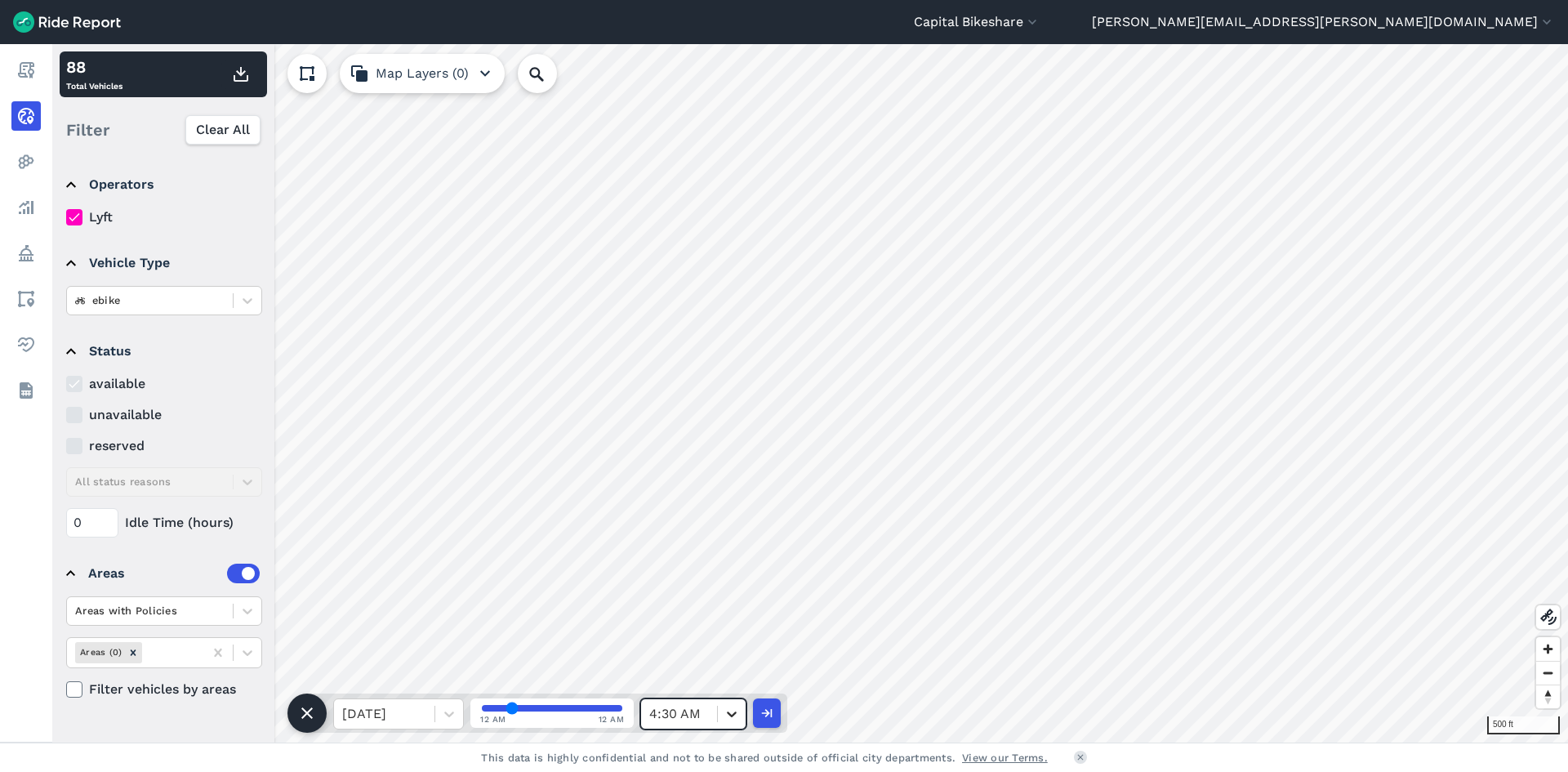
click at [732, 722] on icon at bounding box center [732, 714] width 17 height 17
click at [739, 729] on div "4:30 AM" at bounding box center [693, 714] width 106 height 31
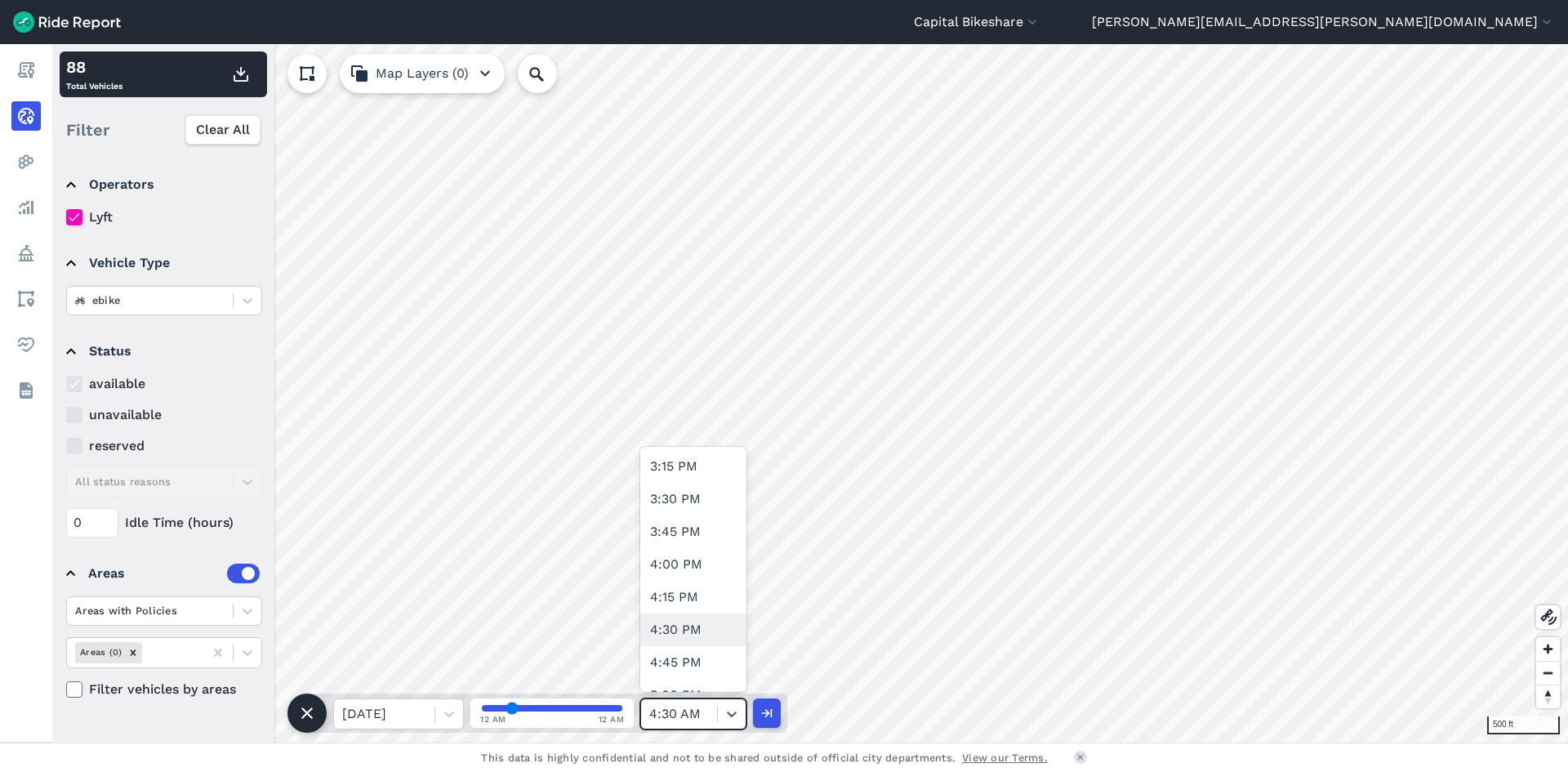
click at [687, 635] on div "4:30 PM" at bounding box center [693, 629] width 106 height 33
click at [232, 74] on icon "button" at bounding box center [241, 74] width 20 height 20
click at [741, 710] on div at bounding box center [732, 714] width 27 height 28
click at [435, 725] on div at bounding box center [449, 714] width 28 height 29
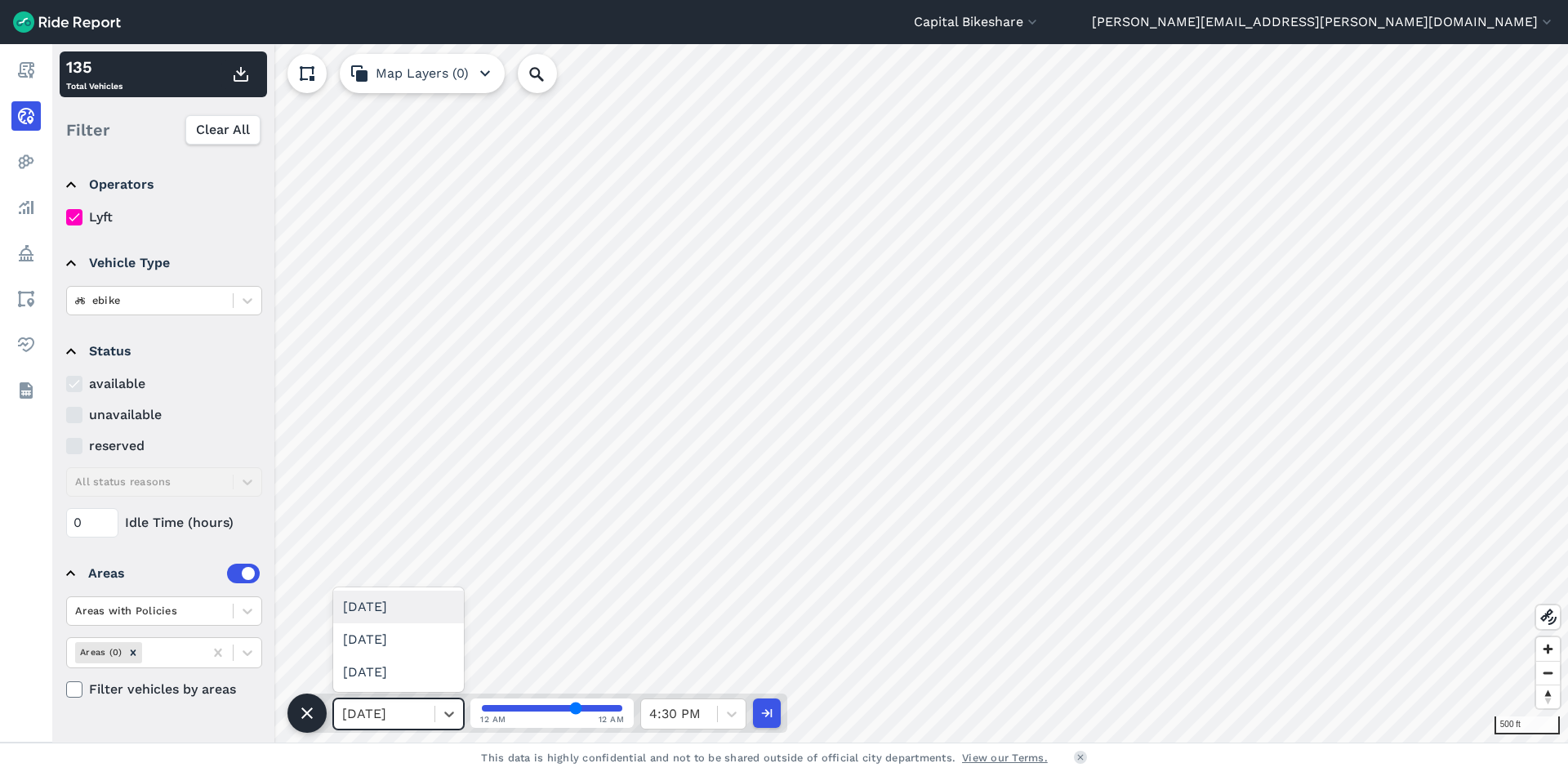
click at [406, 609] on div "[DATE]" at bounding box center [398, 607] width 131 height 33
click at [735, 719] on icon at bounding box center [732, 714] width 17 height 17
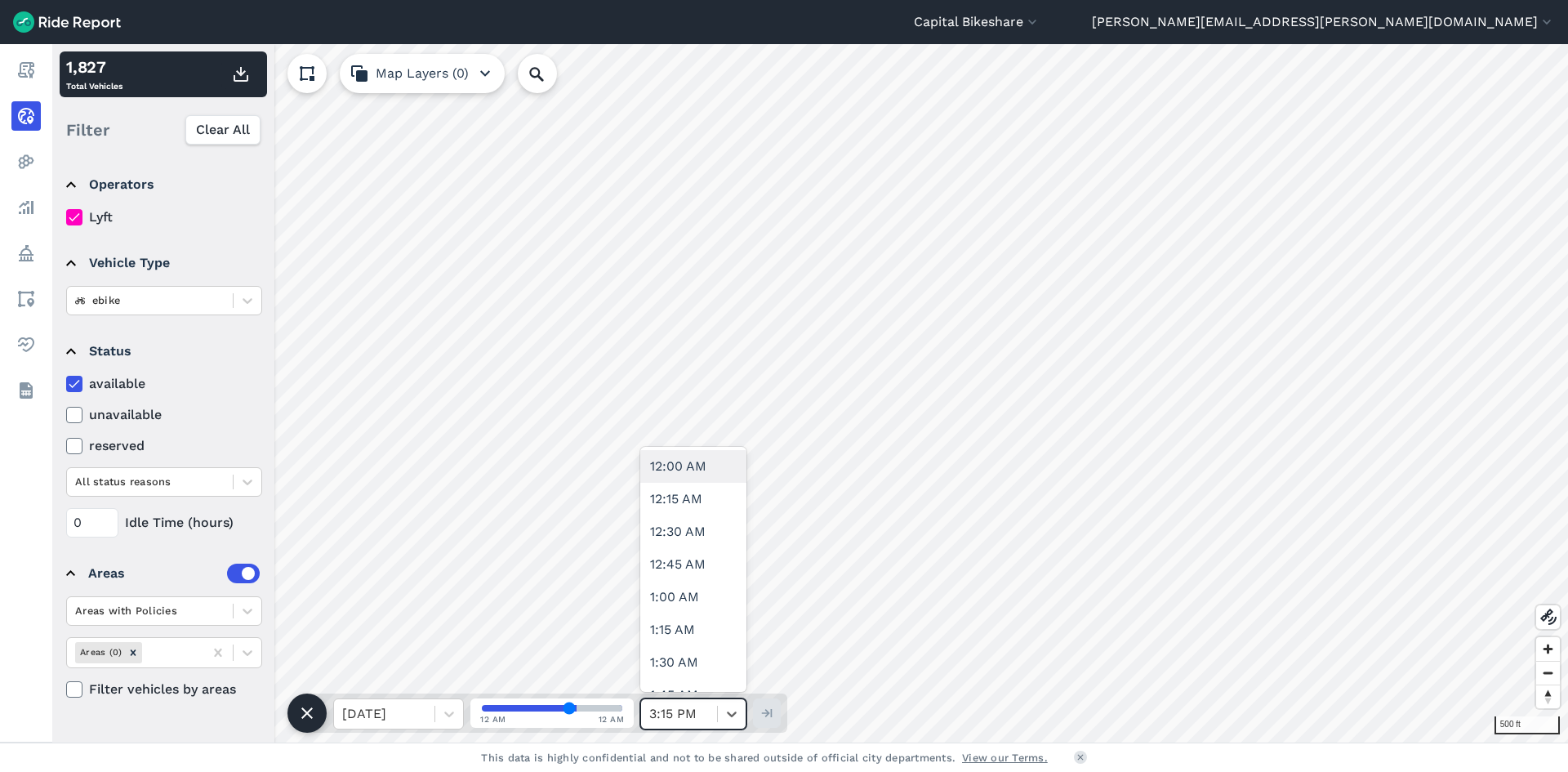
click at [705, 469] on div "12:00 AM" at bounding box center [693, 466] width 106 height 33
type input "0"
